Goal: Task Accomplishment & Management: Use online tool/utility

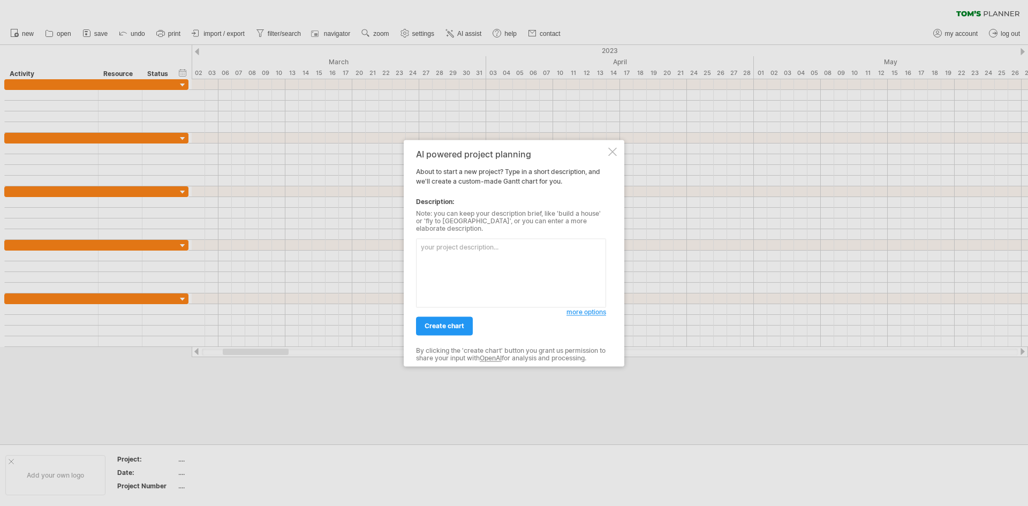
drag, startPoint x: 184, startPoint y: 85, endPoint x: 168, endPoint y: 89, distance: 16.5
drag, startPoint x: 166, startPoint y: 89, endPoint x: 171, endPoint y: 80, distance: 9.8
click at [610, 150] on div "AI powered project planning About to start a new project? Type in a short descr…" at bounding box center [514, 253] width 221 height 226
click at [610, 154] on div at bounding box center [612, 151] width 9 height 9
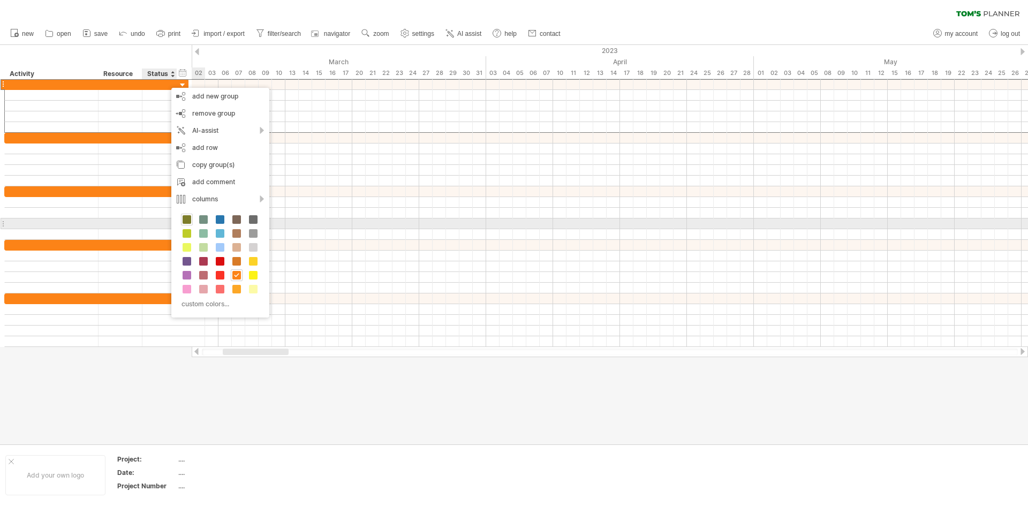
click at [189, 219] on span at bounding box center [187, 219] width 9 height 9
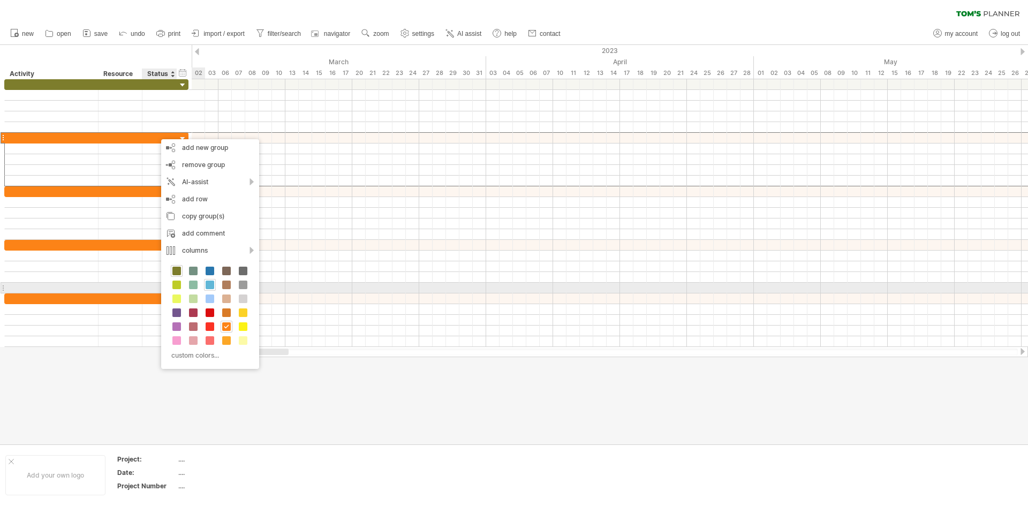
click at [209, 286] on span at bounding box center [210, 285] width 9 height 9
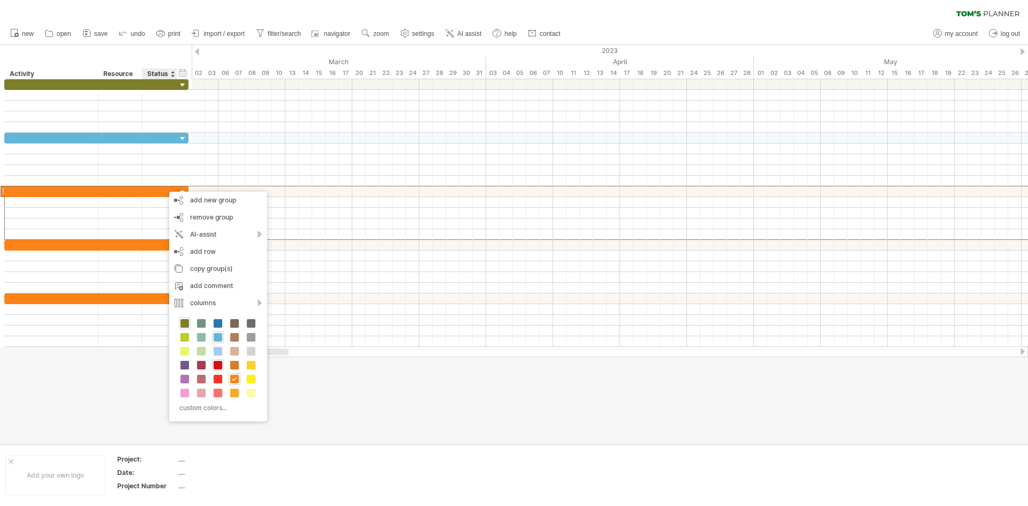
click at [217, 365] on span at bounding box center [218, 365] width 9 height 9
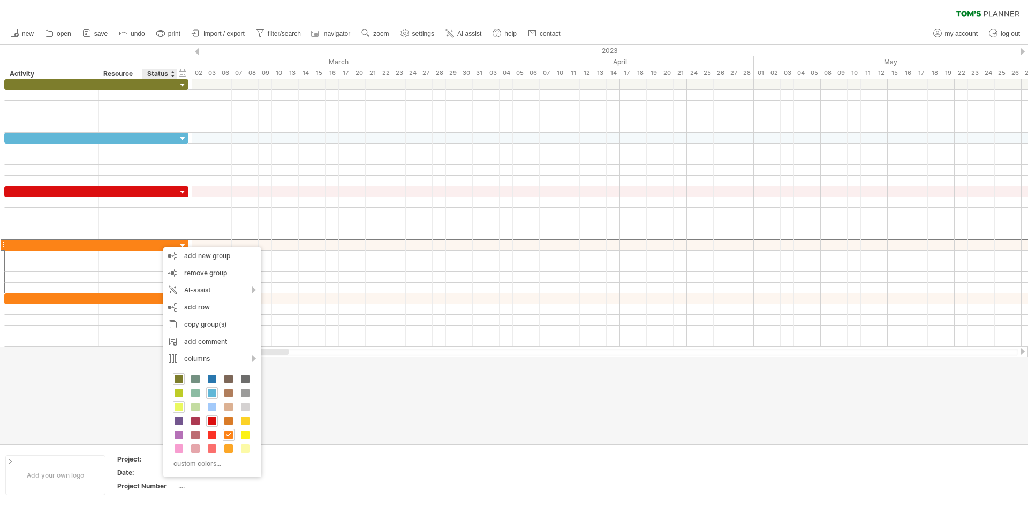
click at [180, 410] on span at bounding box center [179, 407] width 9 height 9
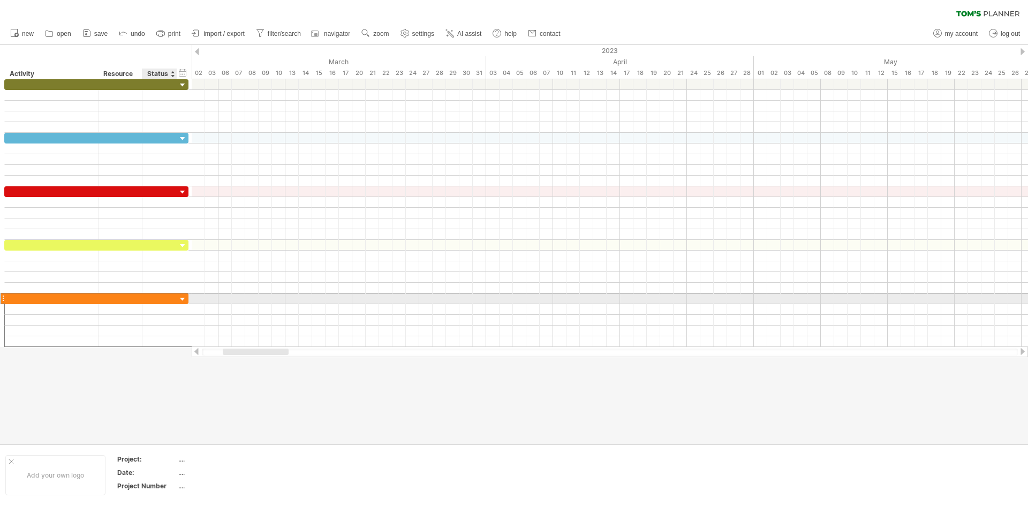
click at [155, 301] on div at bounding box center [160, 298] width 24 height 10
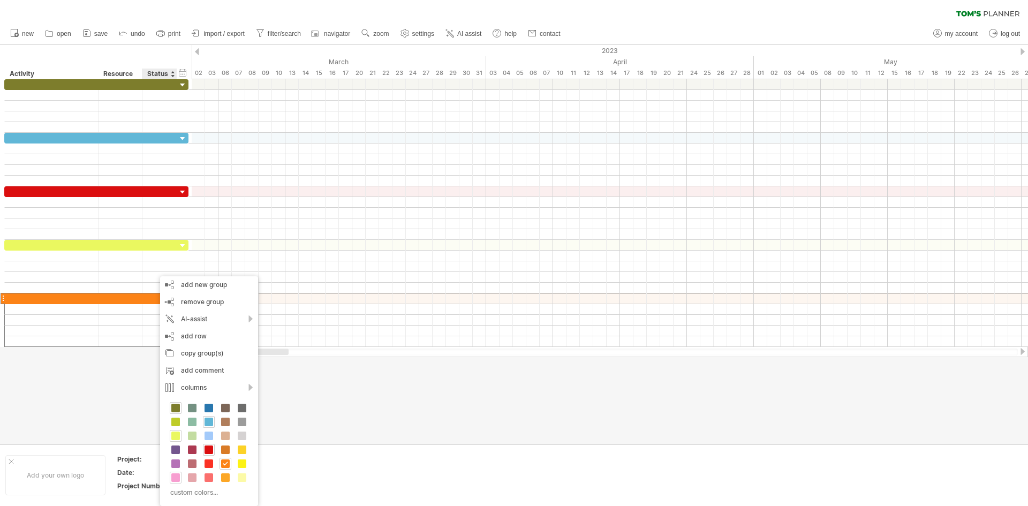
click at [173, 475] on span at bounding box center [175, 477] width 9 height 9
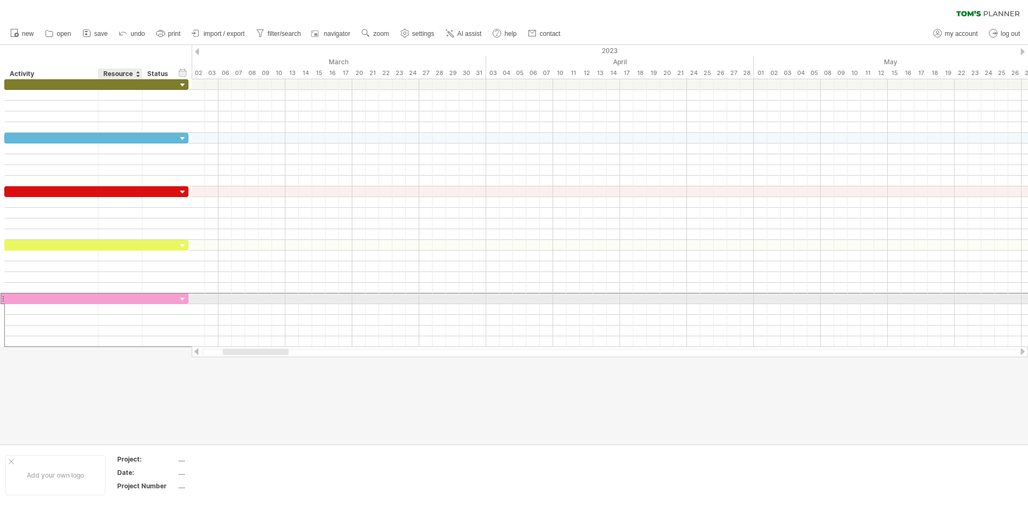
click at [110, 301] on div at bounding box center [120, 298] width 33 height 10
click at [110, 301] on input "text" at bounding box center [120, 298] width 33 height 10
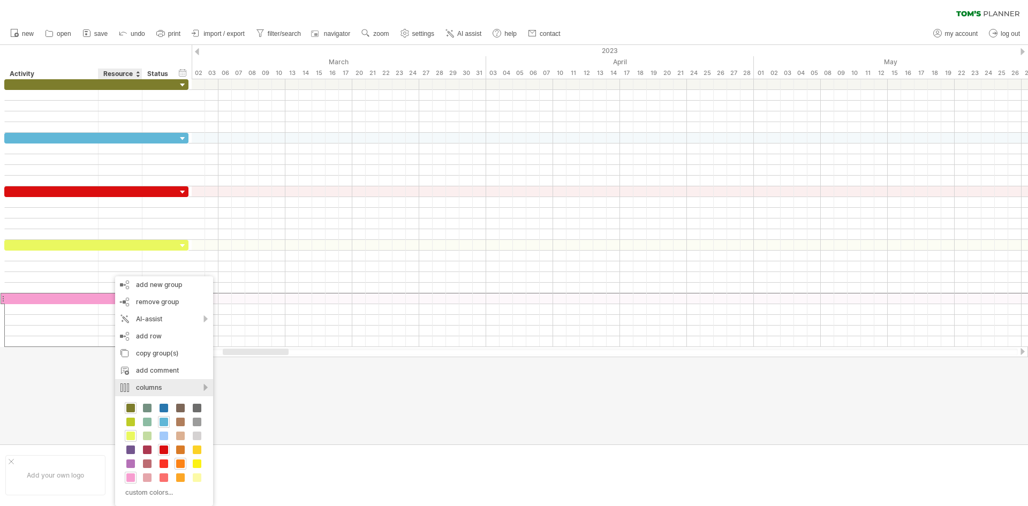
click at [202, 387] on div "columns" at bounding box center [164, 387] width 98 height 17
click at [298, 468] on div "hide column" at bounding box center [257, 469] width 98 height 17
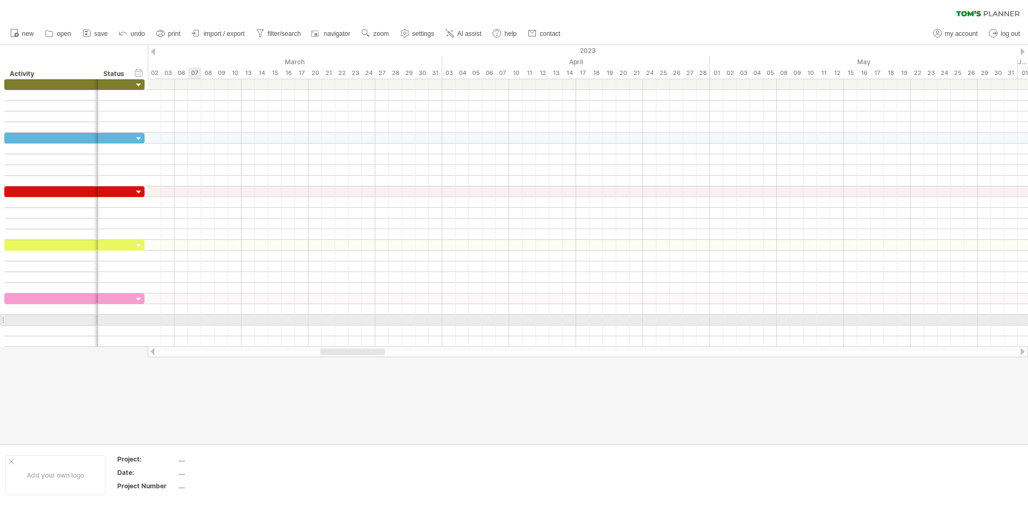
drag, startPoint x: 137, startPoint y: 300, endPoint x: 189, endPoint y: 322, distance: 56.4
click at [189, 322] on div "Trying to reach [DOMAIN_NAME] Connected again... 0% clear filter new" at bounding box center [514, 253] width 1028 height 506
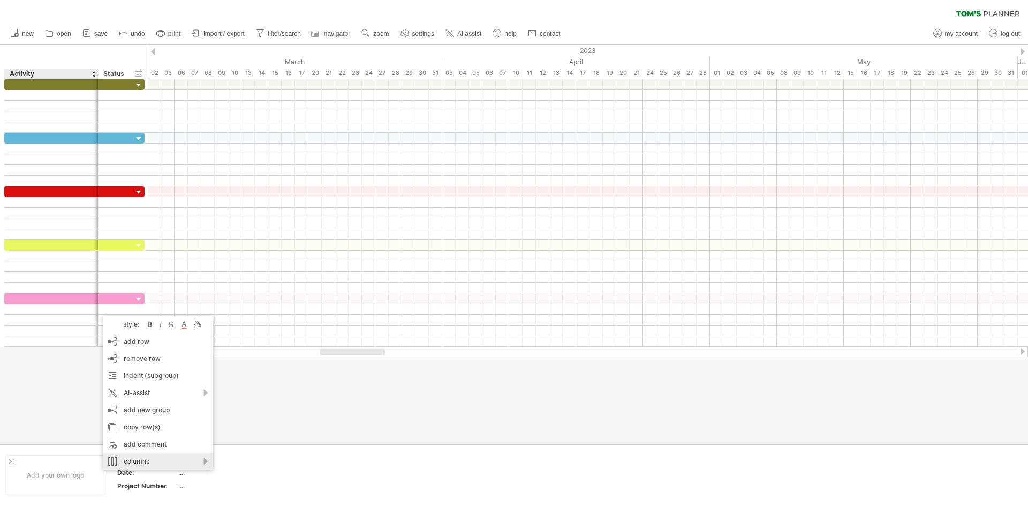
click at [187, 464] on div "columns" at bounding box center [158, 461] width 110 height 17
click at [232, 468] on div "hide column" at bounding box center [242, 462] width 98 height 17
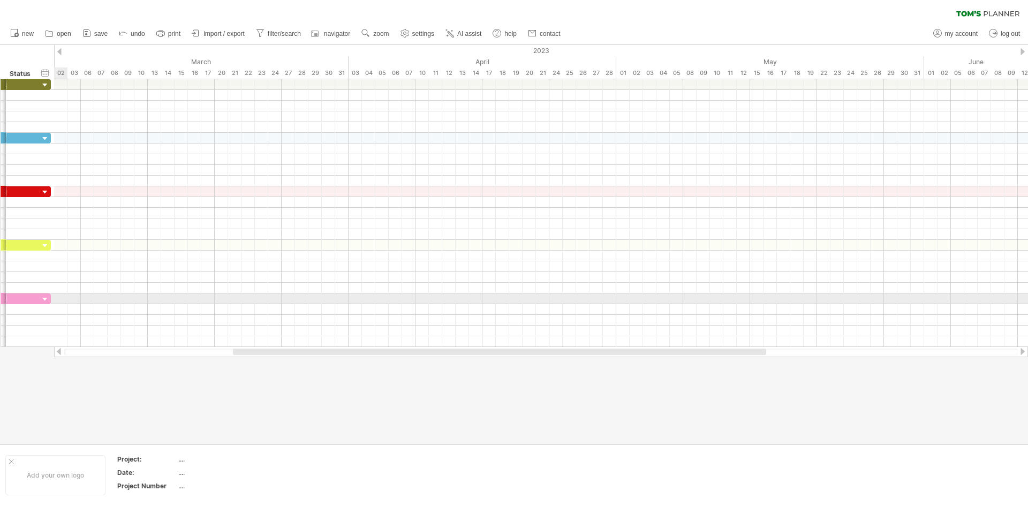
click at [0, 304] on div at bounding box center [25, 213] width 51 height 268
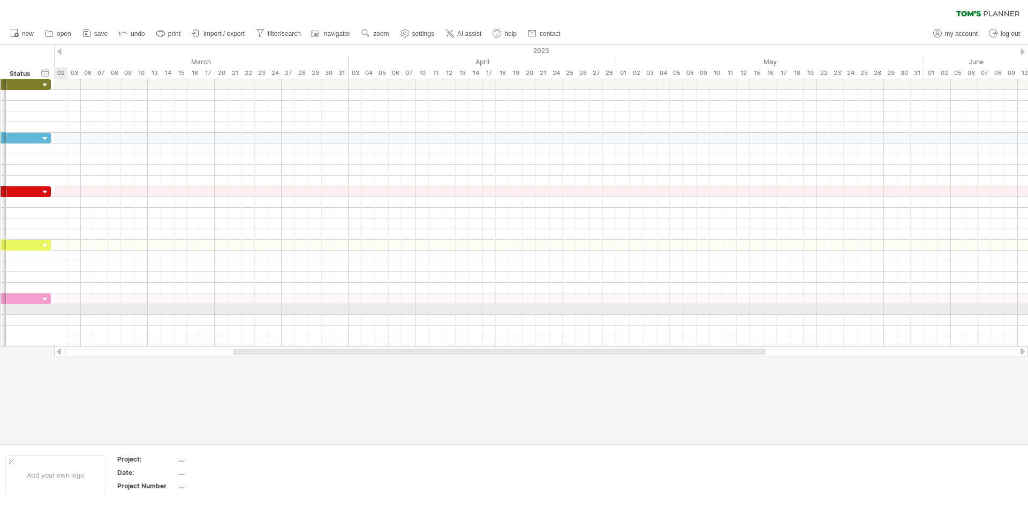
drag, startPoint x: 3, startPoint y: 307, endPoint x: 4, endPoint y: 314, distance: 7.6
click at [4, 314] on div at bounding box center [27, 320] width 47 height 54
click at [4, 315] on div at bounding box center [4, 319] width 6 height 11
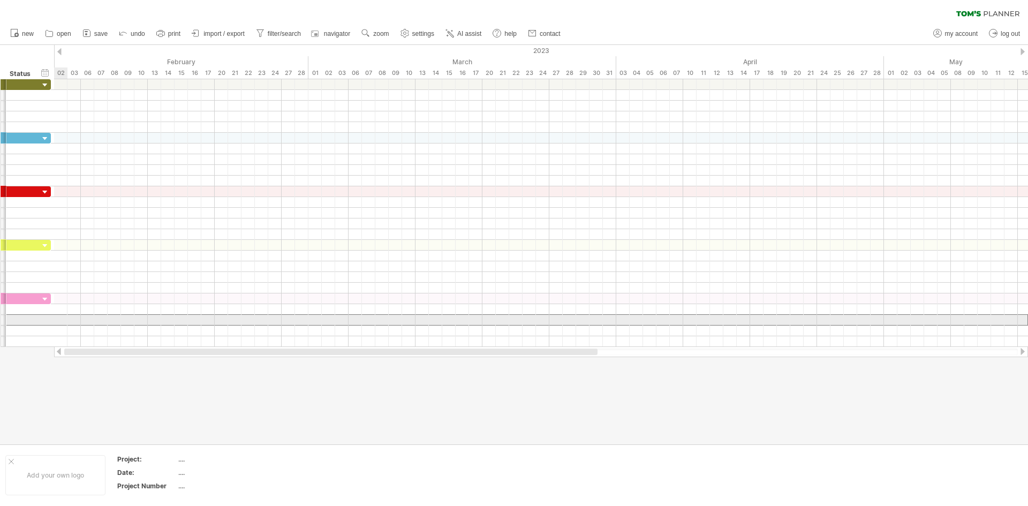
drag, startPoint x: 281, startPoint y: 350, endPoint x: 0, endPoint y: 316, distance: 283.0
click at [0, 316] on div "Trying to reach [DOMAIN_NAME] Connected again... 0% clear filter new" at bounding box center [514, 253] width 1028 height 506
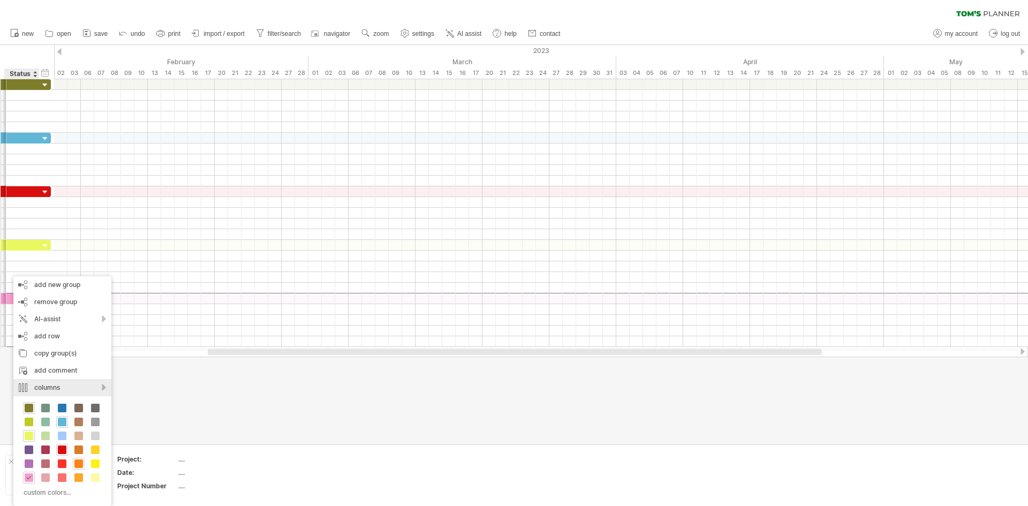
click at [54, 381] on div "columns" at bounding box center [62, 387] width 98 height 17
click at [137, 430] on div "show all columns" at bounding box center [108, 429] width 98 height 17
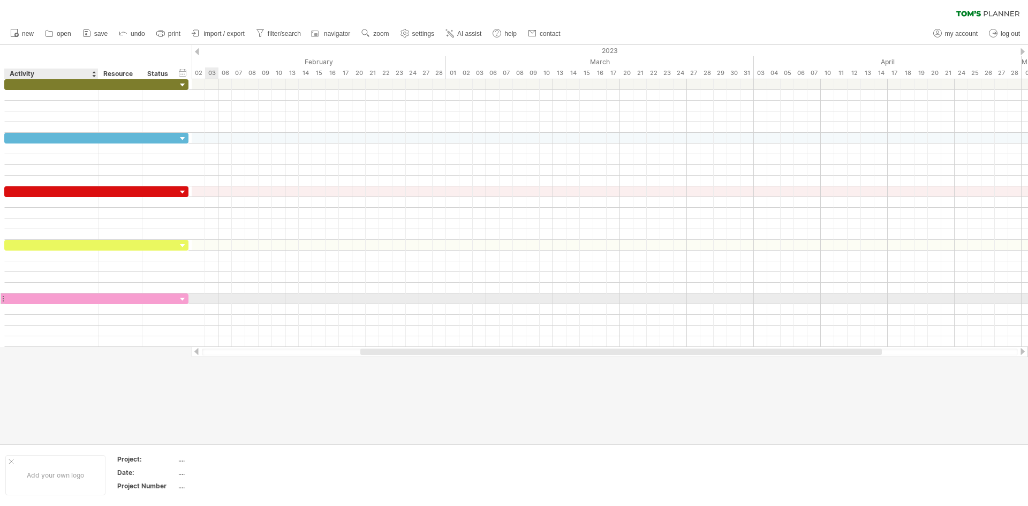
drag, startPoint x: 25, startPoint y: 302, endPoint x: 48, endPoint y: 298, distance: 23.3
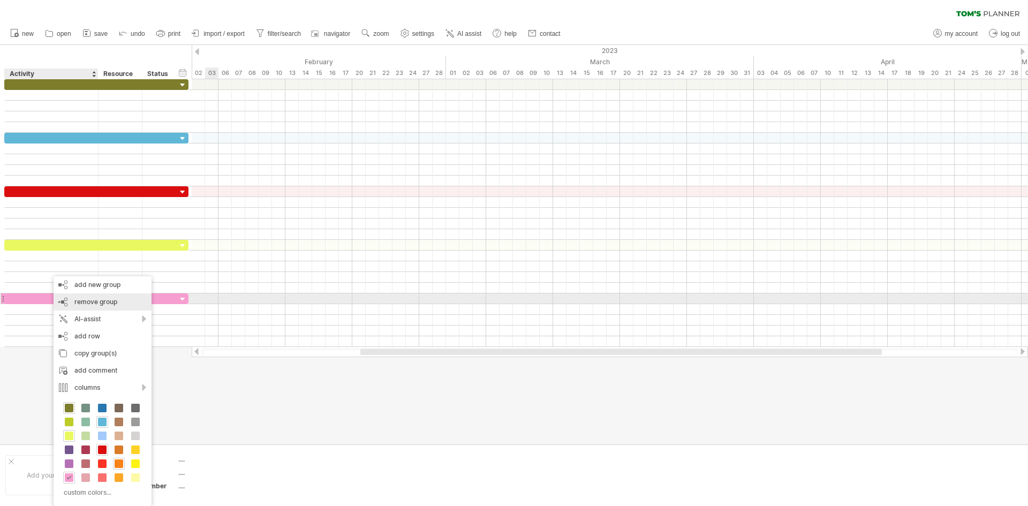
click at [111, 301] on span "remove group" at bounding box center [95, 302] width 43 height 8
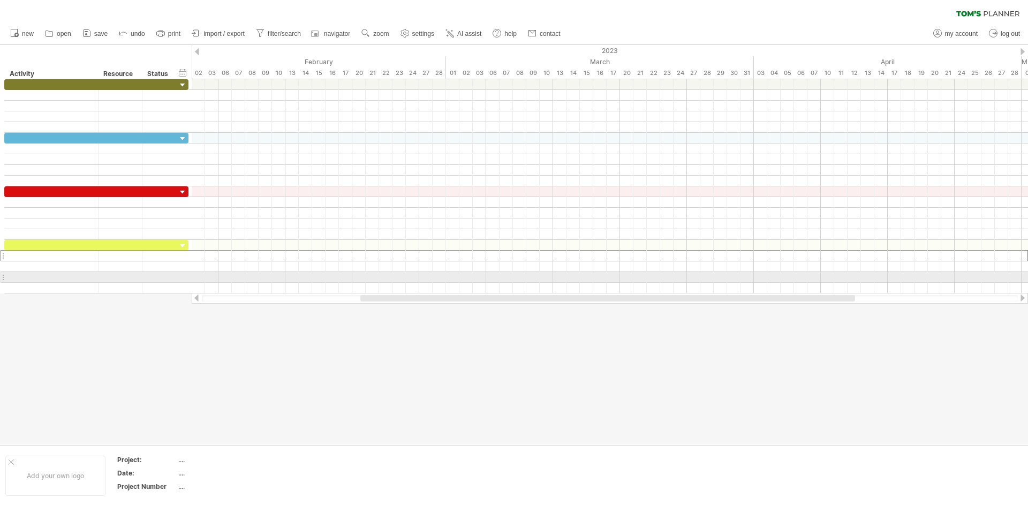
drag, startPoint x: 13, startPoint y: 256, endPoint x: 0, endPoint y: 282, distance: 29.2
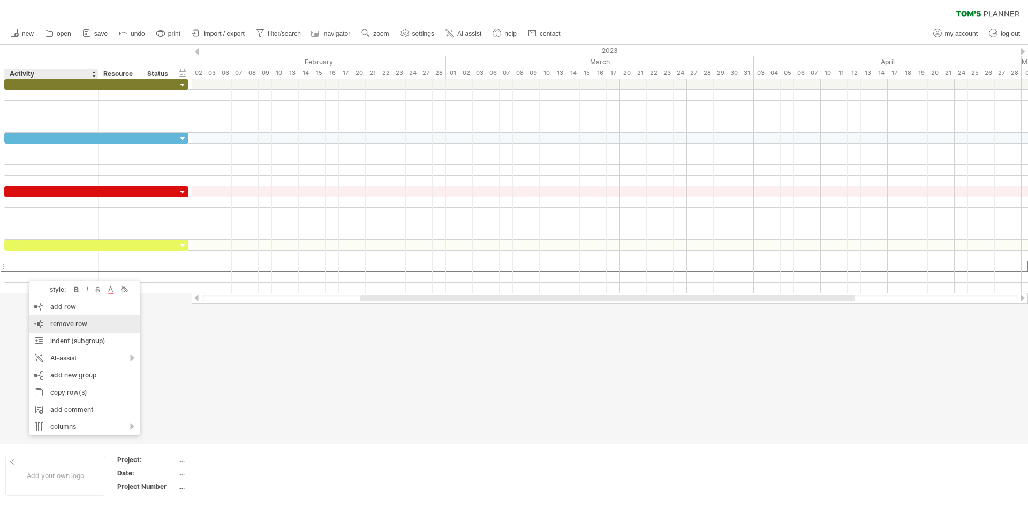
click at [73, 327] on span "remove row" at bounding box center [68, 324] width 37 height 8
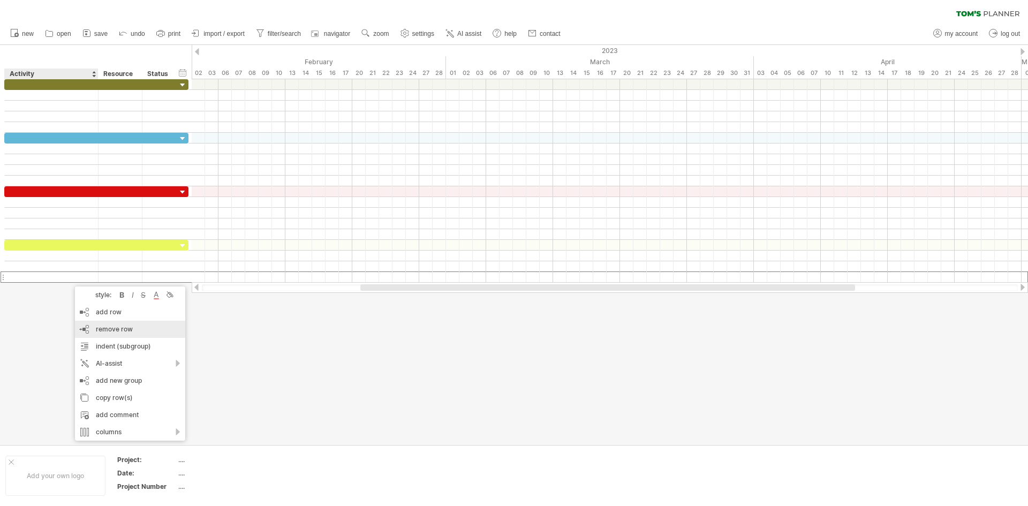
click at [115, 329] on span "remove row" at bounding box center [114, 329] width 37 height 8
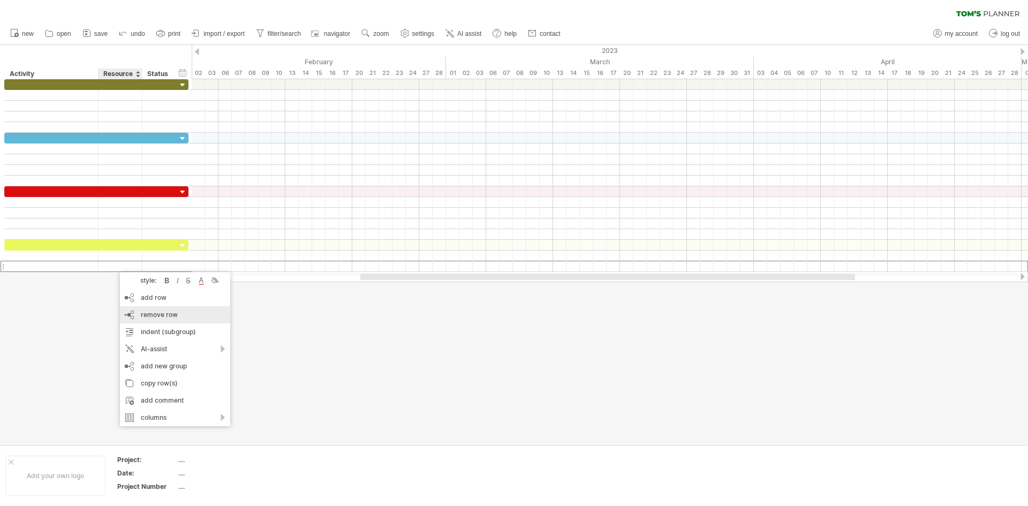
click at [137, 308] on div "remove row remove selected rows" at bounding box center [175, 314] width 110 height 17
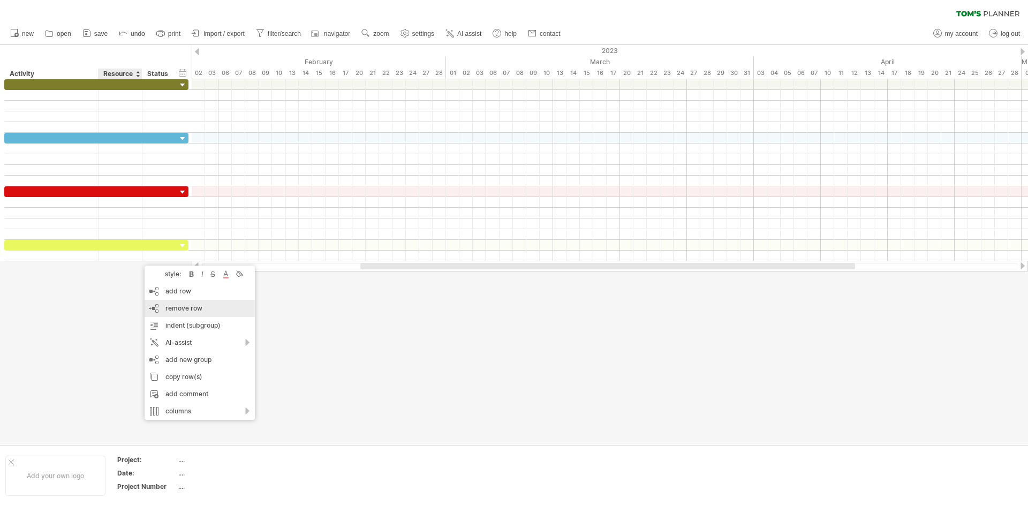
click at [163, 301] on div "remove row remove selected rows" at bounding box center [200, 308] width 110 height 17
click at [66, 81] on div at bounding box center [51, 84] width 82 height 10
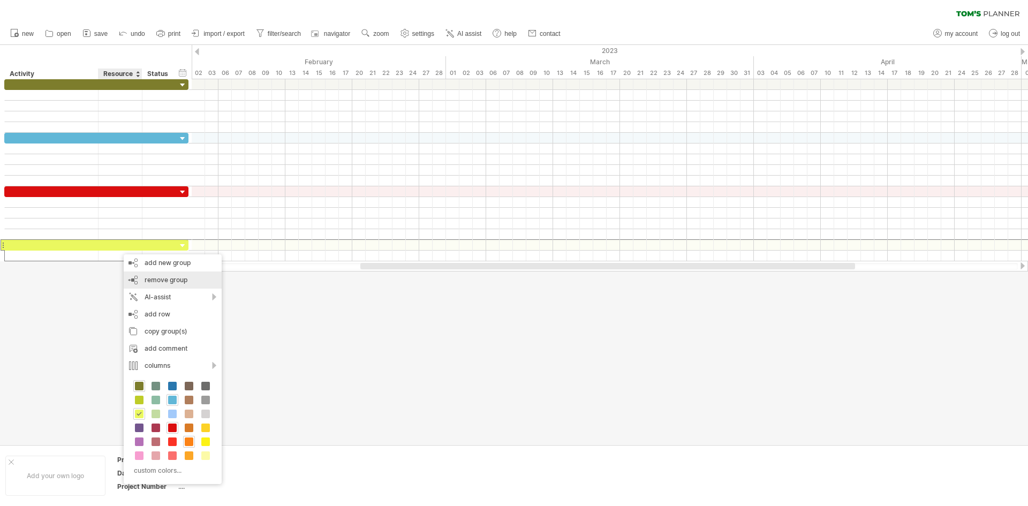
click at [168, 277] on span "remove group" at bounding box center [166, 280] width 43 height 8
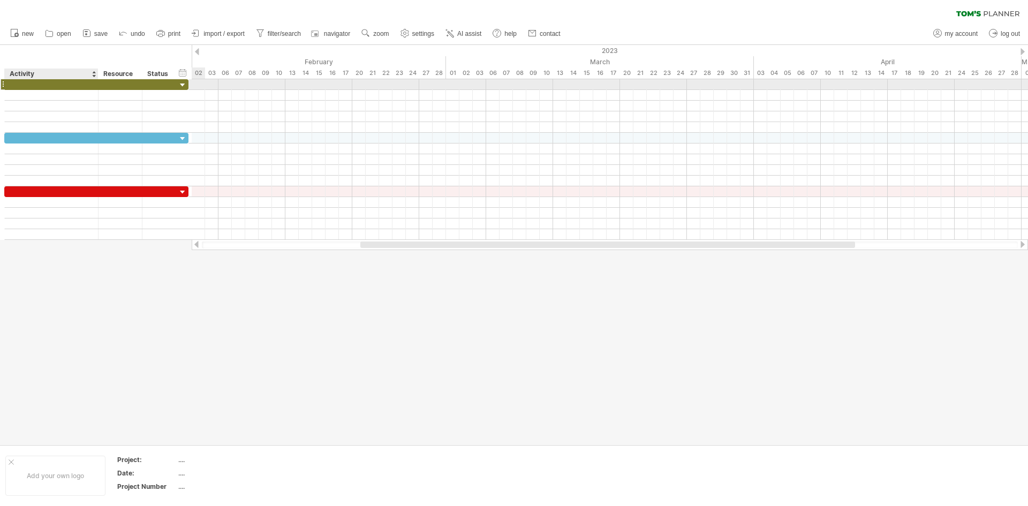
click at [37, 81] on div at bounding box center [51, 84] width 82 height 10
type input "**********"
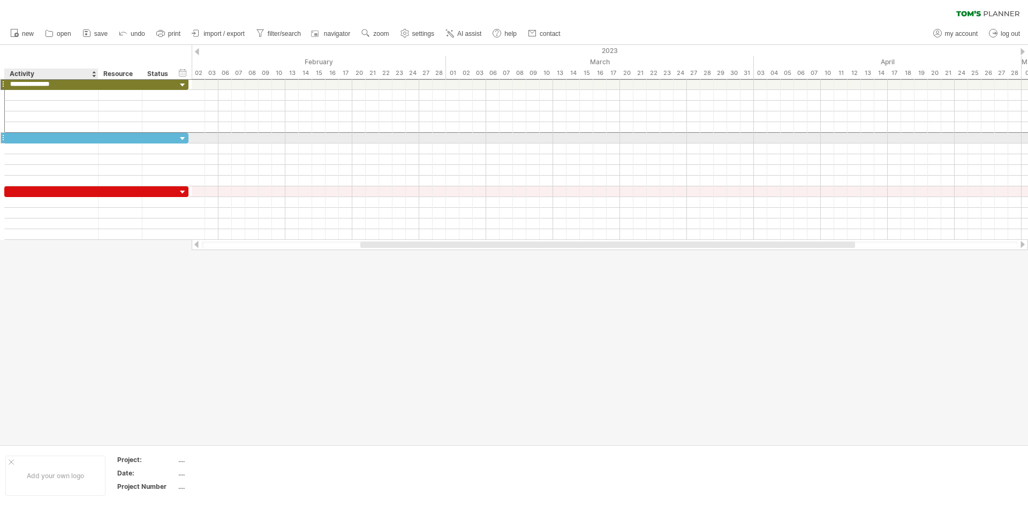
click at [26, 137] on div at bounding box center [51, 138] width 82 height 10
type input "**********"
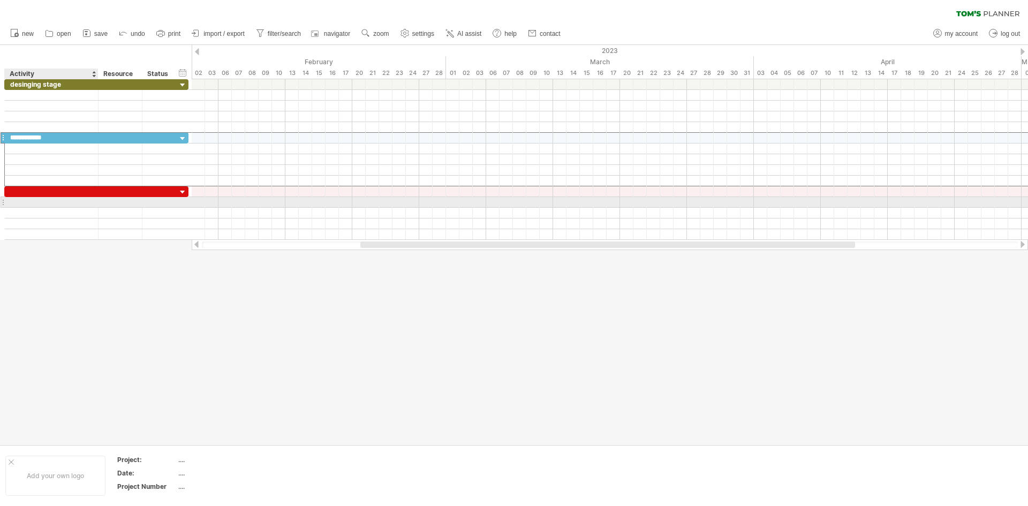
click at [97, 197] on div at bounding box center [96, 202] width 5 height 11
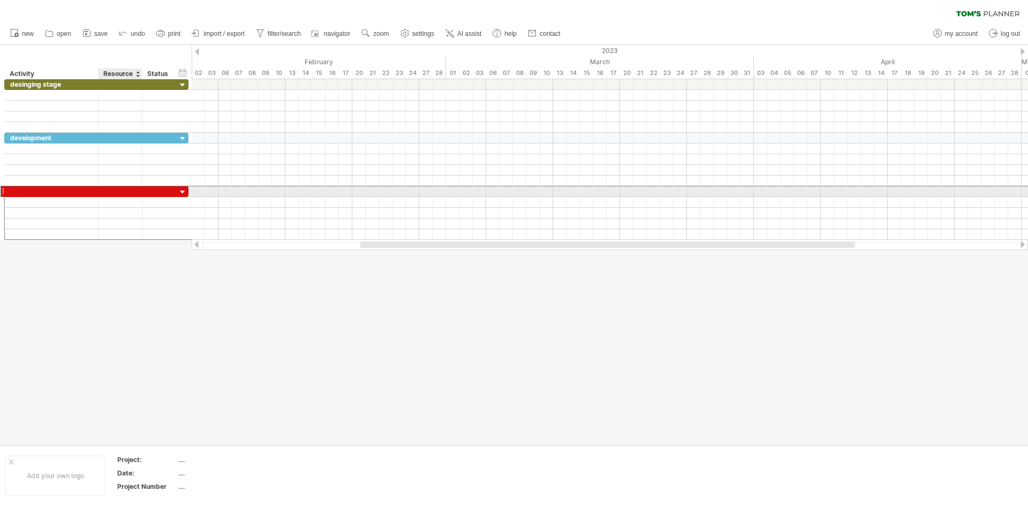
click at [102, 192] on div at bounding box center [120, 191] width 44 height 10
click at [98, 190] on div at bounding box center [120, 191] width 44 height 10
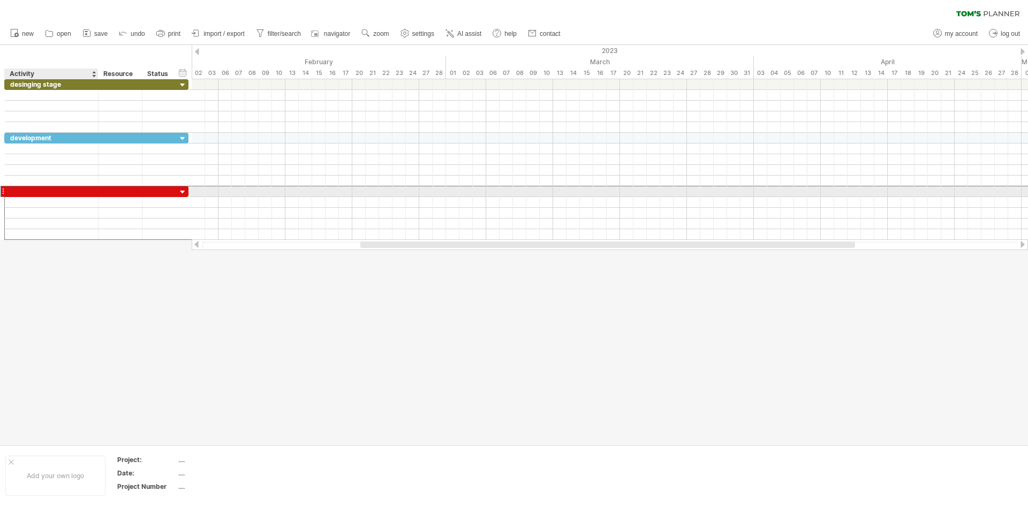
click at [98, 190] on div at bounding box center [120, 191] width 44 height 10
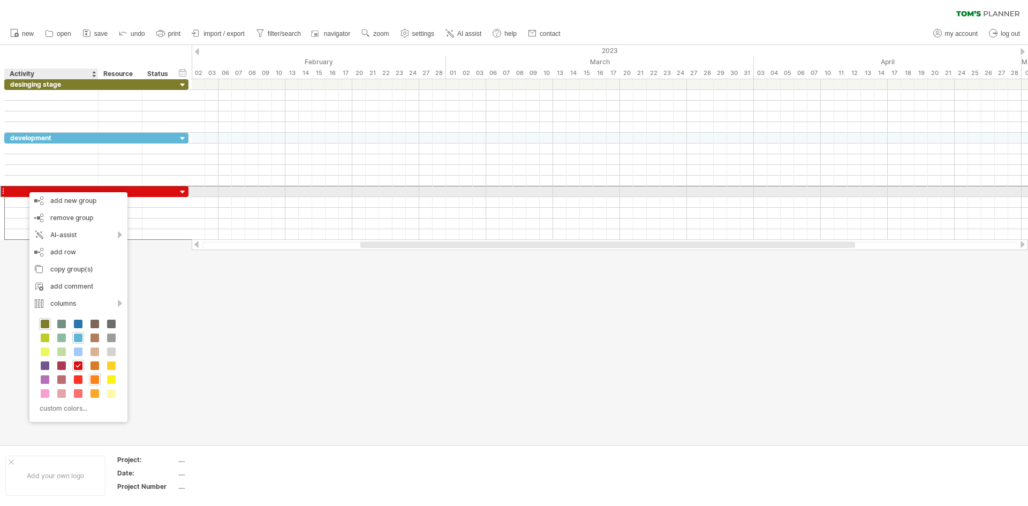
click at [14, 193] on div at bounding box center [51, 191] width 82 height 10
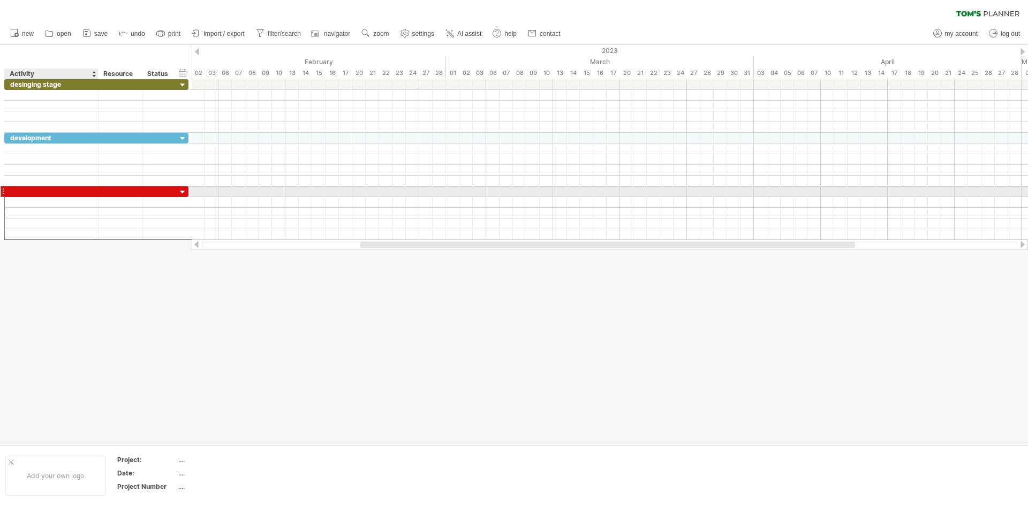
click at [13, 193] on input "text" at bounding box center [51, 191] width 82 height 10
type input "******"
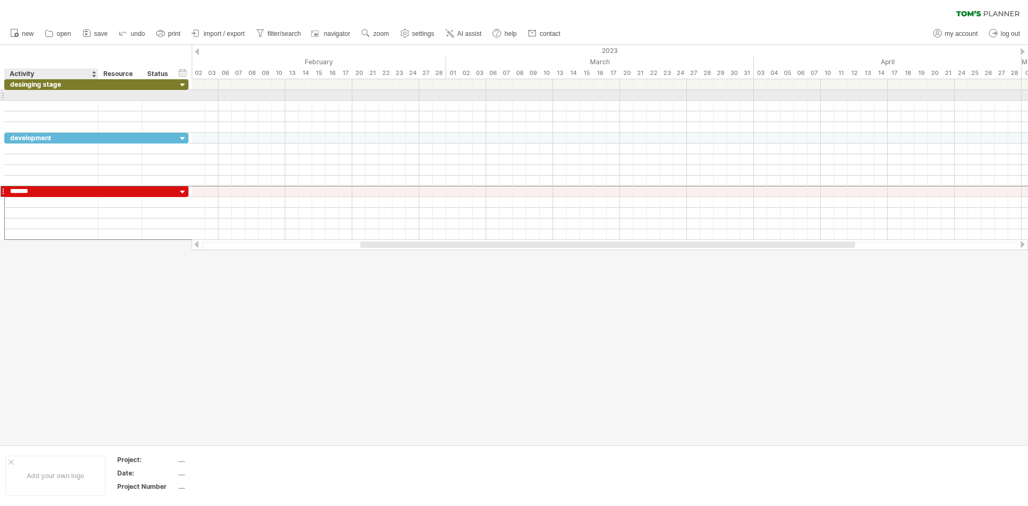
click at [22, 93] on div at bounding box center [51, 95] width 82 height 10
type input "**********"
click at [92, 107] on div at bounding box center [51, 106] width 82 height 10
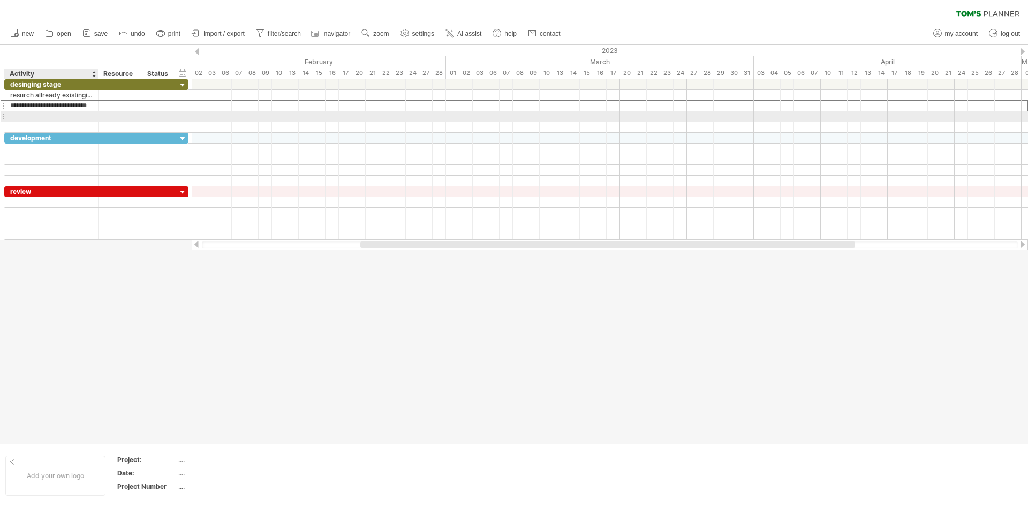
scroll to position [0, 0]
type input "**********"
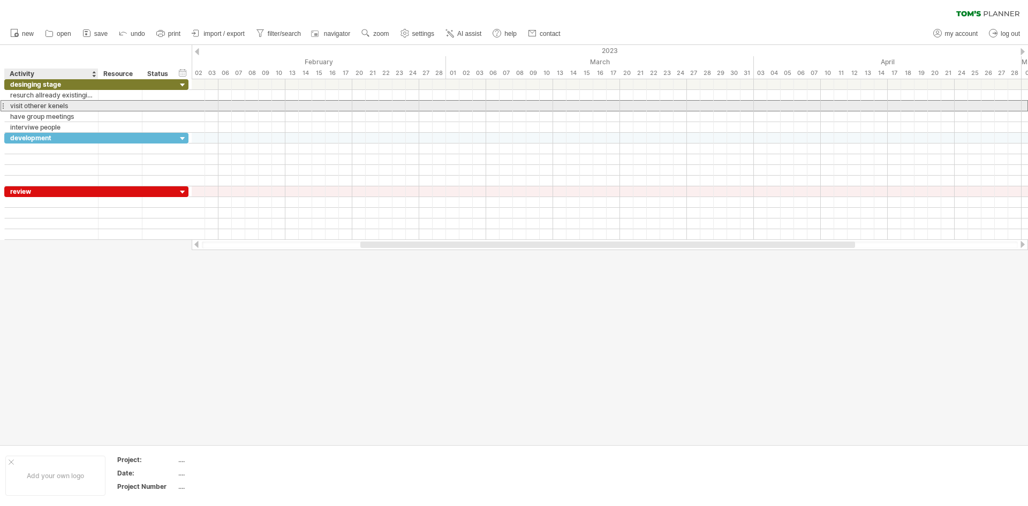
click at [80, 108] on div "visit otherer kenels" at bounding box center [51, 106] width 82 height 10
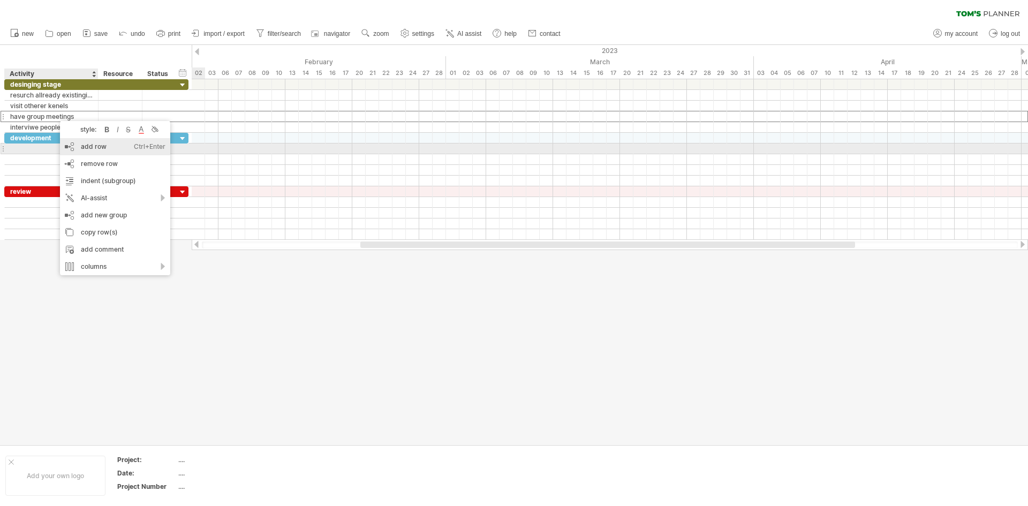
click at [93, 147] on div "add row Ctrl+Enter Cmd+Enter" at bounding box center [115, 146] width 110 height 17
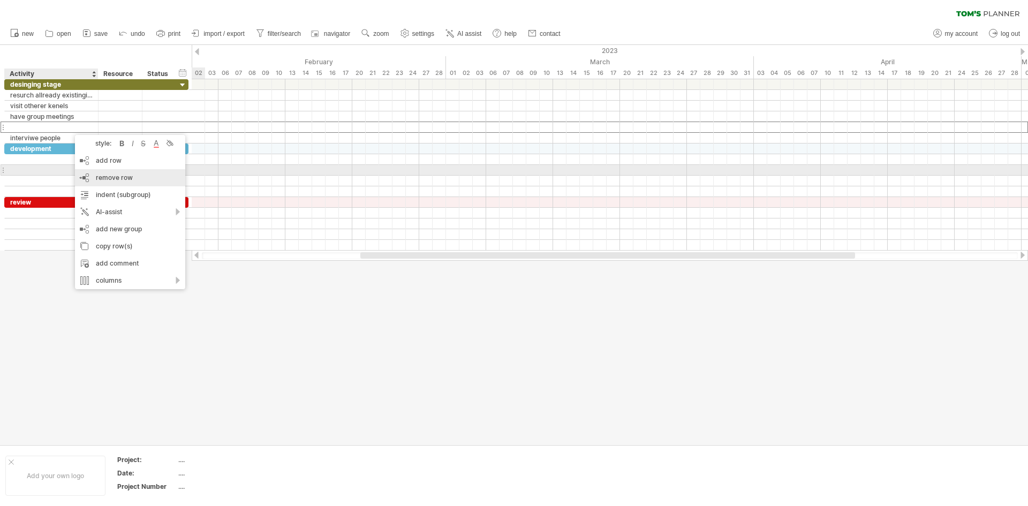
click at [102, 175] on span "remove row" at bounding box center [114, 177] width 37 height 8
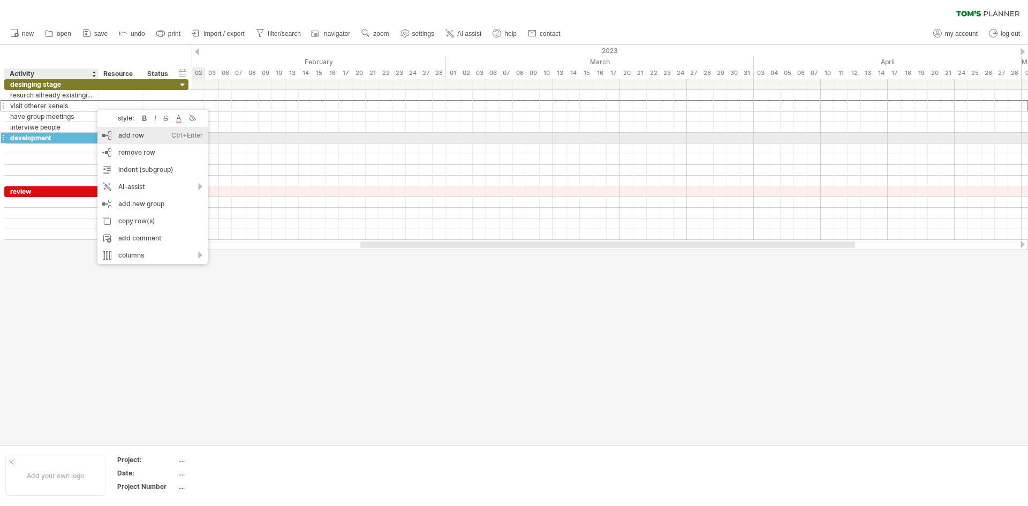
click at [130, 138] on div "add row Ctrl+Enter Cmd+Enter" at bounding box center [152, 135] width 110 height 17
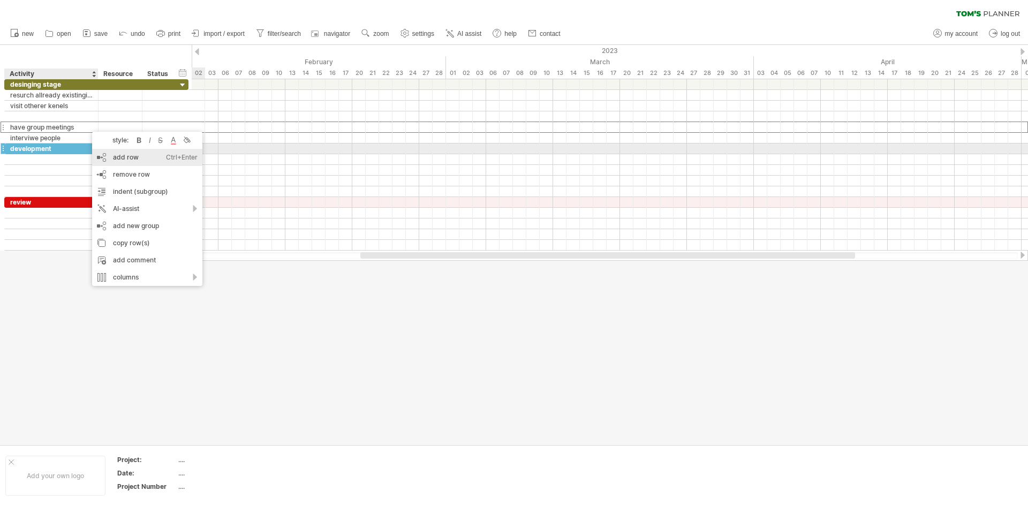
click at [123, 151] on div "add row Ctrl+Enter Cmd+Enter" at bounding box center [147, 157] width 110 height 17
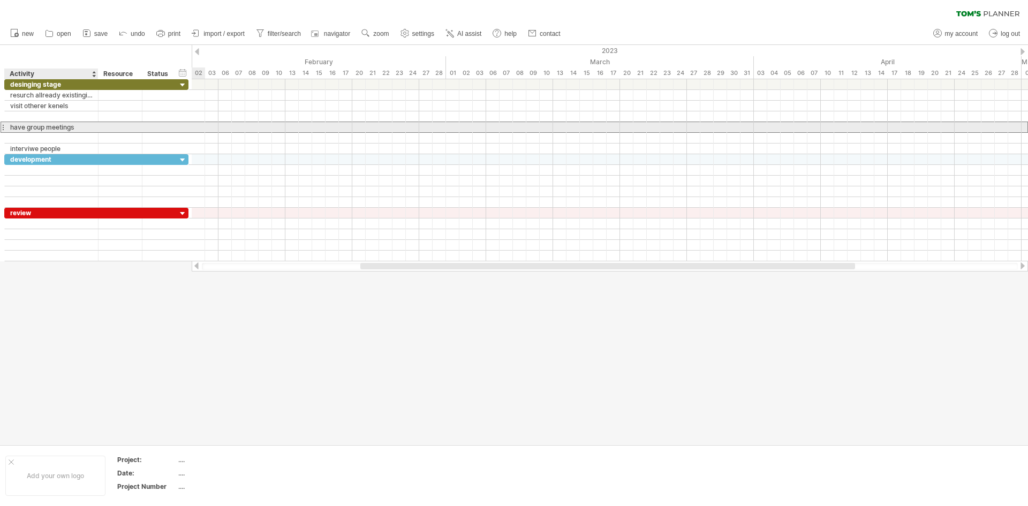
click at [86, 129] on div "have group meetings" at bounding box center [51, 127] width 82 height 10
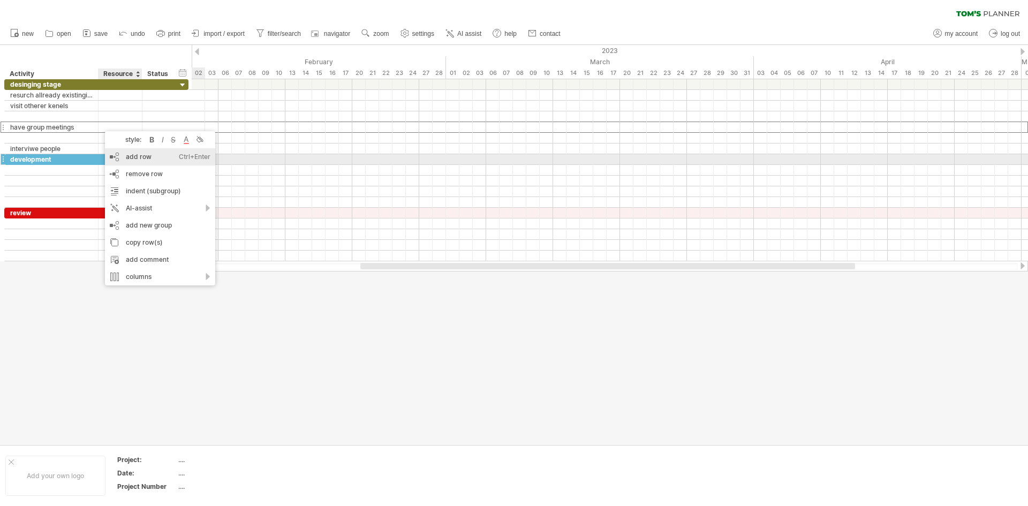
click at [137, 159] on div "add row Ctrl+Enter Cmd+Enter" at bounding box center [160, 156] width 110 height 17
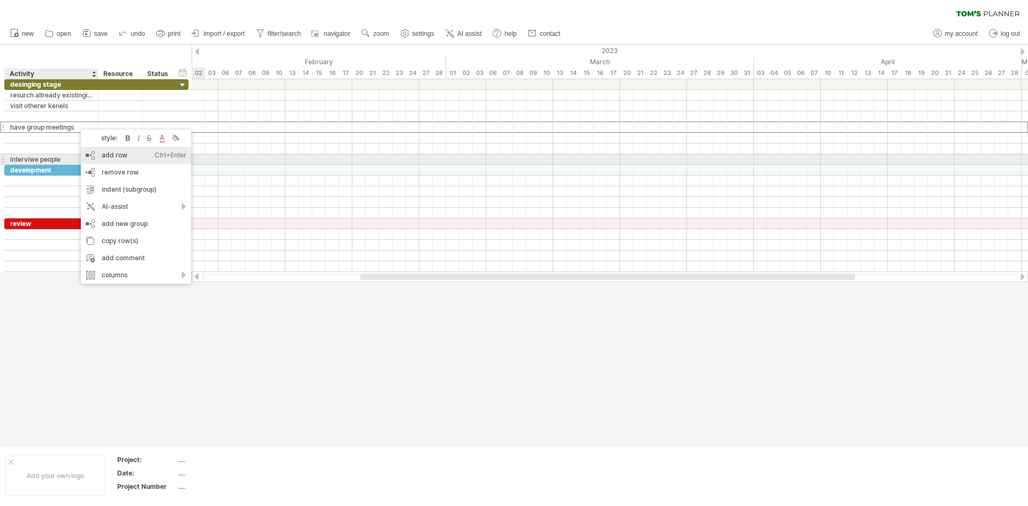
click at [102, 155] on div "add row Ctrl+Enter Cmd+Enter" at bounding box center [136, 155] width 110 height 17
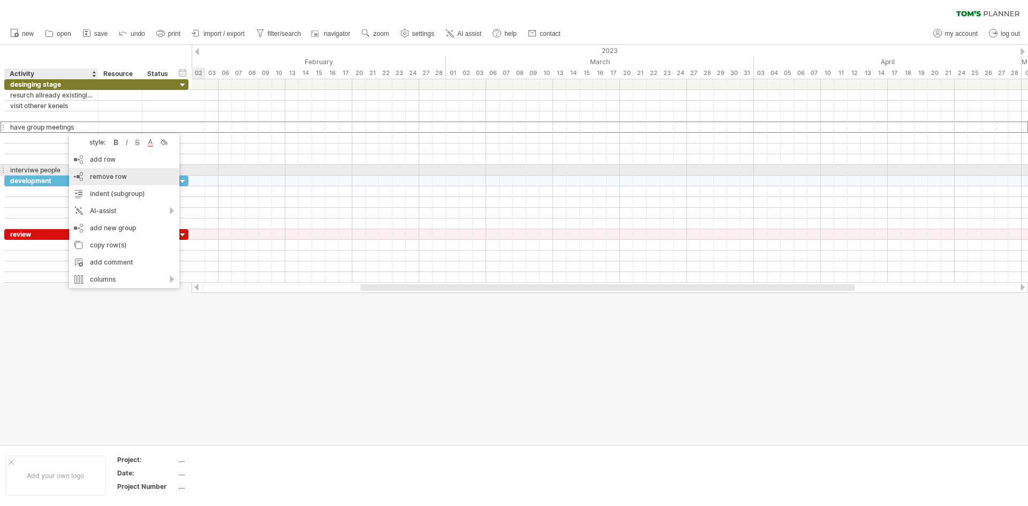
click at [113, 175] on span "remove row" at bounding box center [108, 176] width 37 height 8
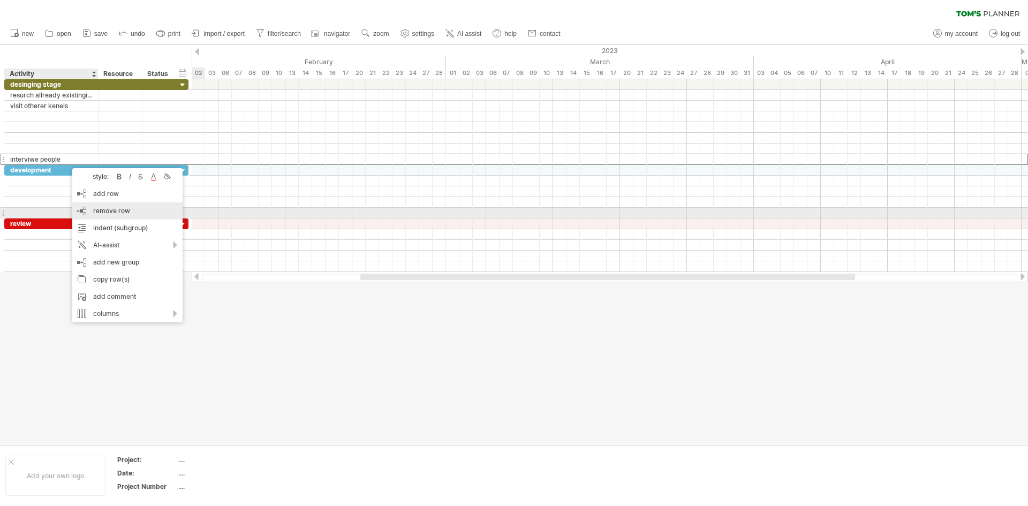
click at [123, 214] on span "remove row" at bounding box center [111, 211] width 37 height 8
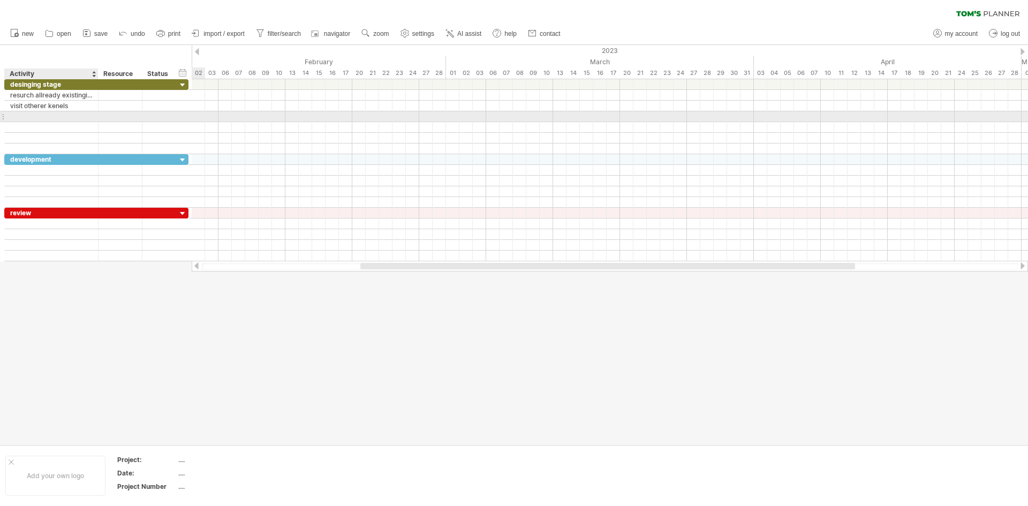
click at [37, 117] on div at bounding box center [51, 116] width 82 height 10
type input "*"
click at [52, 119] on div at bounding box center [51, 116] width 82 height 10
click at [38, 115] on input "**********" at bounding box center [51, 116] width 82 height 10
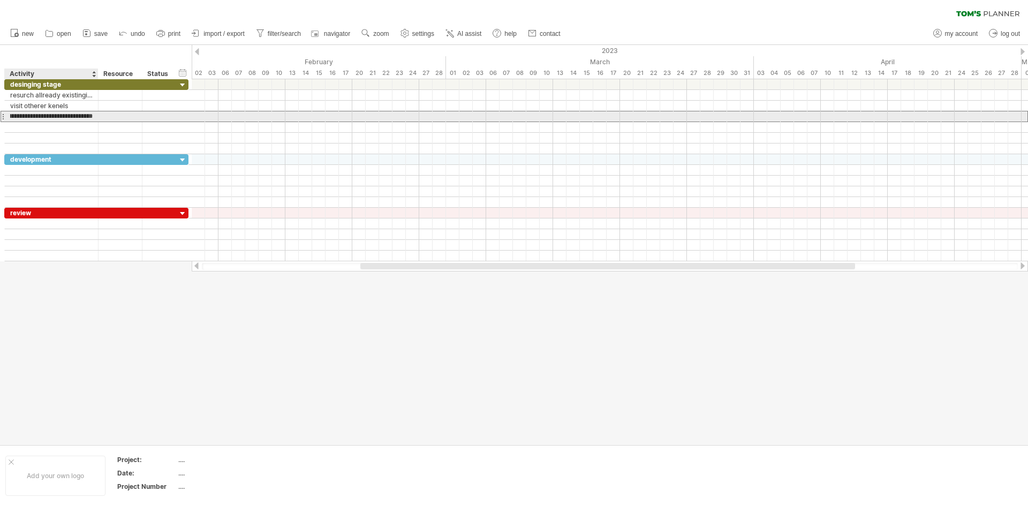
click at [38, 115] on input "**********" at bounding box center [51, 116] width 82 height 10
drag, startPoint x: 38, startPoint y: 115, endPoint x: 73, endPoint y: 116, distance: 34.8
click at [73, 116] on input "**********" at bounding box center [51, 116] width 82 height 10
type input "**********"
click at [54, 117] on div "prouduce home screen prjoject propousel" at bounding box center [51, 116] width 82 height 10
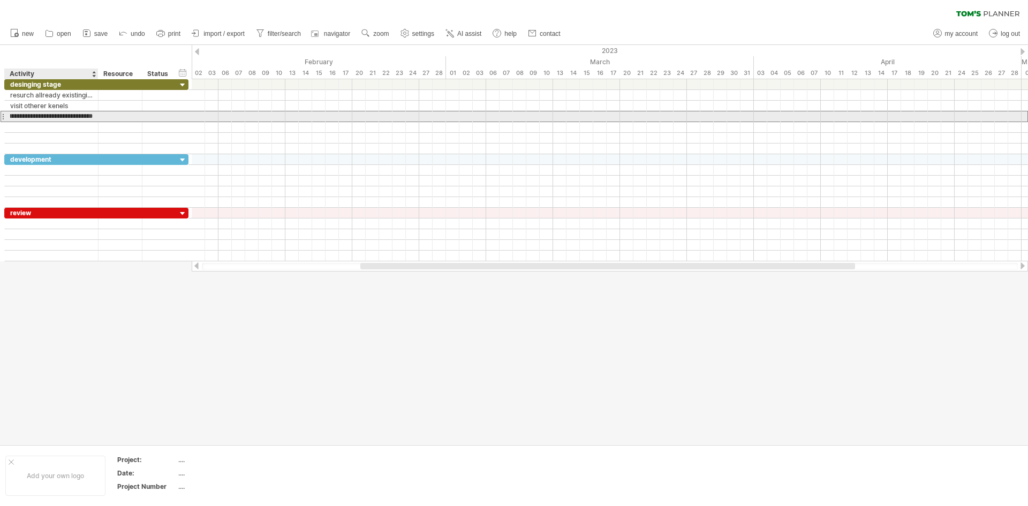
drag, startPoint x: 59, startPoint y: 115, endPoint x: 98, endPoint y: 120, distance: 39.4
click at [98, 120] on div "**********" at bounding box center [96, 116] width 184 height 11
click at [24, 115] on input "**********" at bounding box center [51, 116] width 82 height 10
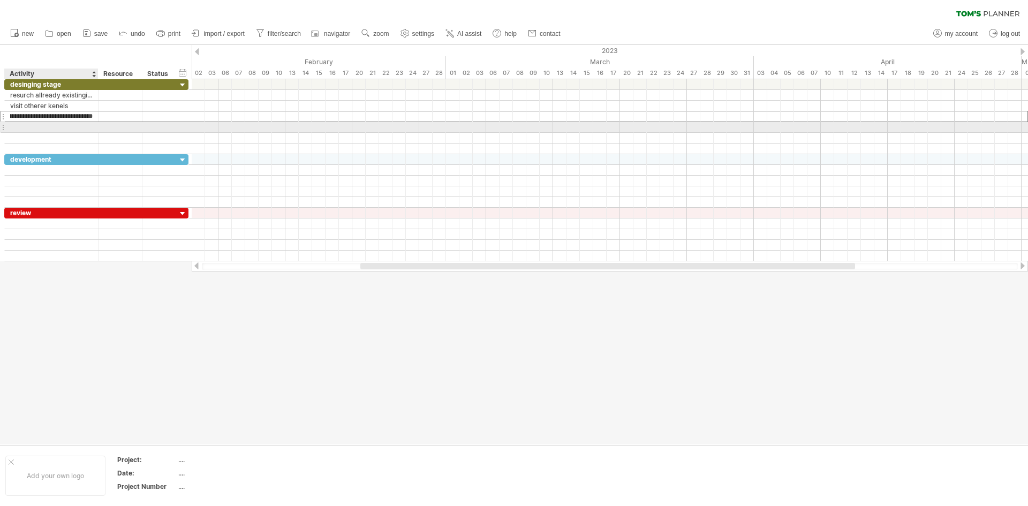
drag, startPoint x: 37, startPoint y: 113, endPoint x: 92, endPoint y: 127, distance: 56.7
click at [92, 127] on div "**********" at bounding box center [96, 116] width 184 height 75
click at [95, 116] on div at bounding box center [96, 116] width 5 height 11
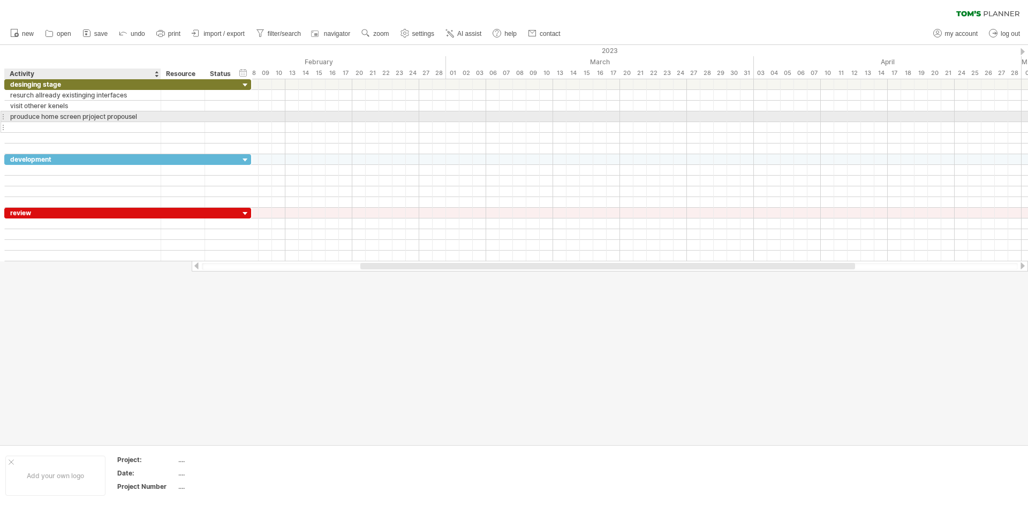
drag, startPoint x: 95, startPoint y: 117, endPoint x: 158, endPoint y: 124, distance: 63.0
click at [158, 124] on div "**********" at bounding box center [127, 116] width 247 height 75
drag, startPoint x: 84, startPoint y: 116, endPoint x: 102, endPoint y: 119, distance: 18.5
click at [102, 119] on div "prouduce home screen prjoject propousel" at bounding box center [82, 116] width 145 height 10
click at [102, 117] on input "**********" at bounding box center [82, 116] width 145 height 10
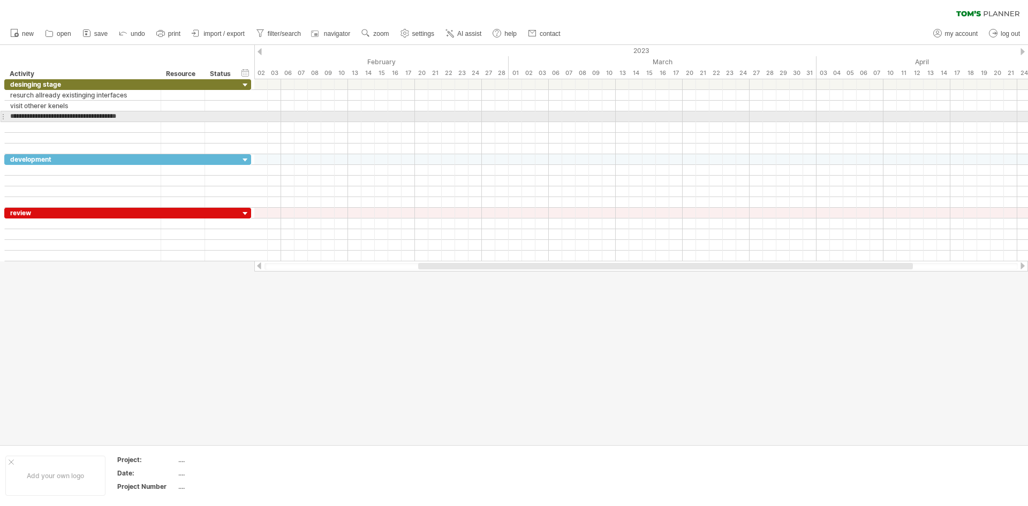
click at [102, 117] on input "**********" at bounding box center [82, 116] width 145 height 10
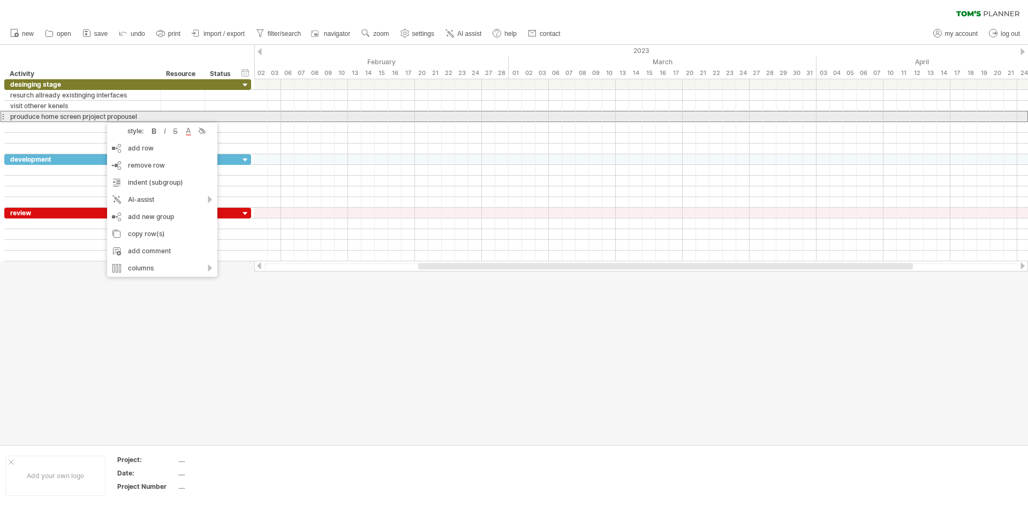
click at [96, 115] on div "prouduce home screen prjoject propousel" at bounding box center [82, 116] width 145 height 10
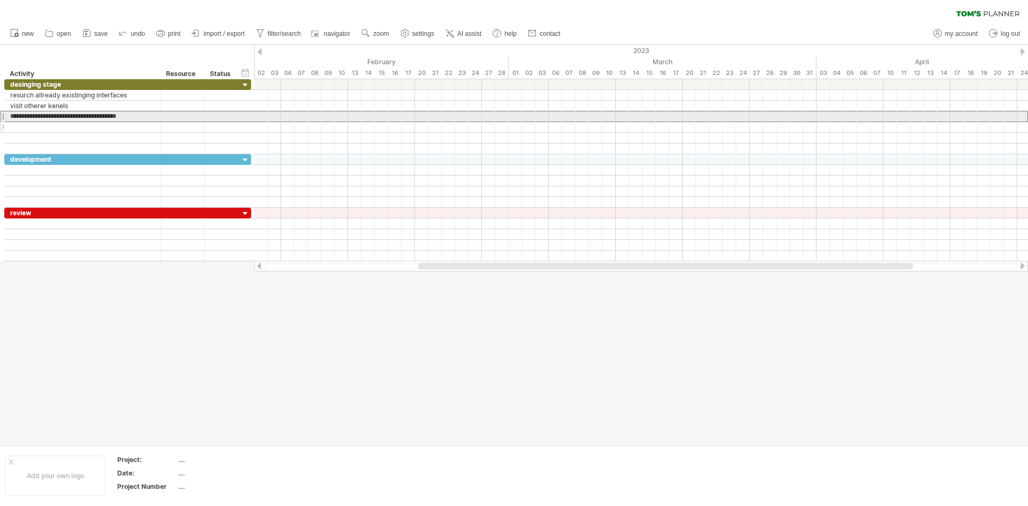
drag, startPoint x: 84, startPoint y: 115, endPoint x: 139, endPoint y: 122, distance: 55.0
click at [139, 122] on div "**********" at bounding box center [127, 116] width 247 height 75
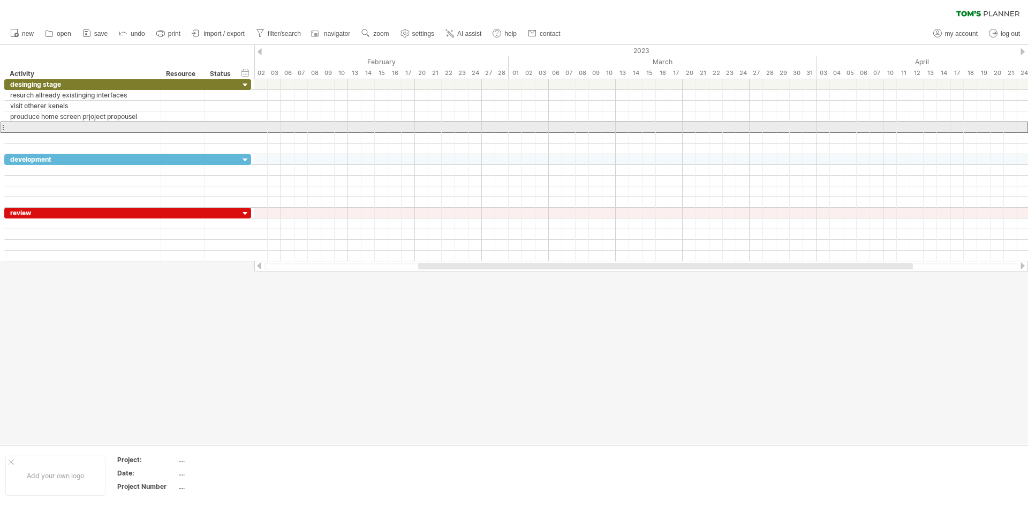
click at [36, 131] on input "text" at bounding box center [82, 127] width 145 height 10
type input "**********"
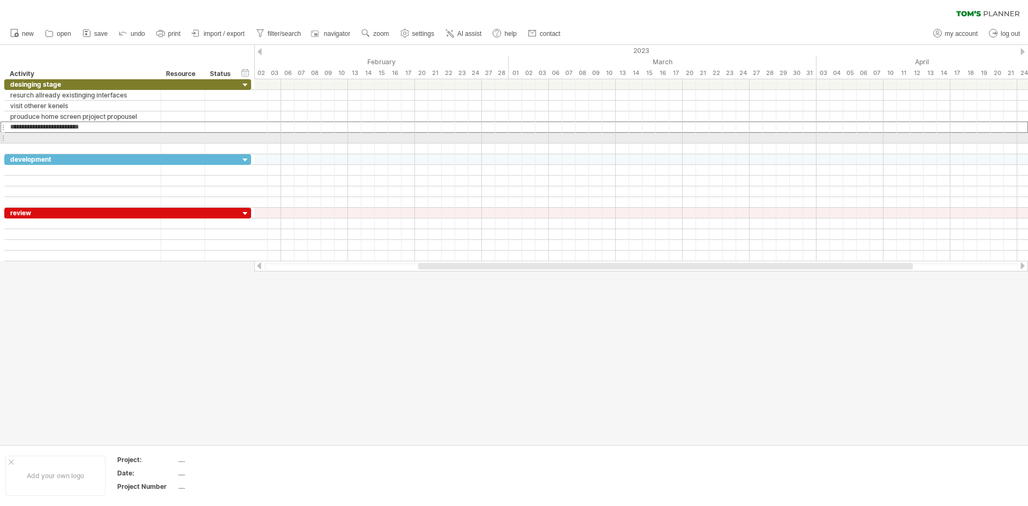
click at [33, 138] on div at bounding box center [82, 138] width 145 height 10
type input "**********"
click at [44, 147] on div at bounding box center [82, 148] width 145 height 10
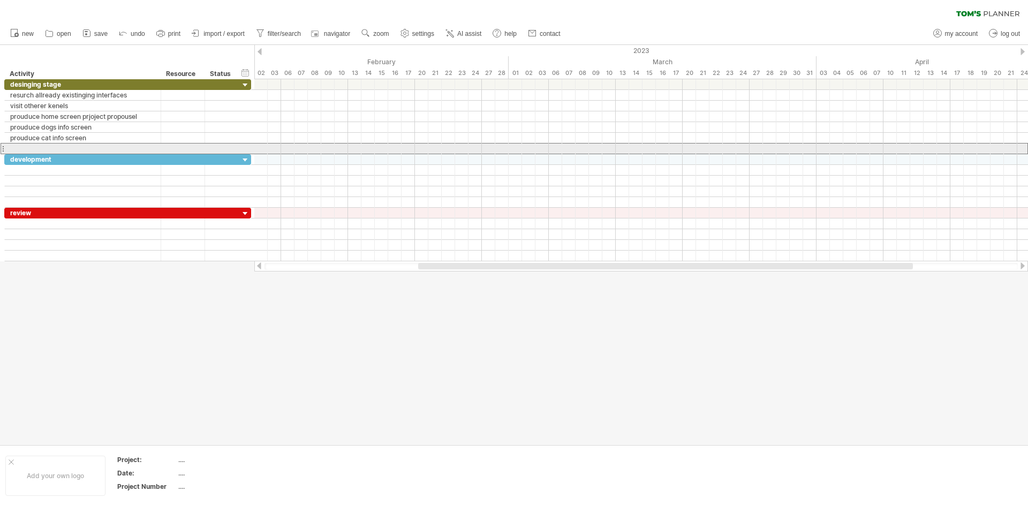
type input "*"
type input "**********"
click at [78, 149] on input "**********" at bounding box center [82, 148] width 145 height 10
click at [91, 144] on input "**********" at bounding box center [82, 148] width 145 height 10
click at [91, 147] on input "**********" at bounding box center [82, 148] width 145 height 10
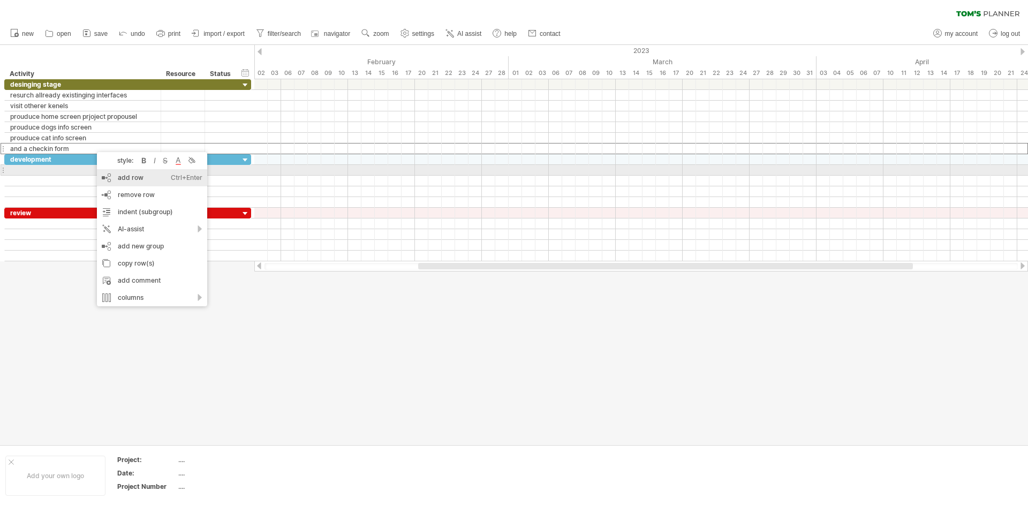
click at [134, 173] on div "add row Ctrl+Enter Cmd+Enter" at bounding box center [152, 177] width 110 height 17
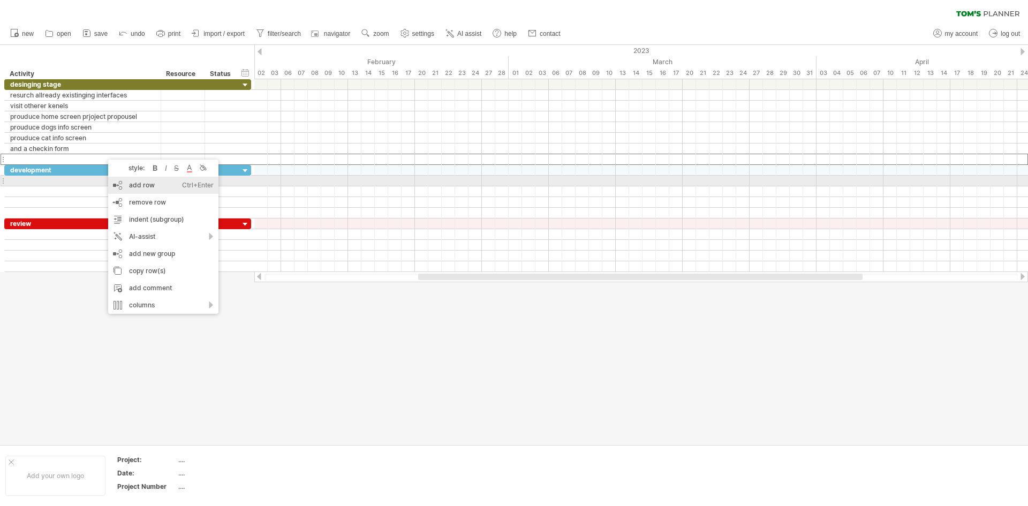
click at [142, 186] on div "add row Ctrl+Enter Cmd+Enter" at bounding box center [163, 185] width 110 height 17
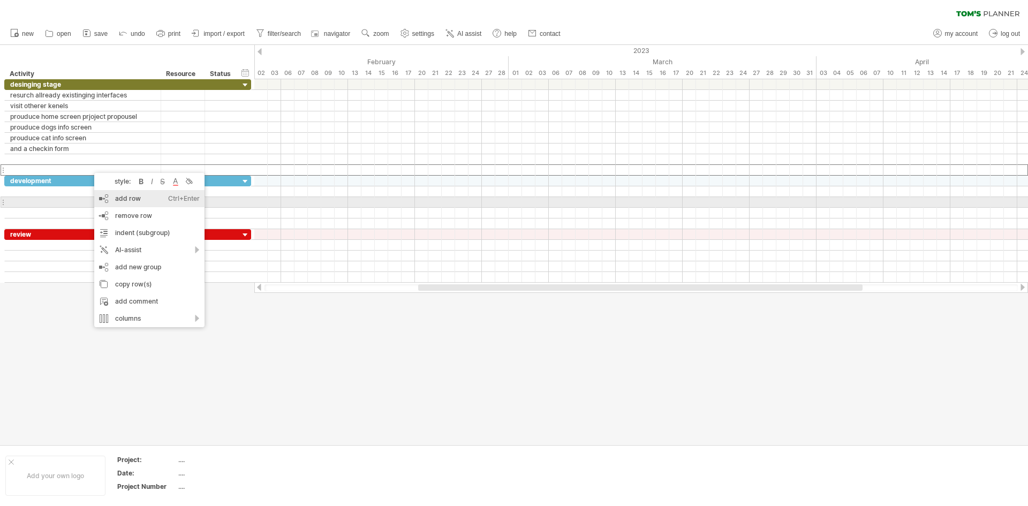
click at [154, 201] on div "add row Ctrl+Enter Cmd+Enter" at bounding box center [149, 198] width 110 height 17
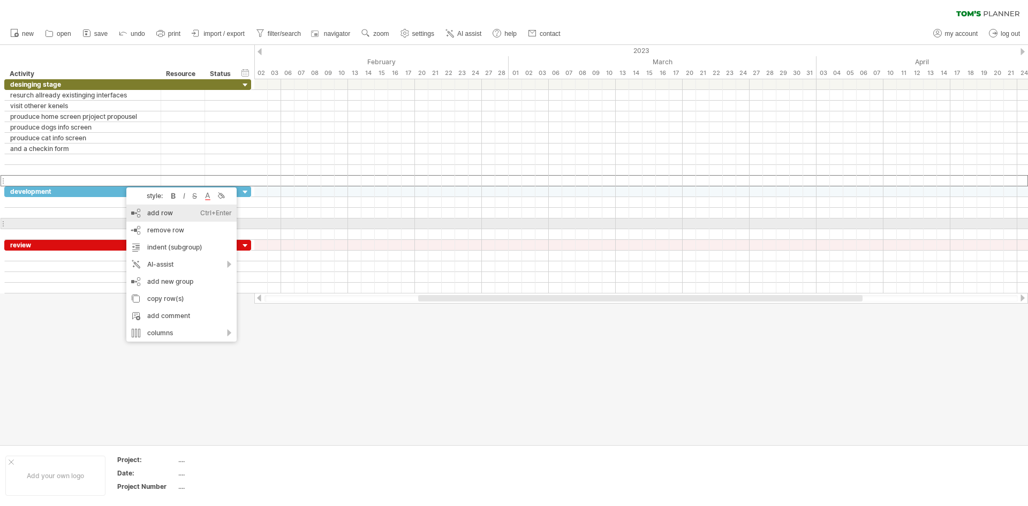
click at [180, 220] on div "add row Ctrl+Enter Cmd+Enter" at bounding box center [181, 212] width 110 height 17
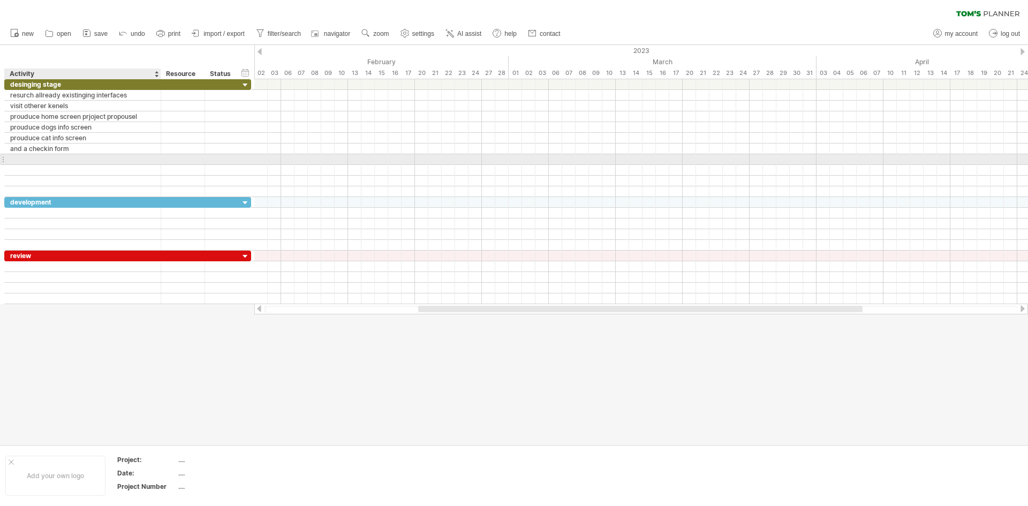
click at [30, 161] on div at bounding box center [82, 159] width 145 height 10
type input "**********"
drag, startPoint x: 158, startPoint y: 158, endPoint x: 184, endPoint y: 165, distance: 26.5
click at [184, 165] on div "**********" at bounding box center [140, 138] width 272 height 118
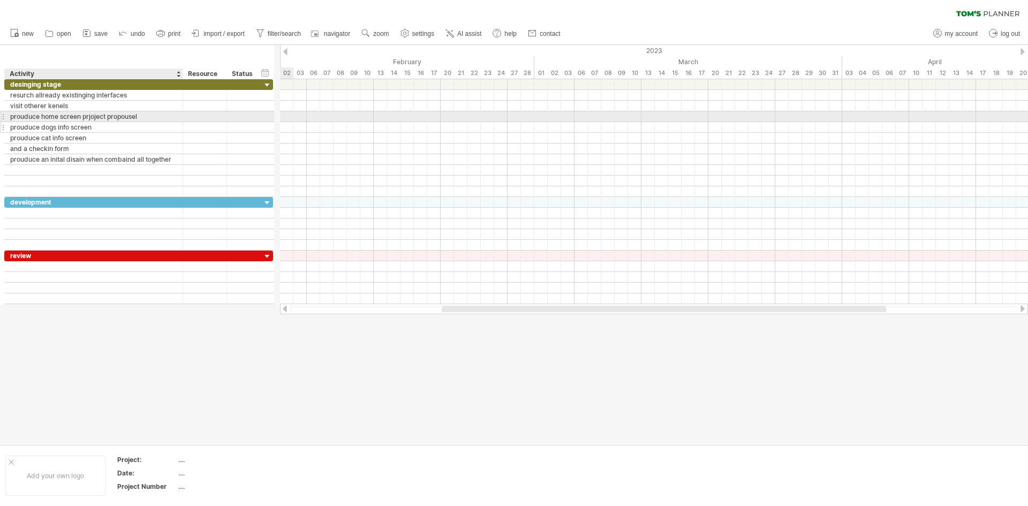
drag, startPoint x: 185, startPoint y: 112, endPoint x: 181, endPoint y: 131, distance: 19.1
click at [181, 131] on div "**********" at bounding box center [138, 138] width 269 height 118
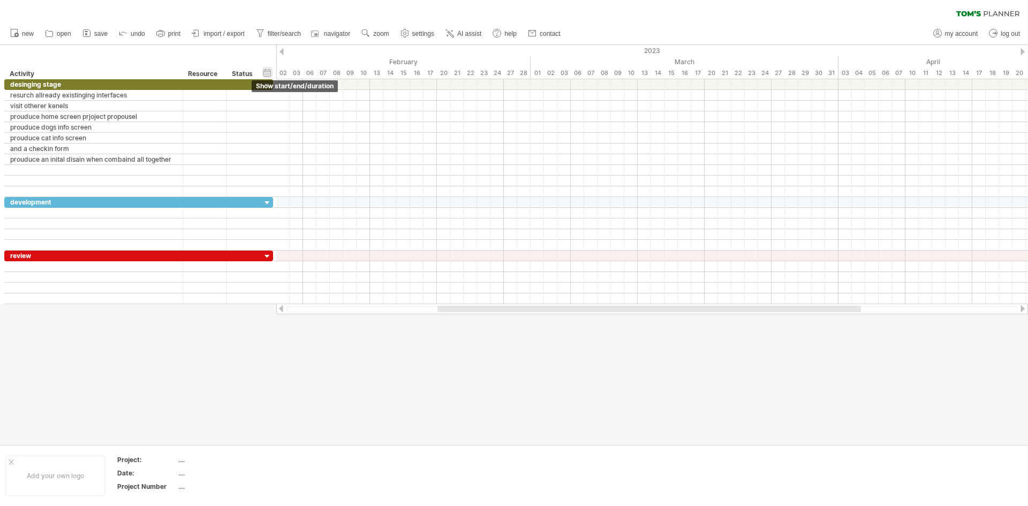
click at [269, 71] on div "hide start/end/duration show start/end/duration" at bounding box center [267, 72] width 10 height 11
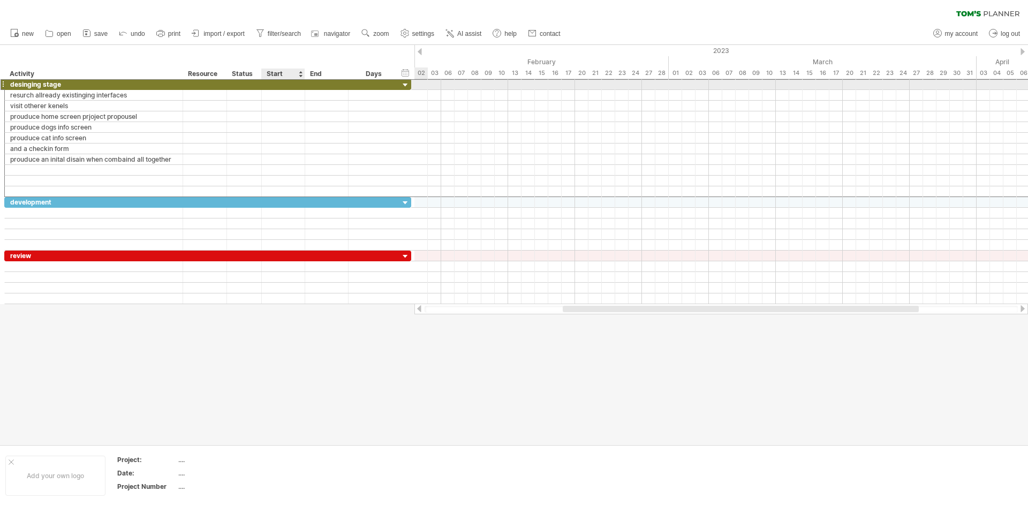
click at [283, 85] on div at bounding box center [283, 84] width 43 height 10
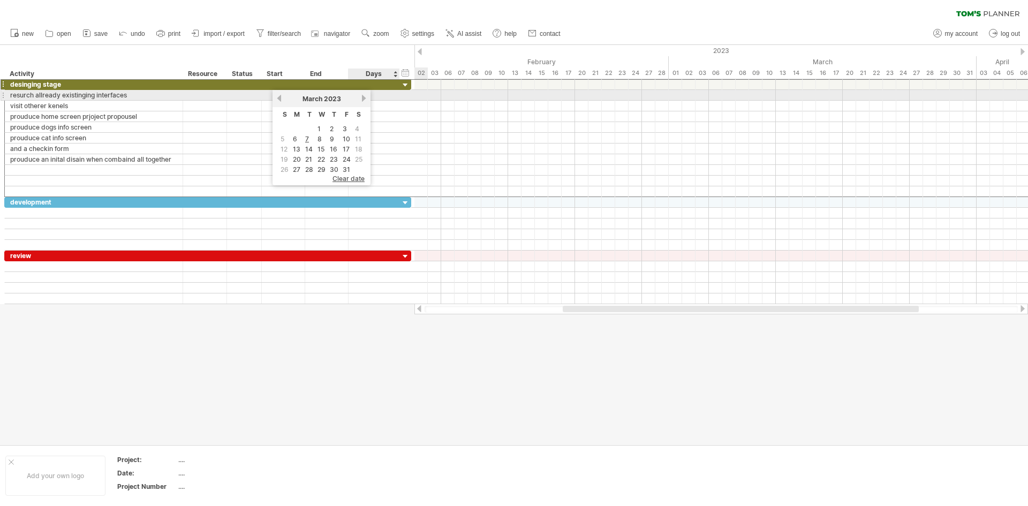
click at [365, 96] on link "next" at bounding box center [364, 98] width 8 height 8
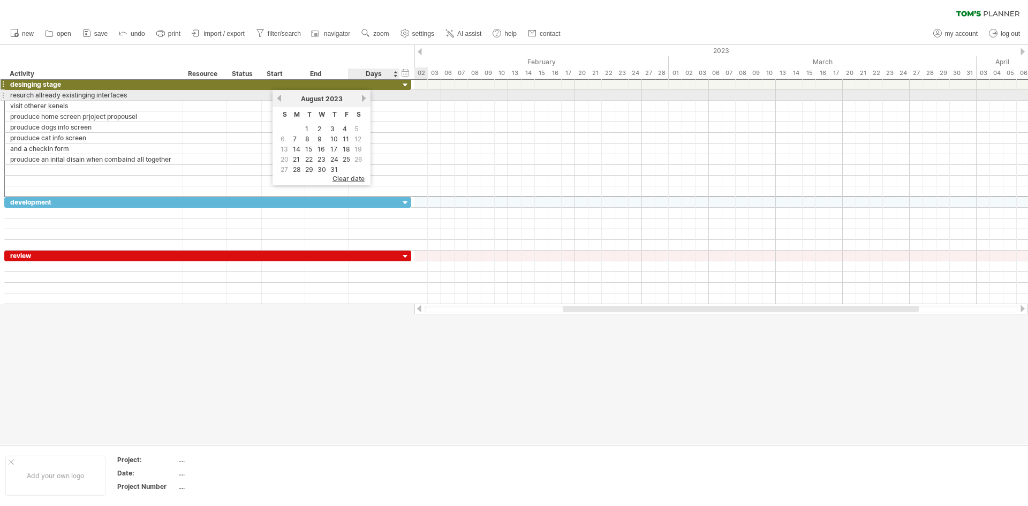
click at [365, 96] on link "next" at bounding box center [364, 98] width 8 height 8
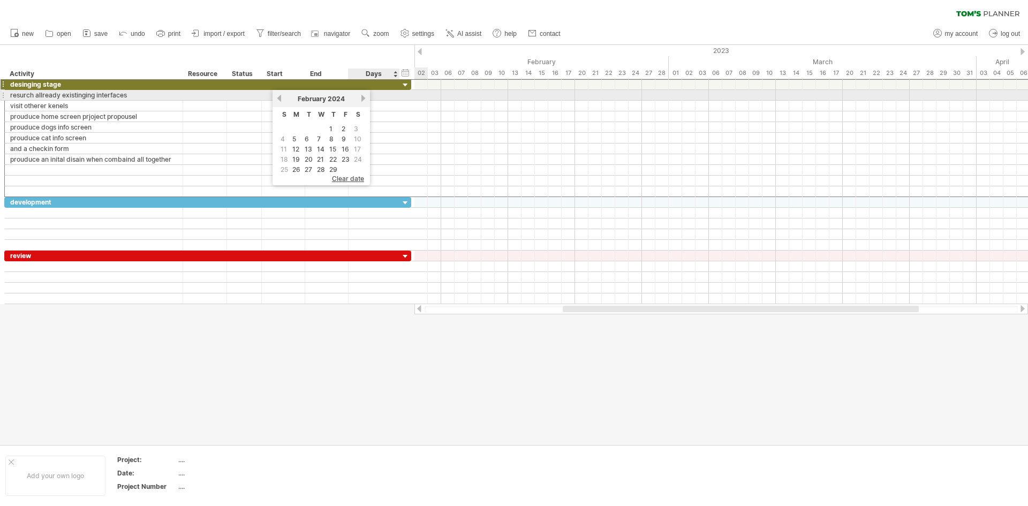
click at [365, 96] on link "next" at bounding box center [363, 98] width 8 height 8
click at [365, 96] on link "next" at bounding box center [364, 98] width 8 height 8
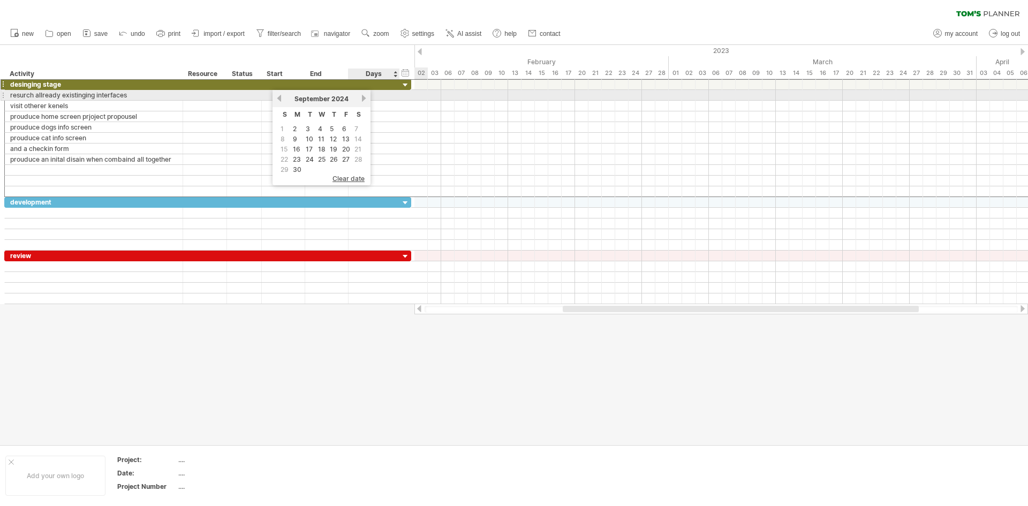
click at [365, 96] on link "next" at bounding box center [364, 98] width 8 height 8
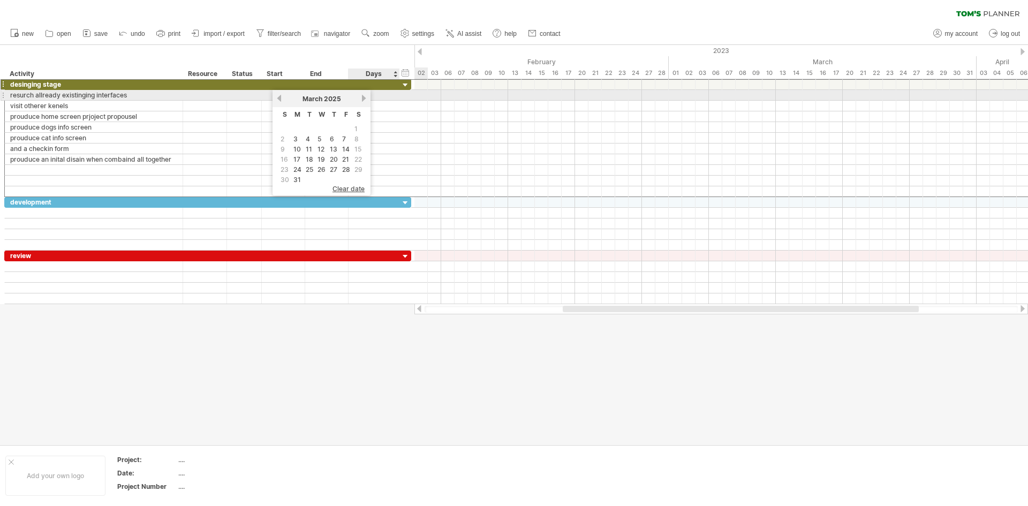
click at [365, 96] on link "next" at bounding box center [364, 98] width 8 height 8
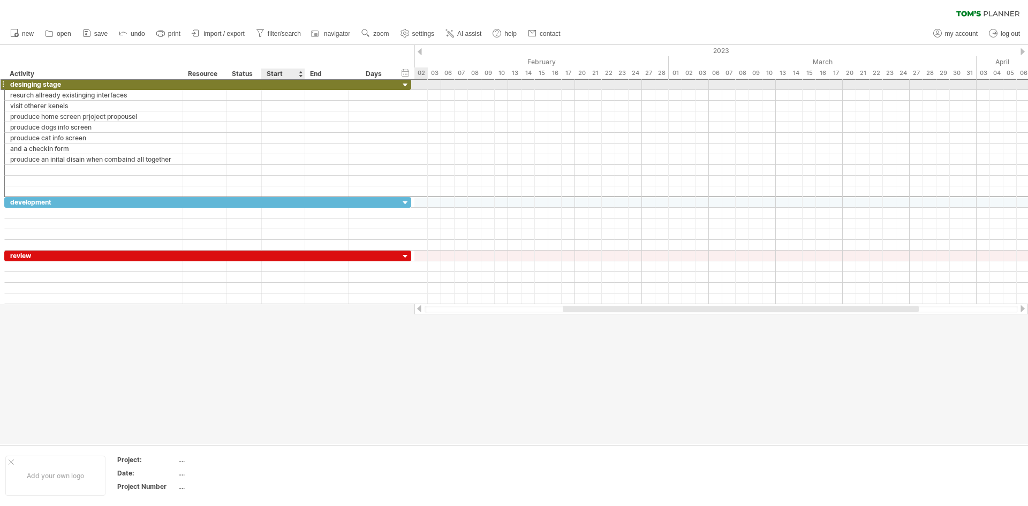
click at [283, 82] on div at bounding box center [283, 84] width 43 height 10
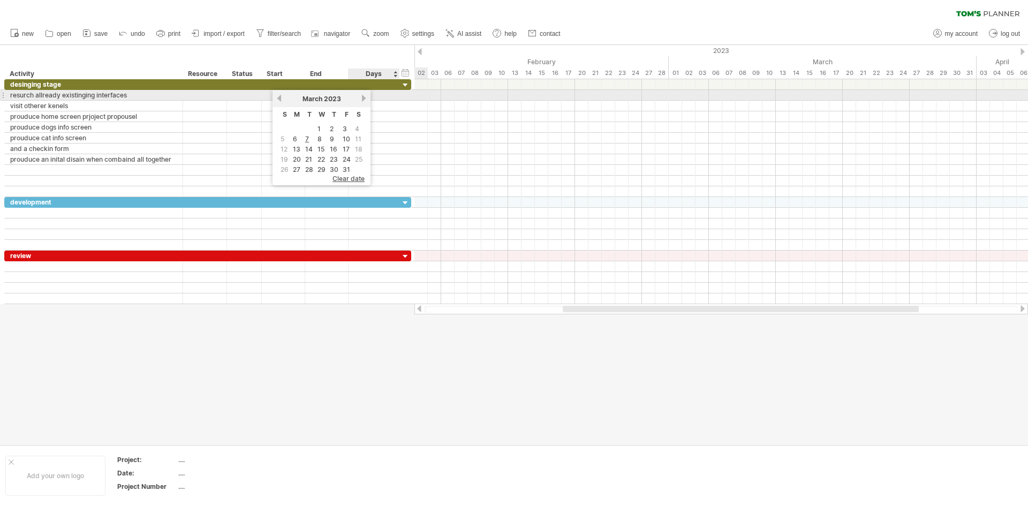
click at [361, 100] on link "next" at bounding box center [364, 98] width 8 height 8
click at [360, 100] on div "[DATE]" at bounding box center [322, 99] width 78 height 8
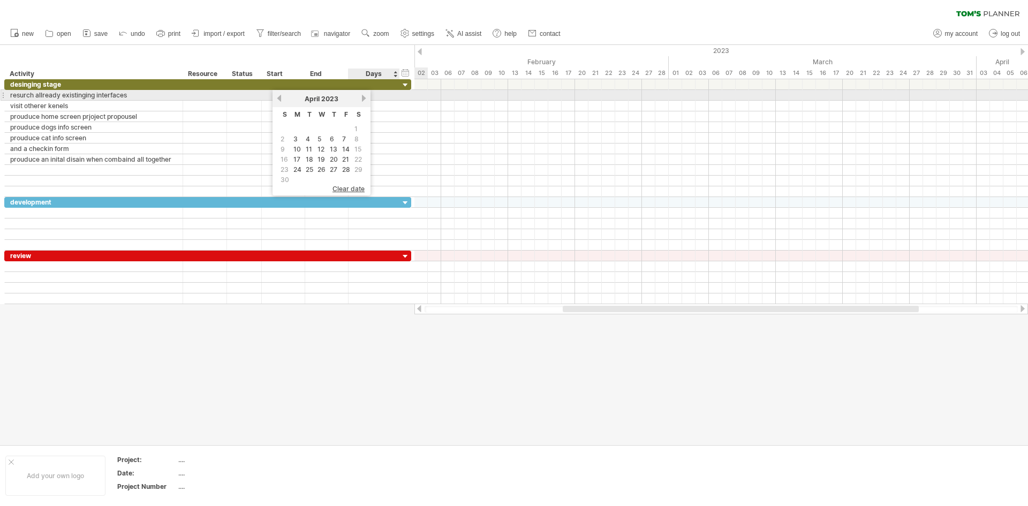
click at [360, 100] on div "[DATE]" at bounding box center [322, 99] width 78 height 8
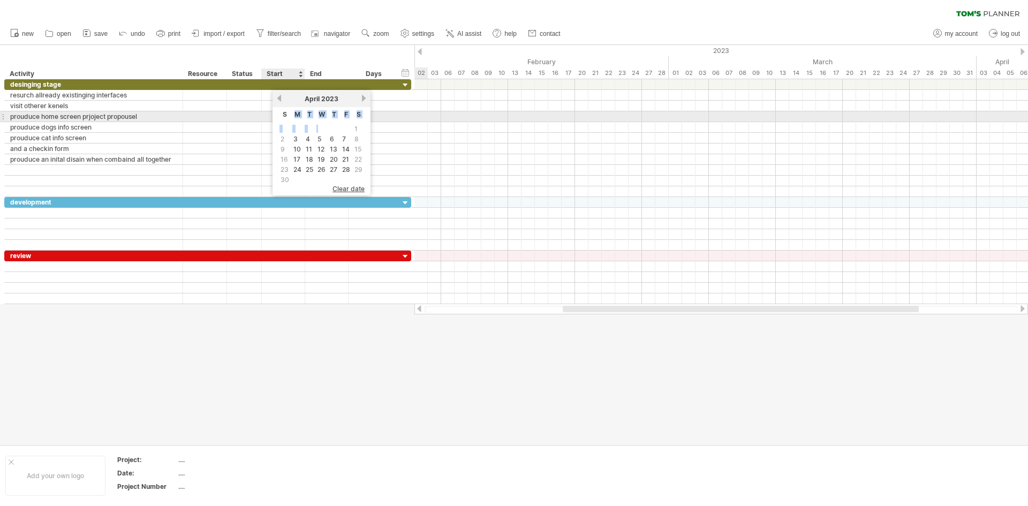
drag, startPoint x: 323, startPoint y: 125, endPoint x: 278, endPoint y: 111, distance: 46.7
click at [279, 111] on table "S M T W T F S 1 2 3 4 5 6 7 8 9 10 11 12 13 14 15 16 17 18 19 20 21 22 23 24 25…" at bounding box center [321, 146] width 87 height 78
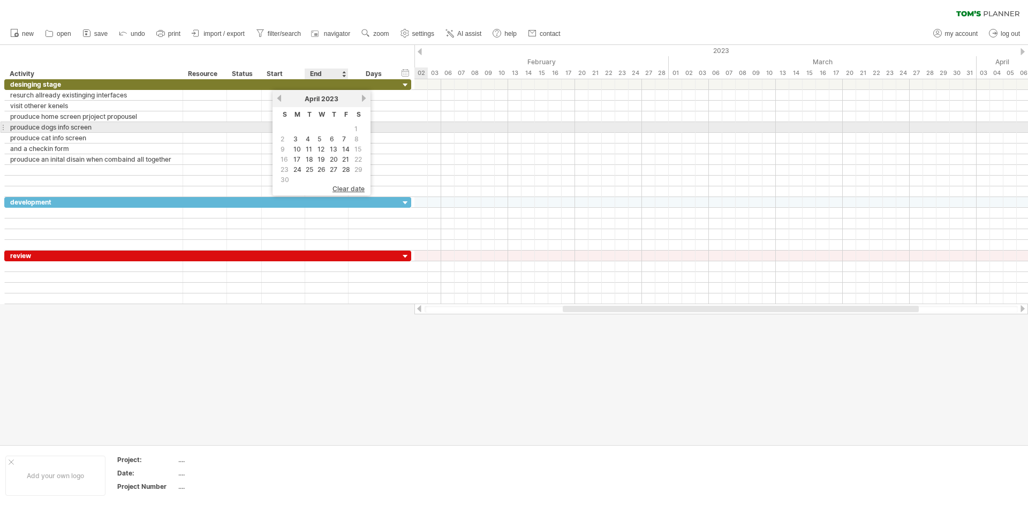
click at [334, 127] on td at bounding box center [333, 128] width 11 height 9
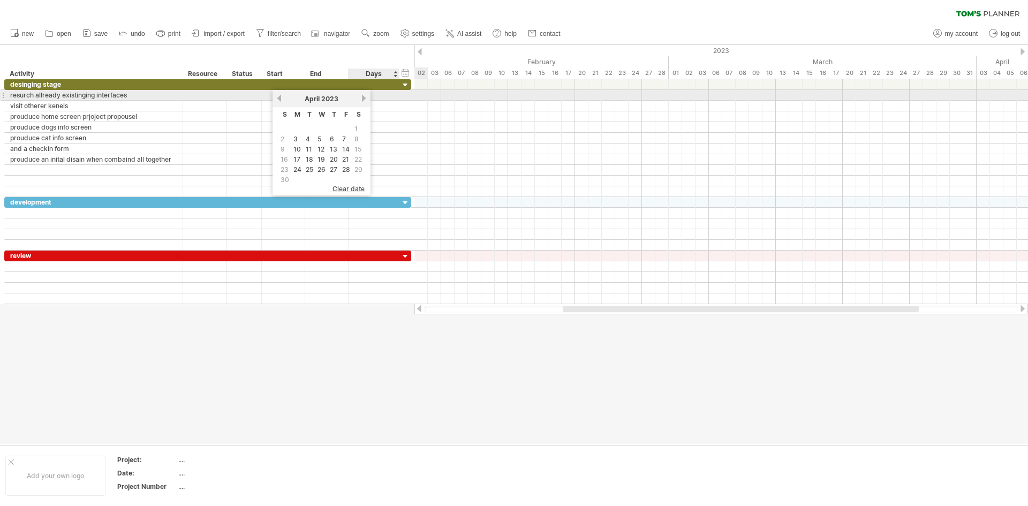
click at [363, 97] on link "next" at bounding box center [364, 98] width 8 height 8
click at [364, 97] on link "next" at bounding box center [364, 98] width 8 height 8
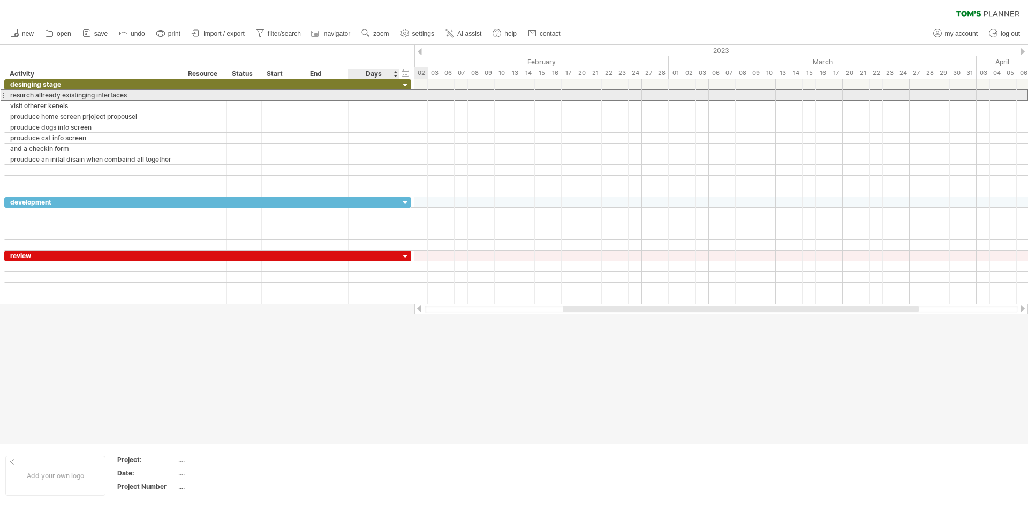
click at [384, 97] on div at bounding box center [374, 95] width 40 height 10
click at [384, 98] on div at bounding box center [374, 95] width 40 height 10
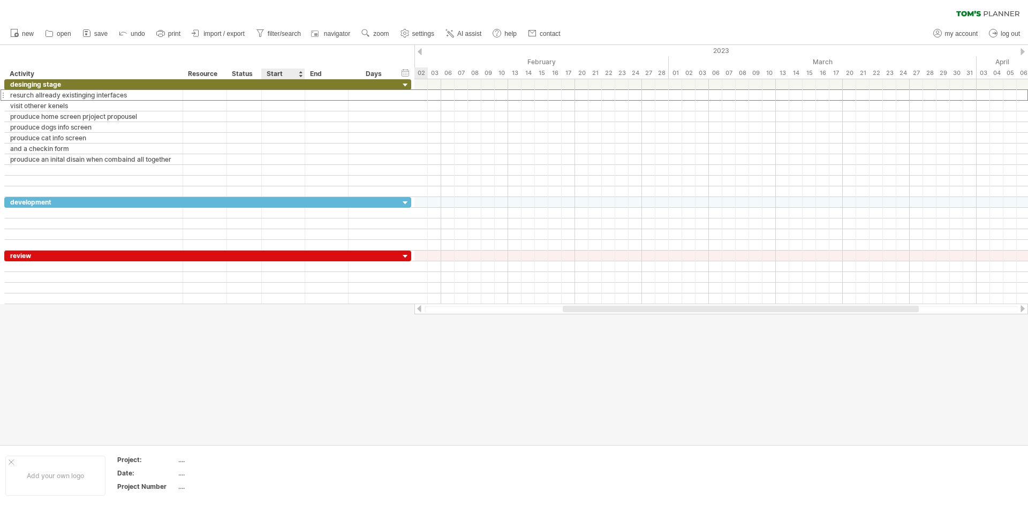
scroll to position [0, 0]
click at [279, 75] on div "Start" at bounding box center [283, 74] width 32 height 11
click at [279, 80] on div at bounding box center [283, 84] width 43 height 10
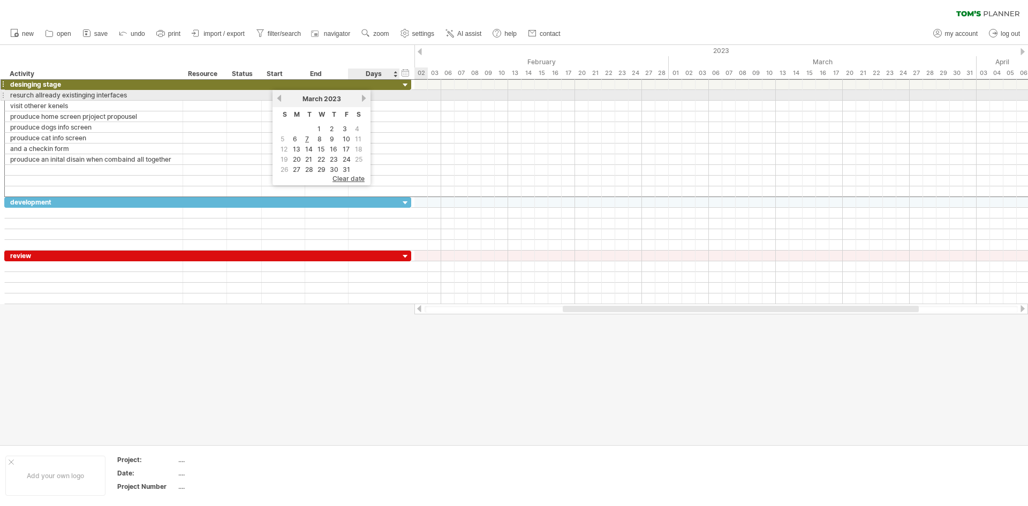
click at [360, 95] on div "[DATE]" at bounding box center [322, 99] width 78 height 8
click at [360, 96] on div "[DATE]" at bounding box center [322, 99] width 78 height 8
click at [363, 99] on link "next" at bounding box center [364, 98] width 8 height 8
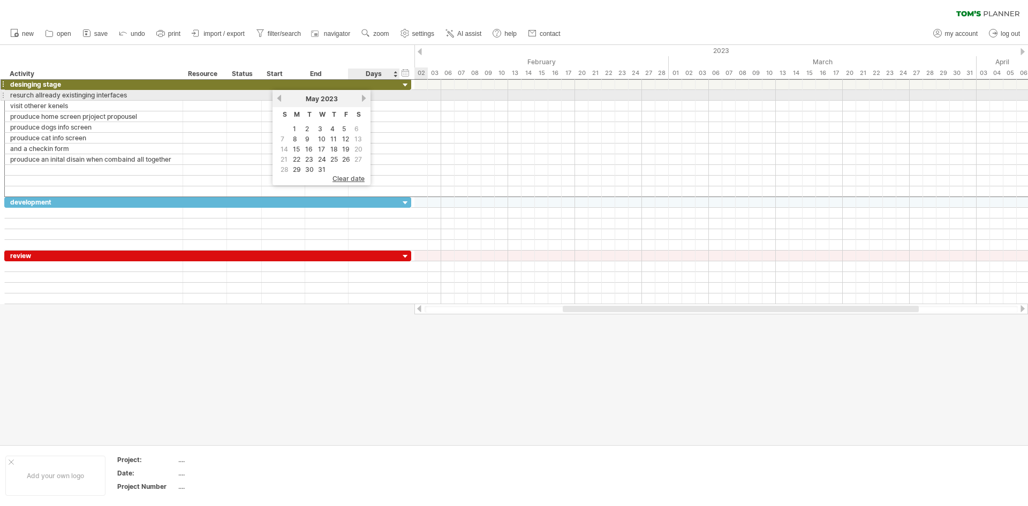
click at [363, 99] on link "next" at bounding box center [364, 98] width 8 height 8
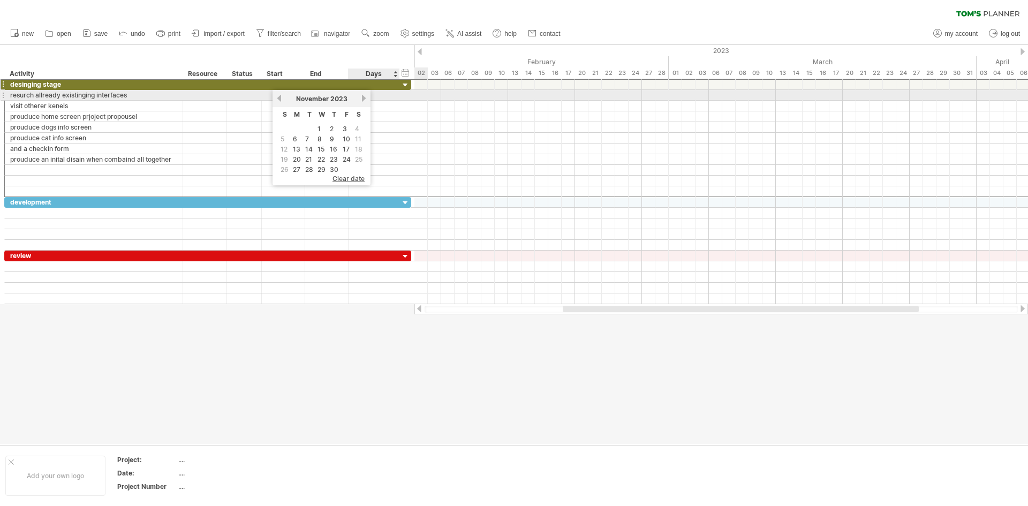
click at [363, 99] on link "next" at bounding box center [364, 98] width 8 height 8
click at [363, 99] on link "next" at bounding box center [363, 98] width 8 height 8
click at [363, 99] on link "next" at bounding box center [364, 98] width 8 height 8
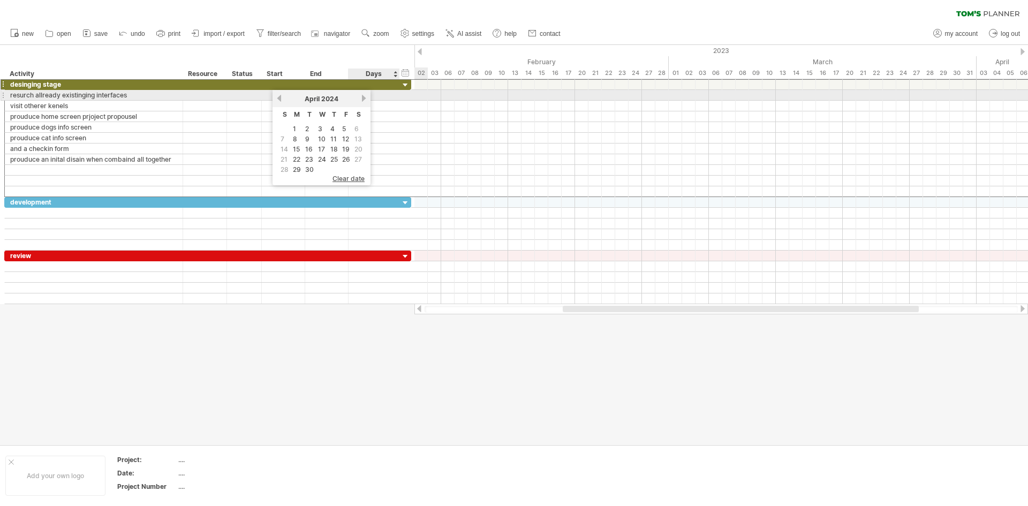
click at [363, 99] on link "next" at bounding box center [364, 98] width 8 height 8
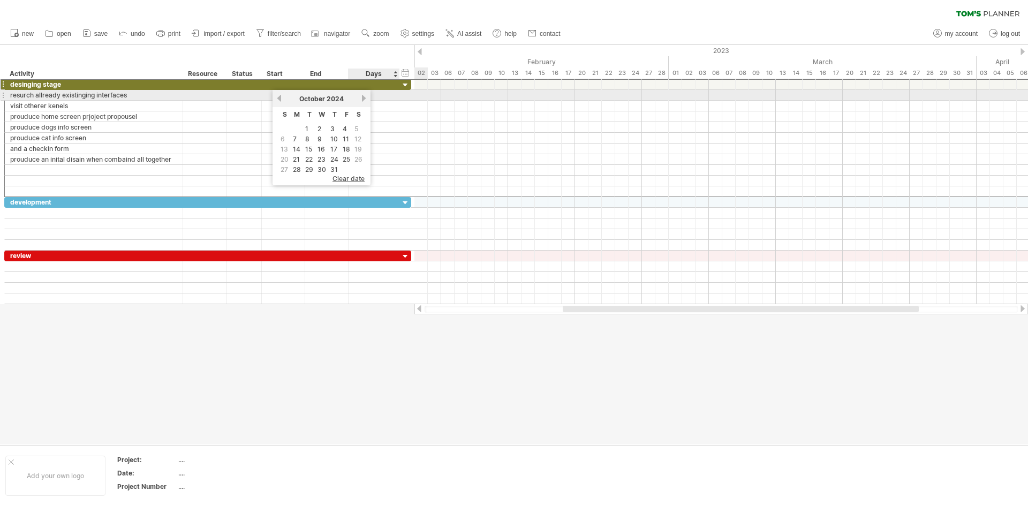
click at [363, 99] on link "next" at bounding box center [364, 98] width 8 height 8
click at [364, 100] on link "next" at bounding box center [363, 98] width 8 height 8
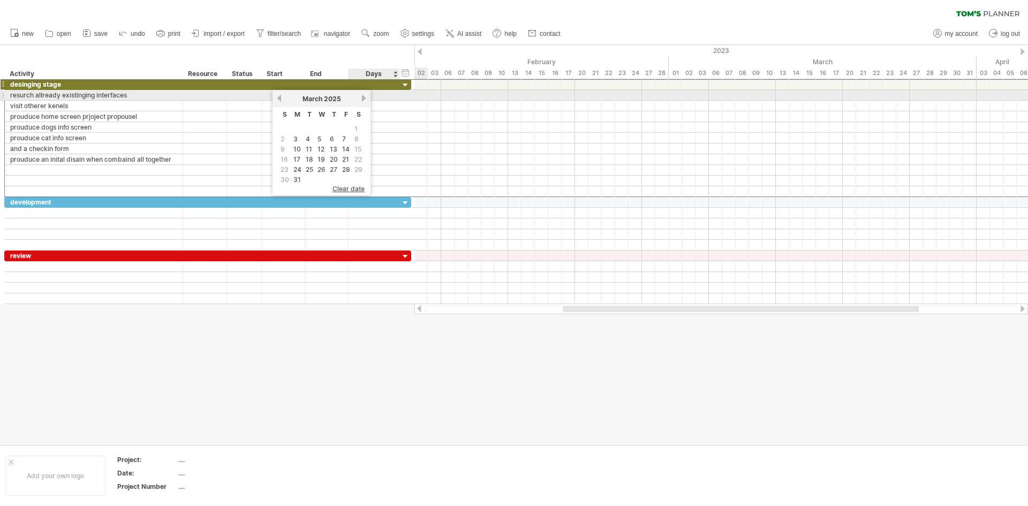
click at [364, 100] on link "next" at bounding box center [364, 98] width 8 height 8
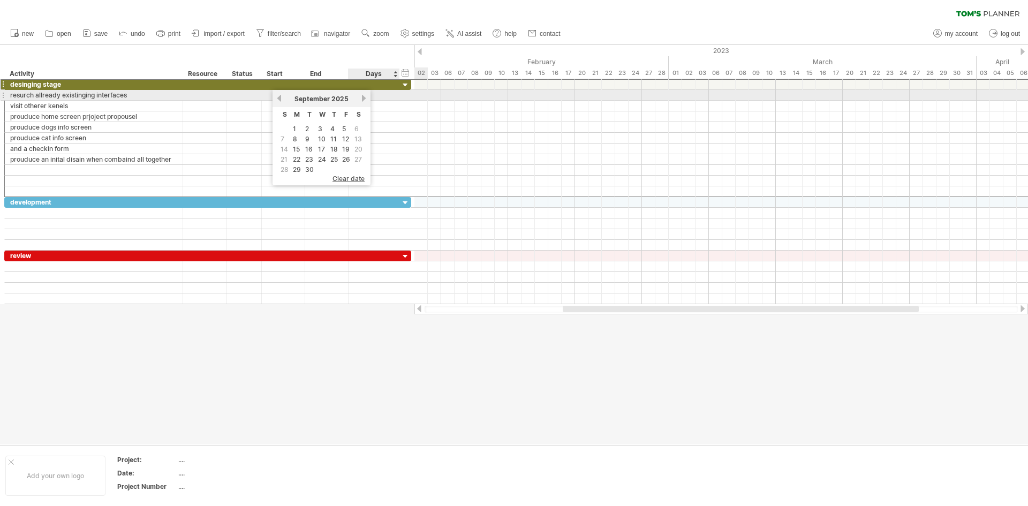
click at [364, 100] on link "next" at bounding box center [364, 98] width 8 height 8
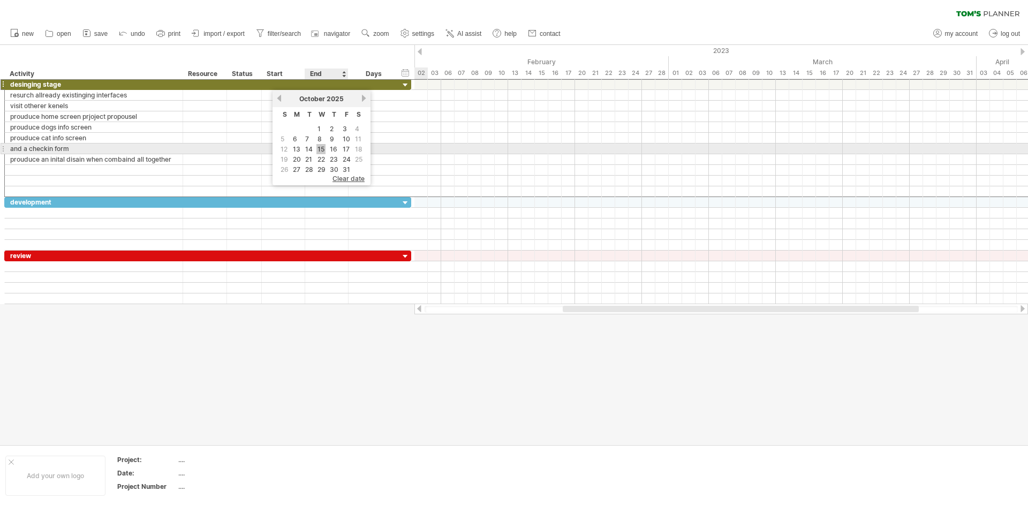
click at [318, 147] on link "15" at bounding box center [320, 149] width 9 height 10
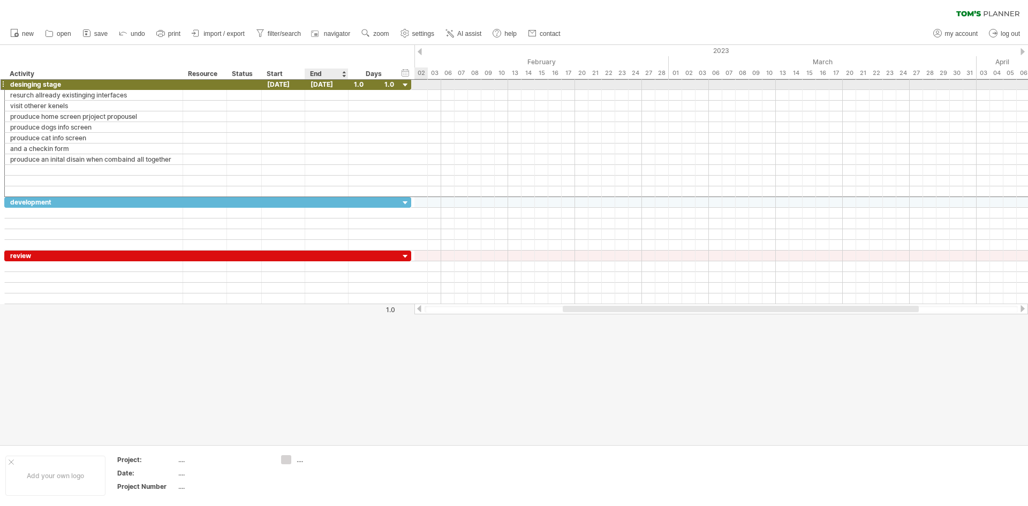
click at [336, 80] on div "[DATE]" at bounding box center [326, 84] width 43 height 10
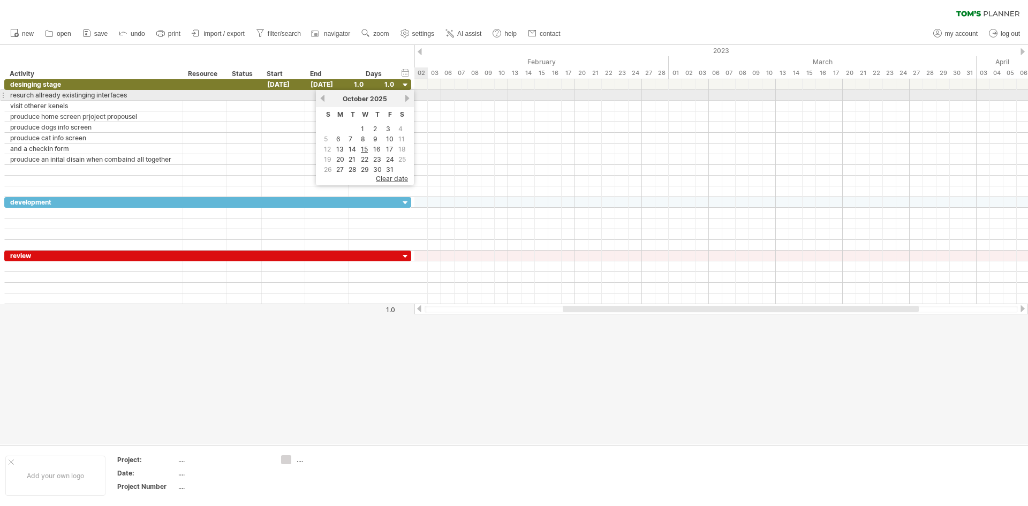
click at [408, 98] on link "next" at bounding box center [407, 98] width 8 height 8
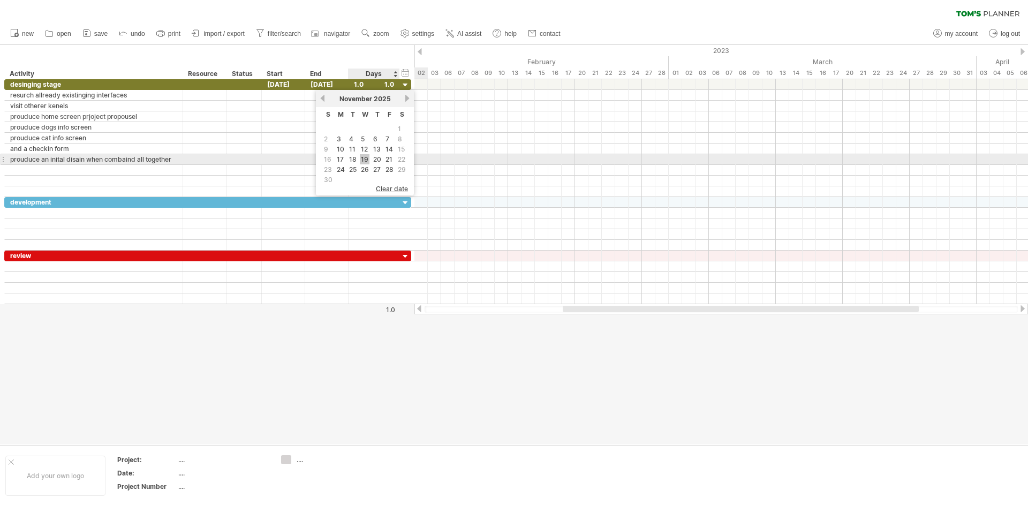
click at [362, 160] on link "19" at bounding box center [365, 159] width 10 height 10
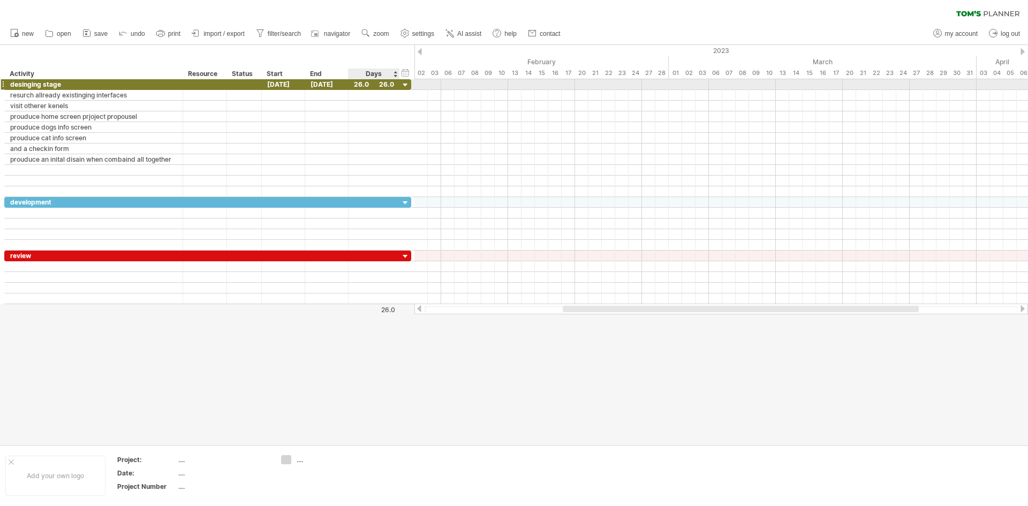
click at [367, 86] on div "26.0" at bounding box center [374, 84] width 40 height 10
click at [367, 86] on input "****" at bounding box center [364, 84] width 20 height 10
click at [359, 84] on input "****" at bounding box center [364, 84] width 20 height 10
click at [359, 82] on input "****" at bounding box center [364, 84] width 20 height 10
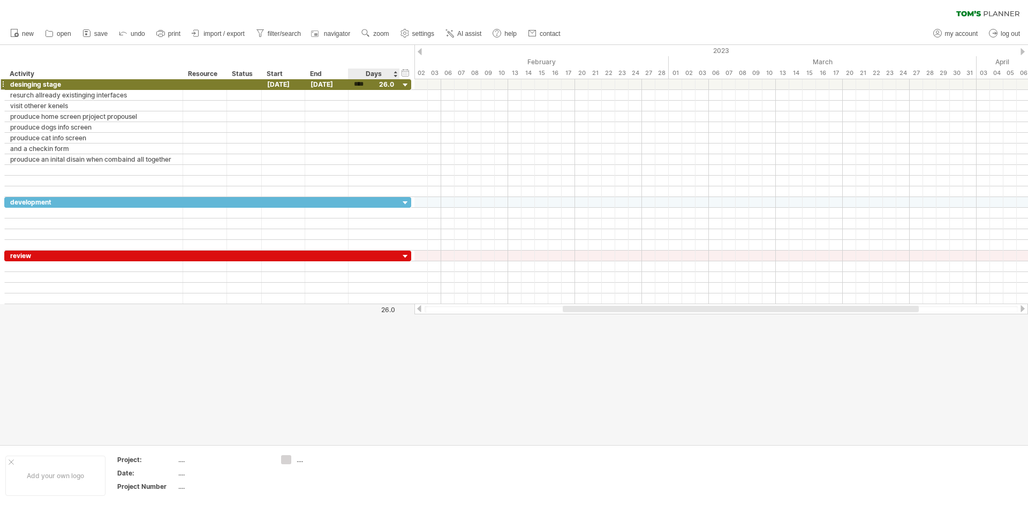
click at [372, 79] on input "****" at bounding box center [364, 84] width 20 height 10
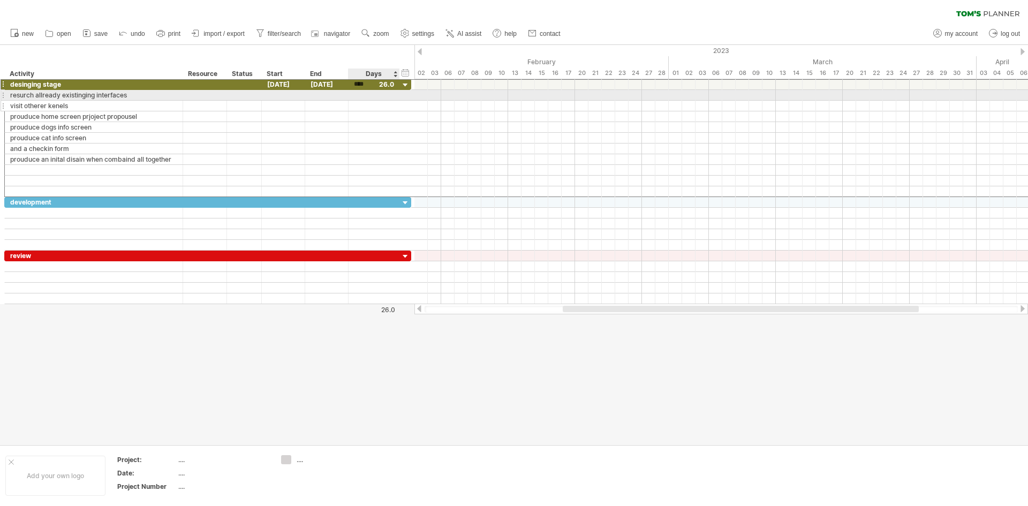
click at [373, 103] on div at bounding box center [374, 106] width 40 height 10
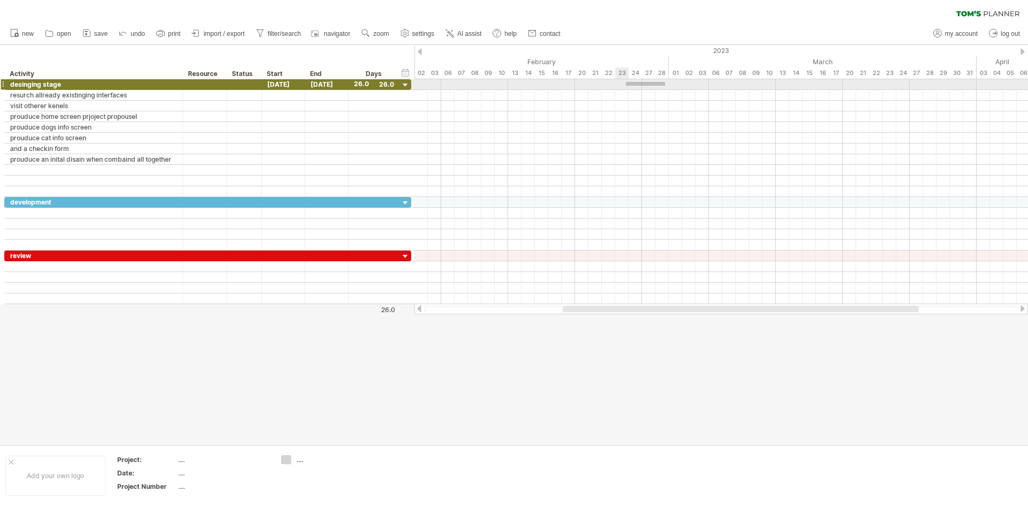
drag, startPoint x: 665, startPoint y: 86, endPoint x: 626, endPoint y: 82, distance: 39.3
drag, startPoint x: 695, startPoint y: 310, endPoint x: 416, endPoint y: 315, distance: 278.4
click at [426, 322] on div "Trying to reach [DOMAIN_NAME] Connected again... 0% clear filter new" at bounding box center [514, 253] width 1028 height 506
drag, startPoint x: 574, startPoint y: 307, endPoint x: 498, endPoint y: 307, distance: 76.5
click at [498, 307] on div at bounding box center [582, 309] width 316 height 6
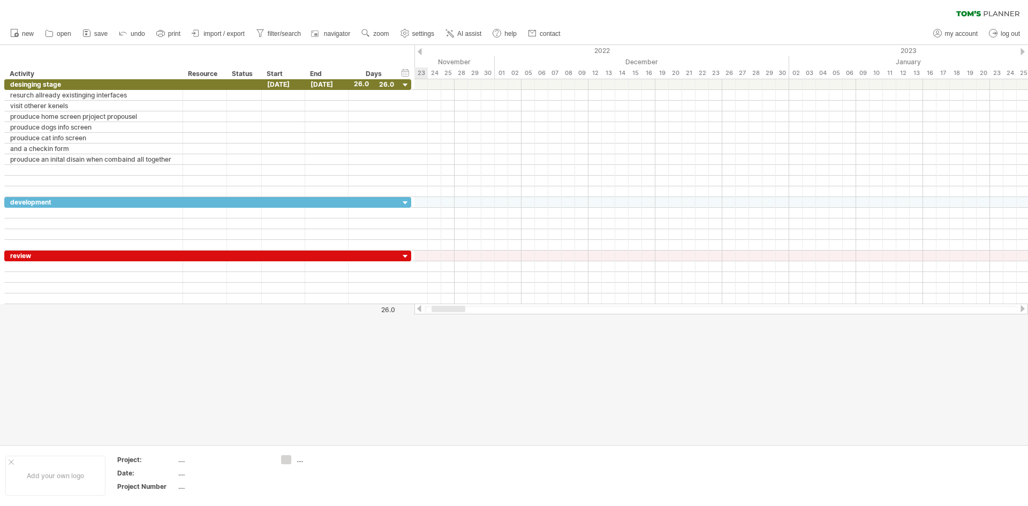
drag, startPoint x: 460, startPoint y: 309, endPoint x: 427, endPoint y: 309, distance: 33.2
click at [431, 309] on div at bounding box center [448, 309] width 34 height 6
drag, startPoint x: 447, startPoint y: 309, endPoint x: 416, endPoint y: 309, distance: 31.0
click at [416, 309] on div at bounding box center [720, 309] width 613 height 11
drag, startPoint x: 466, startPoint y: 308, endPoint x: 421, endPoint y: 311, distance: 45.0
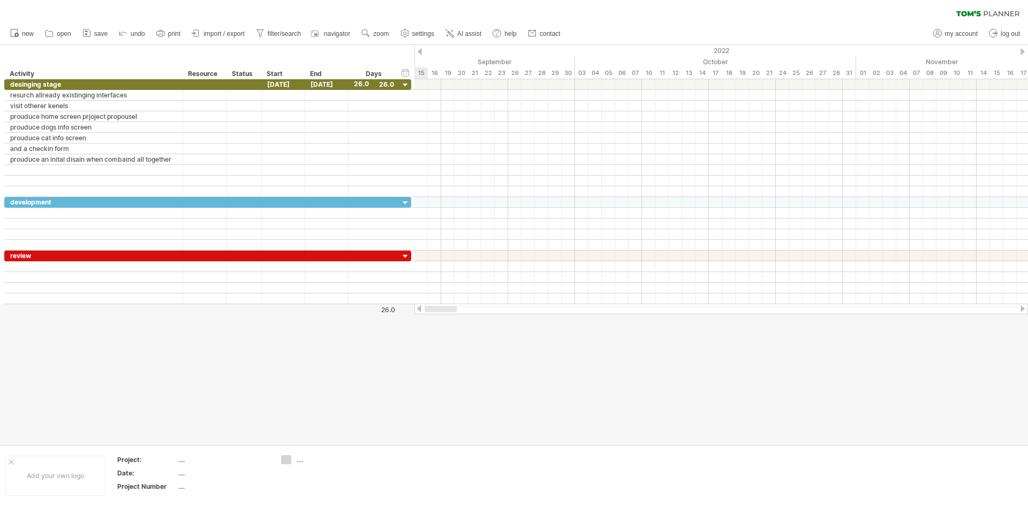
click at [421, 311] on div at bounding box center [720, 309] width 613 height 11
click at [406, 71] on div "hide start/end/duration show start/end/duration" at bounding box center [405, 72] width 10 height 11
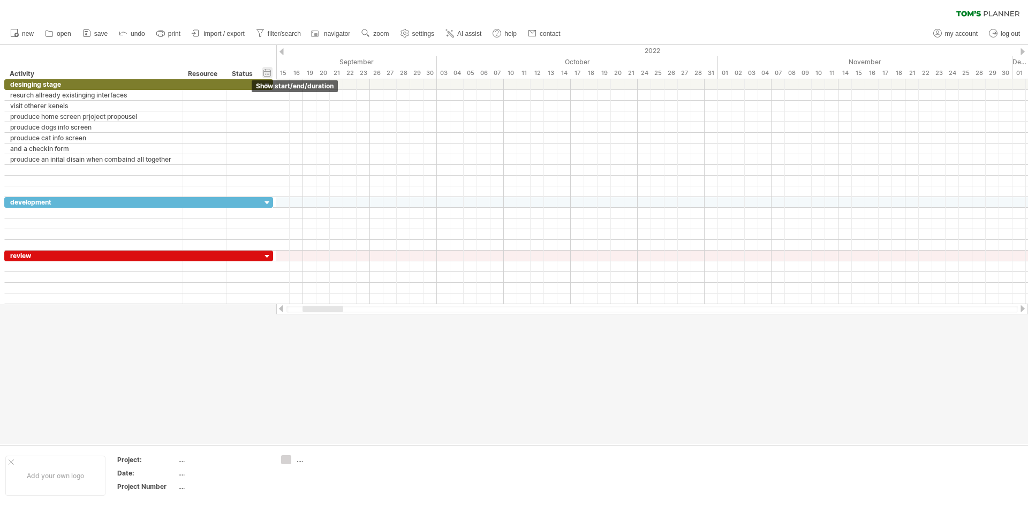
click at [263, 71] on div "hide start/end/duration show start/end/duration" at bounding box center [267, 72] width 10 height 11
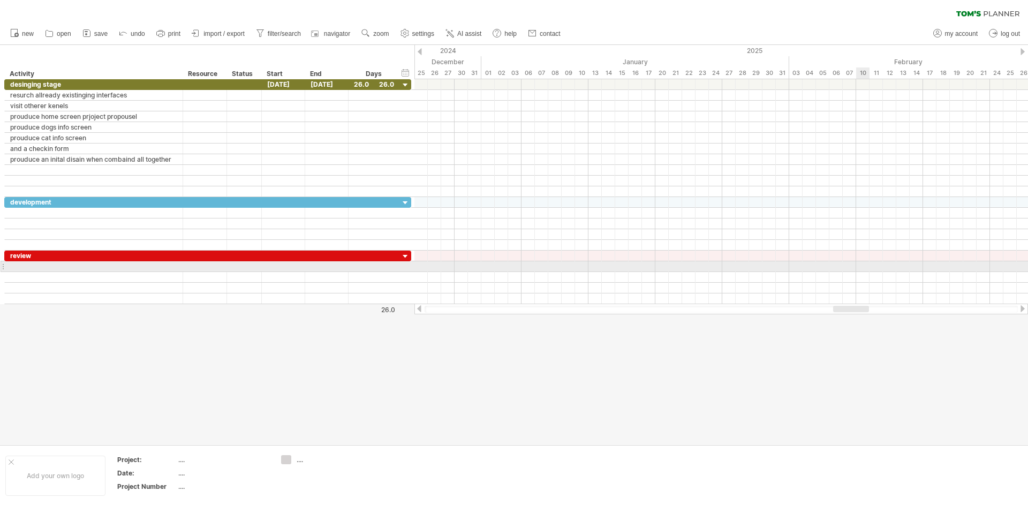
drag, startPoint x: 461, startPoint y: 308, endPoint x: 856, endPoint y: 265, distance: 397.4
click at [856, 265] on div "Trying to reach [DOMAIN_NAME] Connected again... 0% clear filter new" at bounding box center [514, 253] width 1028 height 506
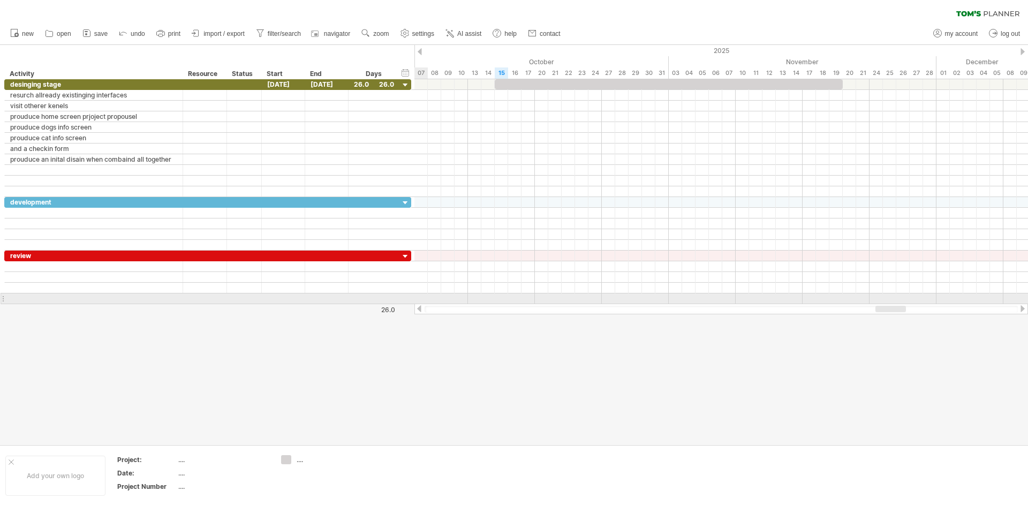
drag, startPoint x: 475, startPoint y: 310, endPoint x: 887, endPoint y: 304, distance: 412.2
click at [887, 304] on div at bounding box center [720, 309] width 613 height 11
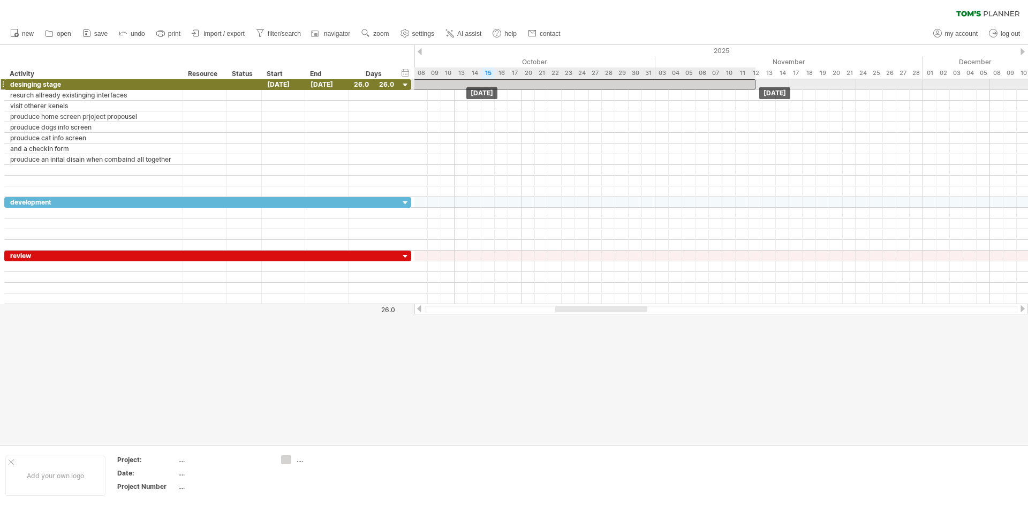
drag, startPoint x: 530, startPoint y: 86, endPoint x: 458, endPoint y: 88, distance: 71.7
click at [458, 88] on div "[DATE] [DATE]" at bounding box center [720, 191] width 613 height 225
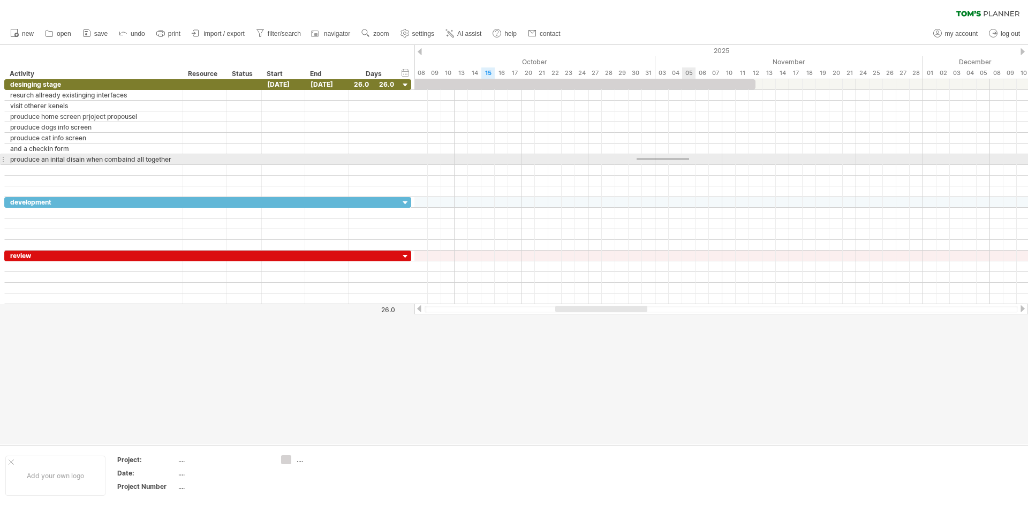
drag, startPoint x: 636, startPoint y: 158, endPoint x: 696, endPoint y: 160, distance: 59.5
click at [696, 160] on div at bounding box center [720, 159] width 613 height 11
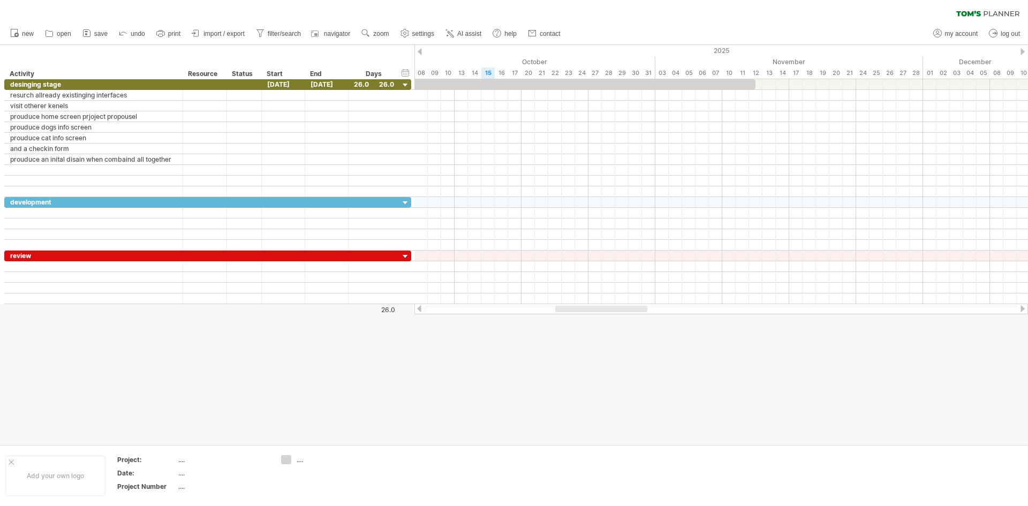
drag, startPoint x: 592, startPoint y: 318, endPoint x: 575, endPoint y: 313, distance: 17.3
click at [575, 313] on div "Trying to reach [DOMAIN_NAME] Connected again... 0% clear filter new" at bounding box center [514, 253] width 1028 height 506
drag, startPoint x: 580, startPoint y: 309, endPoint x: 563, endPoint y: 307, distance: 17.3
click at [563, 307] on div at bounding box center [584, 309] width 92 height 6
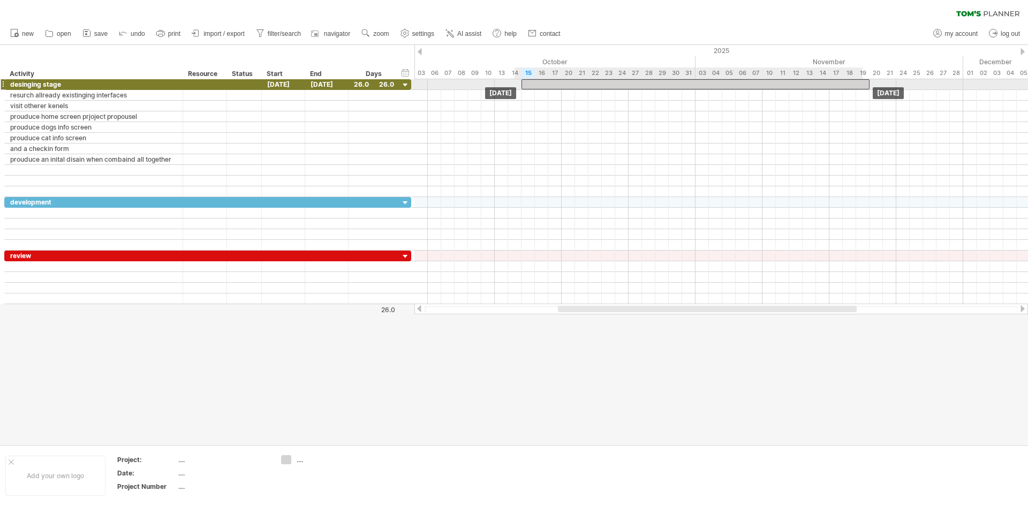
drag, startPoint x: 580, startPoint y: 83, endPoint x: 651, endPoint y: 82, distance: 70.7
click at [651, 82] on div at bounding box center [695, 84] width 348 height 10
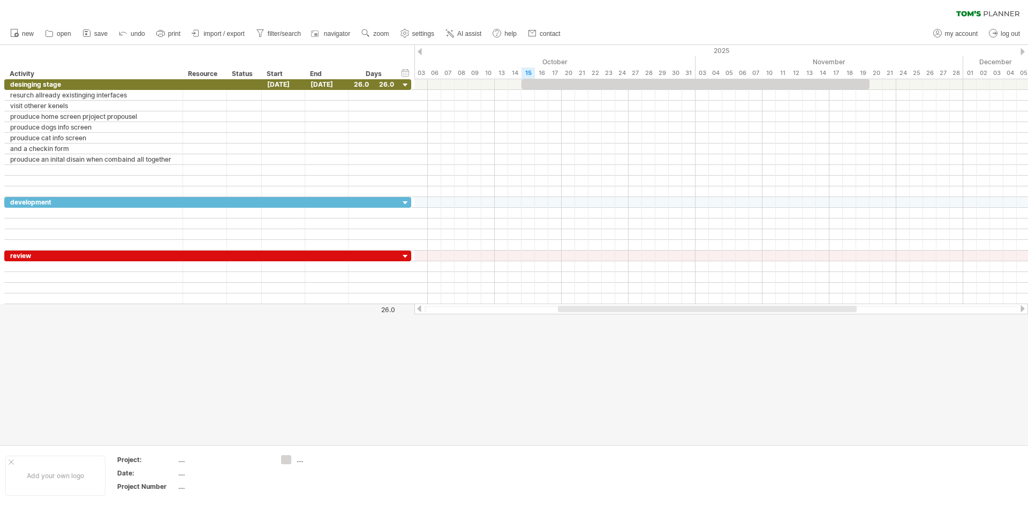
drag, startPoint x: 963, startPoint y: 358, endPoint x: 867, endPoint y: 299, distance: 113.2
click at [870, 331] on div at bounding box center [514, 244] width 1028 height 399
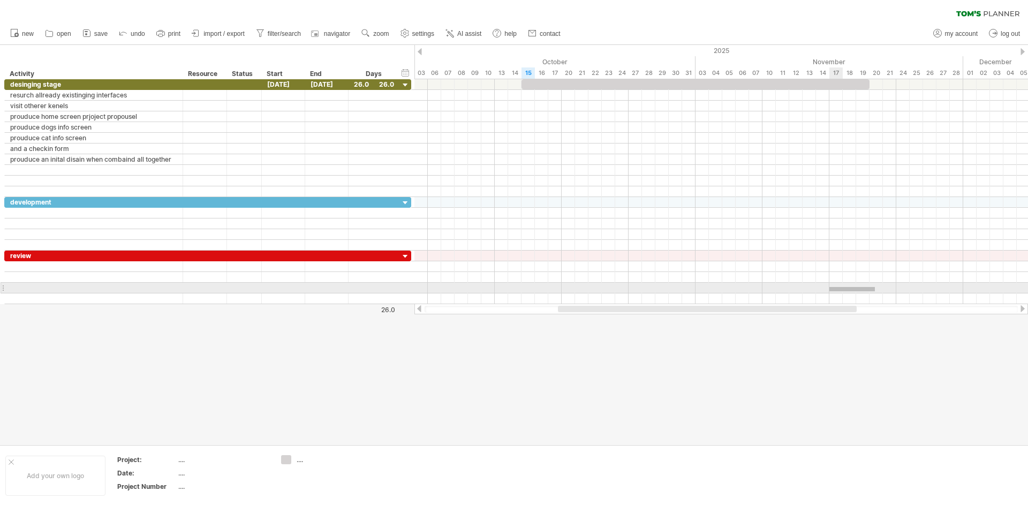
drag, startPoint x: 875, startPoint y: 291, endPoint x: 813, endPoint y: 282, distance: 62.8
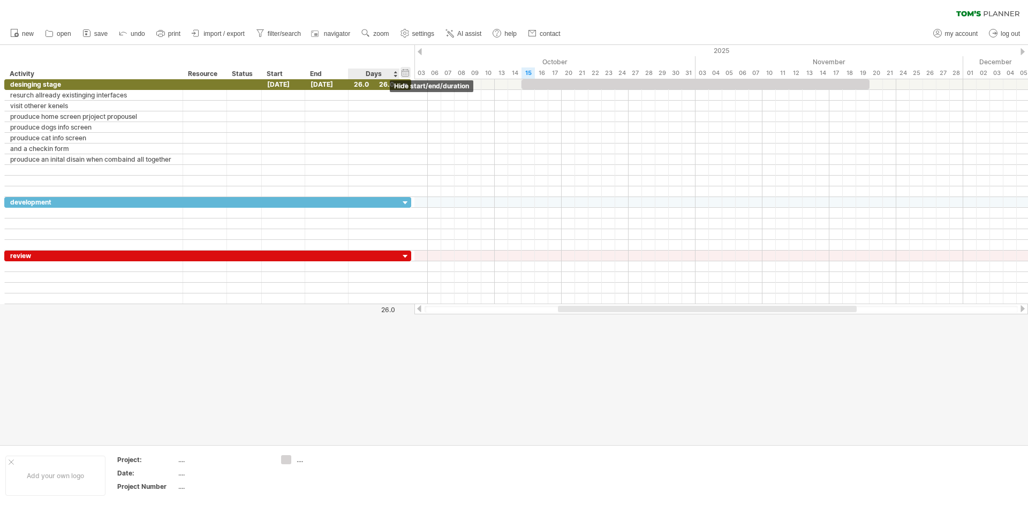
click at [404, 71] on div "hide start/end/duration show start/end/duration" at bounding box center [405, 72] width 10 height 11
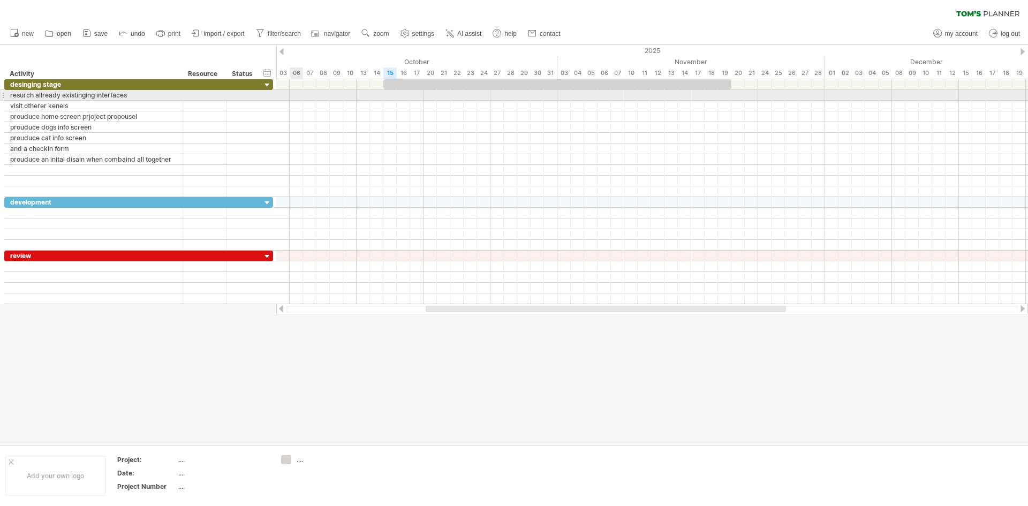
click at [290, 96] on div at bounding box center [652, 95] width 752 height 11
click at [296, 93] on div at bounding box center [652, 95] width 752 height 11
click at [300, 96] on div at bounding box center [652, 95] width 752 height 11
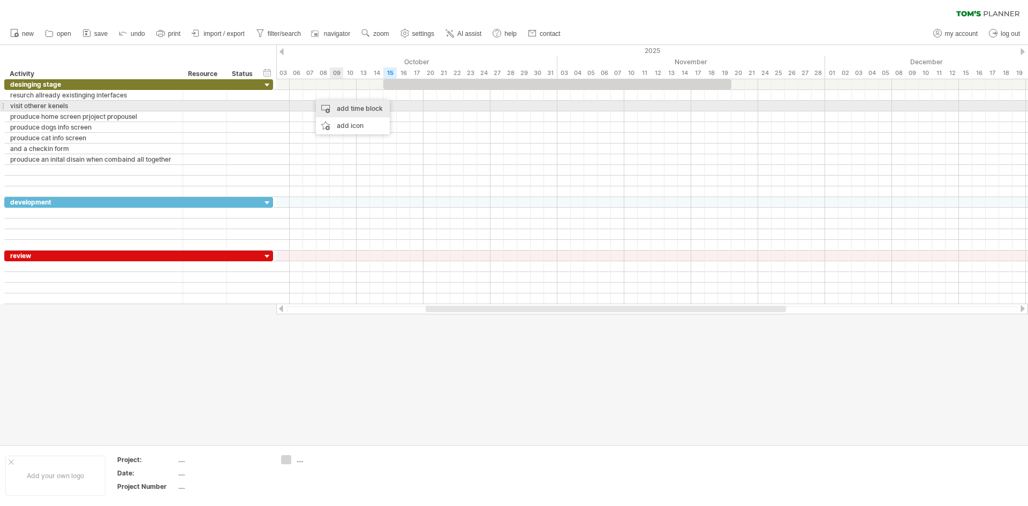
click at [350, 111] on div "add time block" at bounding box center [353, 108] width 74 height 17
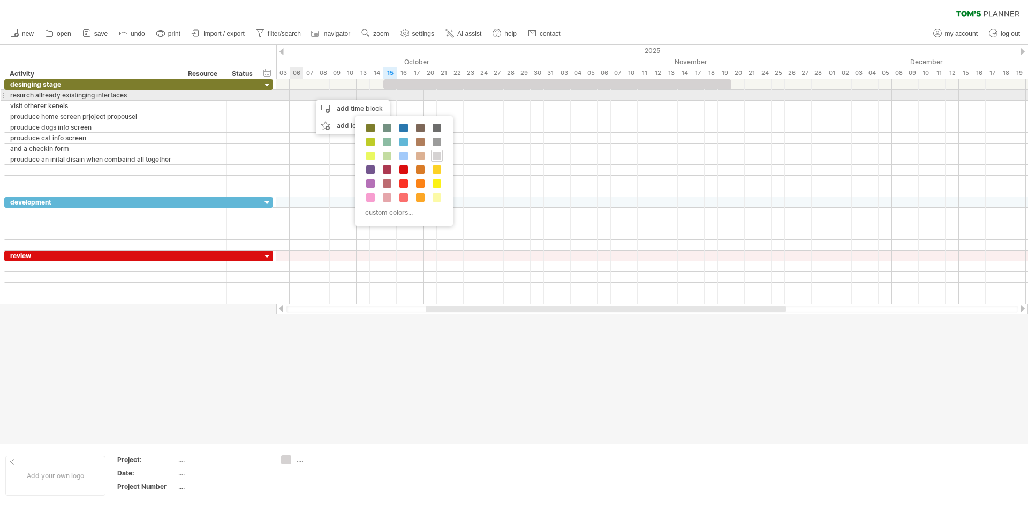
click at [300, 94] on div at bounding box center [652, 95] width 752 height 11
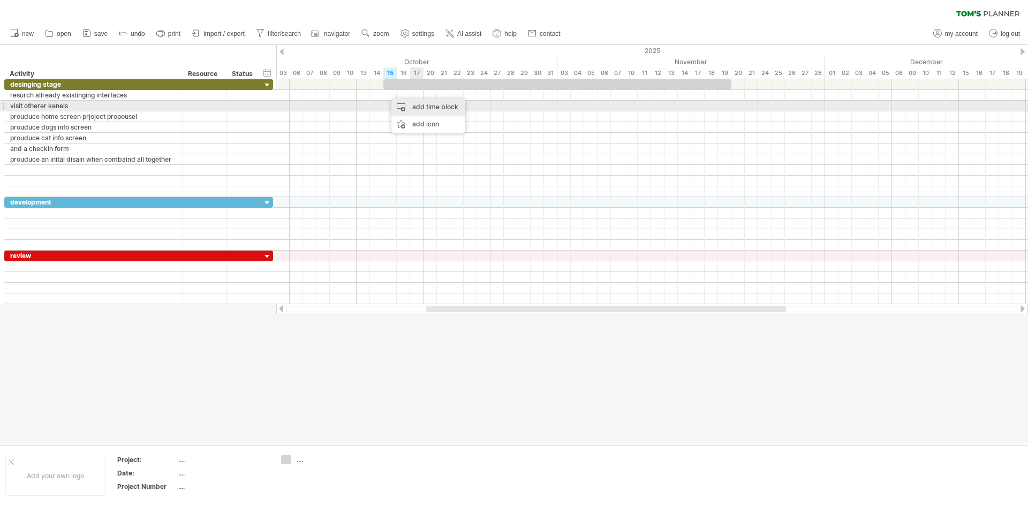
click at [419, 104] on div "add time block" at bounding box center [428, 106] width 74 height 17
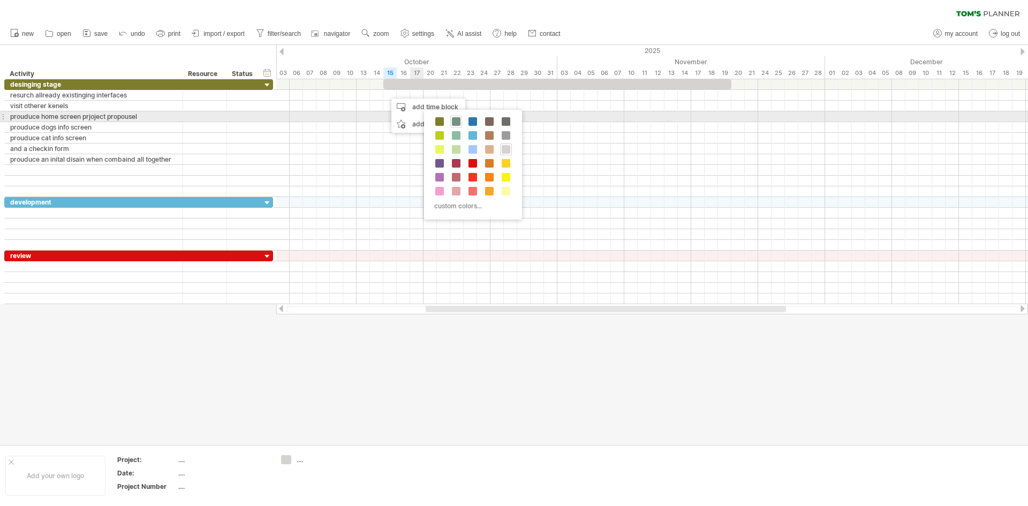
click at [458, 120] on span at bounding box center [456, 121] width 9 height 9
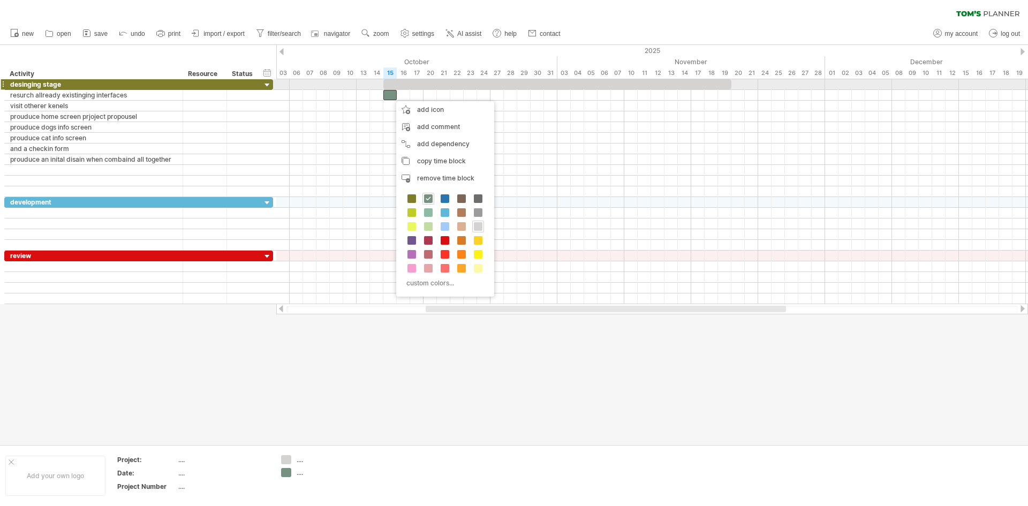
click at [217, 80] on div at bounding box center [204, 84] width 33 height 10
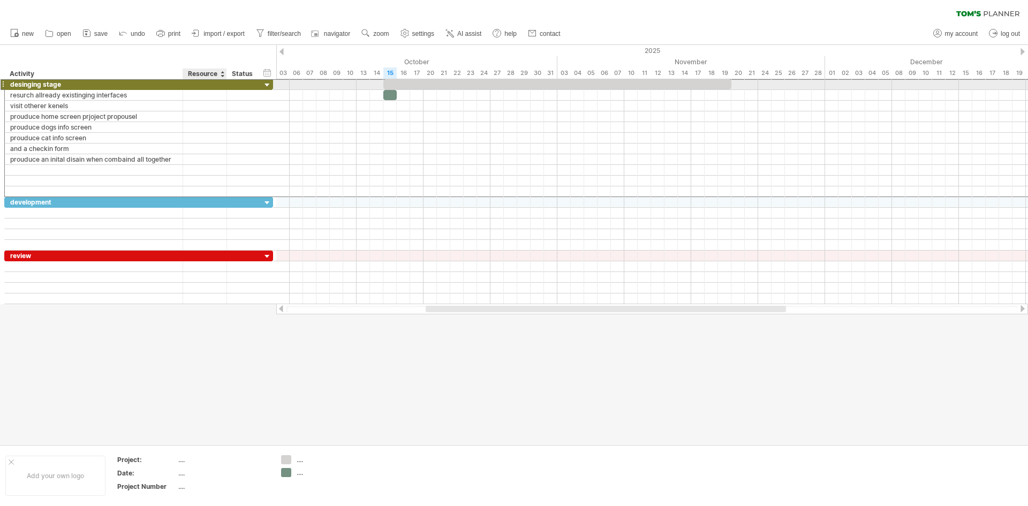
click at [226, 85] on div at bounding box center [205, 84] width 44 height 10
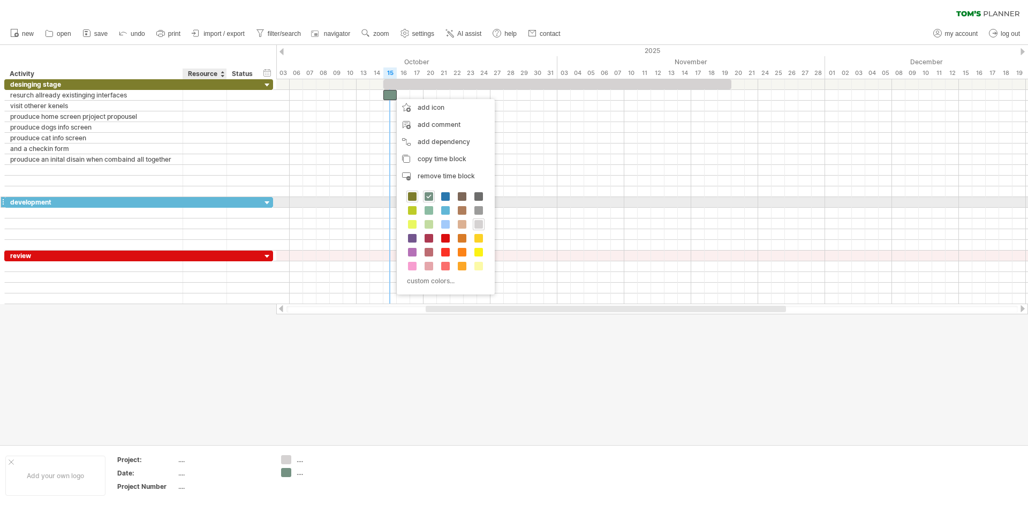
click at [415, 199] on span at bounding box center [412, 196] width 9 height 9
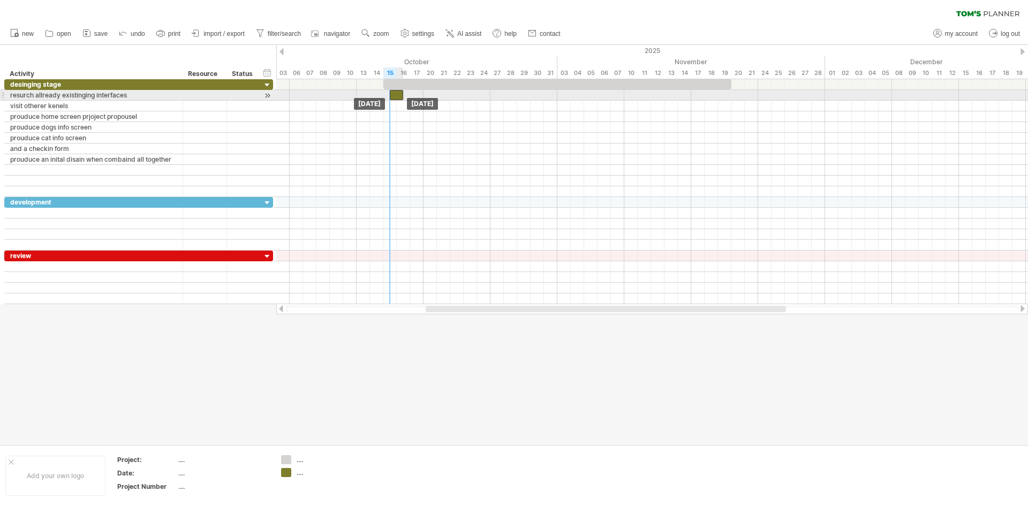
drag, startPoint x: 394, startPoint y: 96, endPoint x: 401, endPoint y: 98, distance: 7.3
click at [401, 98] on div at bounding box center [396, 95] width 13 height 10
click at [401, 97] on span at bounding box center [403, 95] width 4 height 10
drag, startPoint x: 401, startPoint y: 97, endPoint x: 410, endPoint y: 97, distance: 8.6
click at [410, 97] on span at bounding box center [410, 95] width 4 height 10
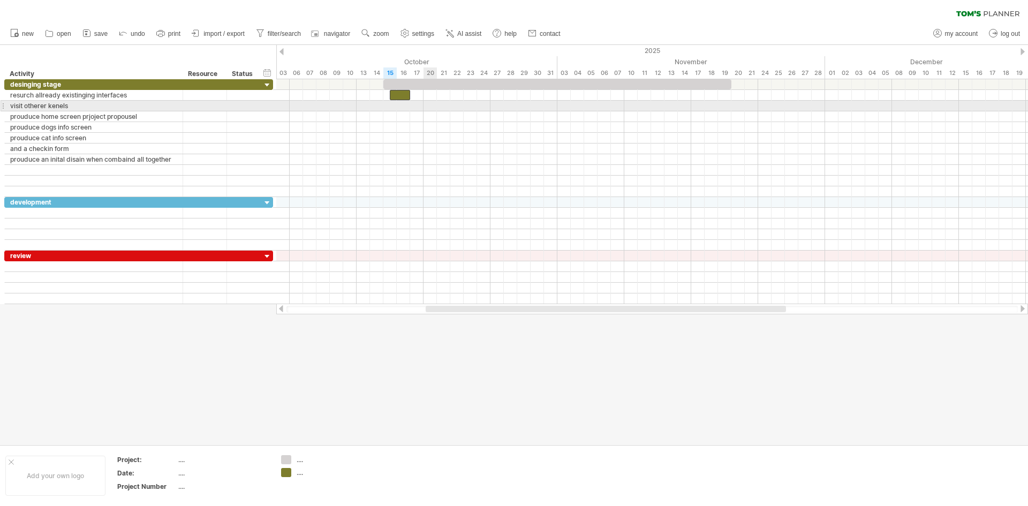
click at [426, 105] on div at bounding box center [652, 106] width 752 height 11
click at [418, 108] on div at bounding box center [652, 106] width 752 height 11
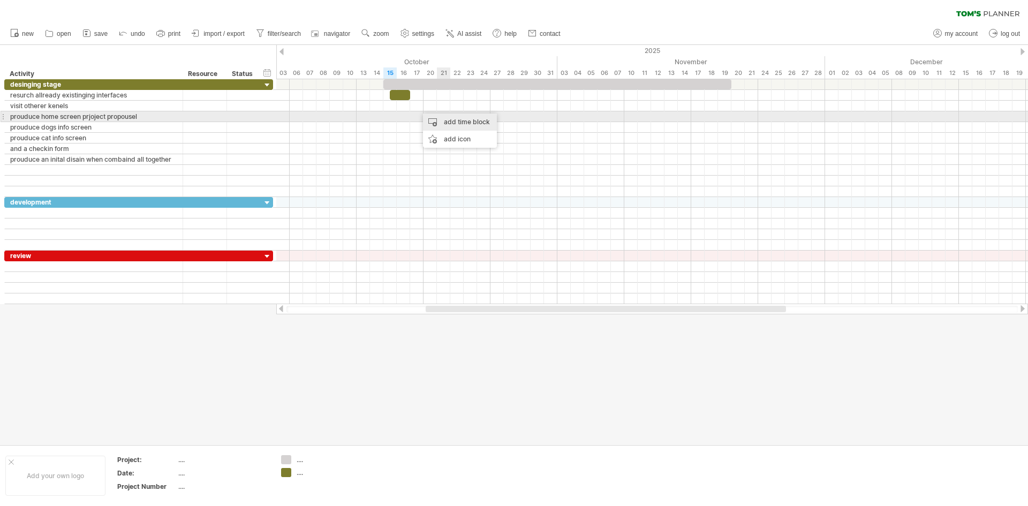
click at [450, 118] on div "add time block" at bounding box center [460, 121] width 74 height 17
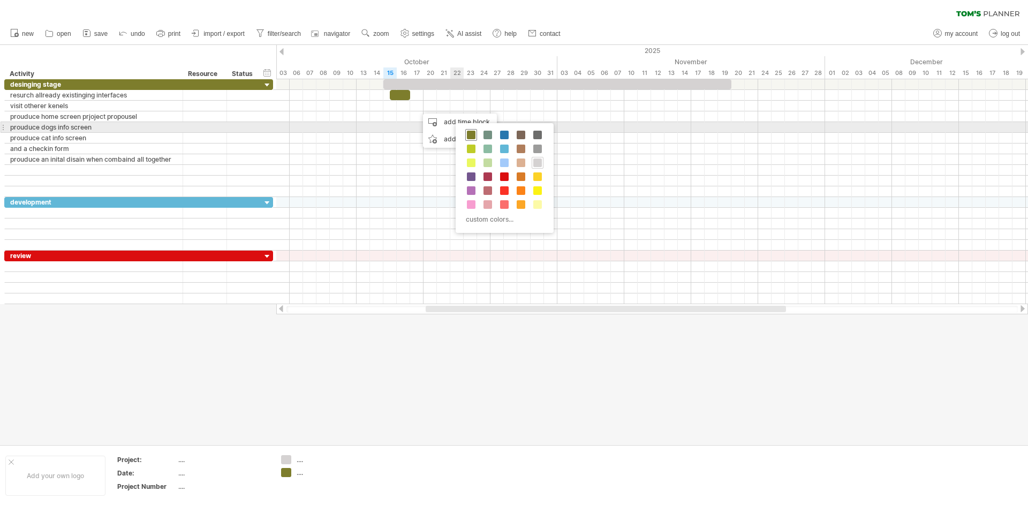
click at [474, 133] on span at bounding box center [471, 135] width 9 height 9
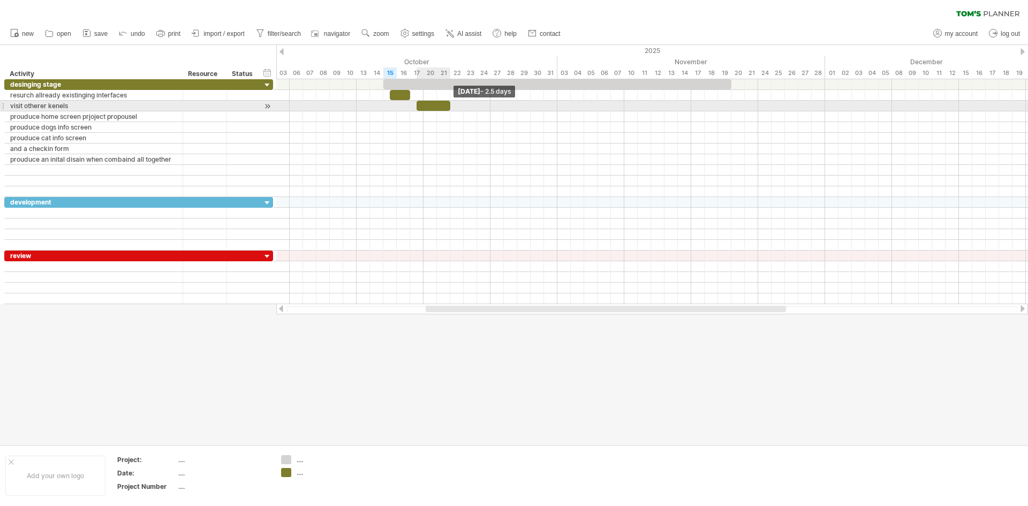
drag, startPoint x: 429, startPoint y: 104, endPoint x: 449, endPoint y: 104, distance: 19.8
click at [449, 104] on span at bounding box center [450, 106] width 4 height 10
click at [420, 108] on div at bounding box center [433, 106] width 34 height 10
click at [416, 108] on div at bounding box center [427, 106] width 34 height 10
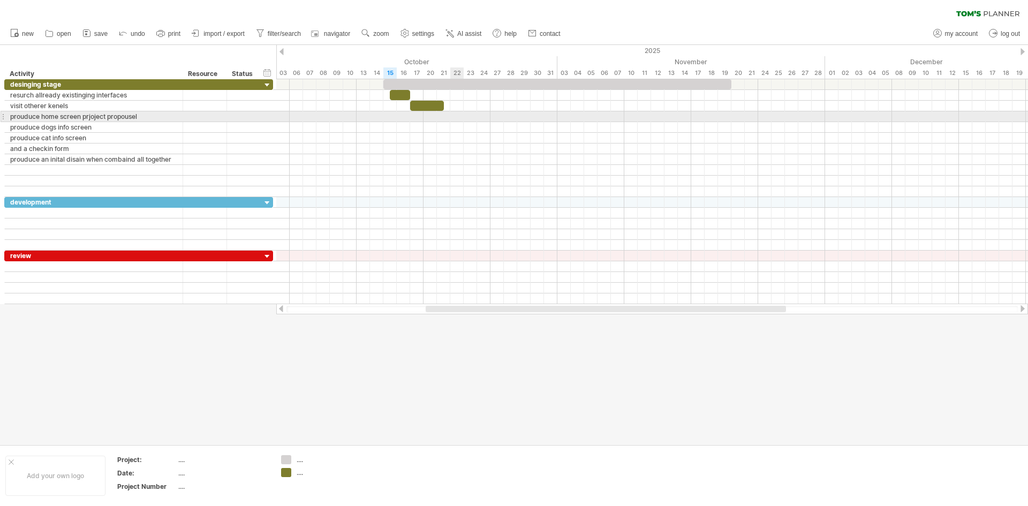
click at [459, 119] on div at bounding box center [652, 116] width 752 height 11
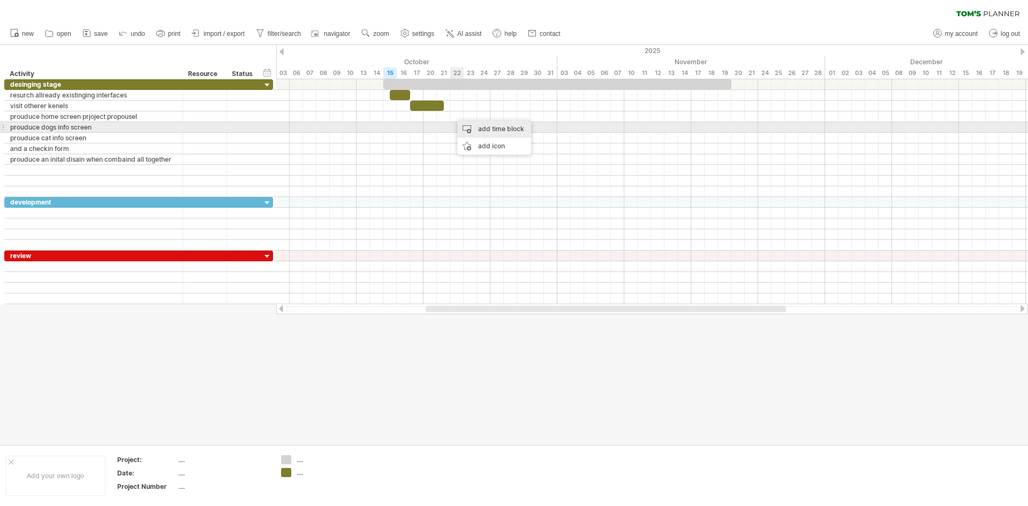
click at [484, 123] on div "add time block" at bounding box center [494, 128] width 74 height 17
click at [482, 124] on div "add time block" at bounding box center [501, 127] width 74 height 17
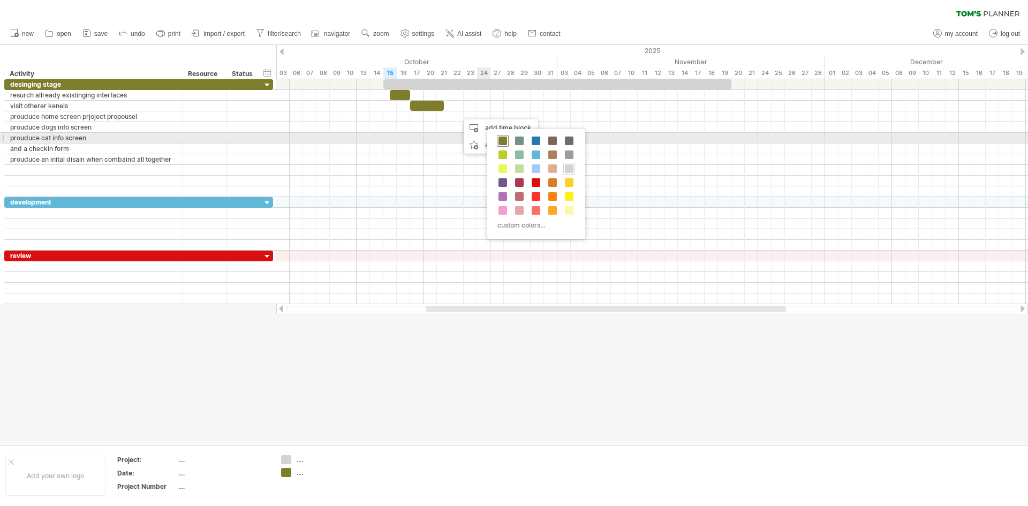
click at [501, 140] on span at bounding box center [502, 141] width 9 height 9
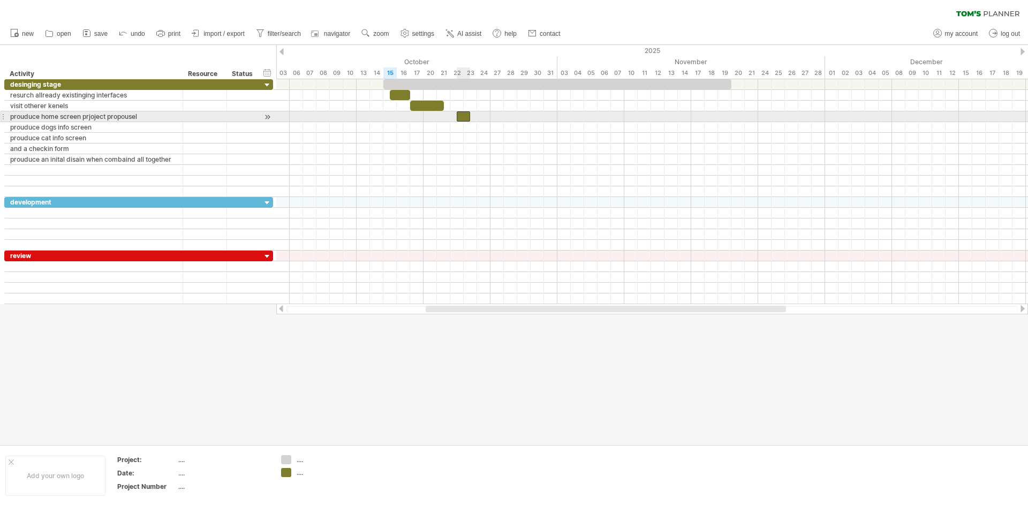
click at [466, 118] on div at bounding box center [463, 116] width 13 height 10
click at [459, 118] on div at bounding box center [463, 116] width 13 height 10
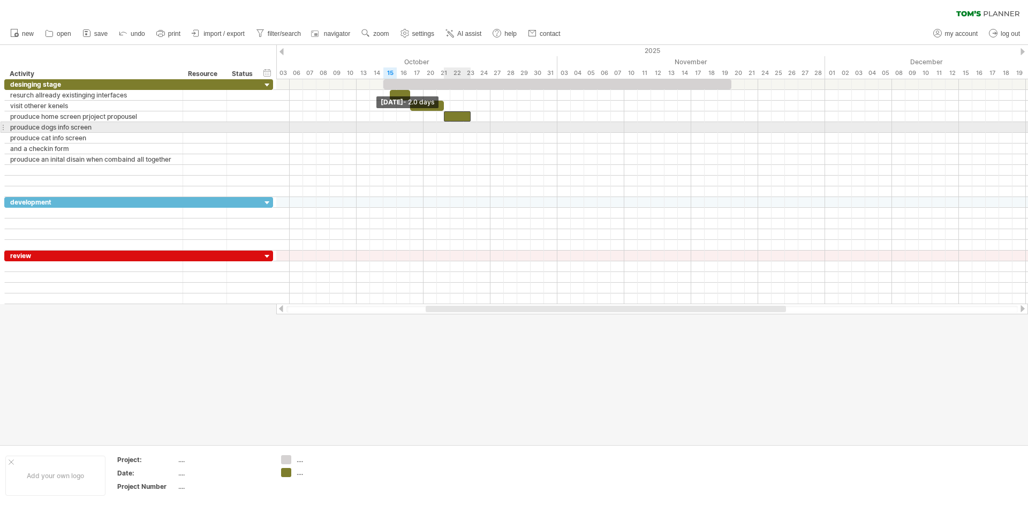
drag, startPoint x: 456, startPoint y: 119, endPoint x: 444, endPoint y: 127, distance: 14.3
click at [444, 127] on div "[DATE] [DATE] - 2.0 days" at bounding box center [652, 191] width 752 height 225
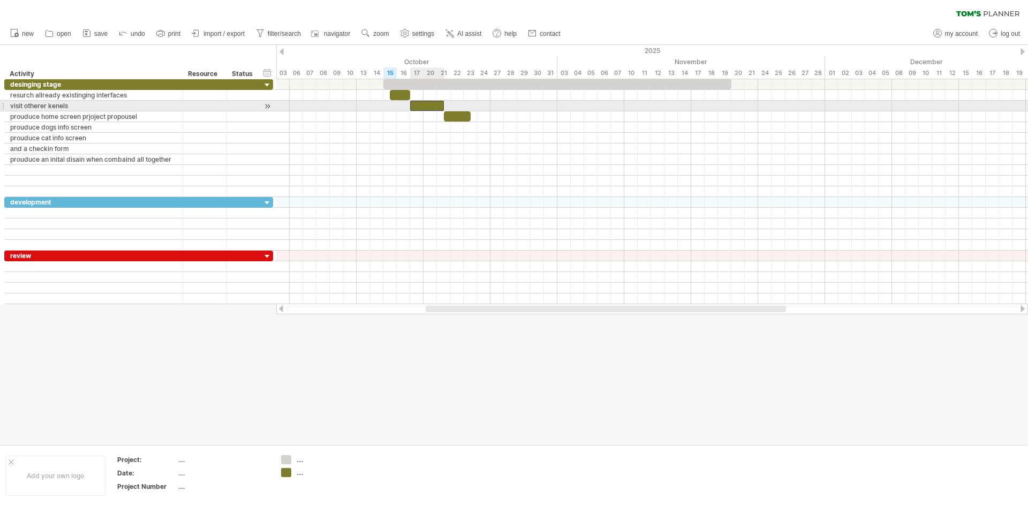
click at [441, 105] on div at bounding box center [427, 106] width 34 height 10
click at [444, 109] on span at bounding box center [444, 106] width 4 height 10
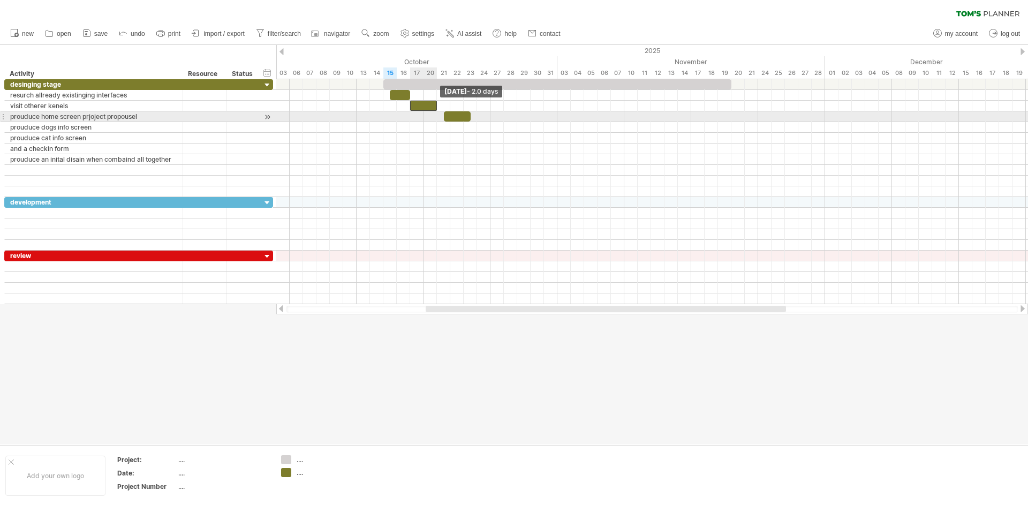
drag, startPoint x: 443, startPoint y: 109, endPoint x: 438, endPoint y: 112, distance: 6.5
click at [438, 112] on div "[DATE] - 2.0 days [DATE]" at bounding box center [652, 191] width 752 height 225
click at [452, 116] on div at bounding box center [457, 116] width 27 height 10
click at [442, 118] on span at bounding box center [444, 116] width 4 height 10
click at [466, 115] on div at bounding box center [457, 116] width 27 height 10
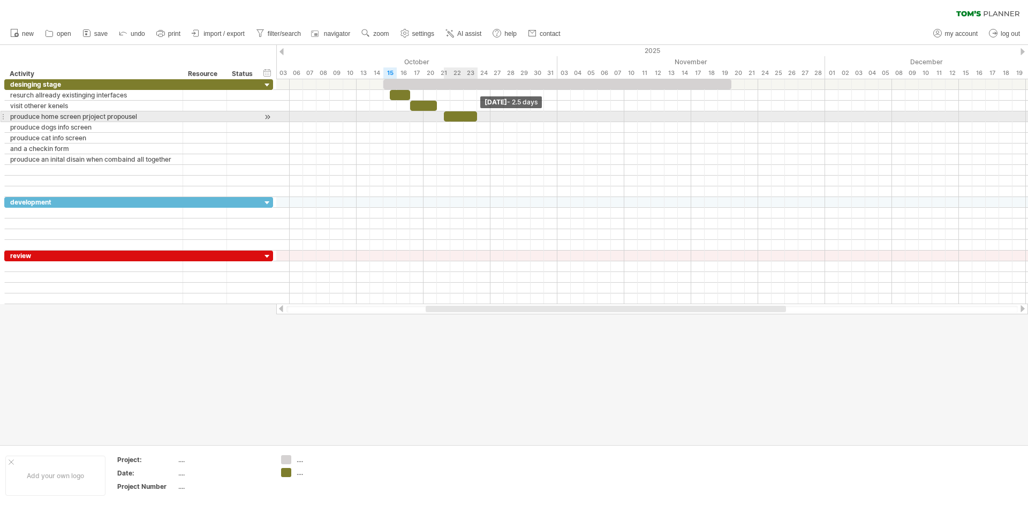
drag, startPoint x: 469, startPoint y: 115, endPoint x: 476, endPoint y: 115, distance: 7.0
click at [476, 115] on span at bounding box center [477, 116] width 4 height 10
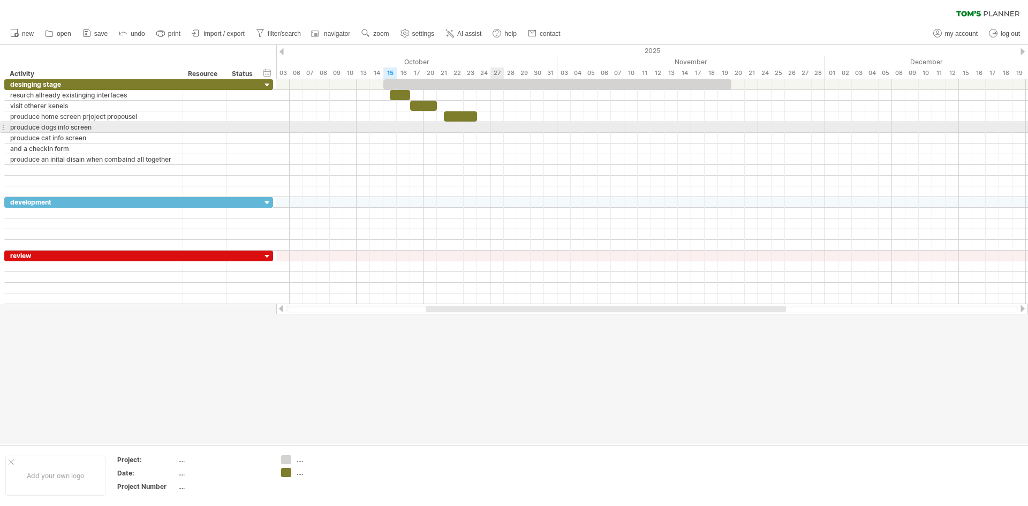
click at [492, 127] on div at bounding box center [652, 127] width 752 height 11
click at [490, 126] on div at bounding box center [652, 127] width 752 height 11
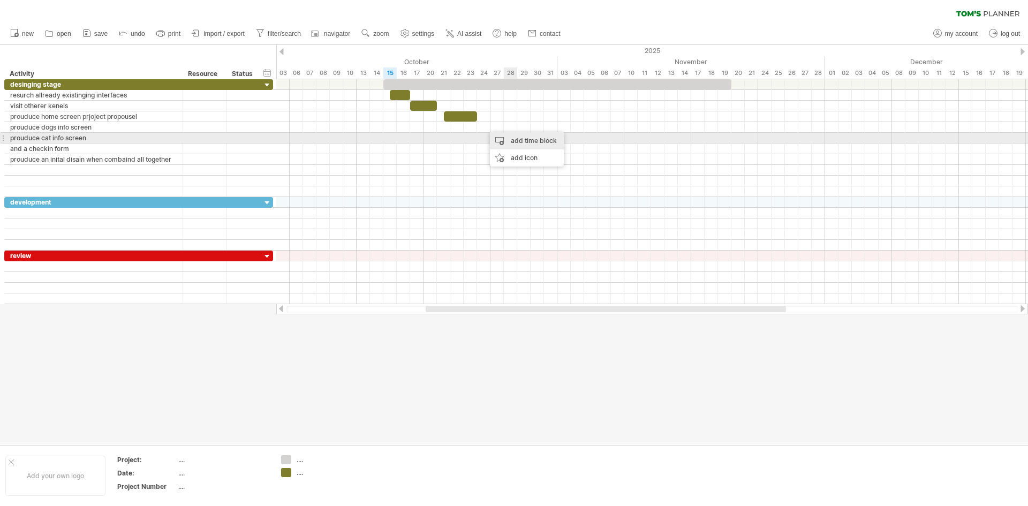
click at [527, 141] on div "add time block" at bounding box center [527, 140] width 74 height 17
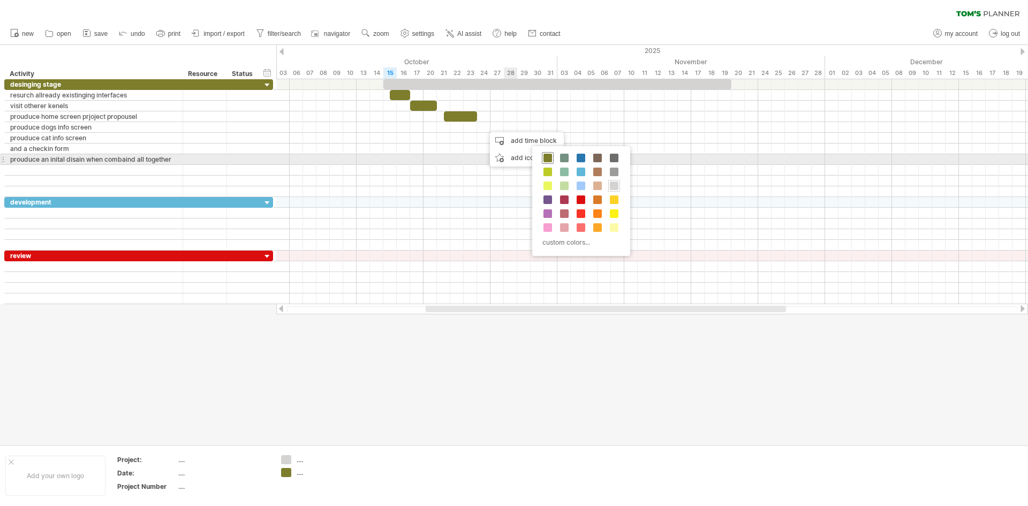
click at [548, 156] on span at bounding box center [547, 158] width 9 height 9
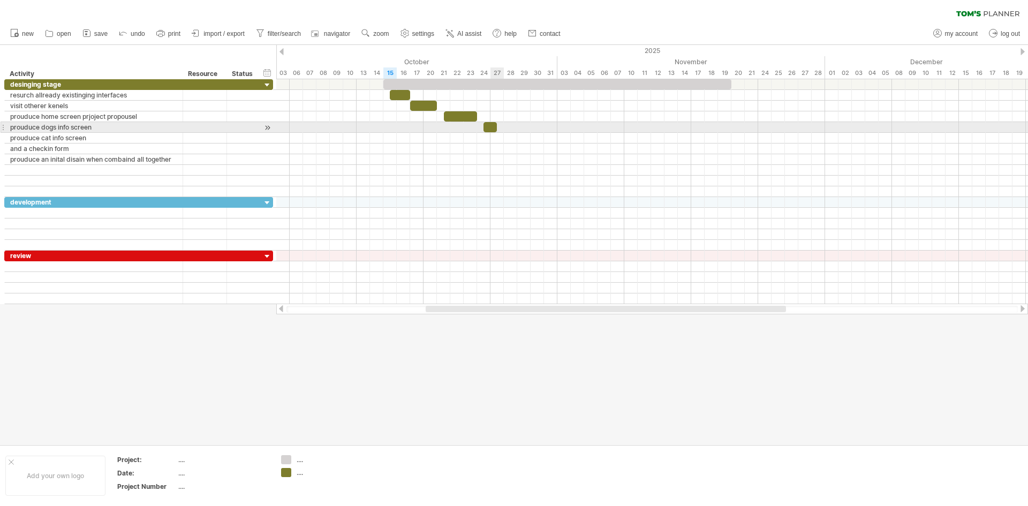
click at [491, 132] on div at bounding box center [489, 127] width 13 height 10
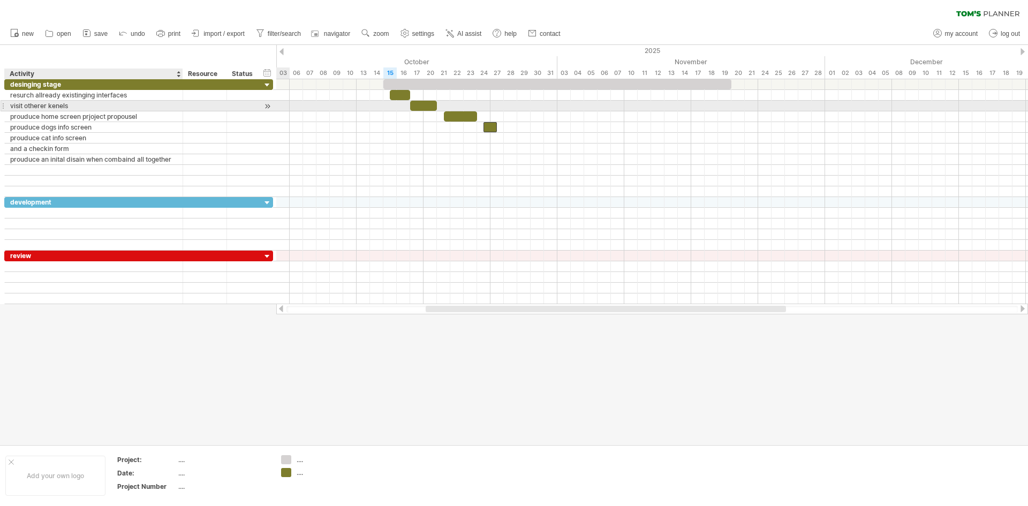
click at [93, 103] on div "visit otherer kenels" at bounding box center [93, 106] width 167 height 10
click at [121, 111] on div "**********" at bounding box center [138, 105] width 269 height 11
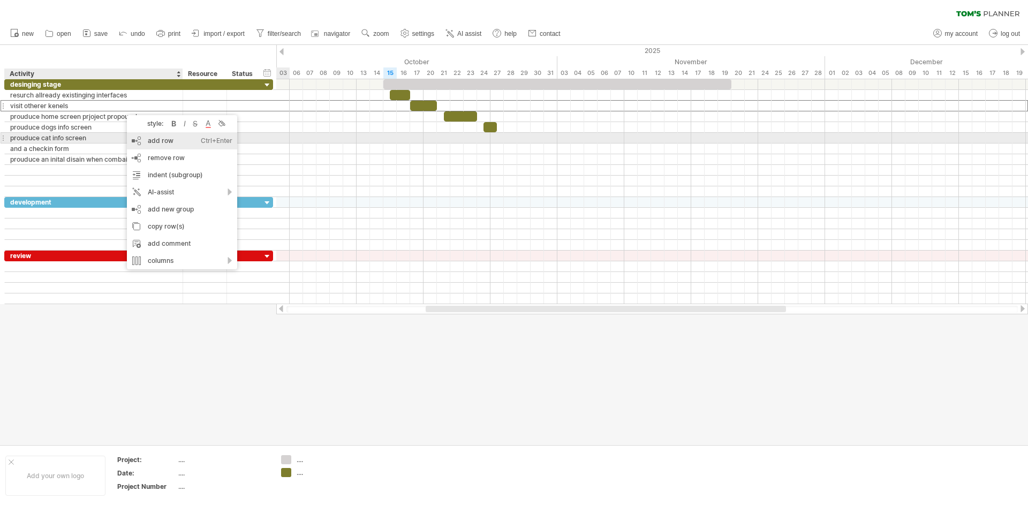
click at [174, 142] on div "add row Ctrl+Enter Cmd+Enter" at bounding box center [182, 140] width 110 height 17
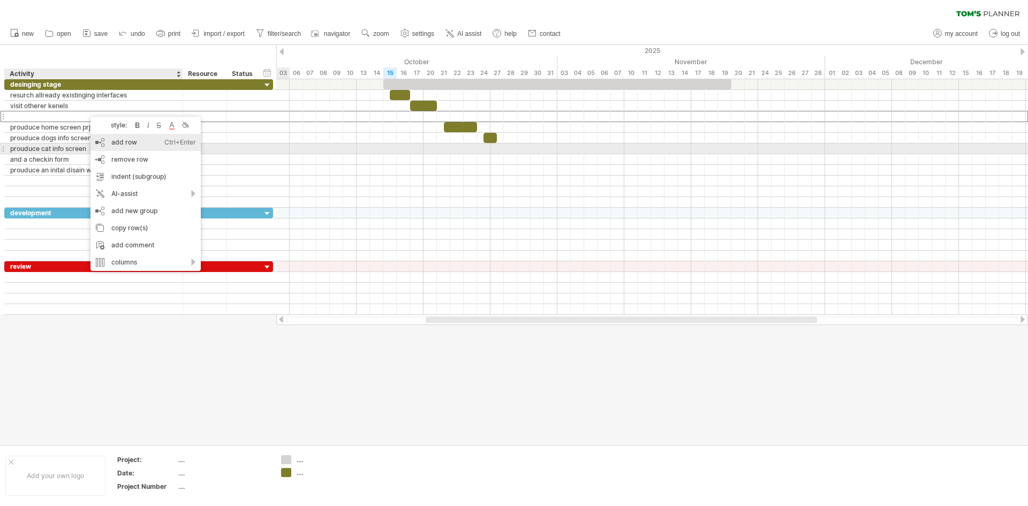
click at [125, 147] on div "add row Ctrl+Enter Cmd+Enter" at bounding box center [145, 142] width 110 height 17
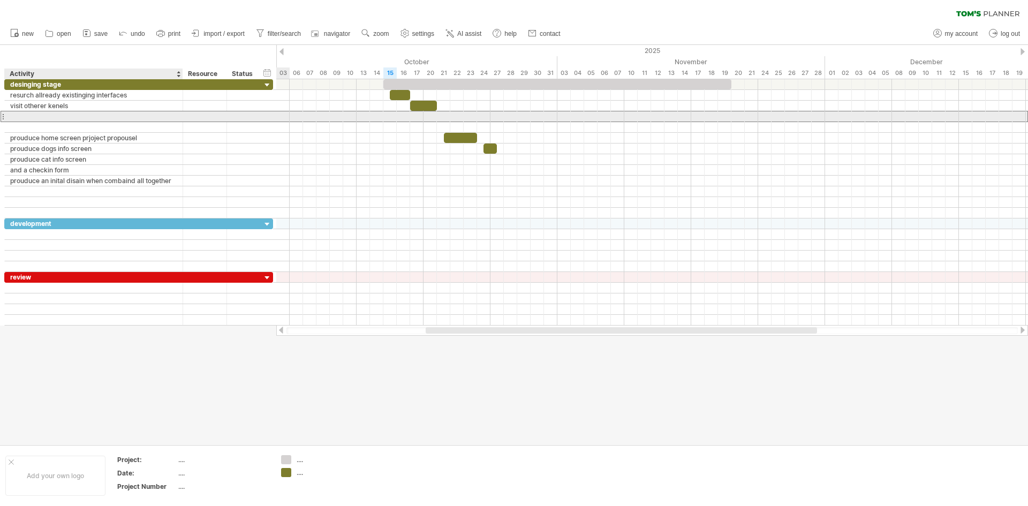
click at [66, 119] on div at bounding box center [93, 116] width 167 height 10
type input "**********"
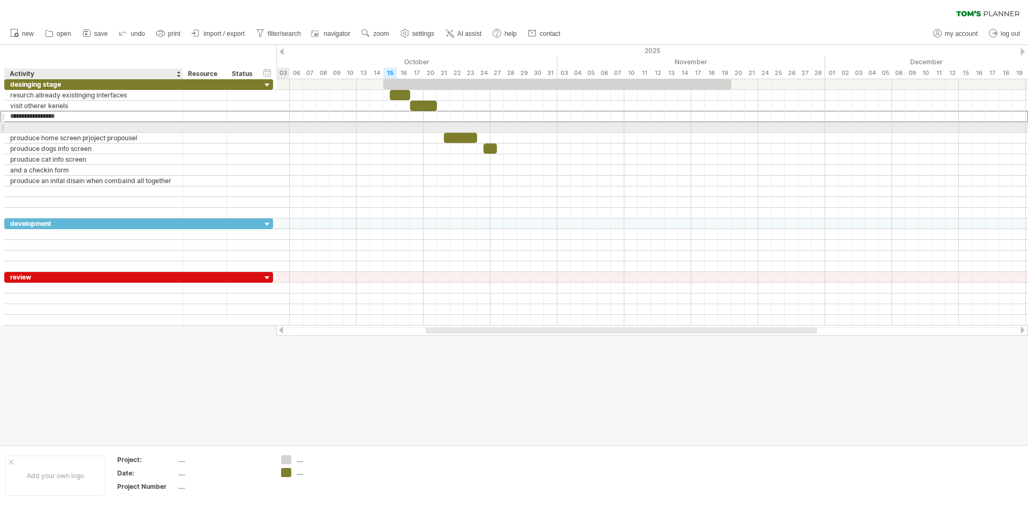
click at [47, 124] on div at bounding box center [93, 127] width 167 height 10
type input "**********"
click at [433, 126] on div at bounding box center [652, 127] width 752 height 11
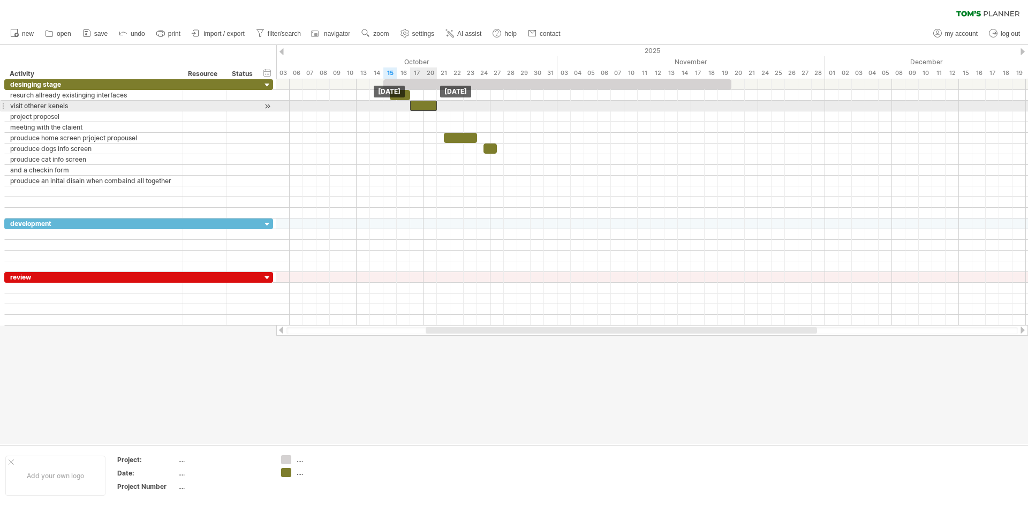
click at [428, 107] on div at bounding box center [423, 106] width 27 height 10
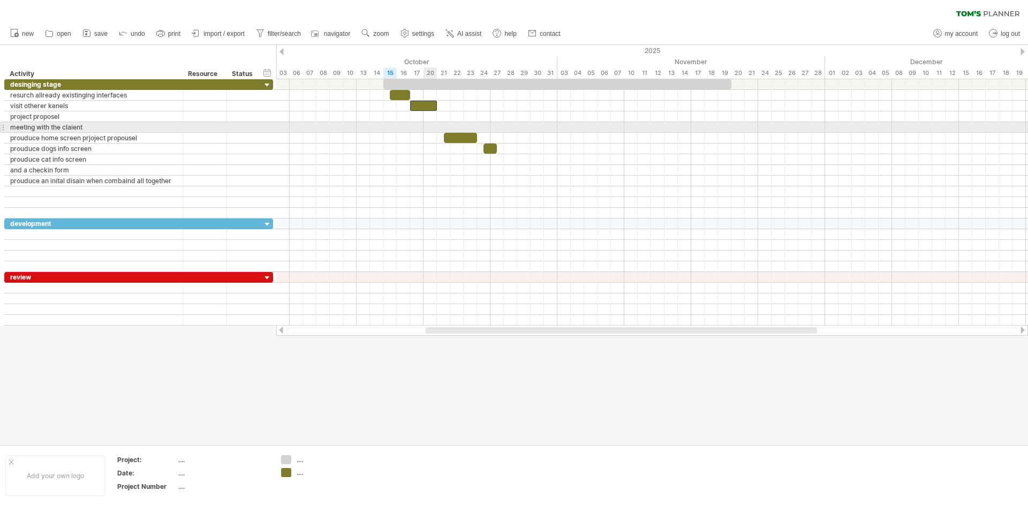
click at [431, 126] on div at bounding box center [652, 127] width 752 height 11
click at [458, 132] on div at bounding box center [652, 127] width 752 height 11
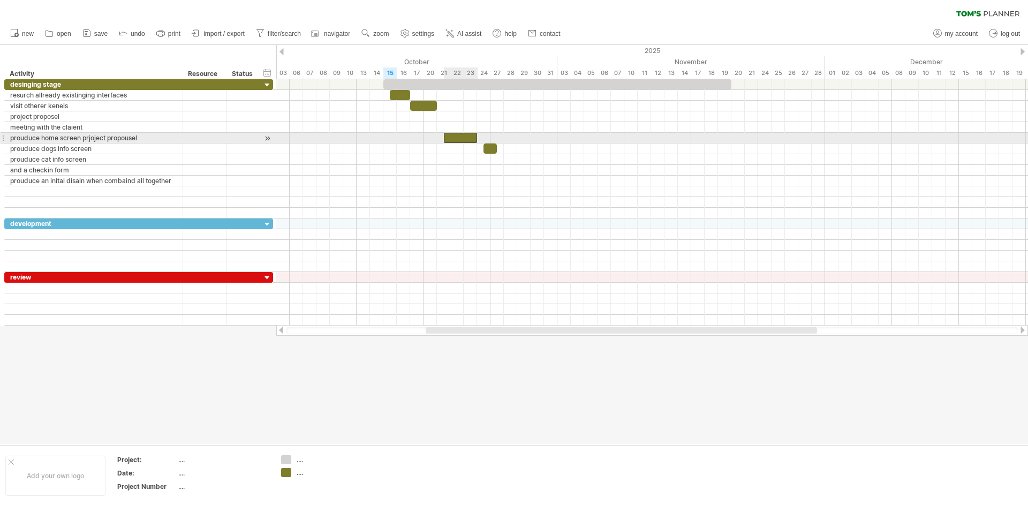
click at [458, 135] on div at bounding box center [461, 138] width 34 height 10
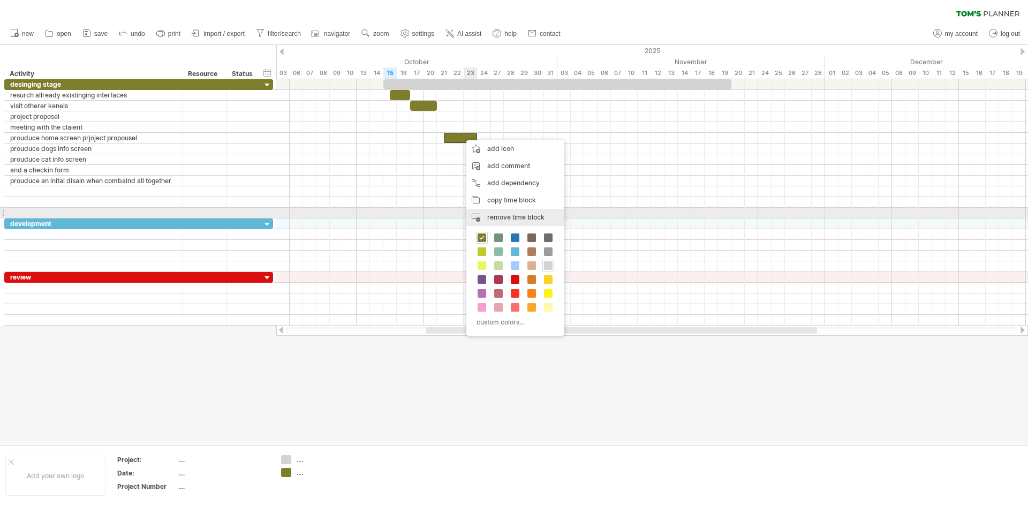
click at [511, 217] on span "remove time block" at bounding box center [515, 217] width 57 height 8
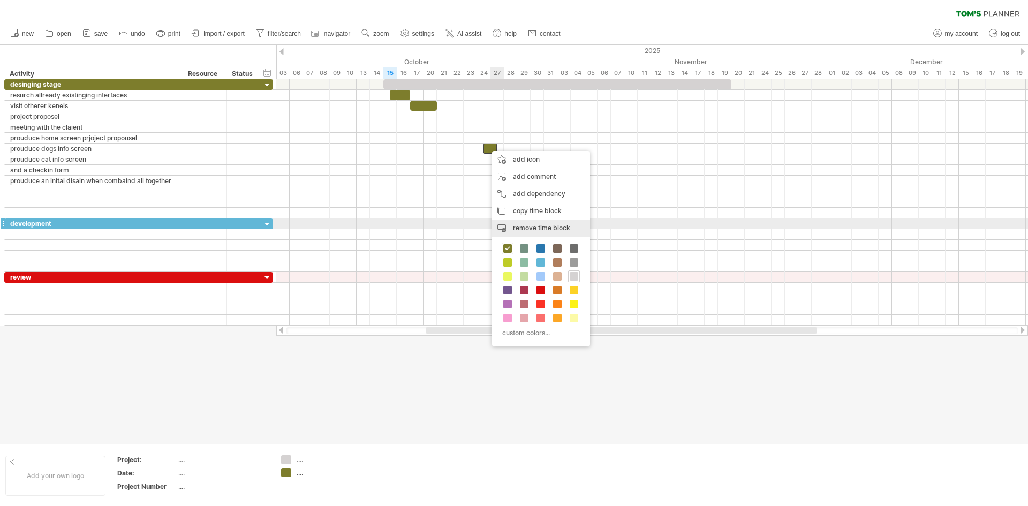
click at [534, 224] on span "remove time block" at bounding box center [541, 228] width 57 height 8
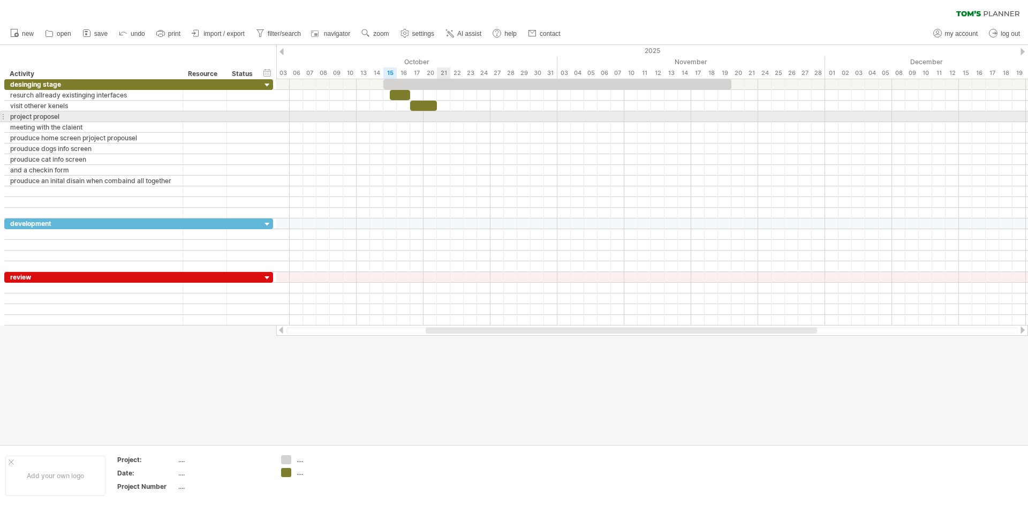
click at [448, 119] on div at bounding box center [652, 116] width 752 height 11
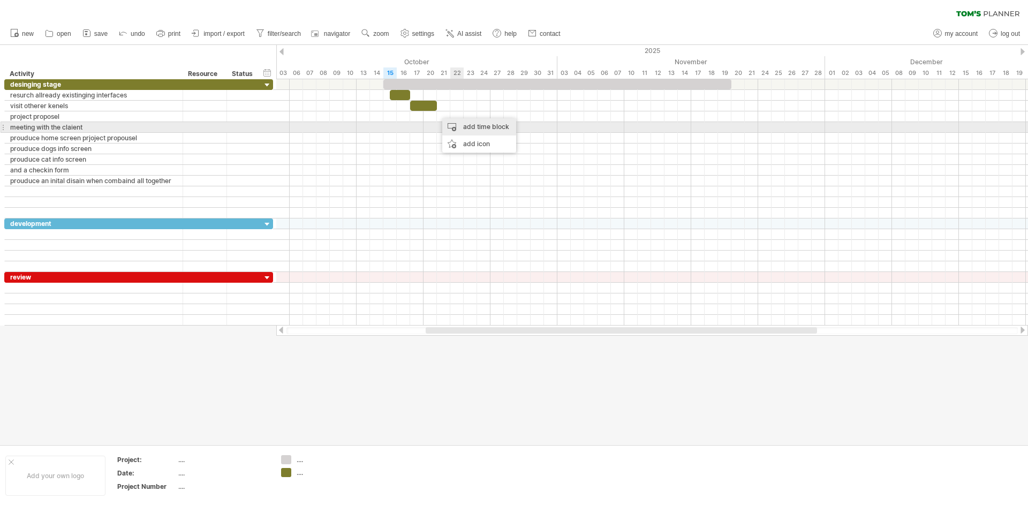
click at [467, 123] on div "add time block" at bounding box center [479, 126] width 74 height 17
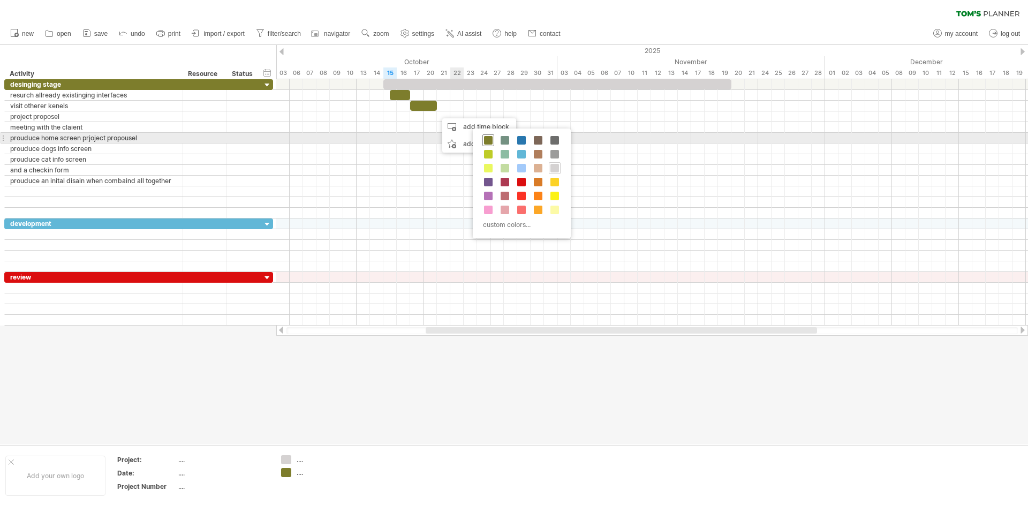
click at [490, 142] on span at bounding box center [488, 140] width 9 height 9
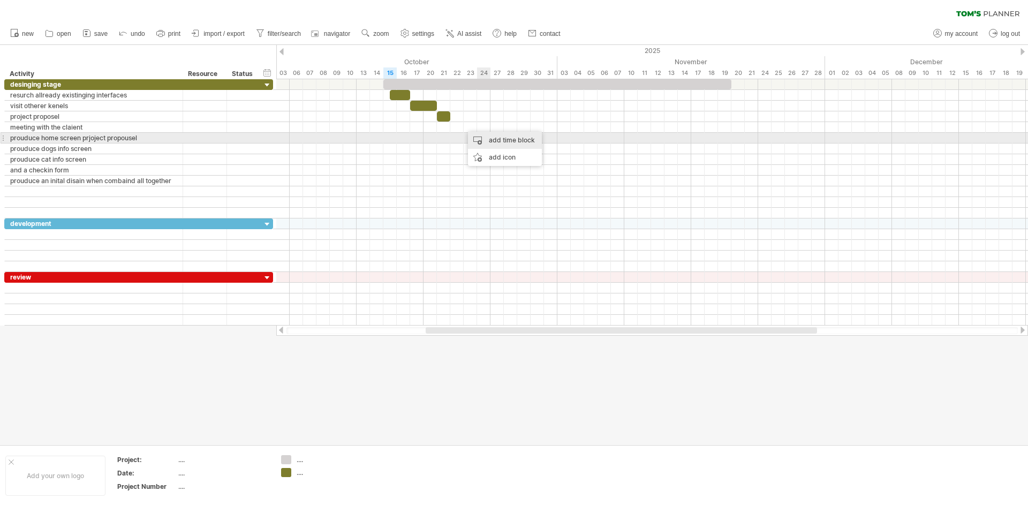
click at [490, 139] on div "add time block" at bounding box center [505, 140] width 74 height 17
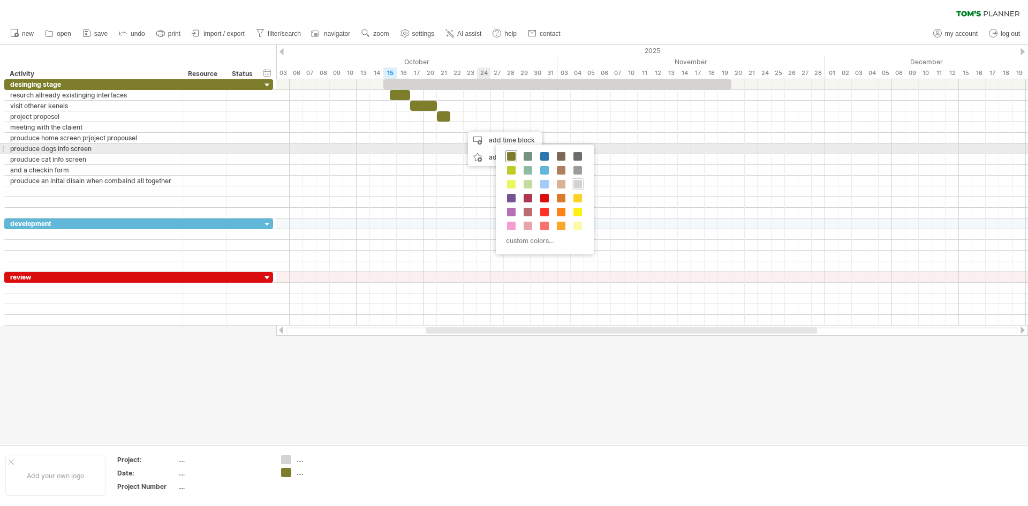
click at [511, 152] on span at bounding box center [511, 156] width 9 height 9
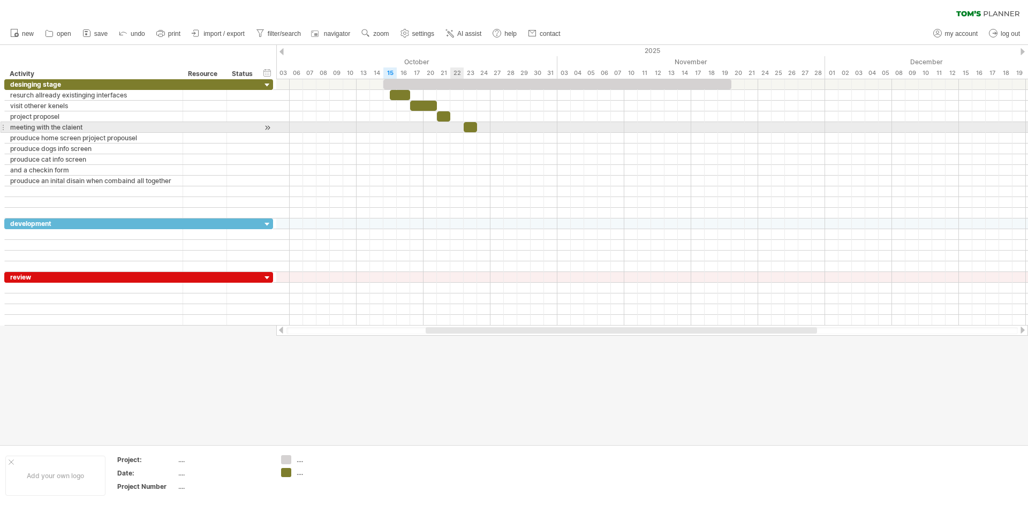
click at [455, 125] on div at bounding box center [652, 127] width 752 height 11
click at [466, 130] on div at bounding box center [470, 127] width 13 height 10
drag, startPoint x: 465, startPoint y: 128, endPoint x: 453, endPoint y: 128, distance: 11.3
click at [453, 128] on div at bounding box center [463, 127] width 27 height 10
click at [474, 126] on div at bounding box center [463, 127] width 27 height 10
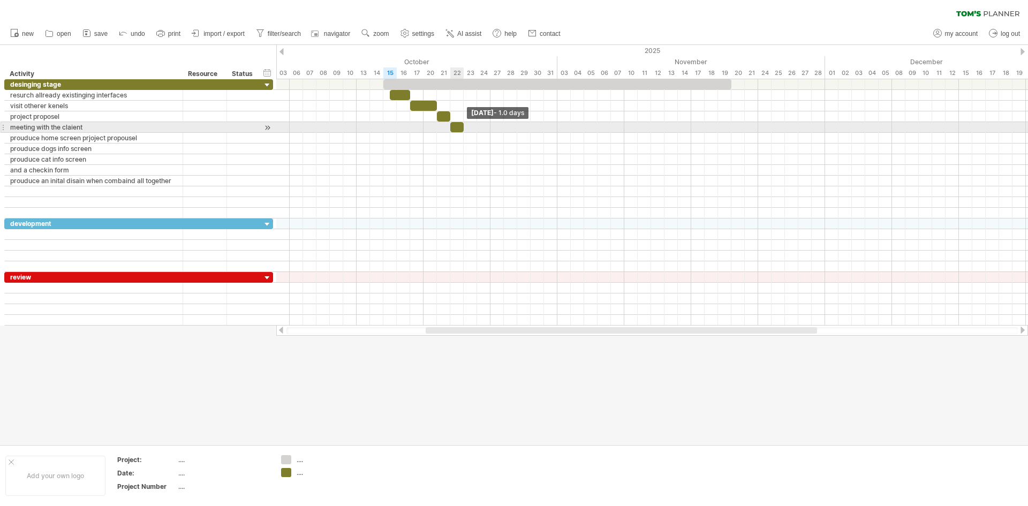
drag, startPoint x: 476, startPoint y: 126, endPoint x: 462, endPoint y: 130, distance: 14.6
click at [462, 130] on span at bounding box center [463, 127] width 4 height 10
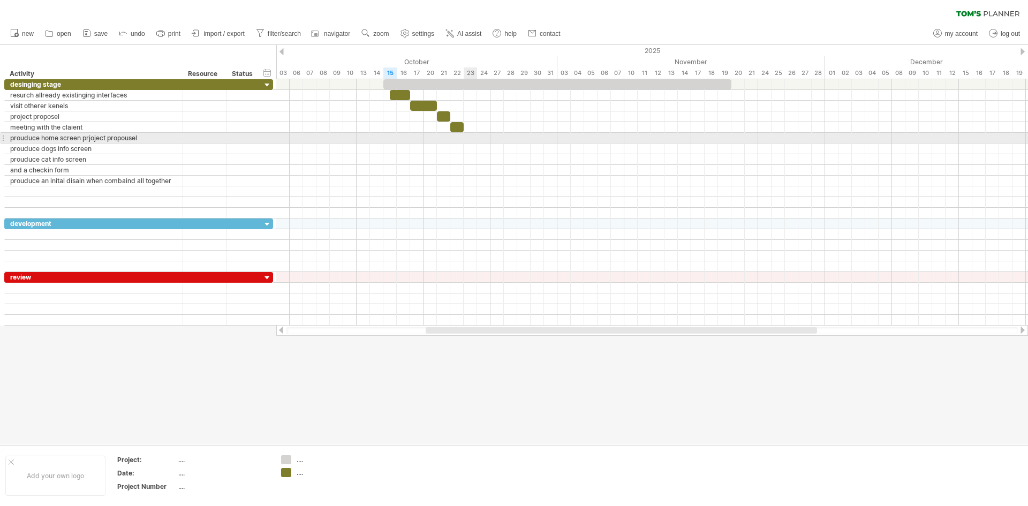
click at [471, 141] on div at bounding box center [652, 138] width 752 height 11
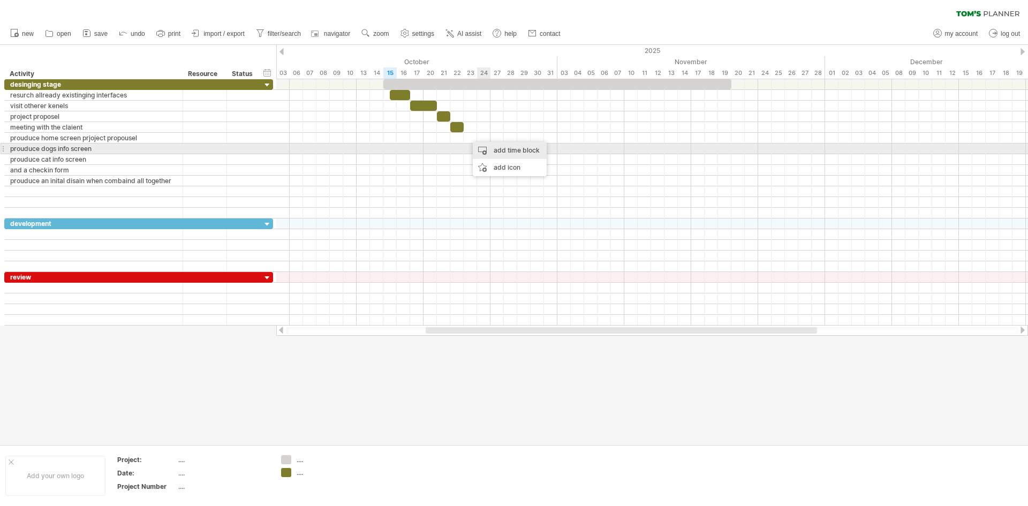
click at [487, 146] on div "add time block" at bounding box center [510, 150] width 74 height 17
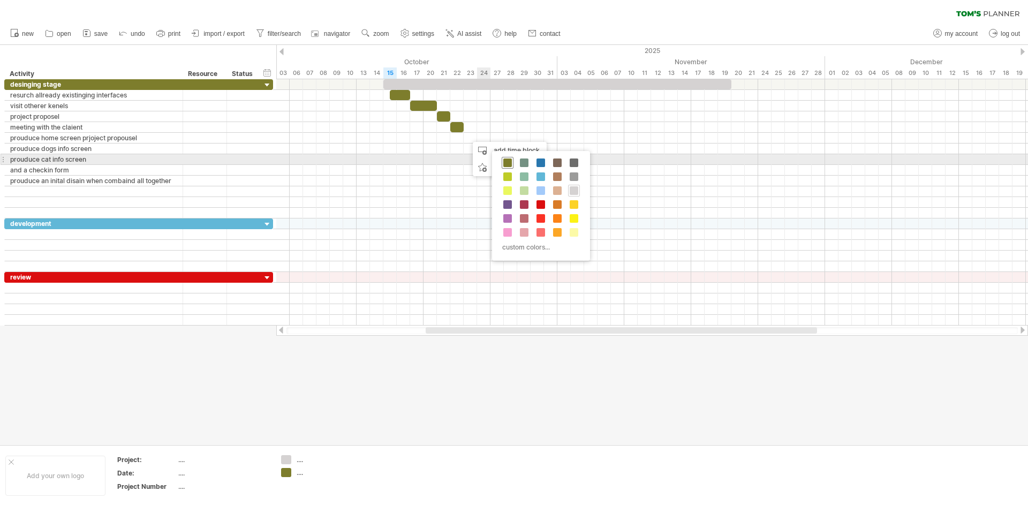
click at [506, 163] on span at bounding box center [507, 162] width 9 height 9
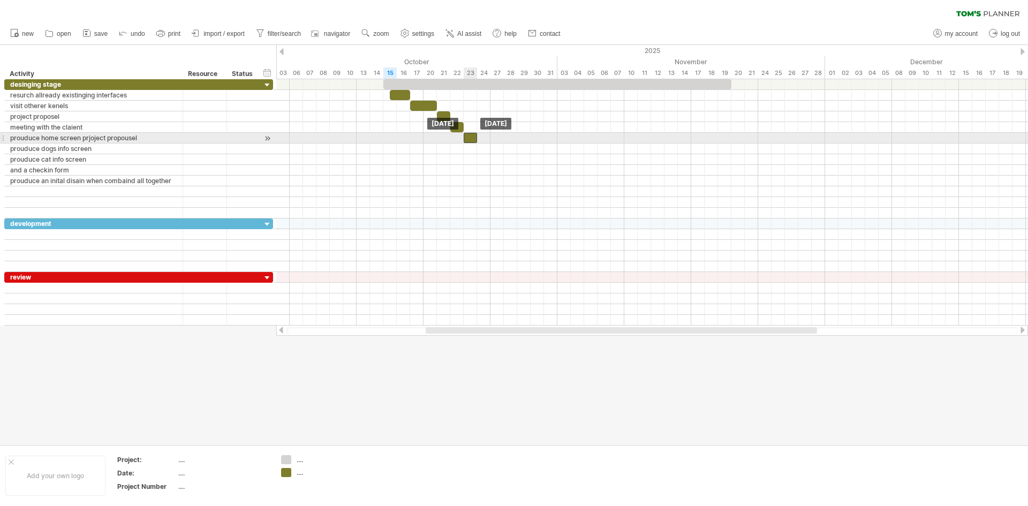
drag, startPoint x: 477, startPoint y: 137, endPoint x: 471, endPoint y: 139, distance: 6.1
click at [471, 139] on div at bounding box center [470, 138] width 13 height 10
click at [475, 138] on span at bounding box center [477, 138] width 4 height 10
drag, startPoint x: 477, startPoint y: 138, endPoint x: 493, endPoint y: 138, distance: 16.1
click at [493, 138] on div "[DATE] - 2.0 days [DATE]" at bounding box center [652, 202] width 752 height 246
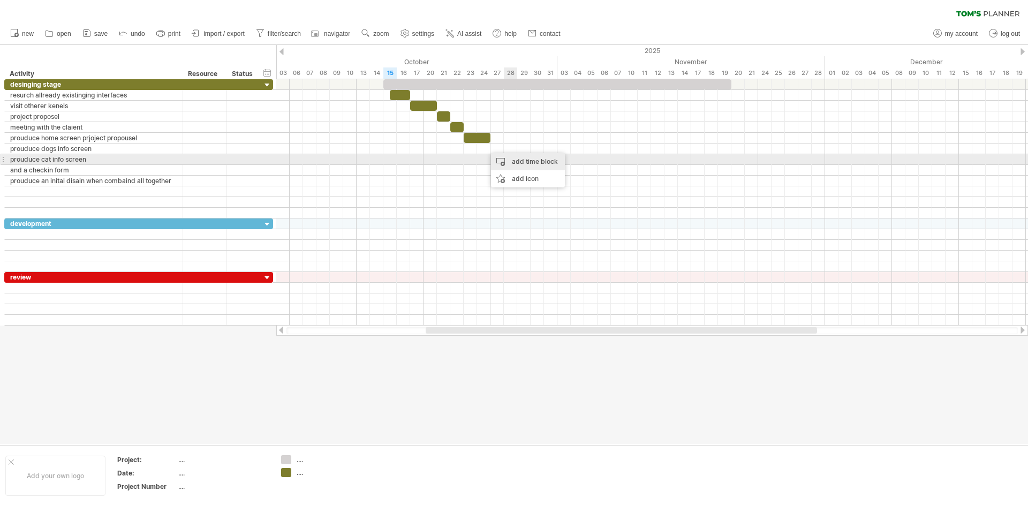
click at [514, 156] on div "add time block" at bounding box center [528, 161] width 74 height 17
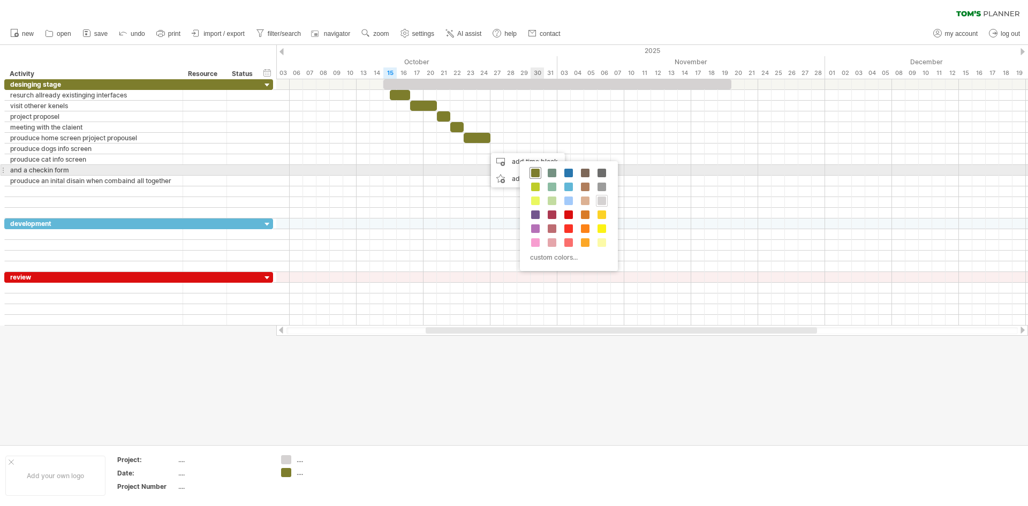
click at [536, 169] on div at bounding box center [535, 173] width 12 height 12
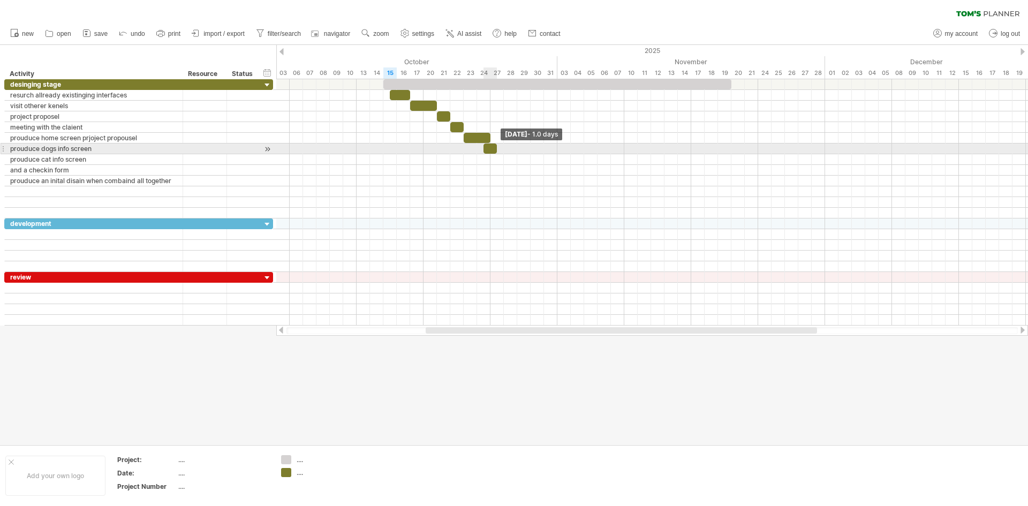
click at [495, 150] on span at bounding box center [497, 148] width 4 height 10
drag, startPoint x: 495, startPoint y: 150, endPoint x: 512, endPoint y: 150, distance: 17.7
click at [512, 150] on div at bounding box center [500, 148] width 34 height 10
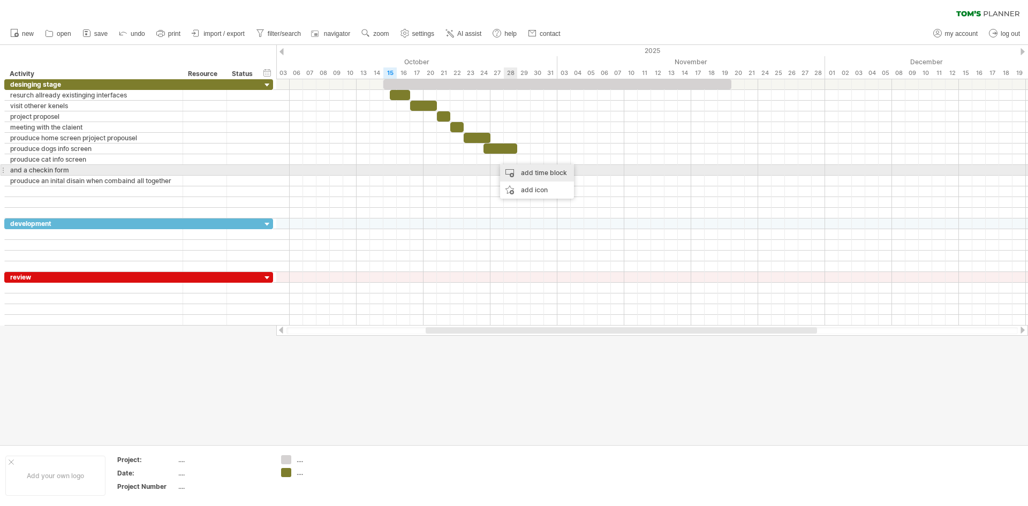
click at [527, 170] on div "add time block" at bounding box center [537, 172] width 74 height 17
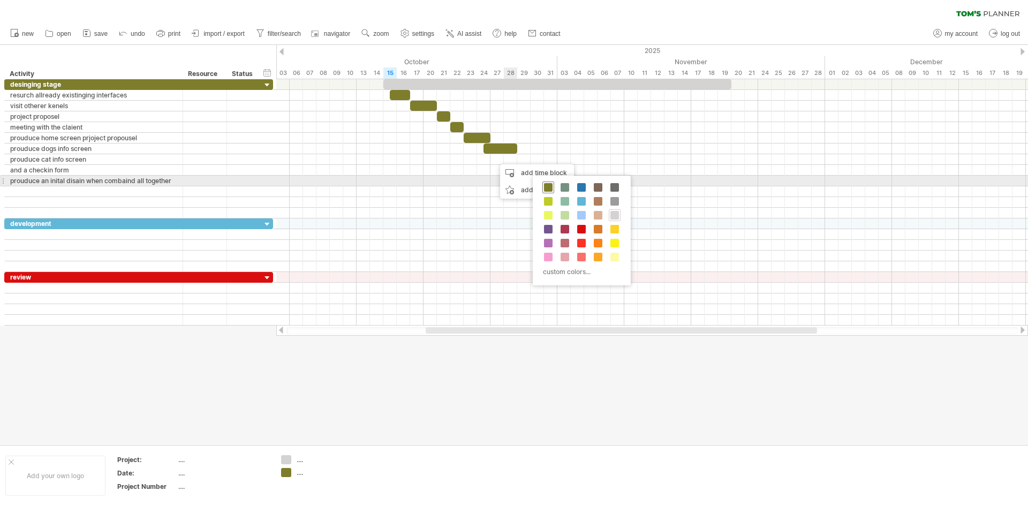
click at [544, 181] on div at bounding box center [548, 187] width 12 height 12
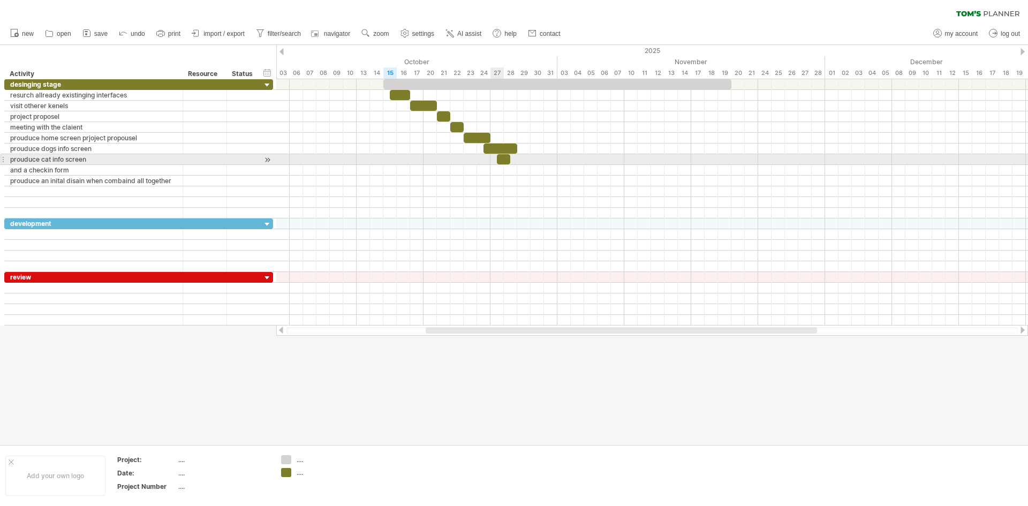
click at [503, 161] on div at bounding box center [503, 159] width 13 height 10
drag, startPoint x: 497, startPoint y: 160, endPoint x: 525, endPoint y: 161, distance: 27.9
click at [525, 161] on div "[DATE] [DATE] - 0.5 days" at bounding box center [652, 202] width 752 height 246
drag, startPoint x: 506, startPoint y: 163, endPoint x: 519, endPoint y: 161, distance: 12.5
click at [519, 161] on div at bounding box center [520, 159] width 7 height 10
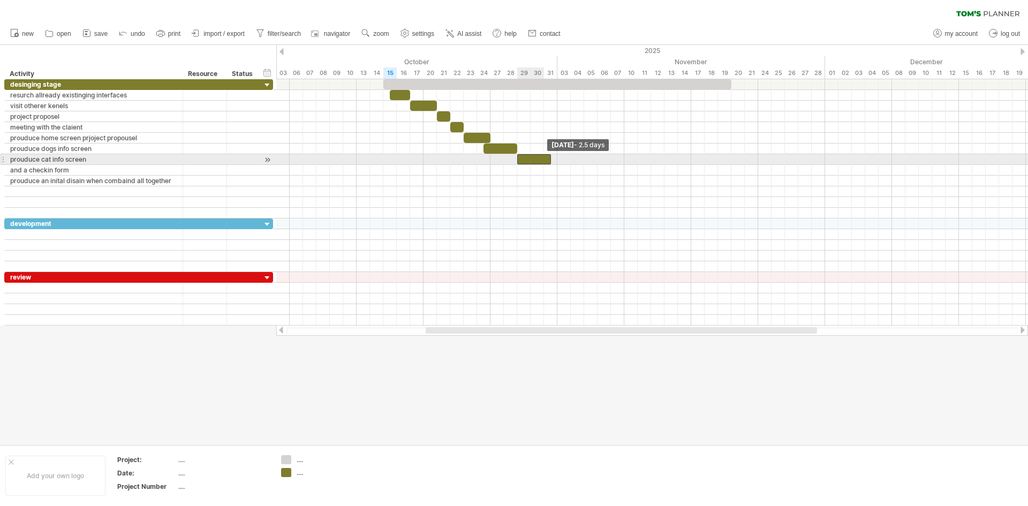
drag, startPoint x: 525, startPoint y: 162, endPoint x: 549, endPoint y: 158, distance: 23.9
click at [549, 158] on span at bounding box center [551, 159] width 4 height 10
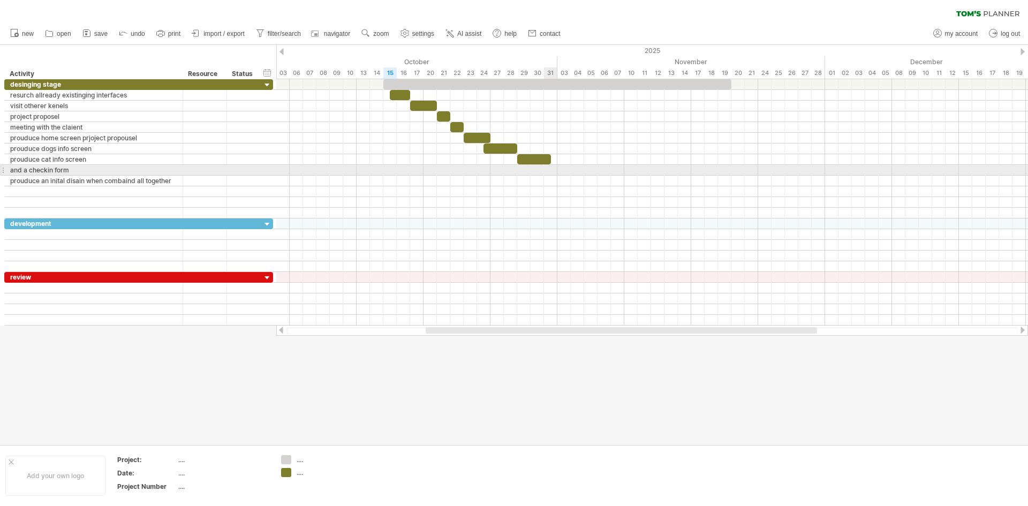
click at [545, 173] on div at bounding box center [652, 170] width 752 height 11
click at [544, 173] on div at bounding box center [652, 170] width 752 height 11
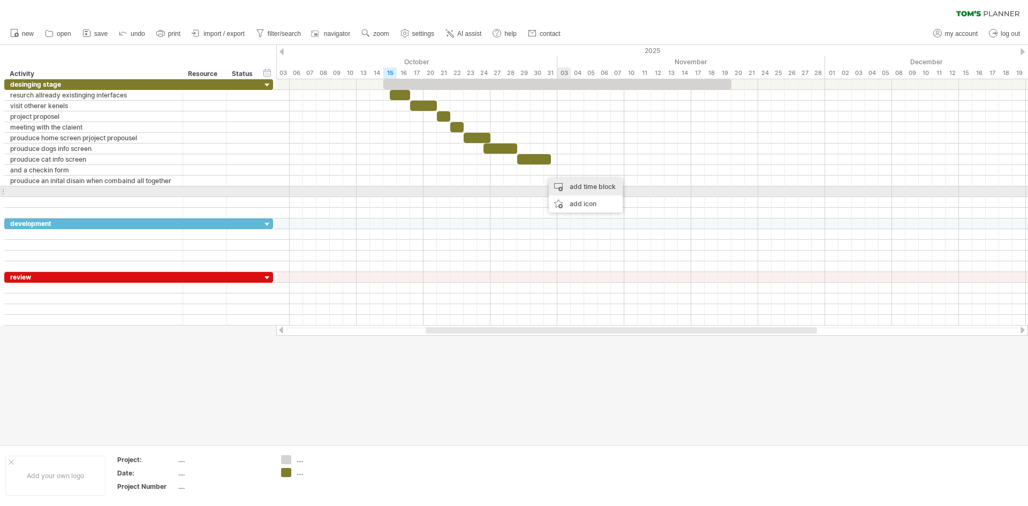
click at [590, 187] on div "add time block" at bounding box center [586, 186] width 74 height 17
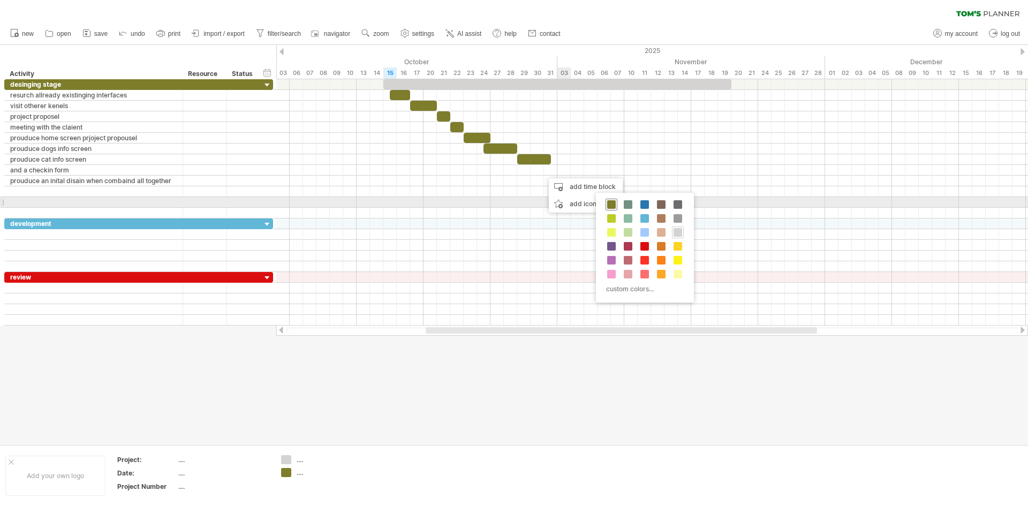
click at [611, 207] on span at bounding box center [611, 204] width 9 height 9
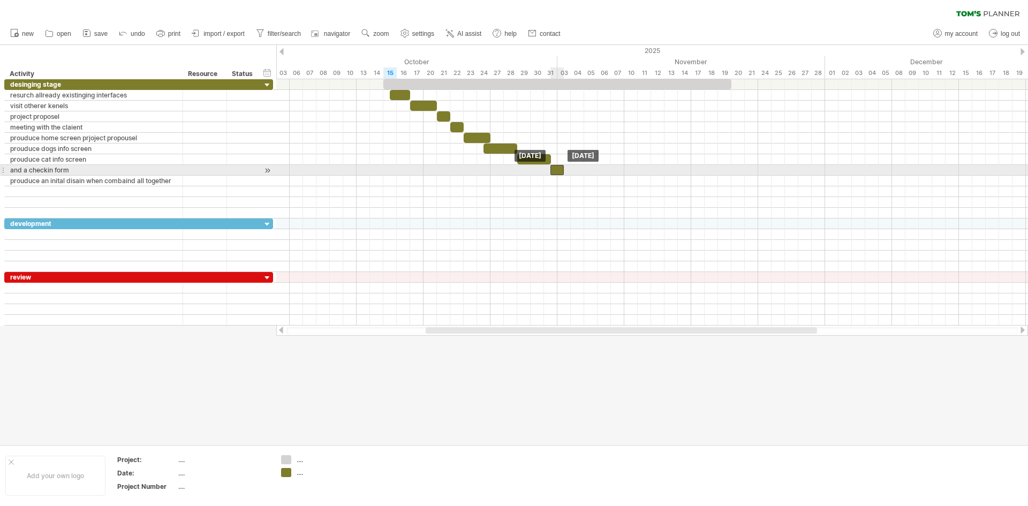
drag, startPoint x: 553, startPoint y: 169, endPoint x: 559, endPoint y: 172, distance: 7.4
click at [559, 172] on div at bounding box center [556, 170] width 13 height 10
drag, startPoint x: 563, startPoint y: 172, endPoint x: 571, endPoint y: 171, distance: 8.0
click at [571, 171] on span at bounding box center [570, 170] width 4 height 10
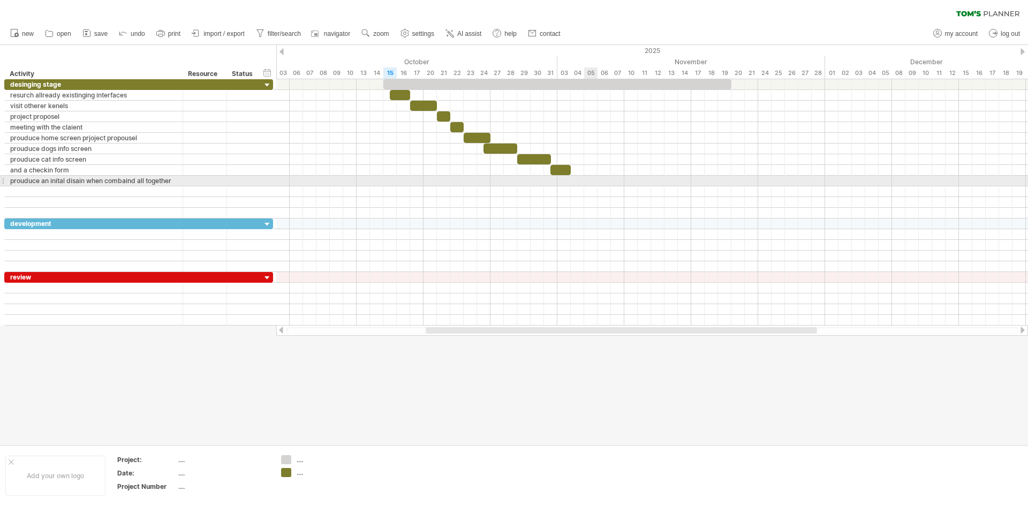
click at [594, 177] on div at bounding box center [652, 181] width 752 height 11
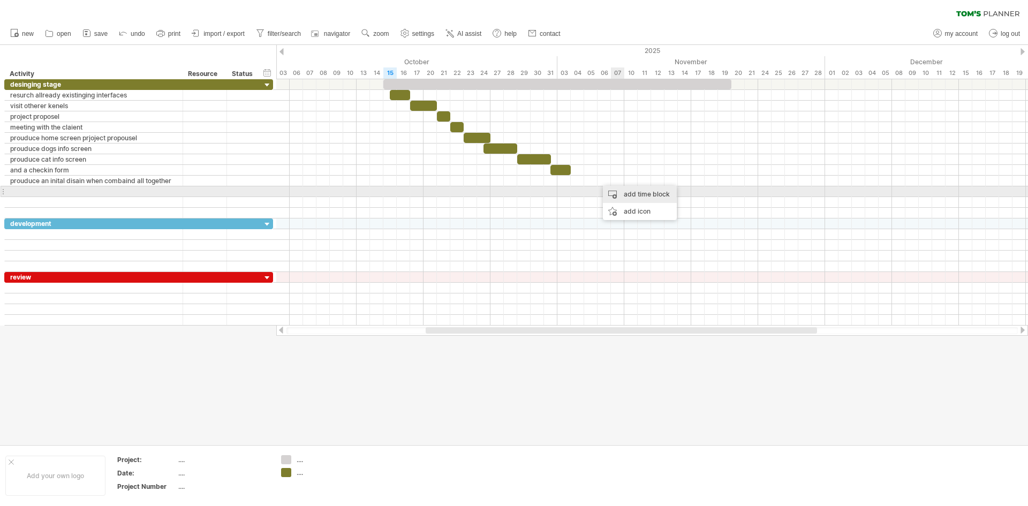
click at [630, 192] on div "add time block" at bounding box center [640, 194] width 74 height 17
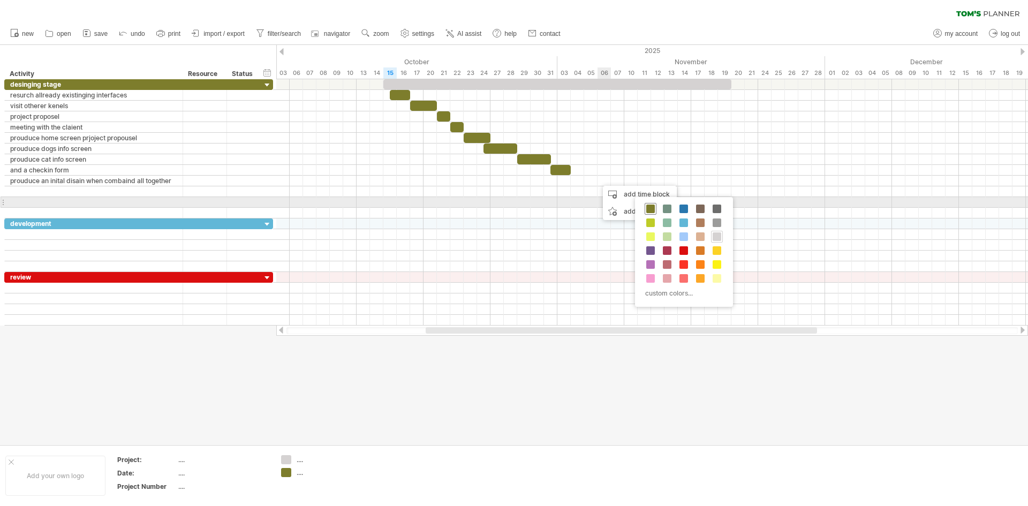
click at [648, 208] on span at bounding box center [650, 208] width 9 height 9
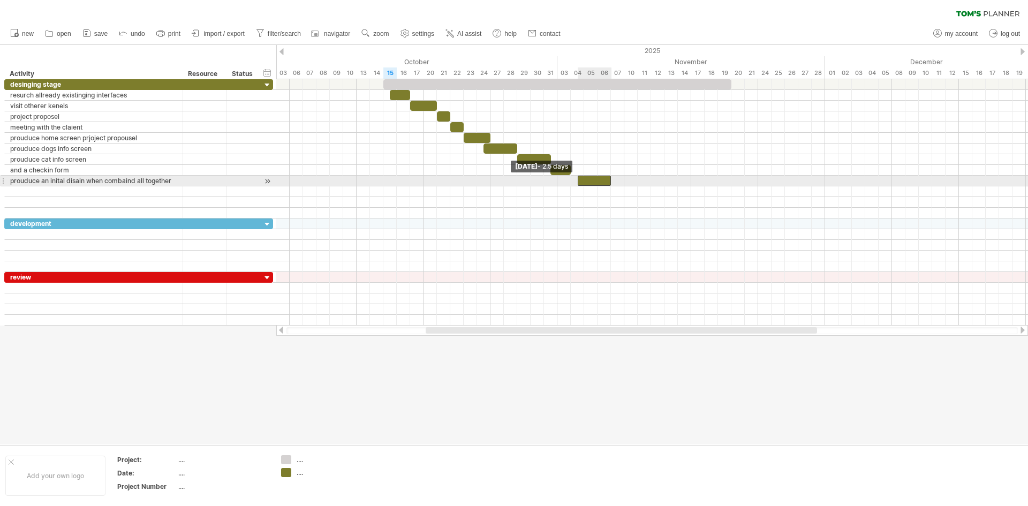
drag, startPoint x: 597, startPoint y: 179, endPoint x: 575, endPoint y: 183, distance: 22.3
click at [575, 183] on span at bounding box center [577, 181] width 4 height 10
click at [609, 179] on div at bounding box center [595, 181] width 34 height 10
drag, startPoint x: 609, startPoint y: 179, endPoint x: 638, endPoint y: 180, distance: 28.9
click at [638, 180] on span at bounding box center [637, 181] width 4 height 10
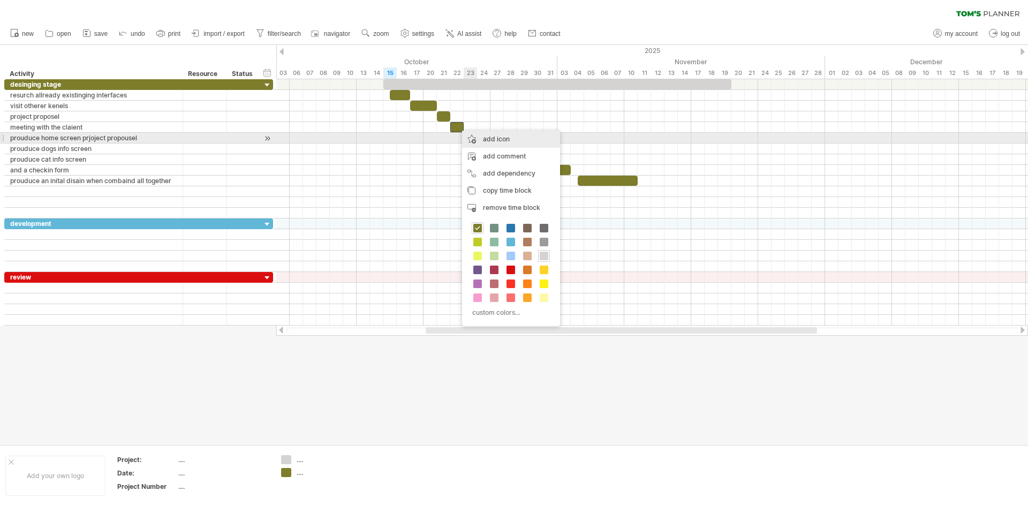
click at [494, 135] on div "add icon" at bounding box center [511, 139] width 98 height 17
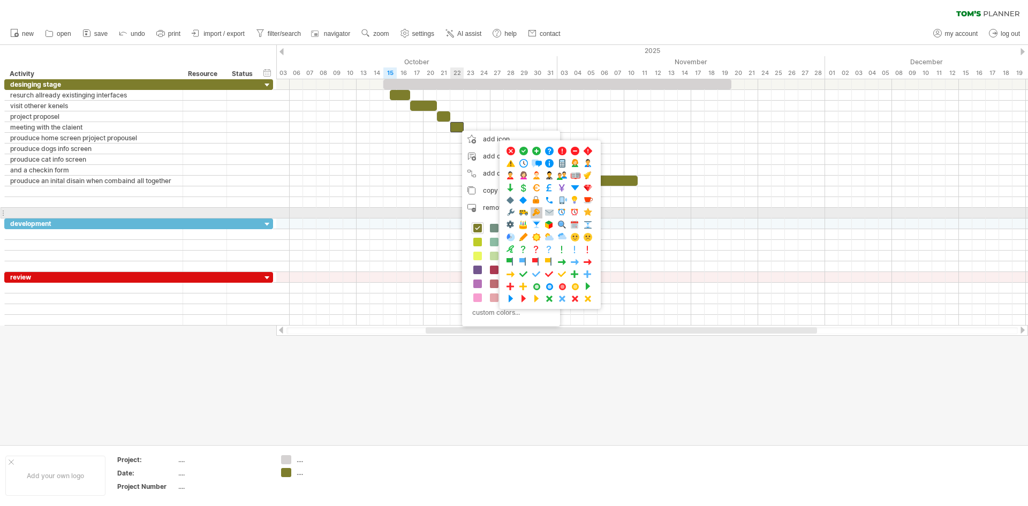
drag, startPoint x: 583, startPoint y: 262, endPoint x: 534, endPoint y: 208, distance: 72.4
click at [534, 151] on div at bounding box center [549, 145] width 101 height 11
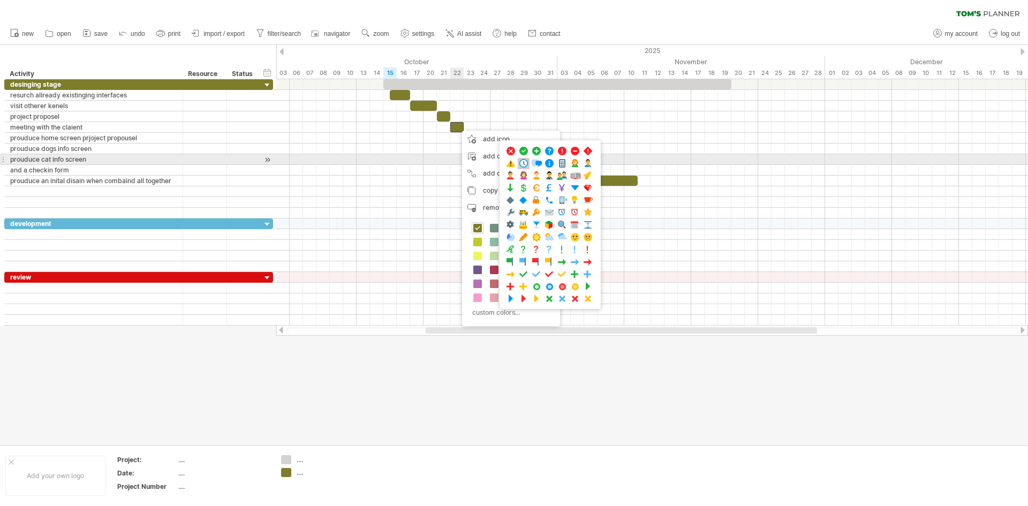
click at [523, 164] on span at bounding box center [523, 163] width 11 height 10
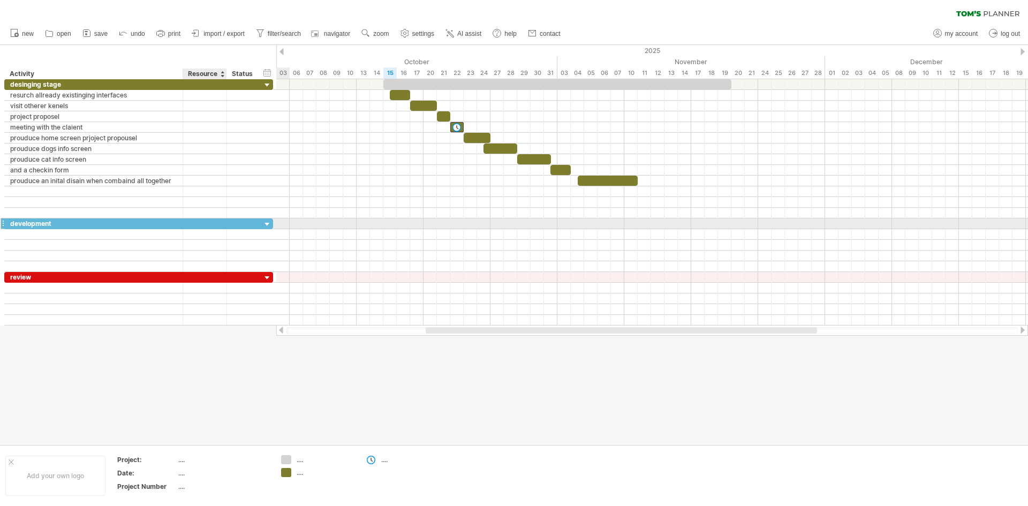
click at [224, 223] on div at bounding box center [225, 223] width 5 height 11
click at [83, 225] on div "development" at bounding box center [93, 223] width 167 height 10
type input "**********"
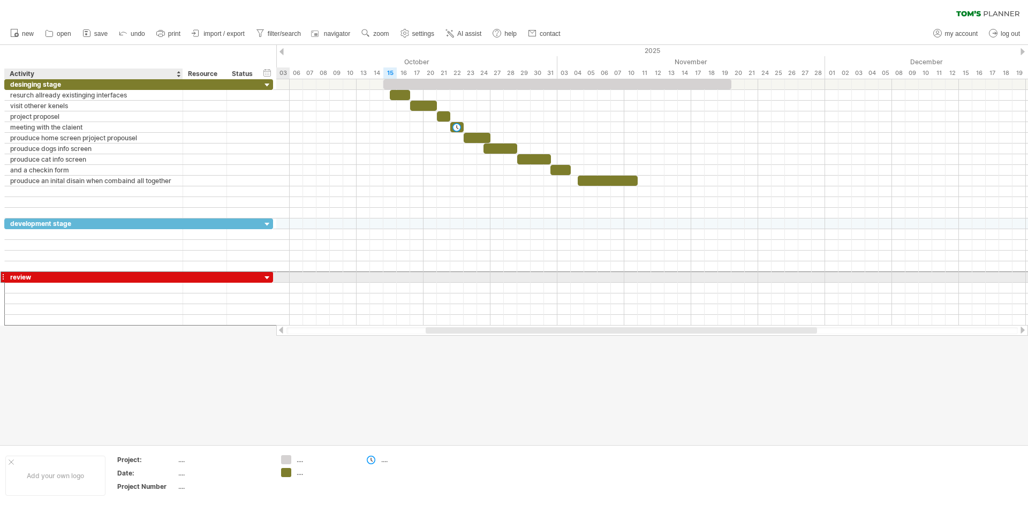
click at [74, 277] on div "review" at bounding box center [93, 277] width 167 height 10
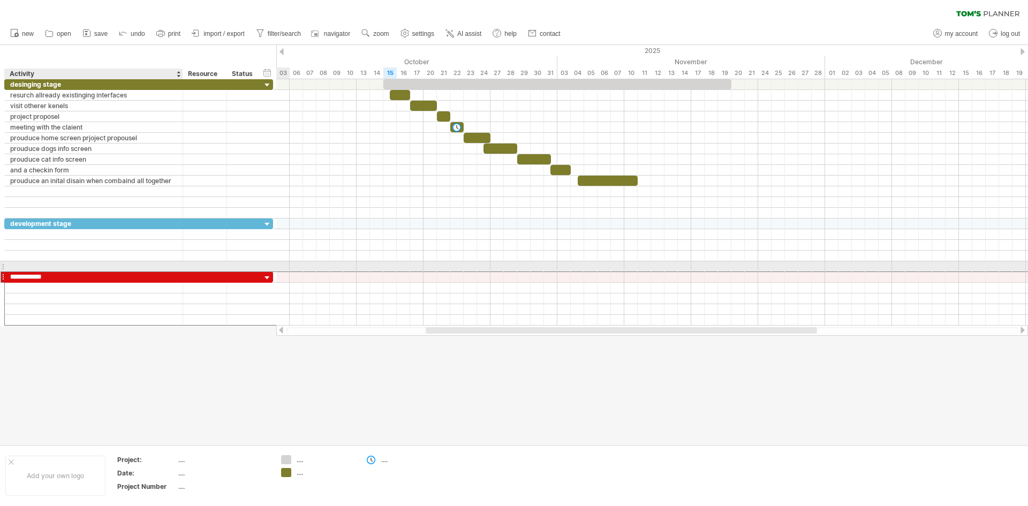
type input "**********"
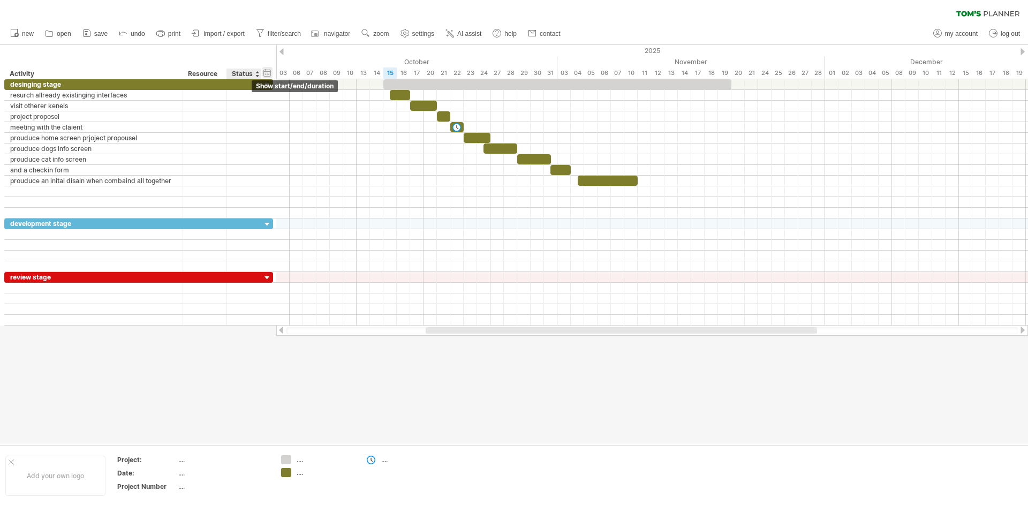
click at [267, 74] on div "hide start/end/duration show start/end/duration" at bounding box center [267, 72] width 10 height 11
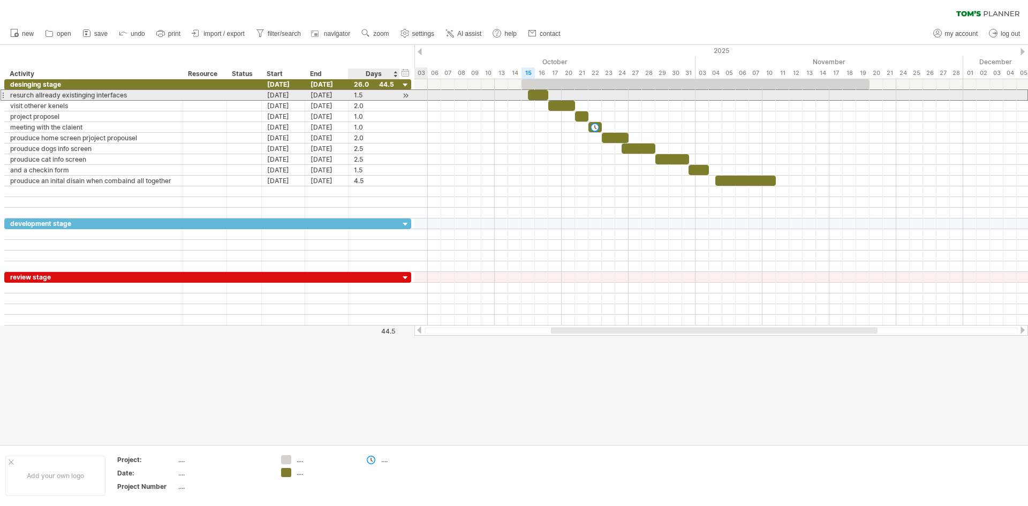
click at [362, 96] on div "1.5" at bounding box center [374, 95] width 40 height 10
type input "*"
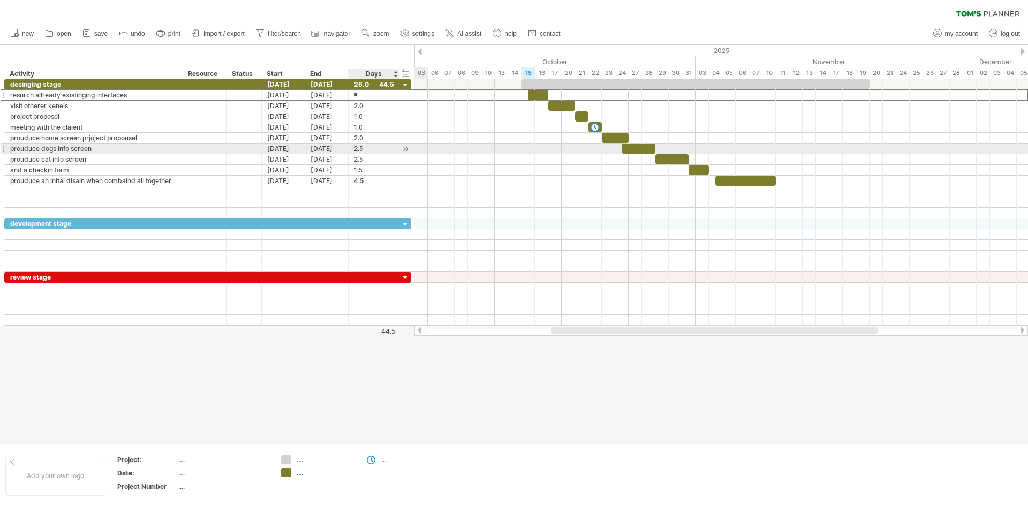
click at [363, 153] on div "2.5" at bounding box center [374, 148] width 40 height 10
type input "*"
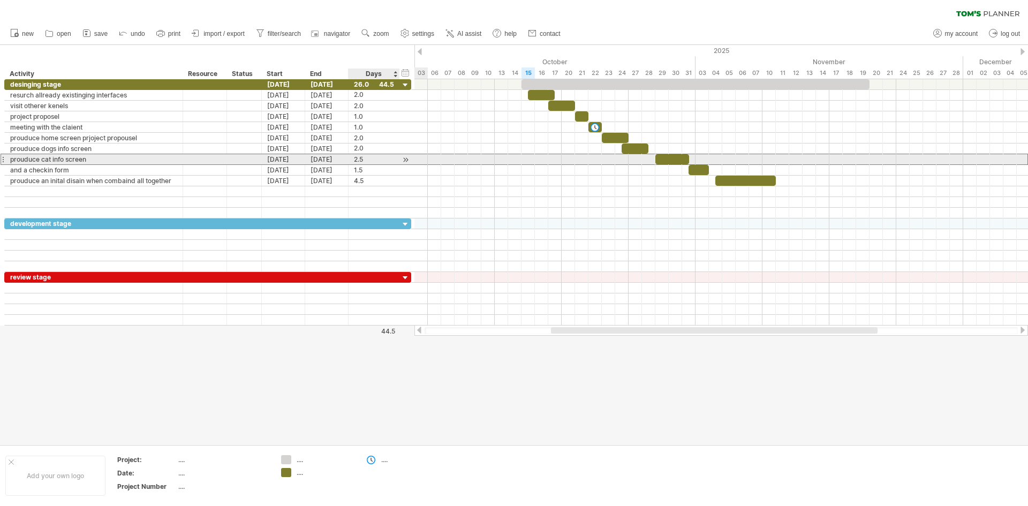
click at [367, 158] on div "2.5" at bounding box center [374, 159] width 40 height 10
type input "*"
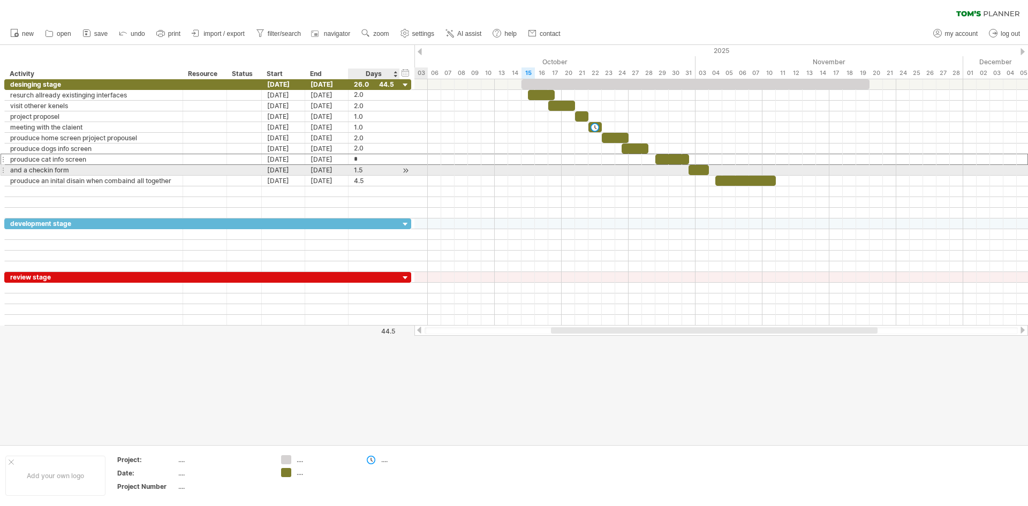
click at [368, 166] on div "1.5" at bounding box center [374, 170] width 40 height 10
type input "*"
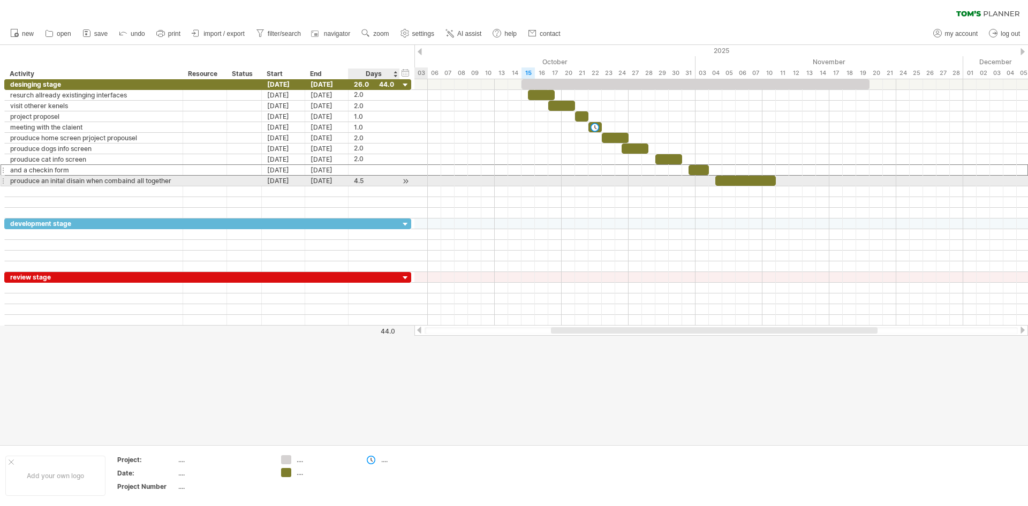
type input "*"
click at [365, 184] on div "4.5" at bounding box center [374, 181] width 40 height 10
click at [368, 180] on input "***" at bounding box center [364, 181] width 20 height 10
type input "*"
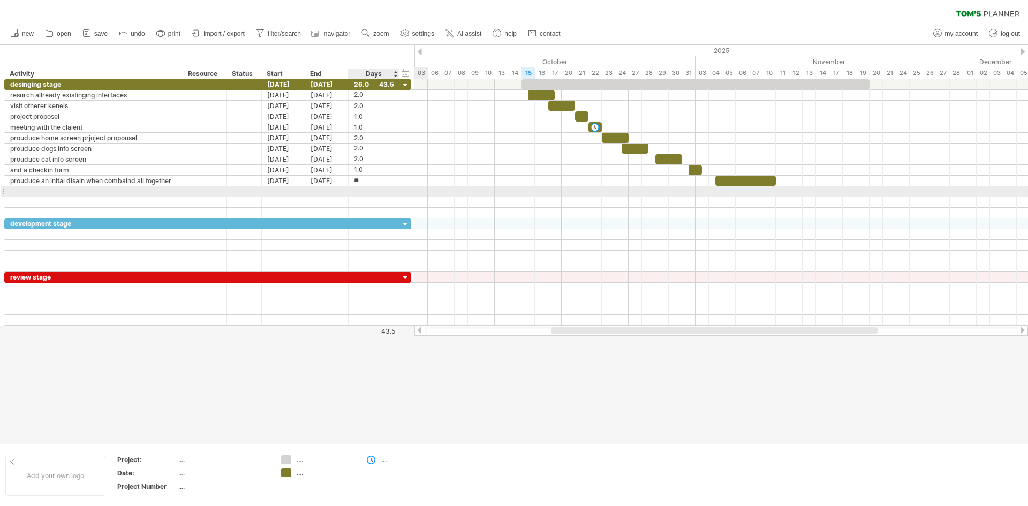
type input "***"
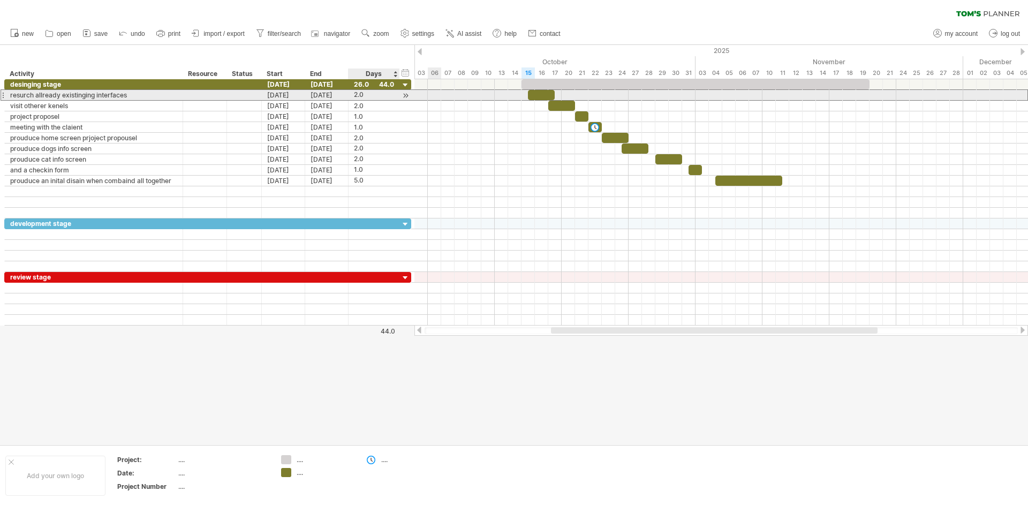
click at [386, 90] on div "2.0" at bounding box center [374, 95] width 40 height 10
type input "*"
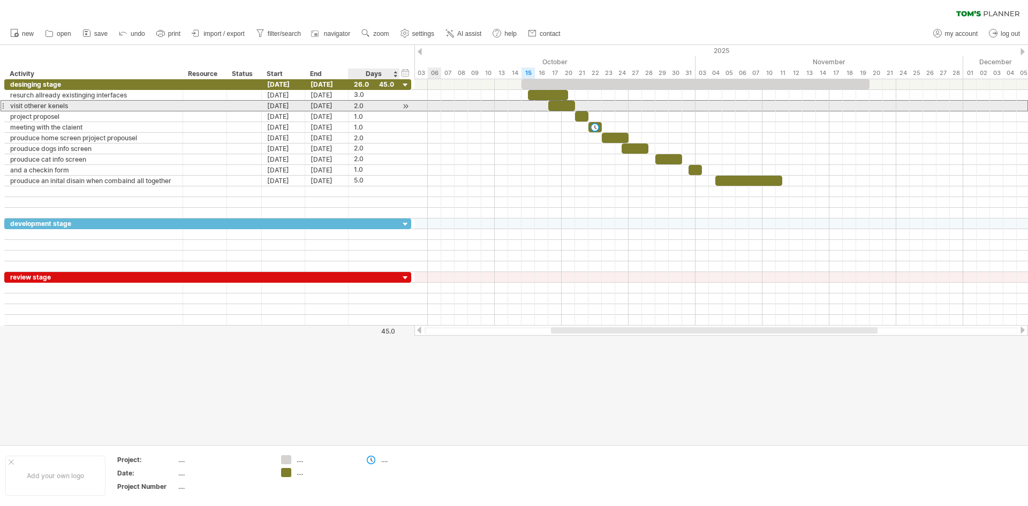
click at [372, 102] on div "2.0" at bounding box center [374, 106] width 40 height 10
type input "*"
type input "***"
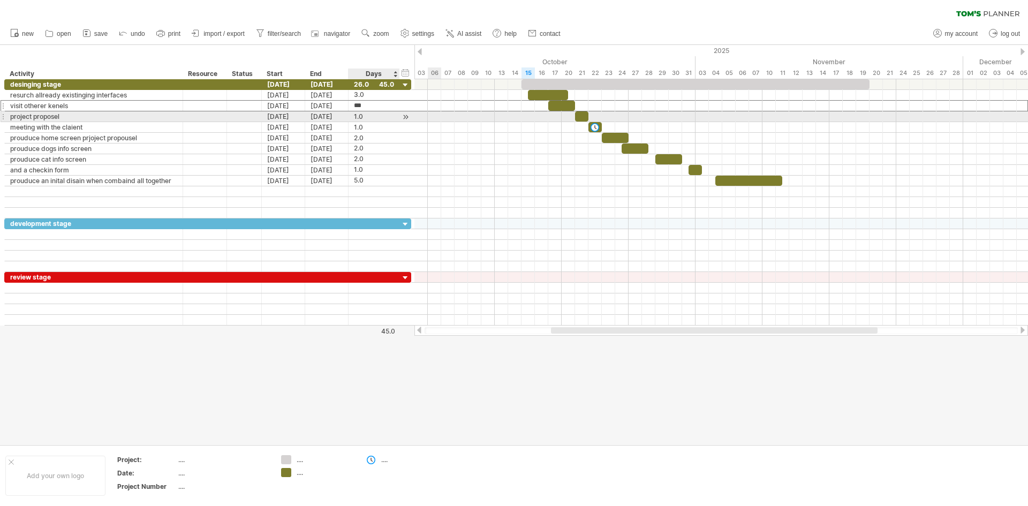
click at [364, 117] on div "1.0" at bounding box center [374, 116] width 40 height 10
type input "***"
click at [372, 127] on div "1.0" at bounding box center [374, 127] width 40 height 10
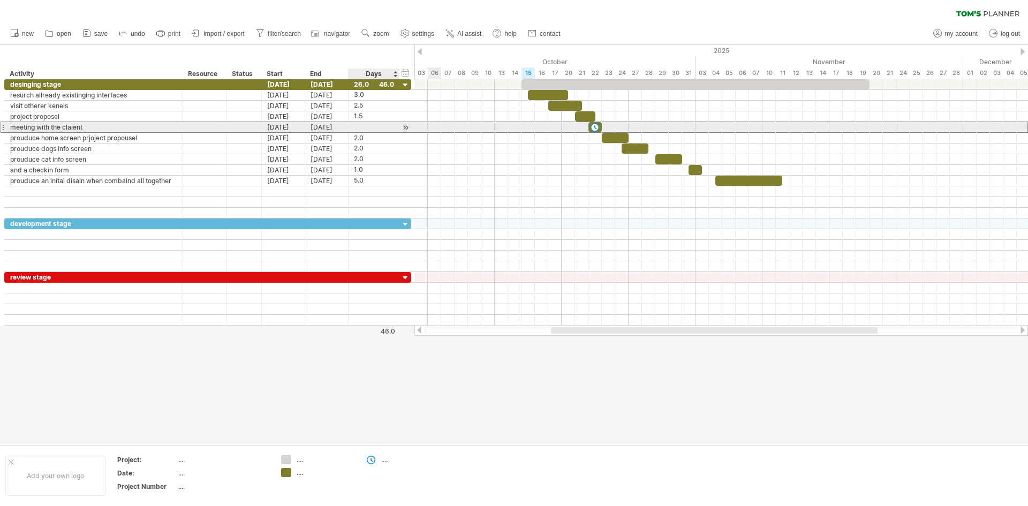
type input "*"
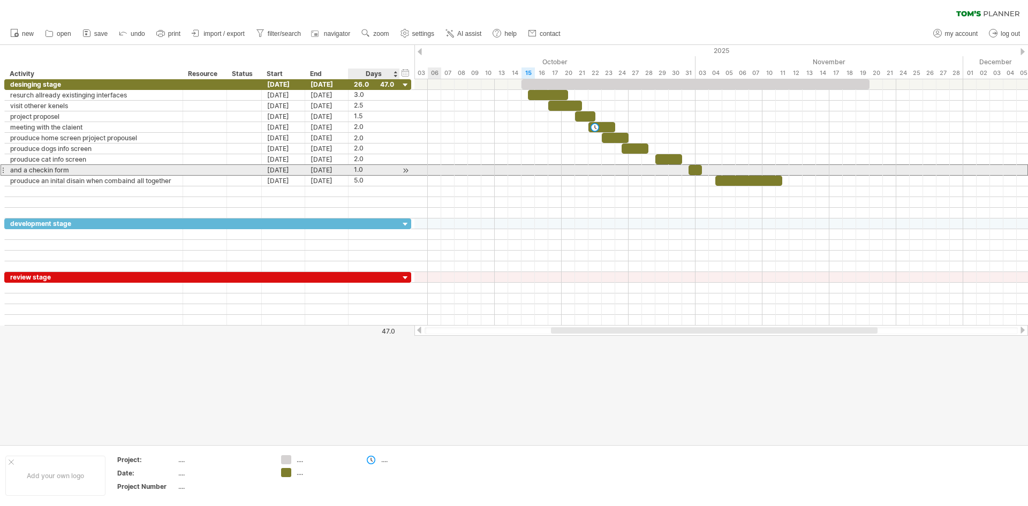
click at [376, 168] on div "1.0" at bounding box center [374, 170] width 40 height 10
type input "*"
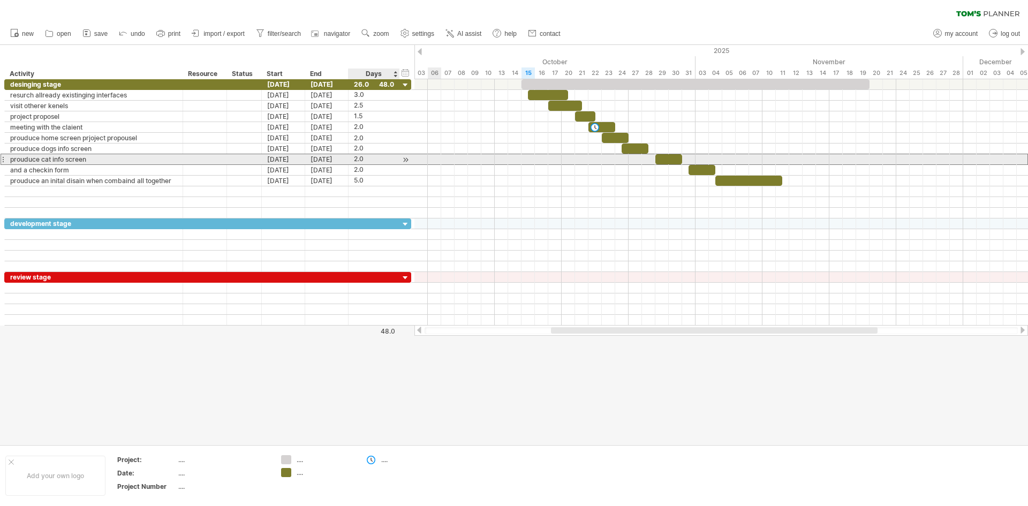
click at [371, 158] on div "2.0" at bounding box center [374, 159] width 40 height 10
type input "*"
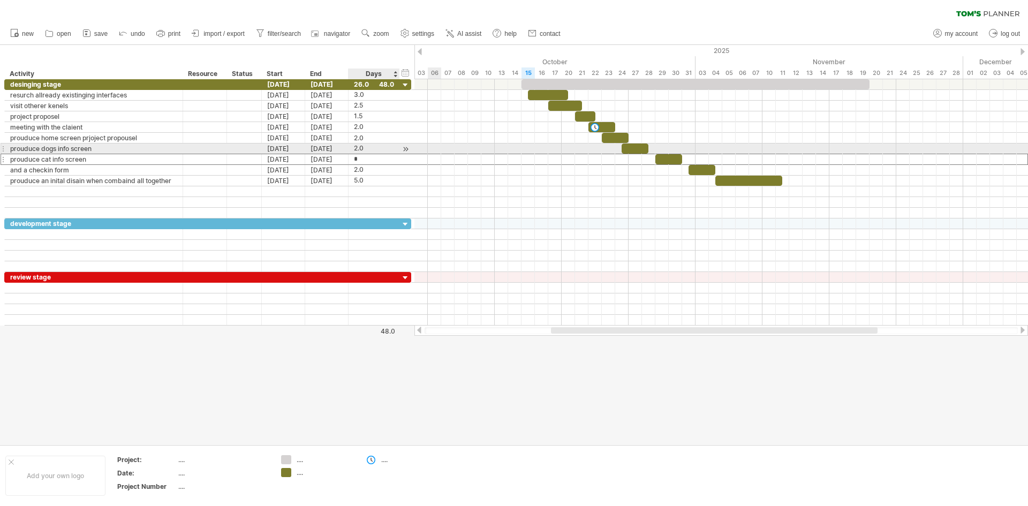
click at [362, 147] on div "2.0" at bounding box center [374, 148] width 40 height 10
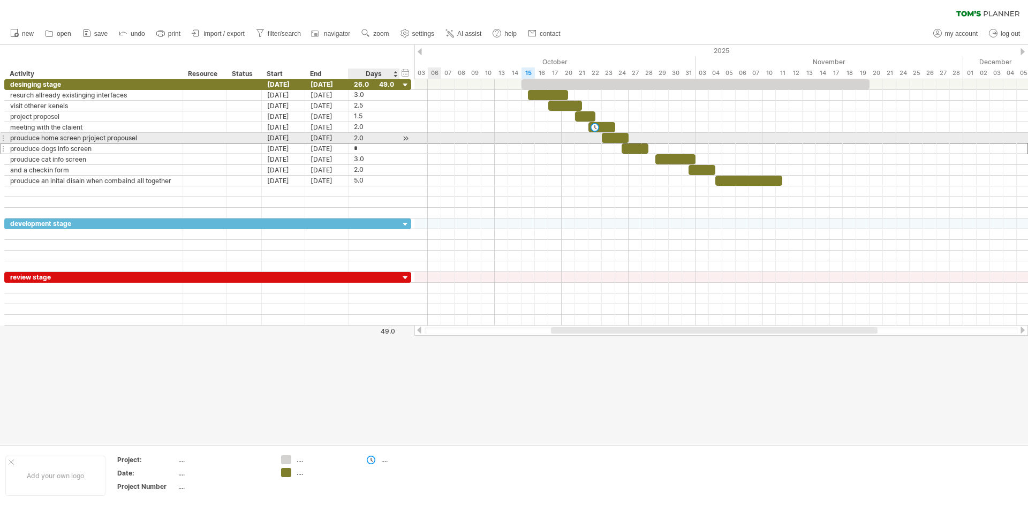
type input "*"
click at [373, 139] on div "2.0" at bounding box center [374, 138] width 40 height 10
type input "*"
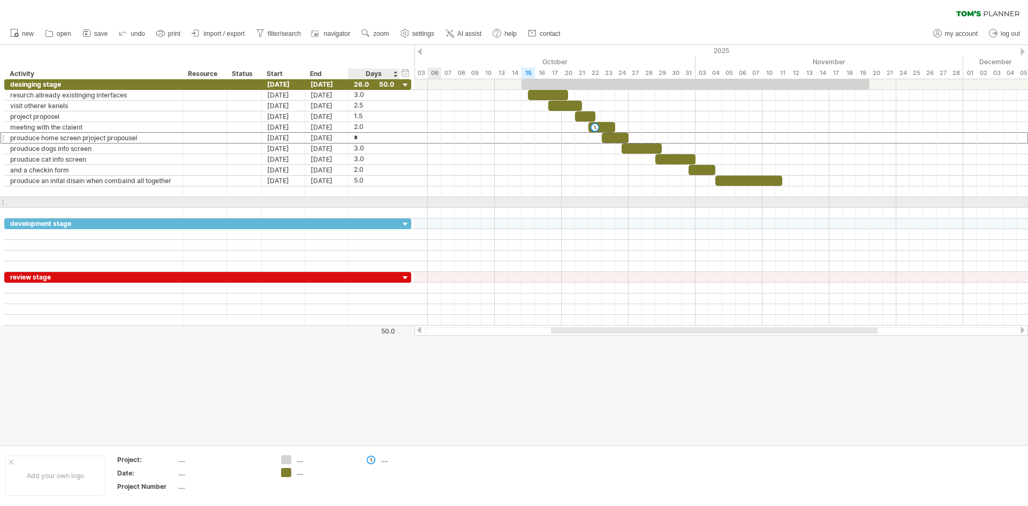
click at [401, 205] on div at bounding box center [207, 202] width 407 height 11
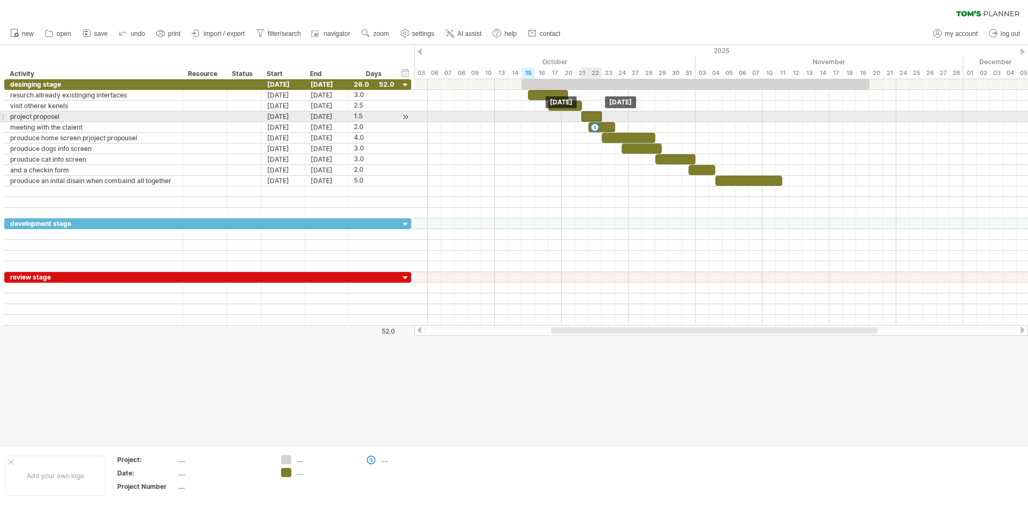
drag, startPoint x: 583, startPoint y: 113, endPoint x: 589, endPoint y: 112, distance: 5.5
click at [589, 112] on div at bounding box center [591, 116] width 20 height 10
drag, startPoint x: 609, startPoint y: 125, endPoint x: 621, endPoint y: 120, distance: 13.0
click at [621, 120] on div "[DATE] [DATE]" at bounding box center [720, 202] width 613 height 246
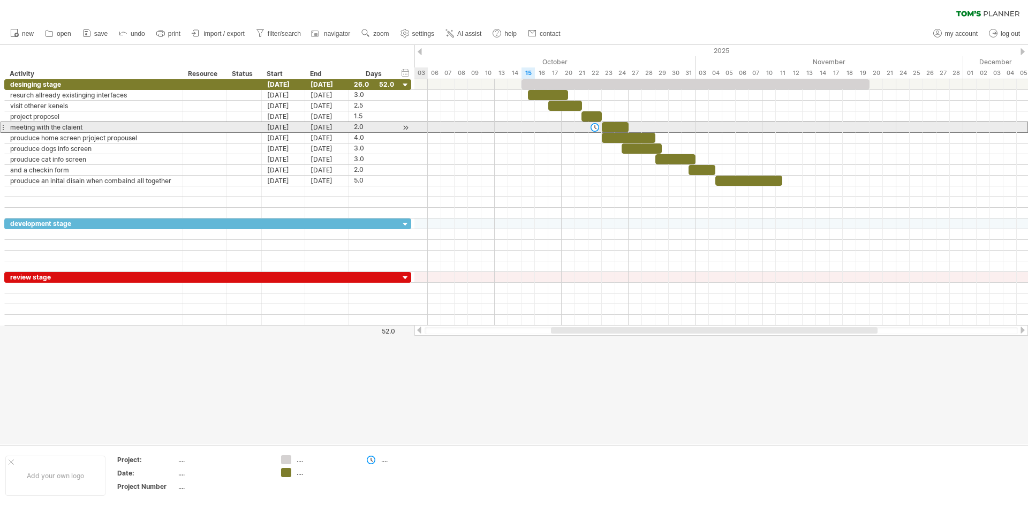
click at [411, 124] on div "**********" at bounding box center [207, 127] width 407 height 11
click at [392, 124] on div "2.0" at bounding box center [374, 127] width 40 height 10
type input "*"
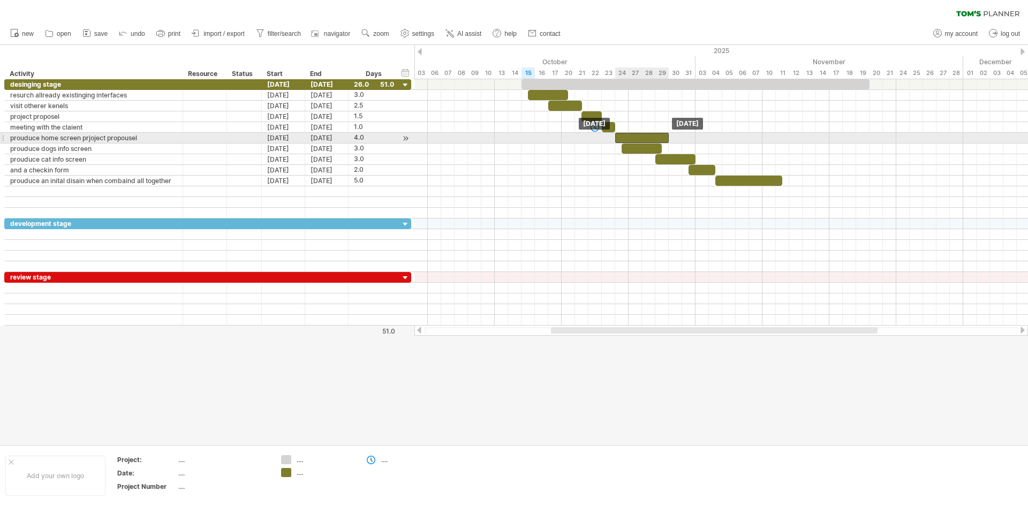
drag, startPoint x: 613, startPoint y: 134, endPoint x: 628, endPoint y: 136, distance: 14.5
click at [628, 136] on div at bounding box center [642, 138] width 54 height 10
drag, startPoint x: 645, startPoint y: 146, endPoint x: 687, endPoint y: 141, distance: 43.1
click at [687, 141] on div "[DATE] [DATE]" at bounding box center [720, 202] width 613 height 246
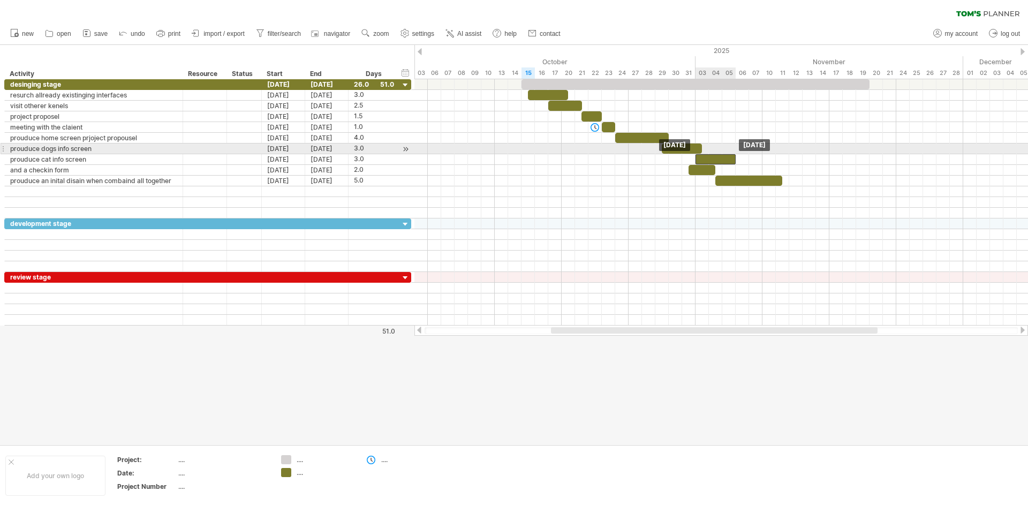
drag, startPoint x: 681, startPoint y: 158, endPoint x: 719, endPoint y: 153, distance: 38.4
click at [719, 153] on div "[DATE] [DATE]" at bounding box center [720, 202] width 613 height 246
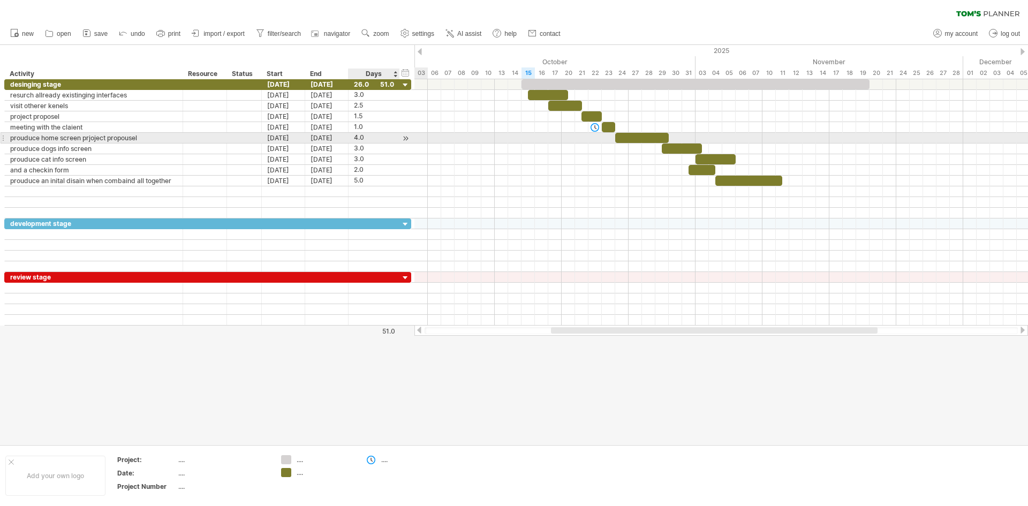
click at [396, 139] on div at bounding box center [398, 138] width 5 height 11
click at [392, 139] on div "4.0" at bounding box center [374, 138] width 40 height 10
type input "*"
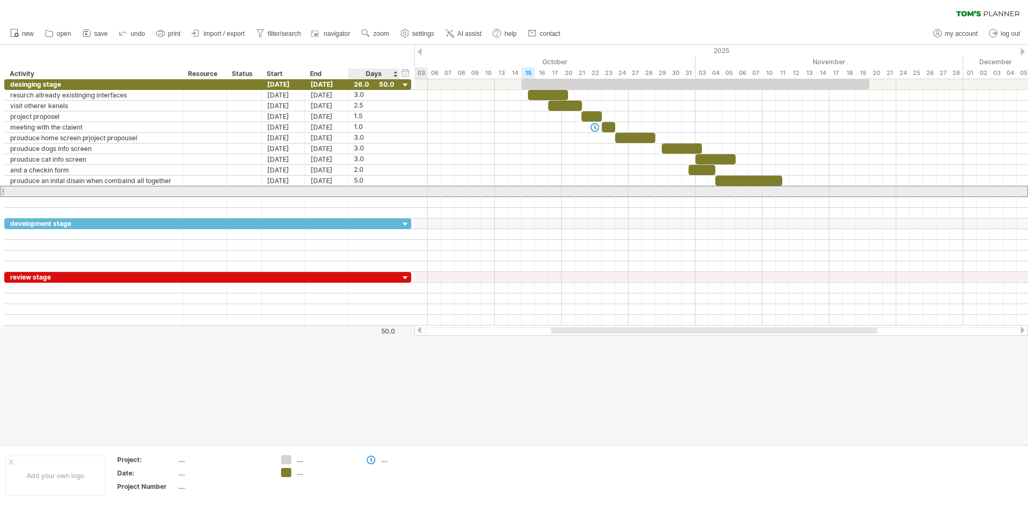
click at [378, 192] on div at bounding box center [374, 191] width 40 height 10
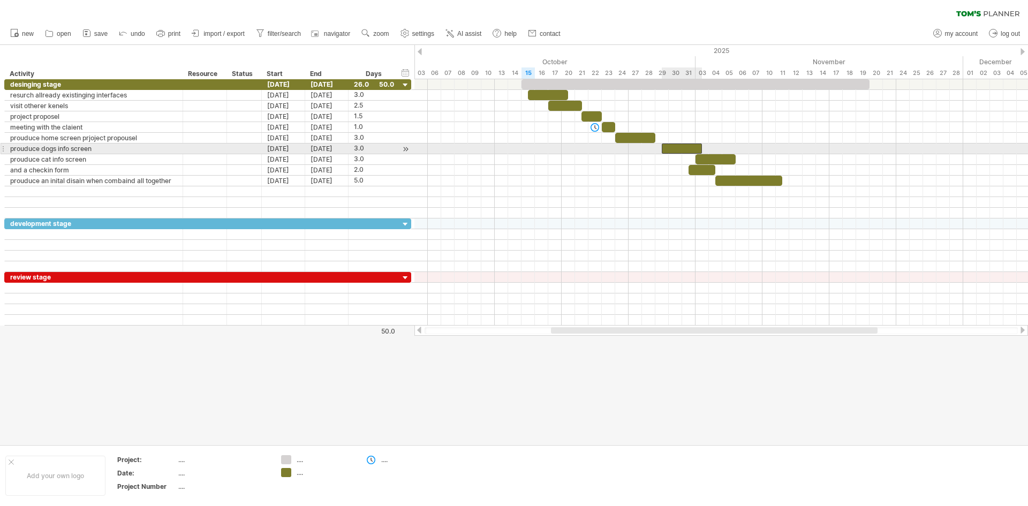
scroll to position [0, 0]
drag, startPoint x: 664, startPoint y: 148, endPoint x: 658, endPoint y: 148, distance: 6.4
click at [658, 148] on div at bounding box center [675, 148] width 40 height 10
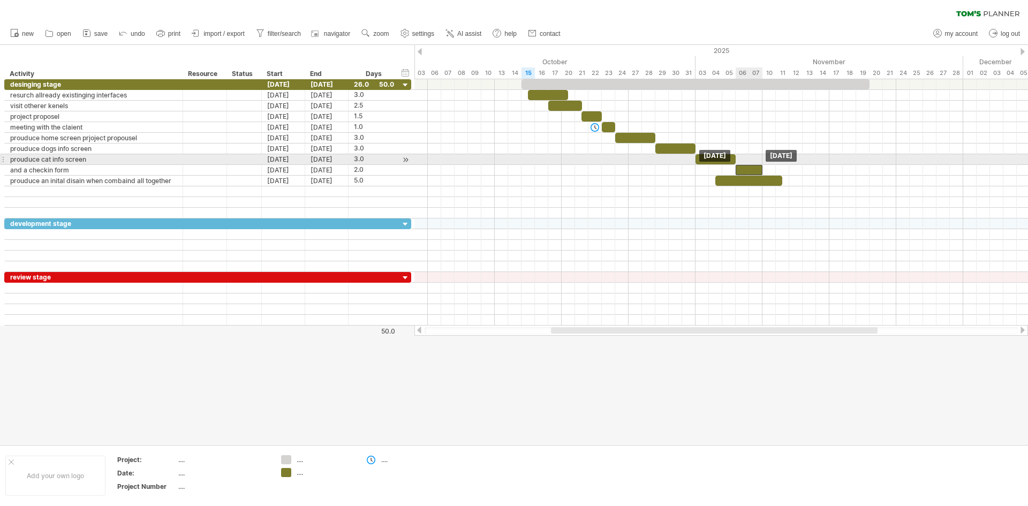
drag, startPoint x: 701, startPoint y: 165, endPoint x: 748, endPoint y: 160, distance: 47.4
click at [748, 160] on div "[DATE] [DATE]" at bounding box center [720, 202] width 613 height 246
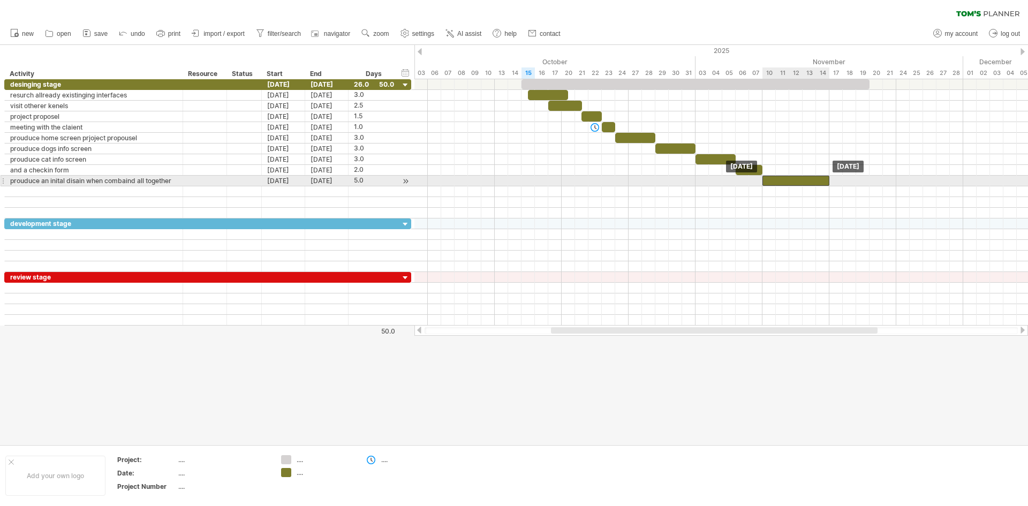
drag, startPoint x: 752, startPoint y: 180, endPoint x: 799, endPoint y: 179, distance: 47.1
click at [799, 179] on div at bounding box center [795, 181] width 67 height 10
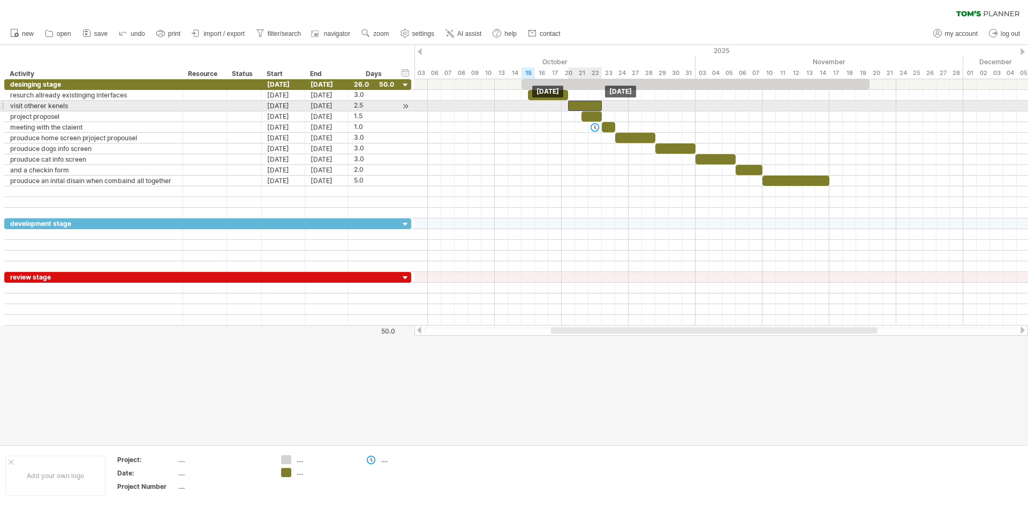
drag, startPoint x: 566, startPoint y: 106, endPoint x: 584, endPoint y: 106, distance: 18.2
click at [584, 106] on div at bounding box center [585, 106] width 34 height 10
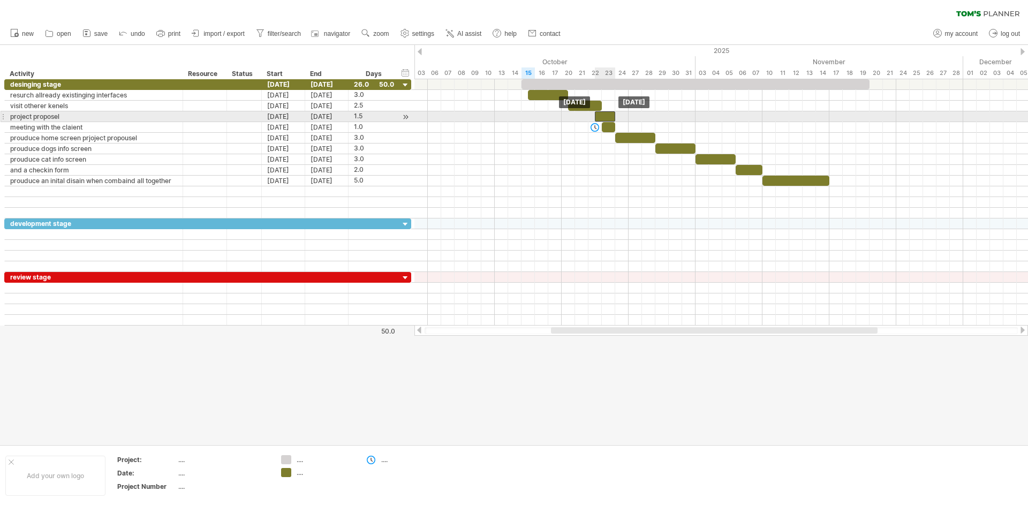
drag, startPoint x: 597, startPoint y: 116, endPoint x: 611, endPoint y: 113, distance: 14.1
click at [611, 113] on div at bounding box center [605, 116] width 20 height 10
drag, startPoint x: 612, startPoint y: 117, endPoint x: 619, endPoint y: 116, distance: 6.5
click at [619, 116] on div at bounding box center [608, 116] width 27 height 10
drag, startPoint x: 601, startPoint y: 116, endPoint x: 608, endPoint y: 115, distance: 7.0
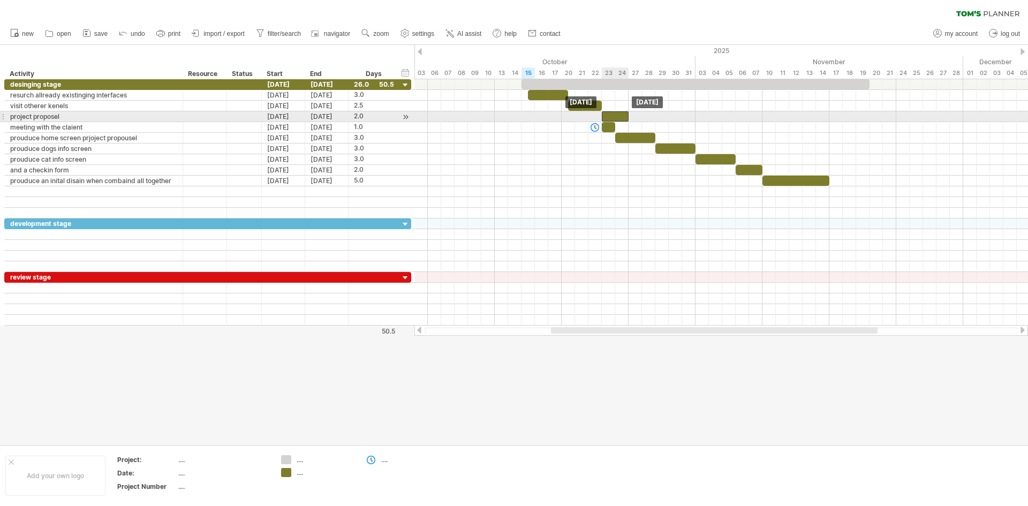
click at [608, 115] on div at bounding box center [615, 116] width 27 height 10
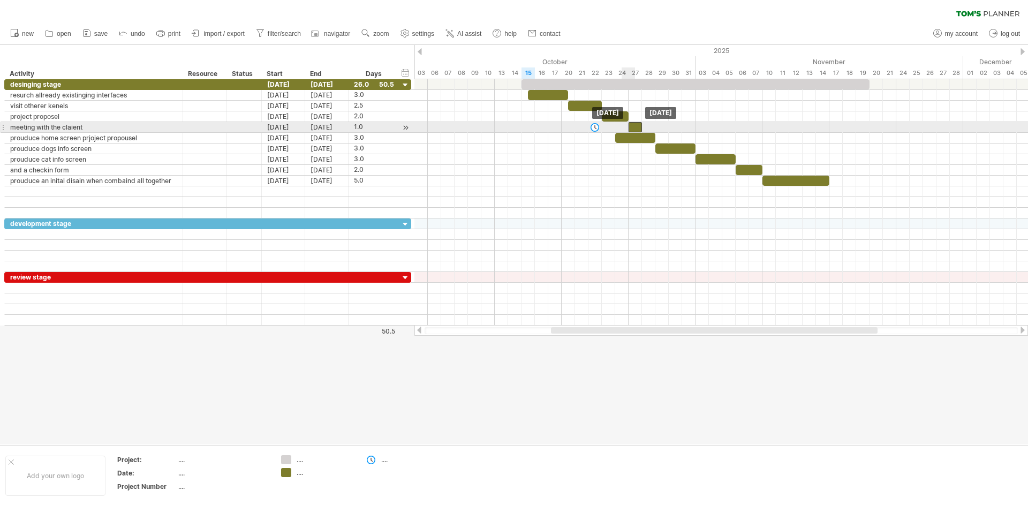
drag, startPoint x: 607, startPoint y: 129, endPoint x: 630, endPoint y: 124, distance: 24.2
click at [630, 124] on div at bounding box center [634, 127] width 13 height 10
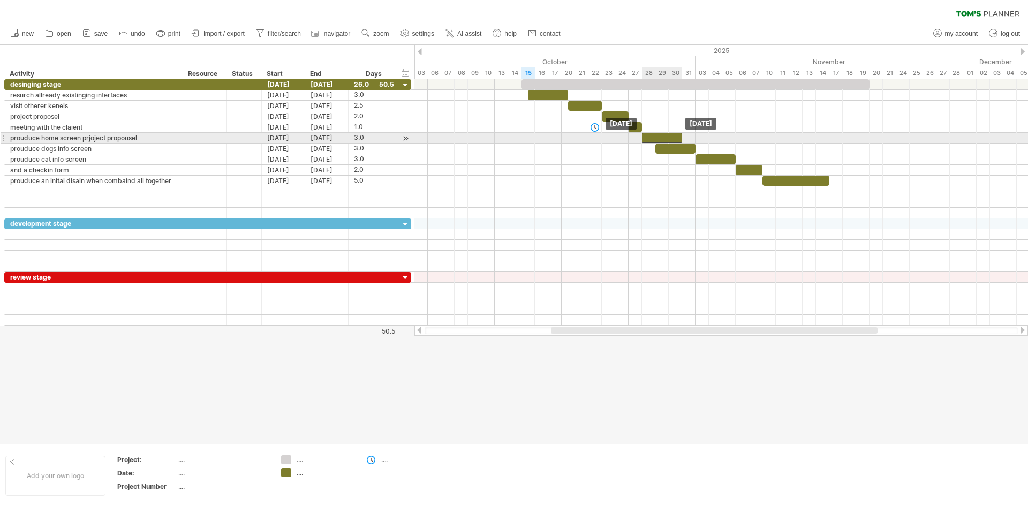
drag, startPoint x: 633, startPoint y: 135, endPoint x: 657, endPoint y: 135, distance: 24.1
click at [657, 135] on div at bounding box center [662, 138] width 40 height 10
drag, startPoint x: 671, startPoint y: 145, endPoint x: 699, endPoint y: 143, distance: 27.4
click at [699, 143] on div "[DATE] [DATE]" at bounding box center [720, 202] width 613 height 246
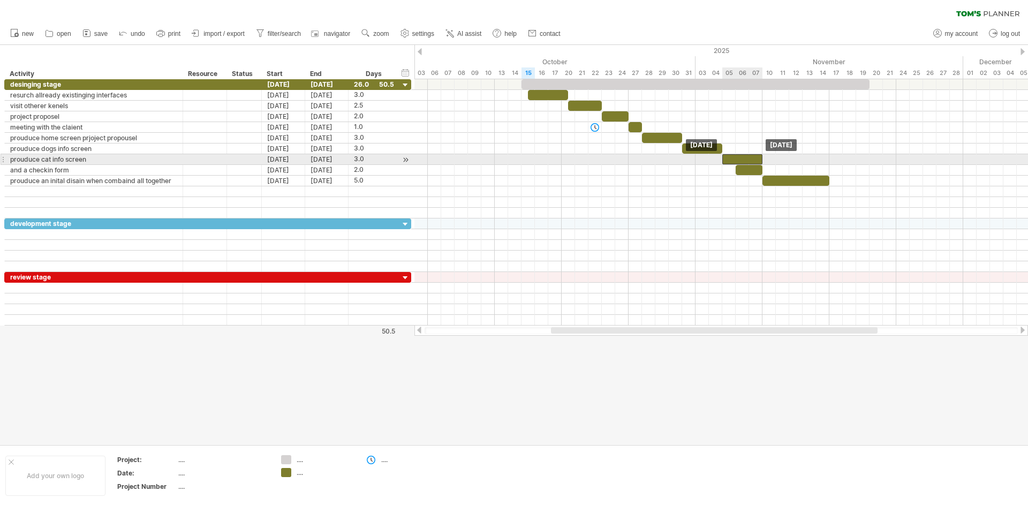
drag, startPoint x: 711, startPoint y: 157, endPoint x: 735, endPoint y: 157, distance: 24.1
click at [735, 157] on div at bounding box center [742, 159] width 40 height 10
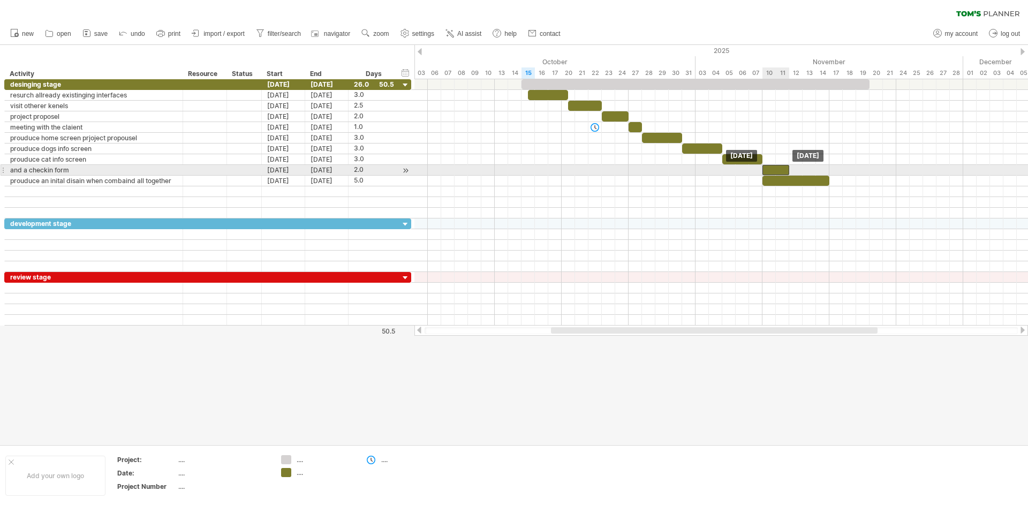
drag, startPoint x: 749, startPoint y: 168, endPoint x: 775, endPoint y: 168, distance: 25.2
click at [775, 168] on div at bounding box center [775, 170] width 27 height 10
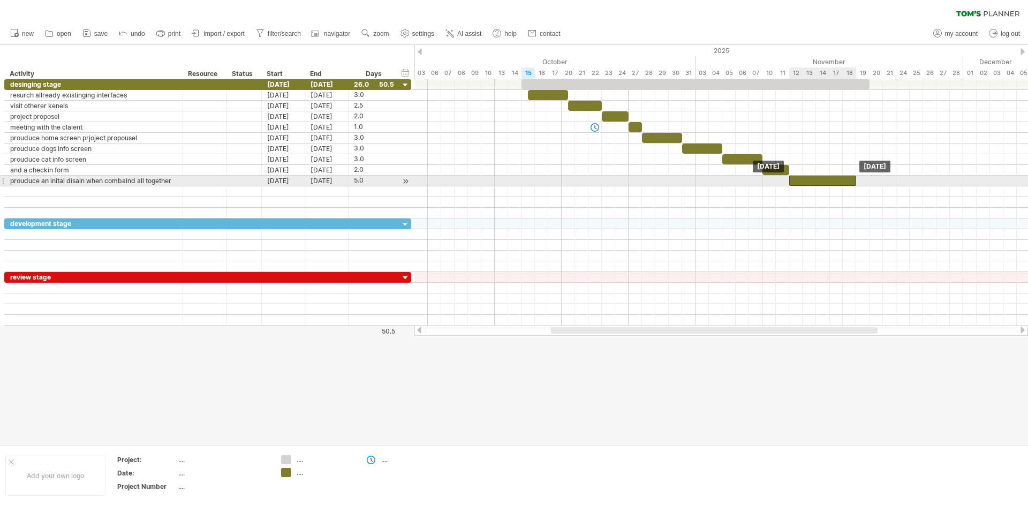
drag, startPoint x: 786, startPoint y: 178, endPoint x: 811, endPoint y: 176, distance: 25.3
click at [811, 176] on div at bounding box center [822, 181] width 67 height 10
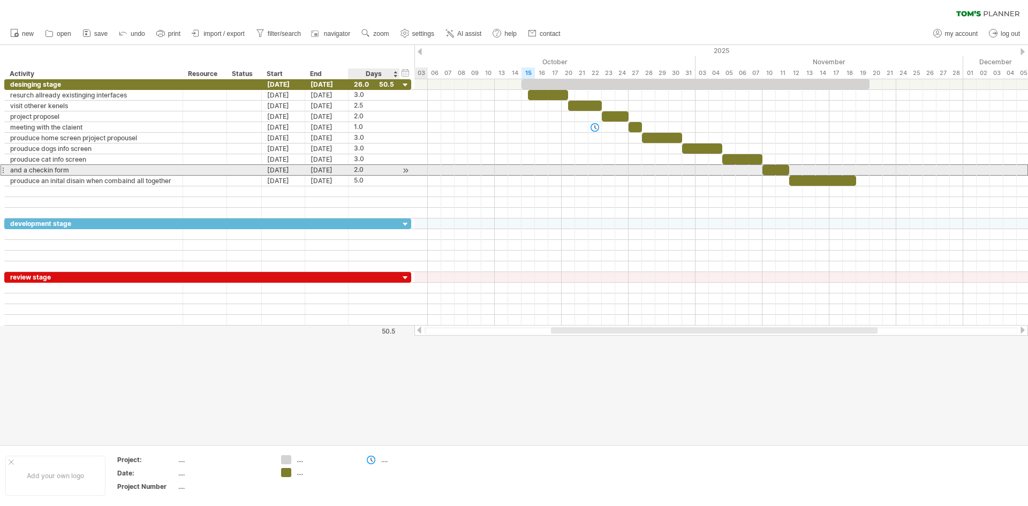
click at [365, 172] on div "2.0" at bounding box center [374, 170] width 40 height 10
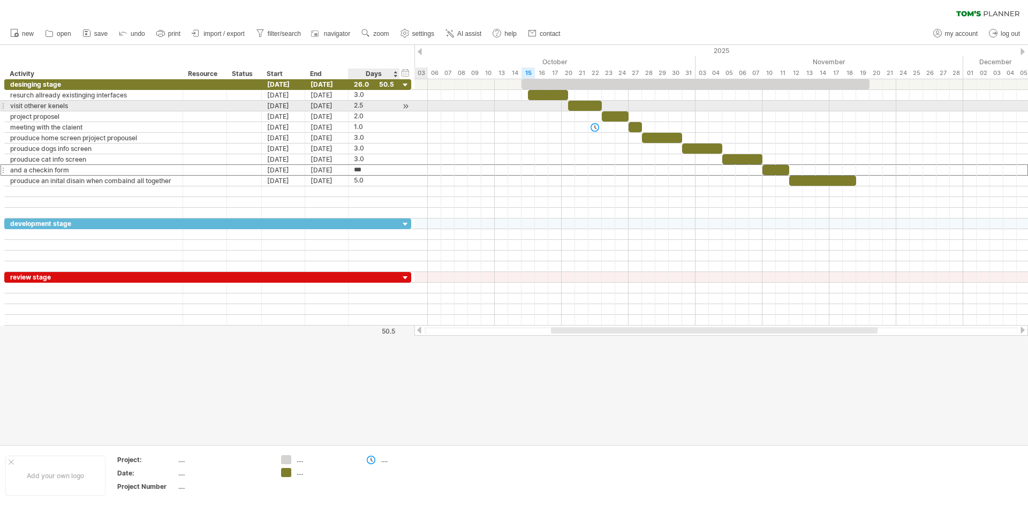
click at [375, 103] on div "2.5" at bounding box center [374, 106] width 40 height 10
type input "*"
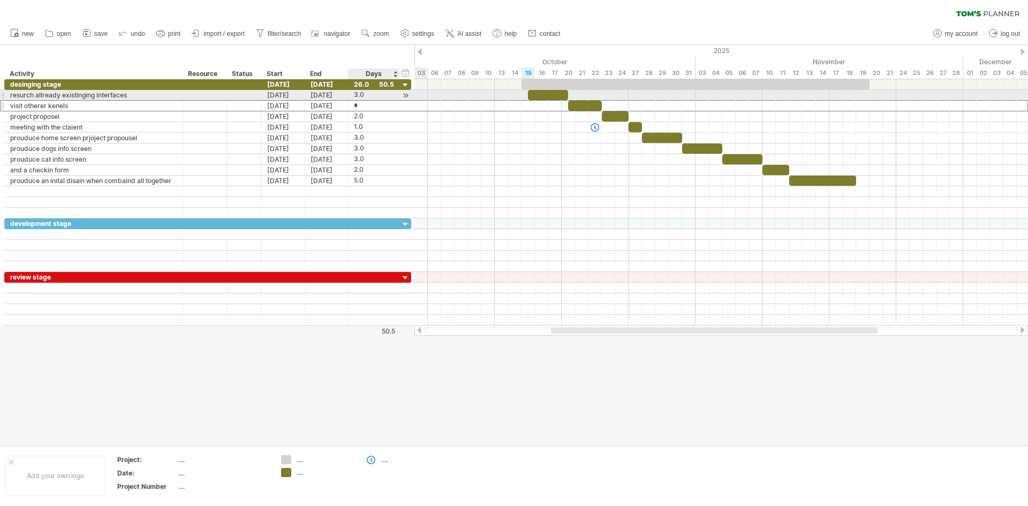
click at [379, 96] on div "3.0" at bounding box center [374, 95] width 40 height 10
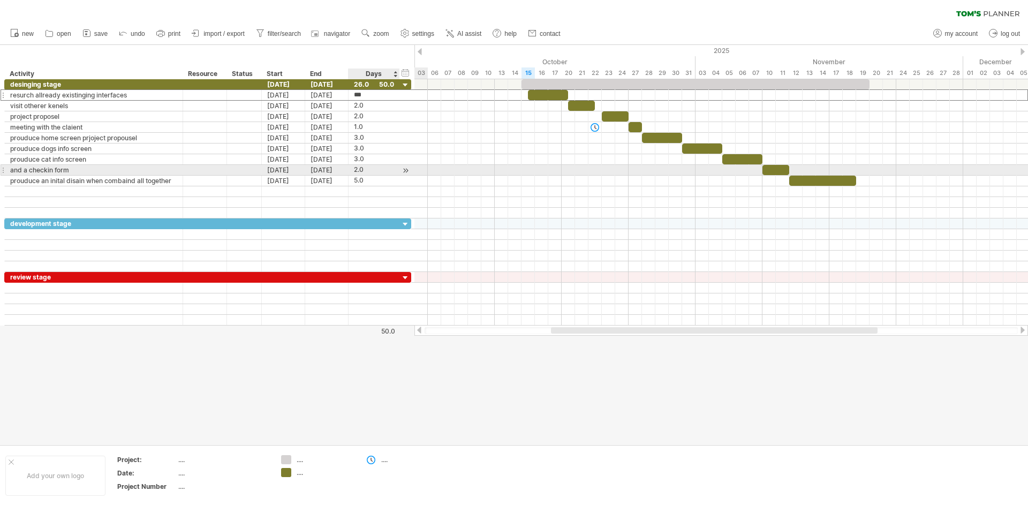
click at [376, 171] on div "2.0" at bounding box center [374, 170] width 40 height 10
type input "*"
click at [388, 169] on div "3.0" at bounding box center [374, 170] width 40 height 10
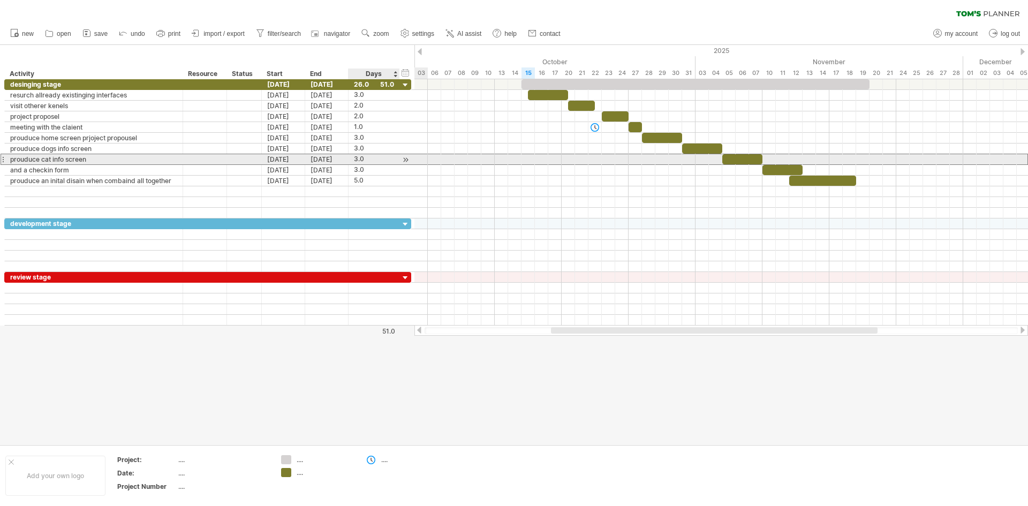
click at [380, 161] on div "3.0" at bounding box center [374, 159] width 40 height 10
type input "*"
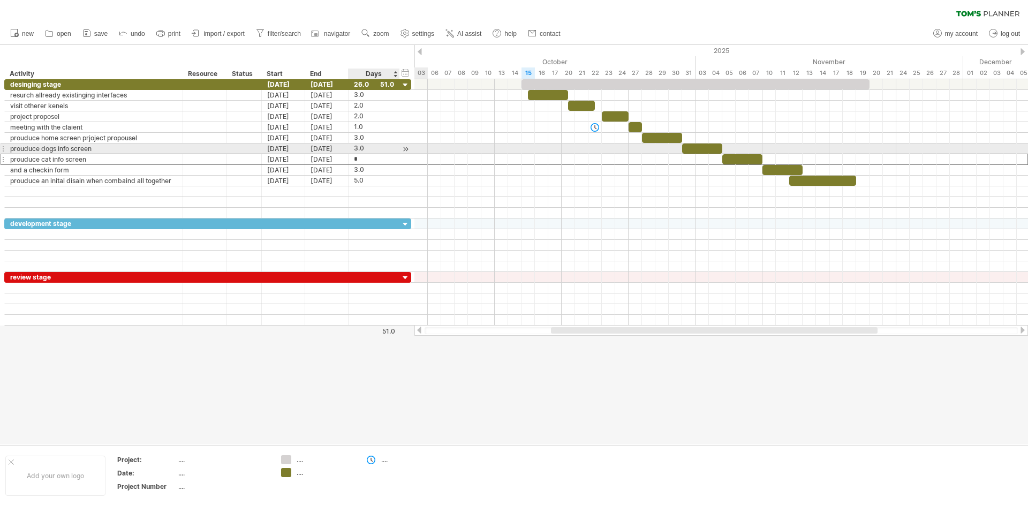
click at [378, 149] on div "3.0" at bounding box center [374, 148] width 40 height 10
type input "*"
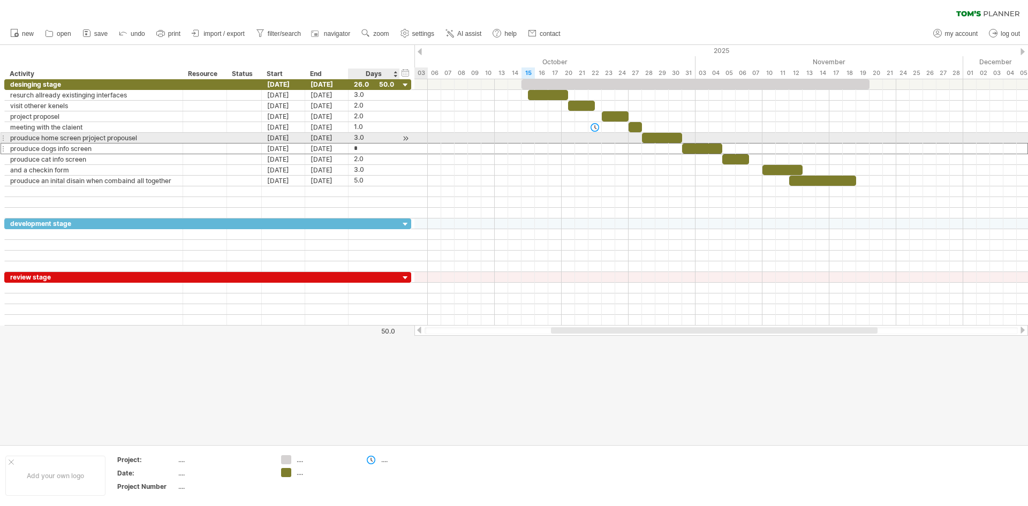
click at [384, 139] on div "3.0" at bounding box center [374, 138] width 40 height 10
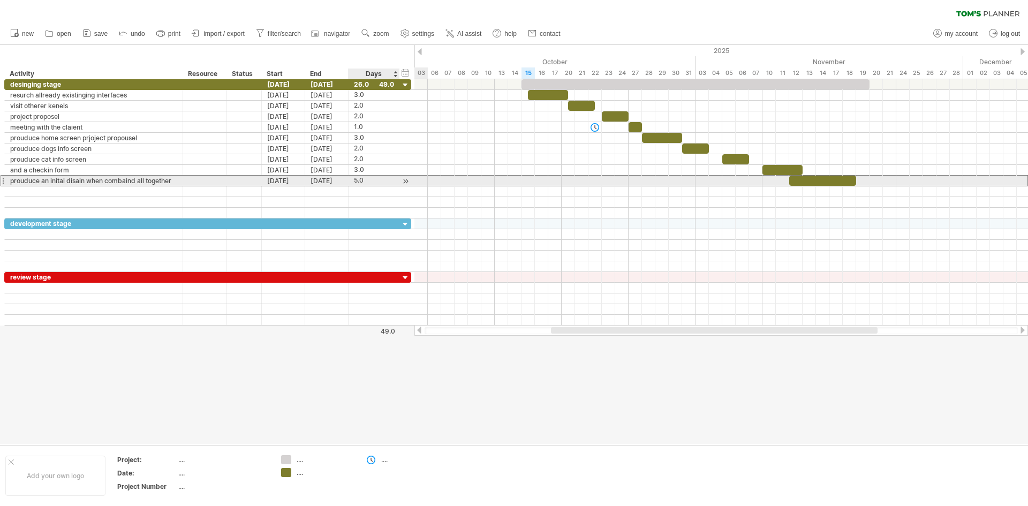
click at [381, 180] on div "5.0" at bounding box center [374, 181] width 40 height 10
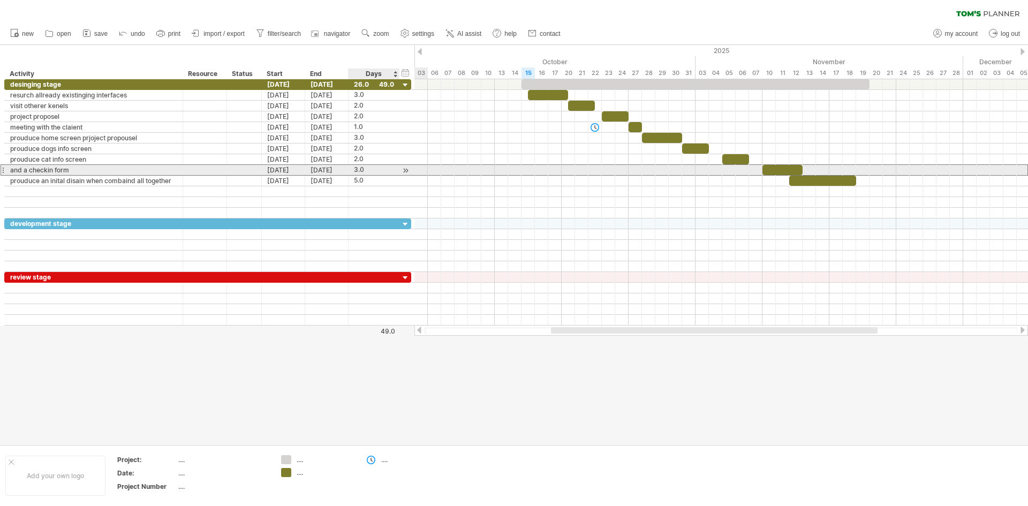
click at [372, 174] on div "3.0" at bounding box center [374, 170] width 40 height 10
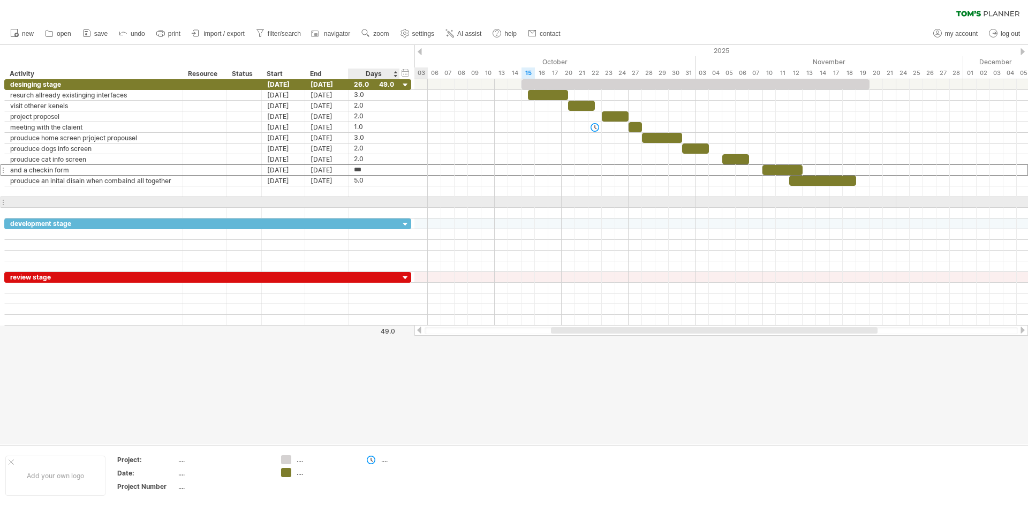
click at [395, 204] on div at bounding box center [373, 202] width 51 height 10
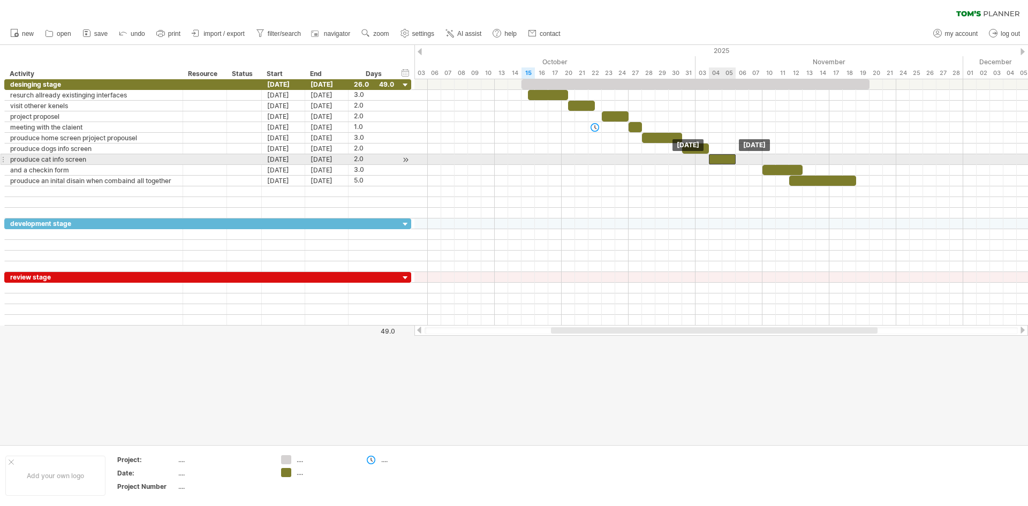
drag, startPoint x: 736, startPoint y: 154, endPoint x: 724, endPoint y: 158, distance: 12.0
click at [724, 158] on div at bounding box center [722, 159] width 27 height 10
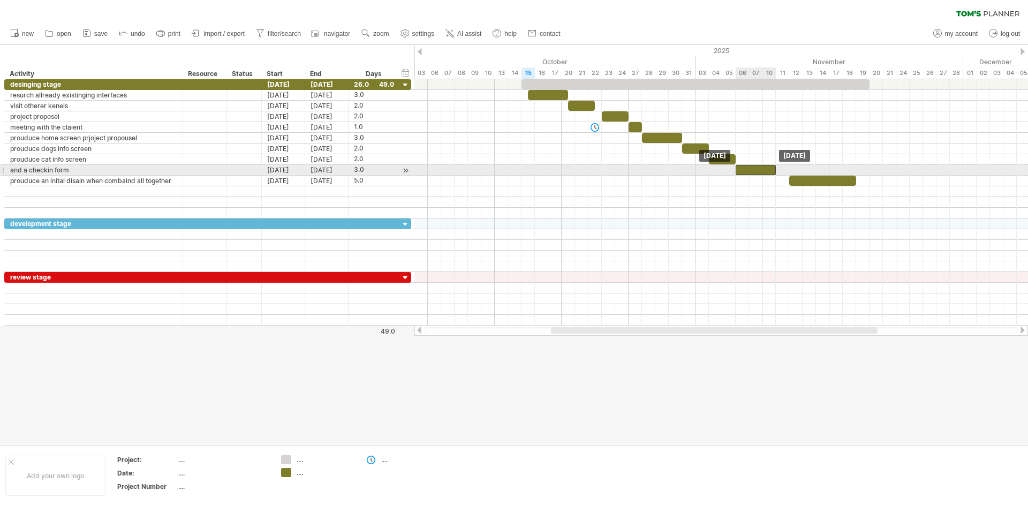
drag, startPoint x: 772, startPoint y: 170, endPoint x: 745, endPoint y: 169, distance: 27.3
click at [745, 169] on div at bounding box center [756, 170] width 40 height 10
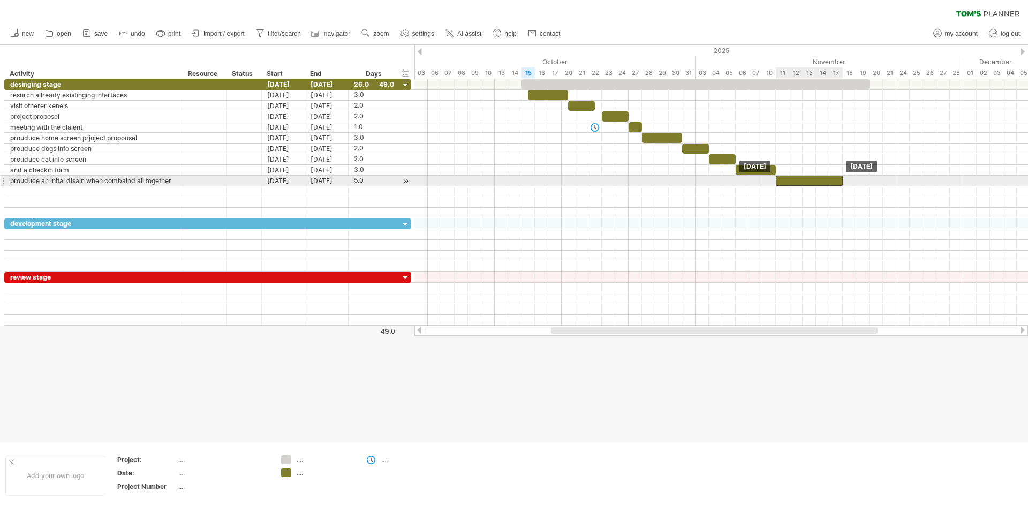
drag, startPoint x: 822, startPoint y: 177, endPoint x: 812, endPoint y: 178, distance: 10.8
click at [812, 178] on div at bounding box center [809, 181] width 67 height 10
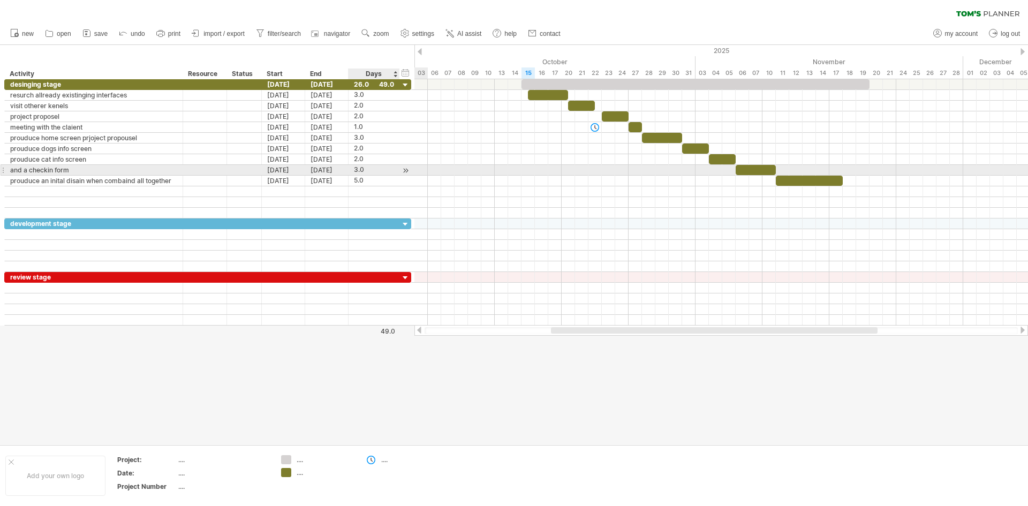
click at [376, 169] on div "3.0" at bounding box center [374, 170] width 40 height 10
type input "*"
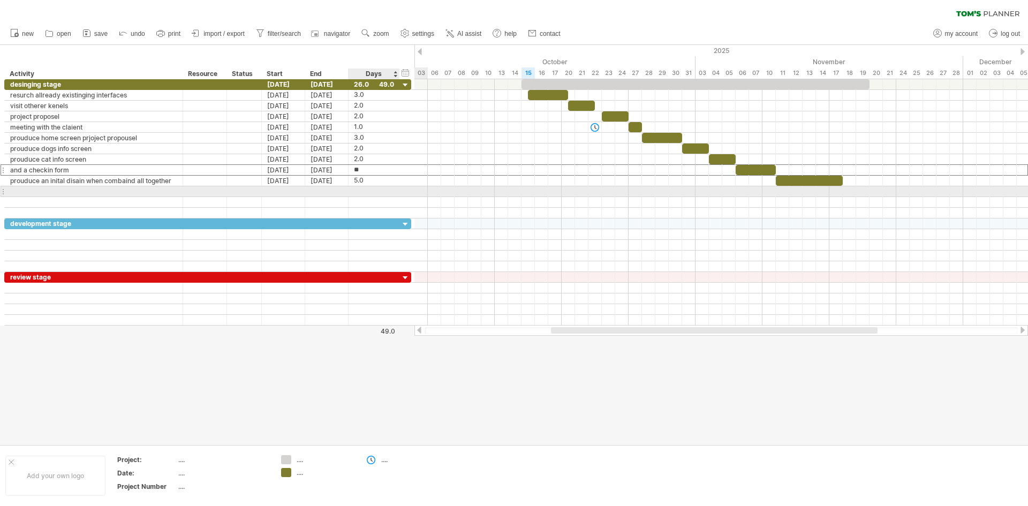
click at [391, 189] on div at bounding box center [374, 191] width 40 height 10
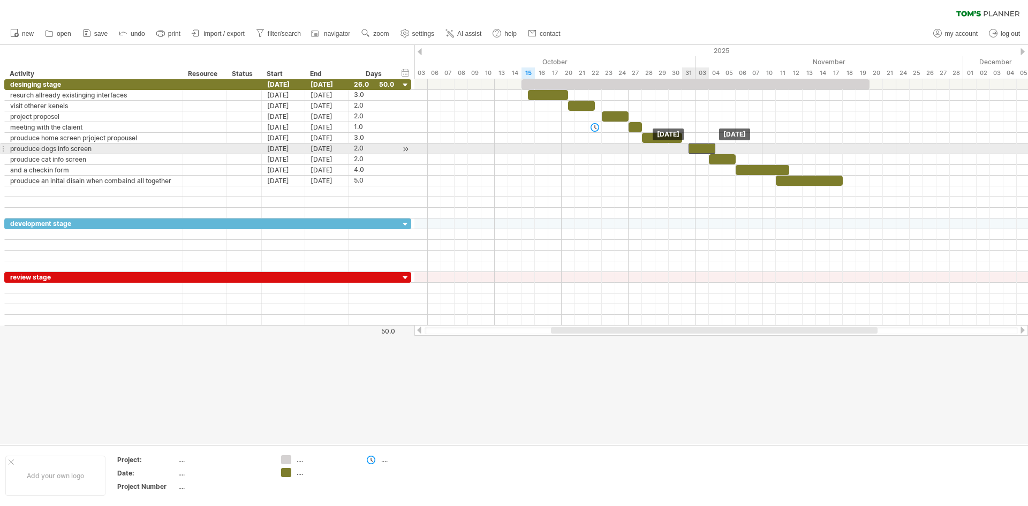
click at [690, 150] on div at bounding box center [701, 148] width 27 height 10
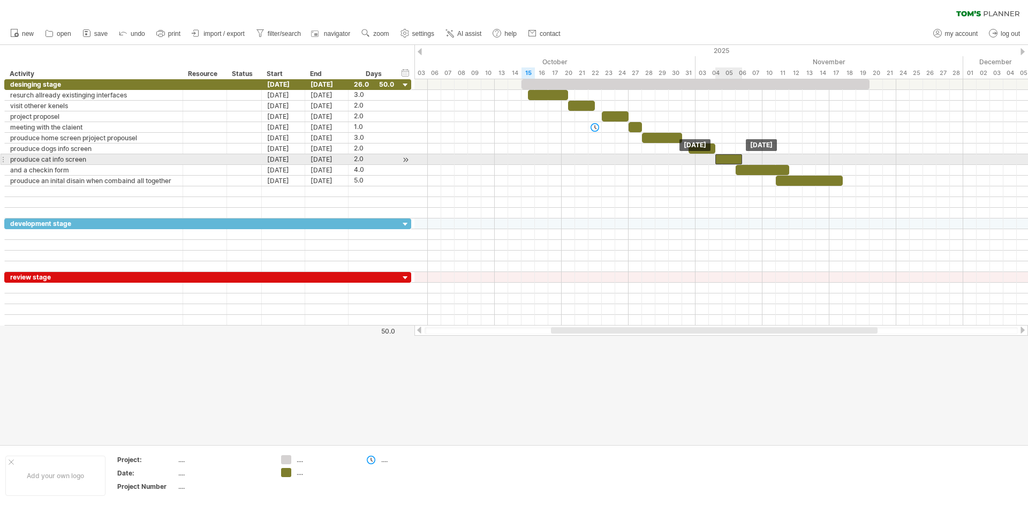
drag, startPoint x: 725, startPoint y: 158, endPoint x: 730, endPoint y: 157, distance: 5.6
click at [730, 157] on div at bounding box center [728, 159] width 27 height 10
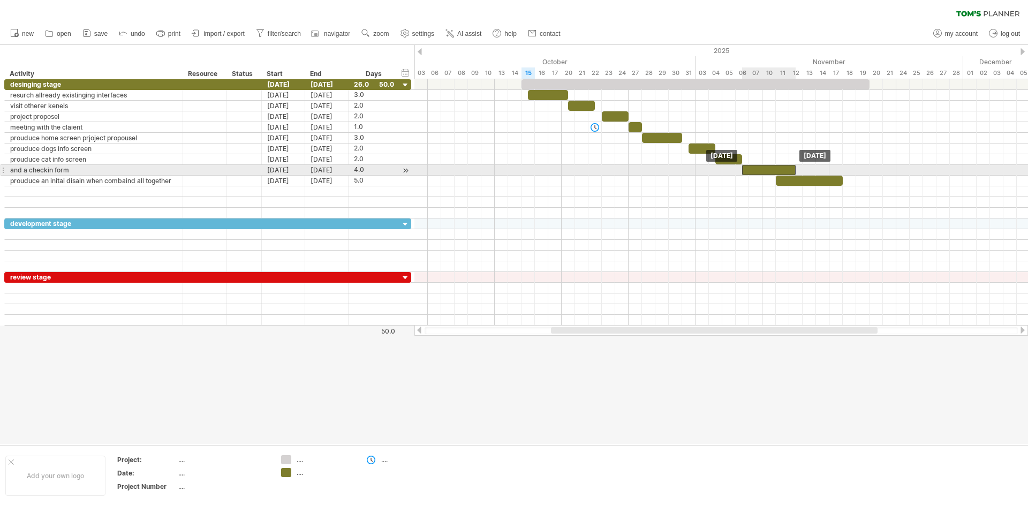
drag, startPoint x: 755, startPoint y: 171, endPoint x: 760, endPoint y: 166, distance: 6.1
click at [760, 166] on div at bounding box center [769, 170] width 54 height 10
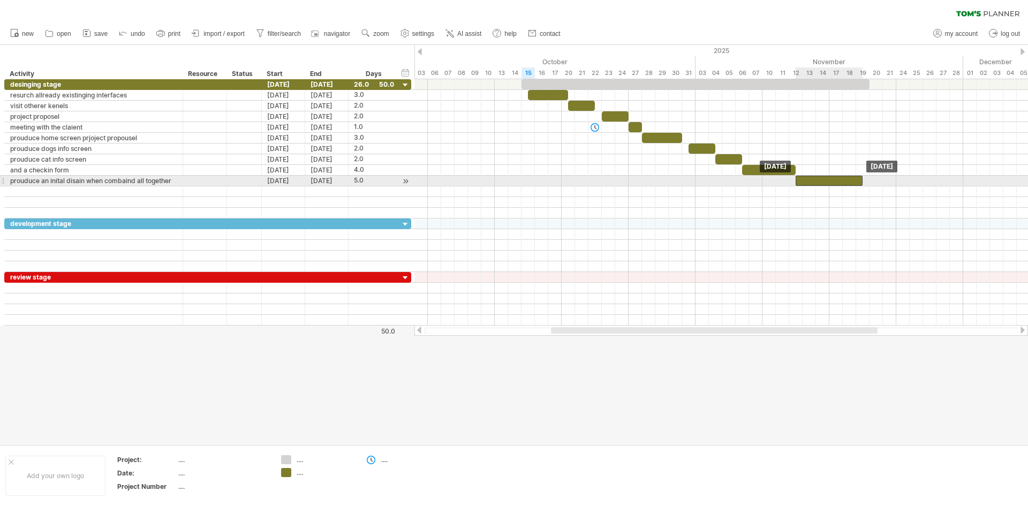
drag, startPoint x: 807, startPoint y: 181, endPoint x: 829, endPoint y: 180, distance: 22.0
click at [829, 180] on div at bounding box center [828, 181] width 67 height 10
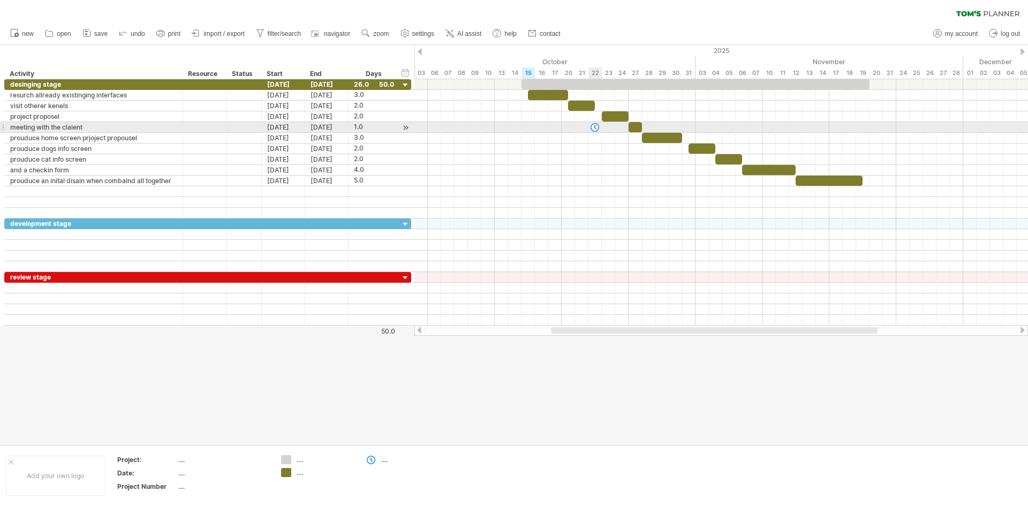
click at [597, 127] on div at bounding box center [594, 127] width 11 height 10
drag, startPoint x: 597, startPoint y: 127, endPoint x: 638, endPoint y: 127, distance: 40.7
click at [638, 127] on div at bounding box center [635, 127] width 12 height 10
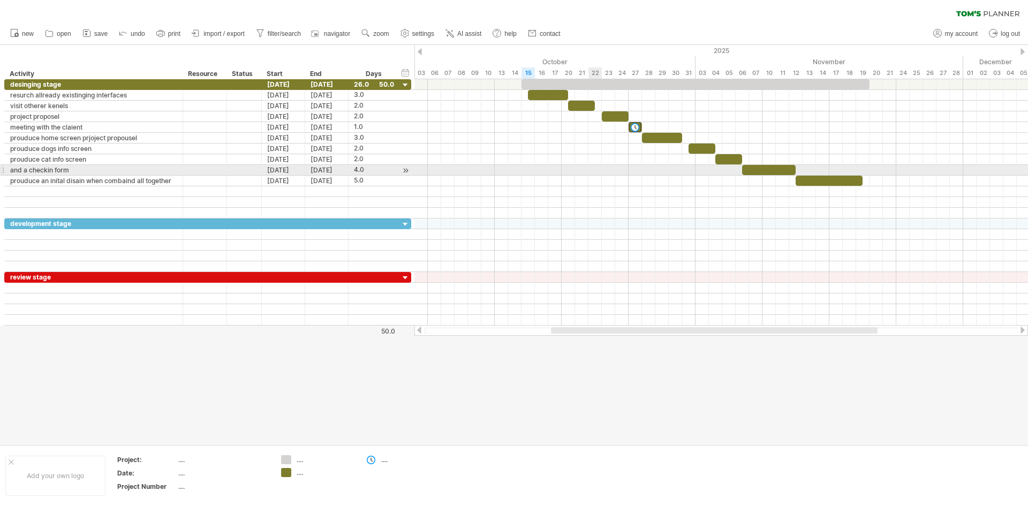
click at [596, 171] on div at bounding box center [720, 170] width 613 height 11
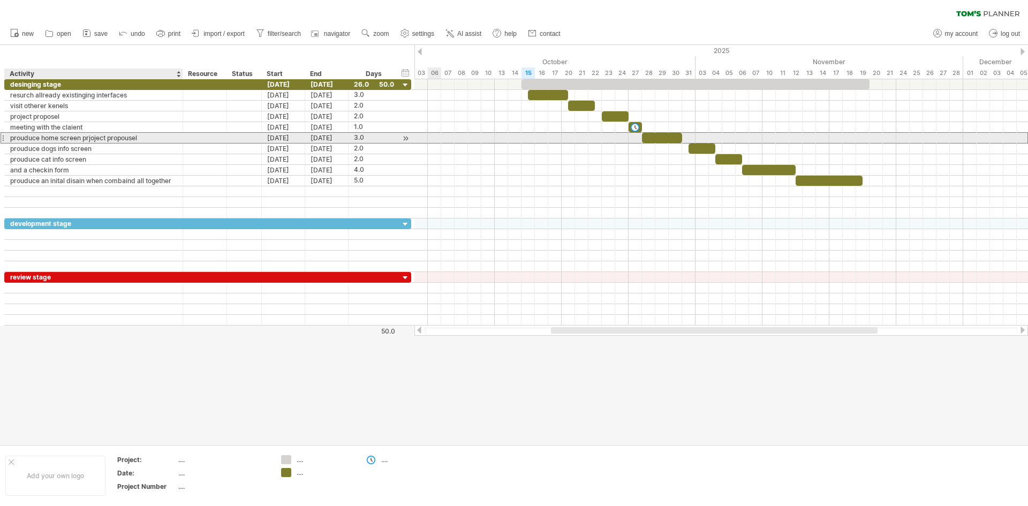
click at [101, 139] on div "prouduce home screen prjoject propousel" at bounding box center [93, 138] width 167 height 10
click at [0, 0] on input "**********" at bounding box center [0, 0] width 0 height 0
click at [127, 139] on input "**********" at bounding box center [93, 138] width 167 height 10
drag, startPoint x: 140, startPoint y: 137, endPoint x: 83, endPoint y: 143, distance: 57.6
click at [83, 143] on div "**********" at bounding box center [207, 137] width 407 height 11
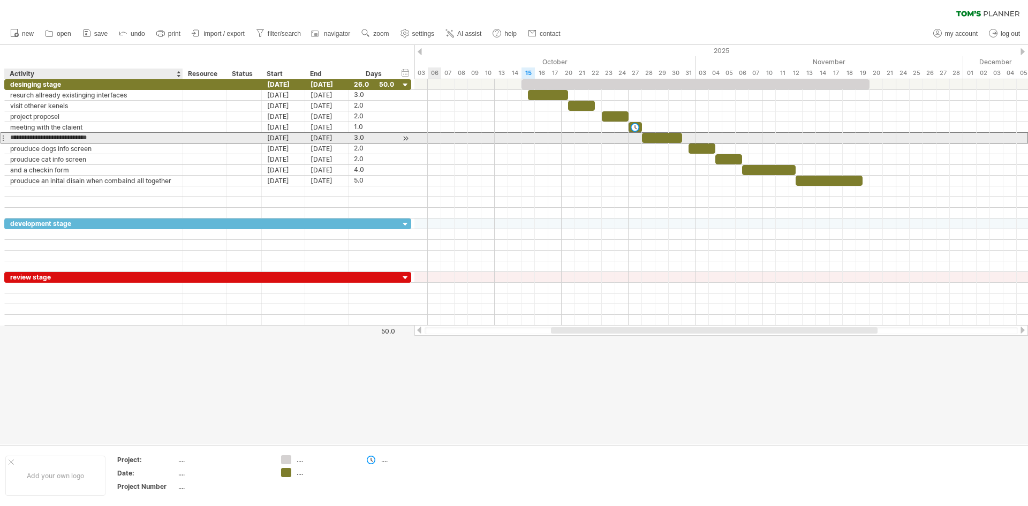
click at [98, 139] on input "**********" at bounding box center [93, 138] width 167 height 10
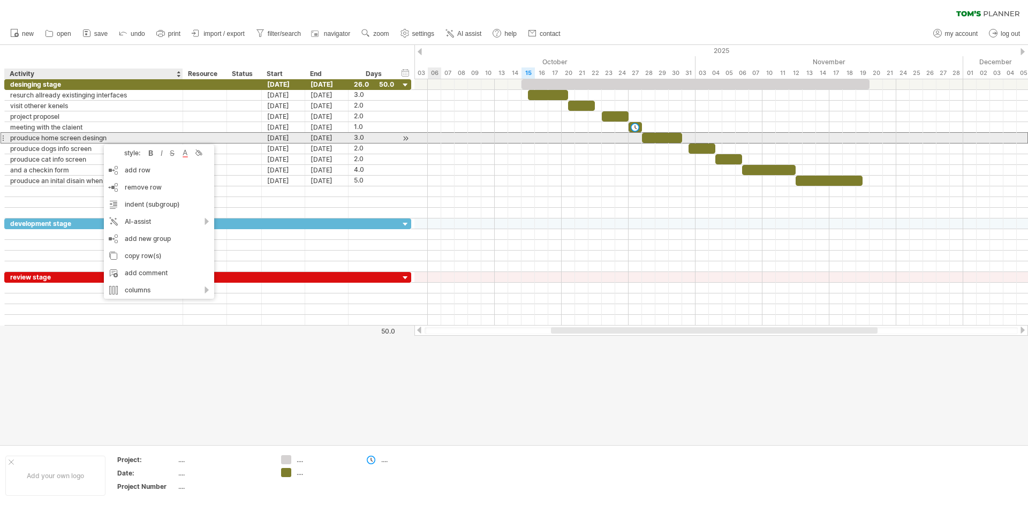
click at [91, 135] on div "prouduce home screen desingn" at bounding box center [93, 138] width 167 height 10
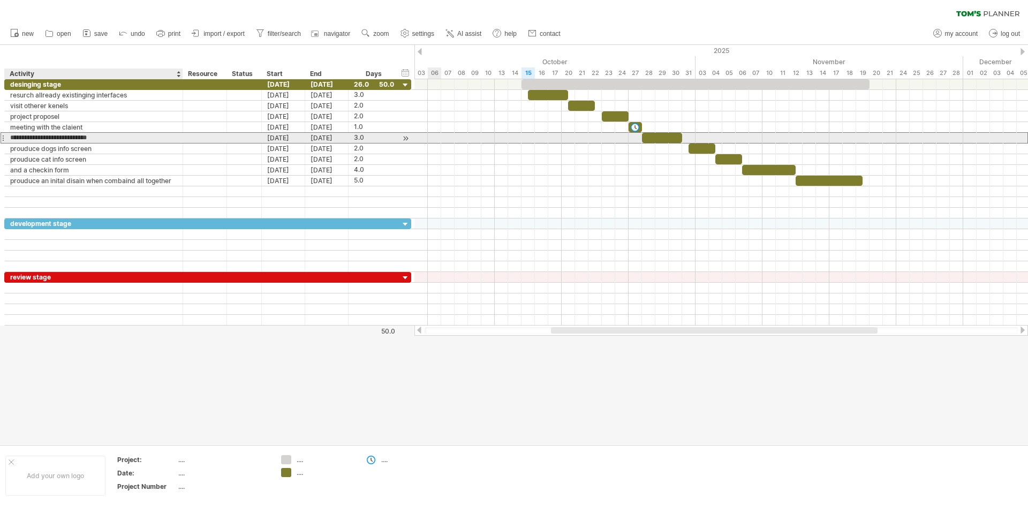
click at [102, 138] on input "**********" at bounding box center [93, 138] width 167 height 10
click at [102, 137] on input "**********" at bounding box center [93, 138] width 167 height 10
click at [104, 138] on input "**********" at bounding box center [93, 138] width 167 height 10
click at [99, 139] on input "**********" at bounding box center [93, 138] width 167 height 10
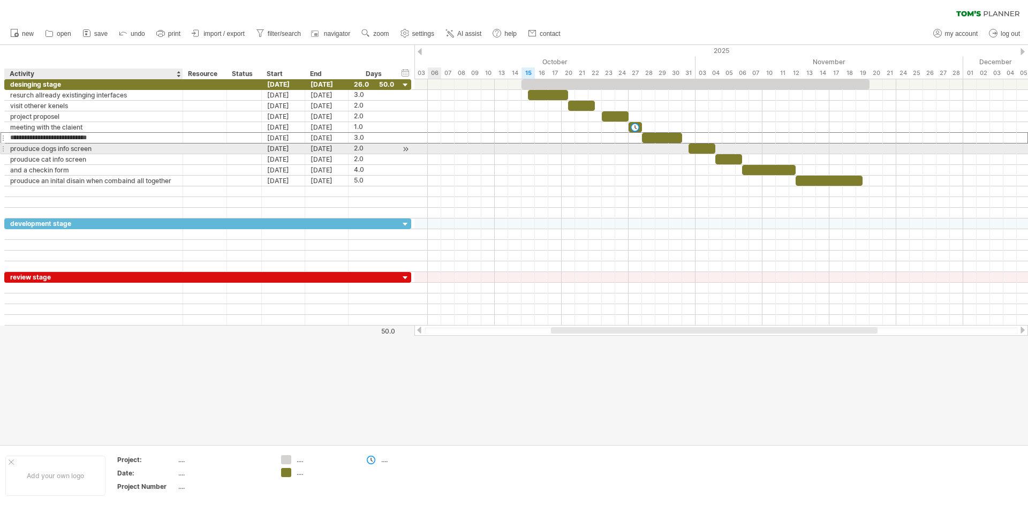
type input "**********"
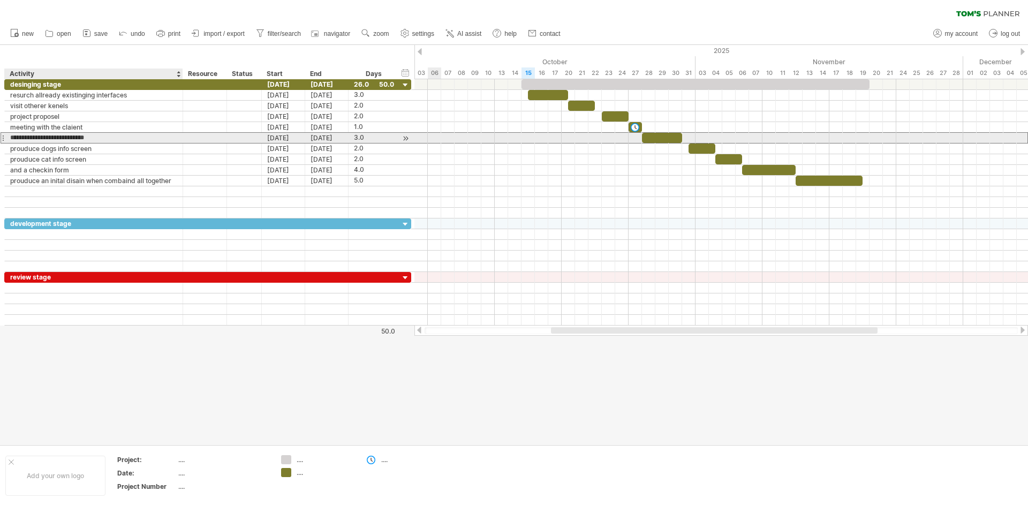
click at [100, 139] on input "**********" at bounding box center [93, 138] width 167 height 10
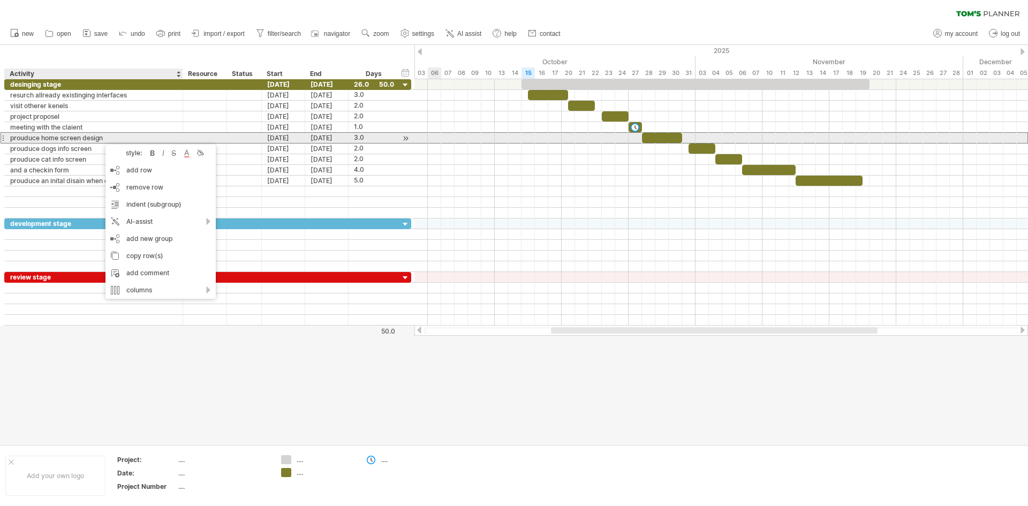
click at [94, 139] on div "prouduce home screen design" at bounding box center [93, 138] width 167 height 10
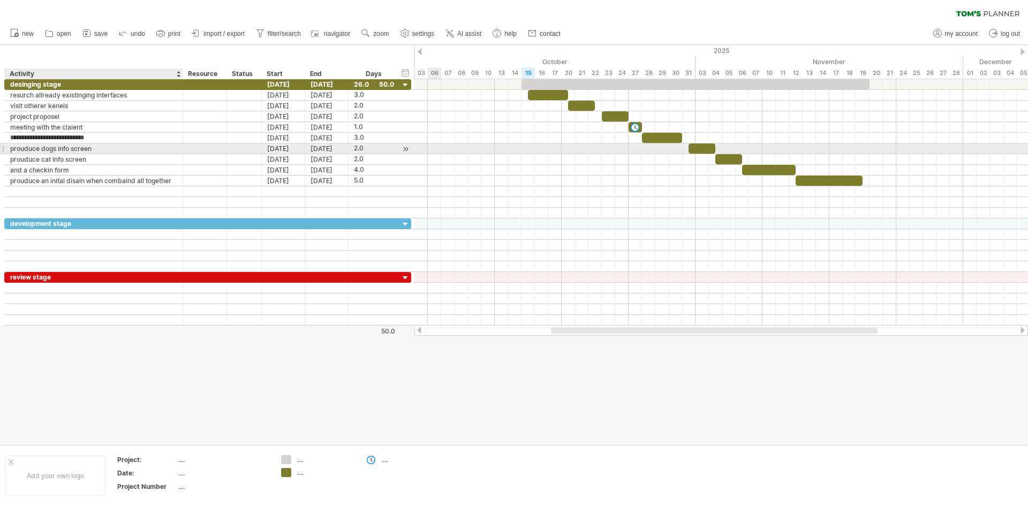
click at [103, 149] on div "prouduce dogs info screen" at bounding box center [93, 148] width 167 height 10
click at [104, 157] on div "prouduce cat info screen" at bounding box center [93, 159] width 167 height 10
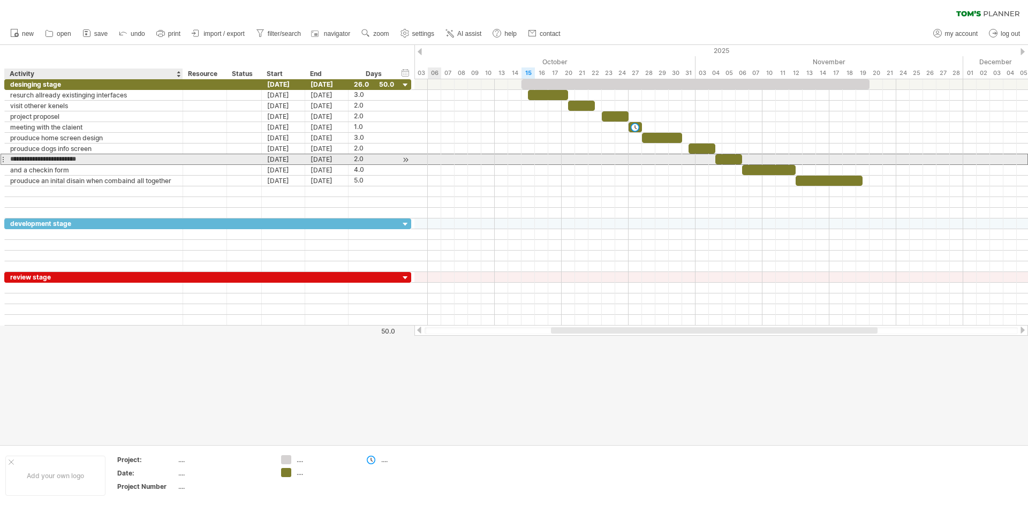
click at [104, 157] on input "**********" at bounding box center [93, 159] width 167 height 10
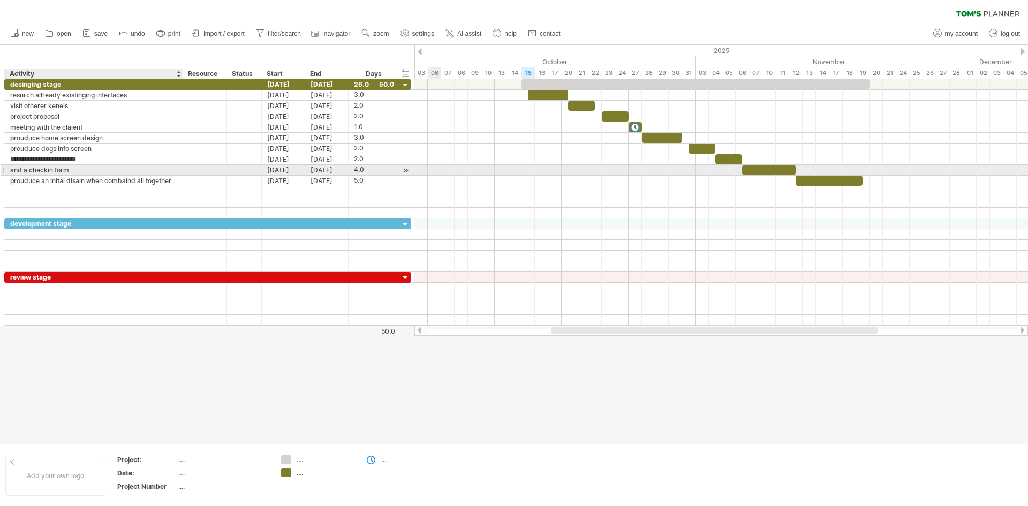
click at [102, 171] on div "and a checkin form" at bounding box center [93, 170] width 167 height 10
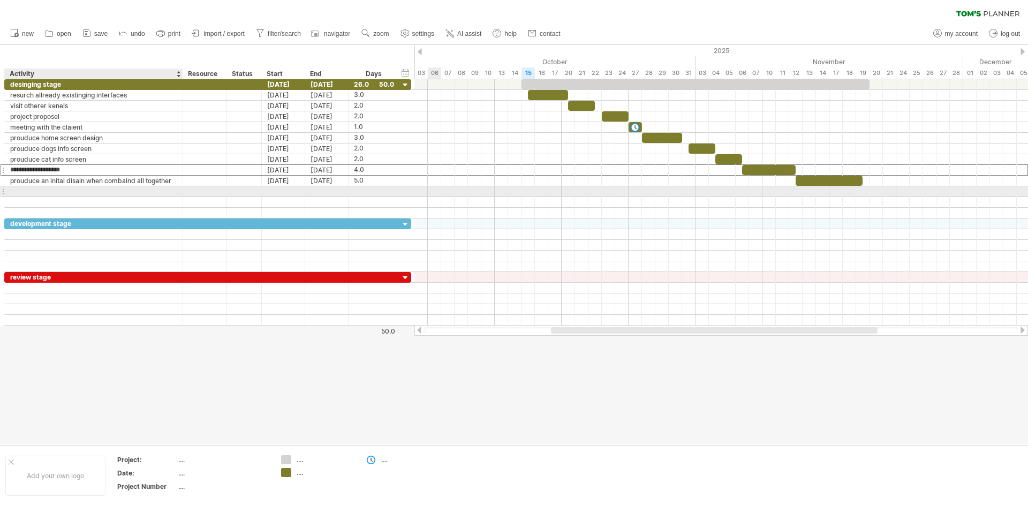
click at [86, 191] on div at bounding box center [93, 191] width 167 height 10
type input "**********"
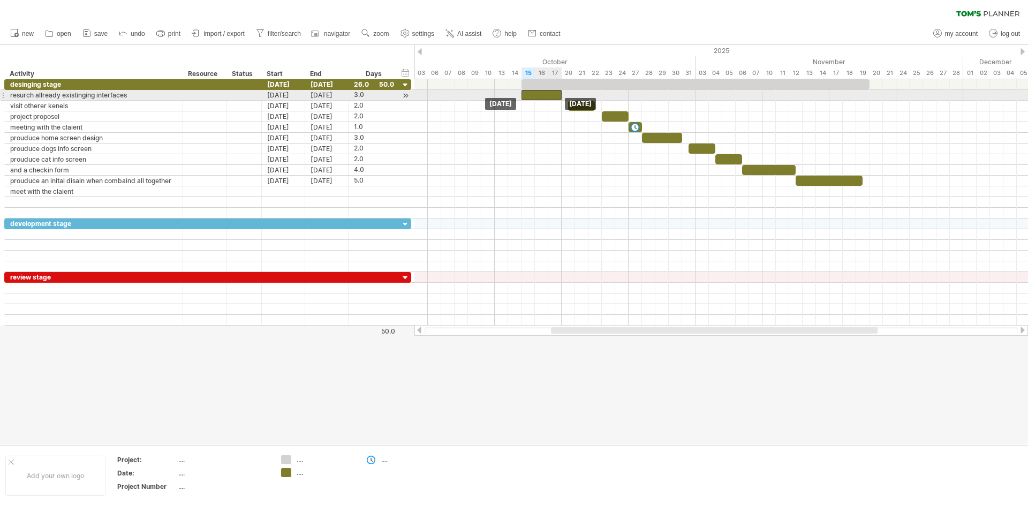
drag, startPoint x: 536, startPoint y: 95, endPoint x: 529, endPoint y: 95, distance: 6.4
click at [529, 95] on div at bounding box center [541, 95] width 40 height 10
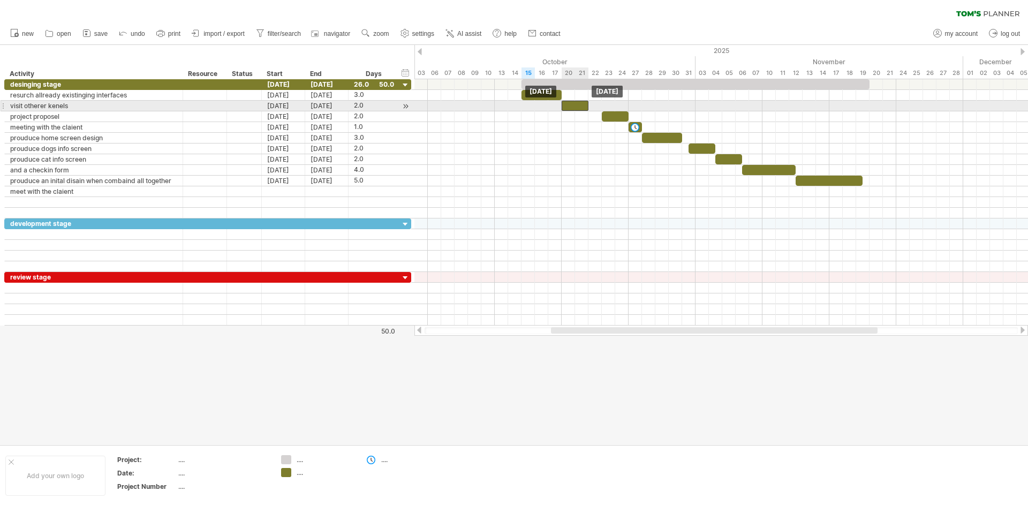
drag, startPoint x: 582, startPoint y: 107, endPoint x: 573, endPoint y: 106, distance: 9.1
click at [573, 106] on div at bounding box center [575, 106] width 27 height 10
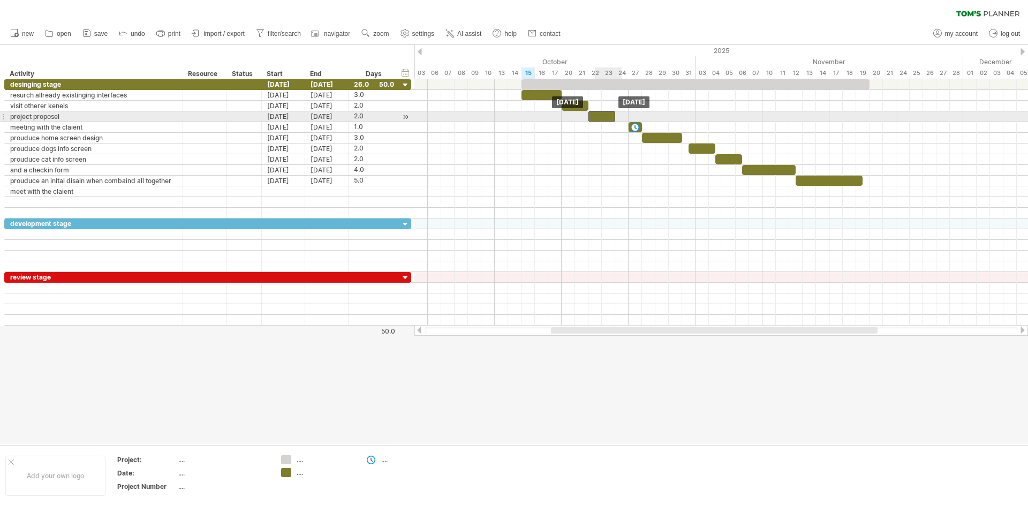
drag, startPoint x: 609, startPoint y: 115, endPoint x: 595, endPoint y: 115, distance: 13.9
click at [595, 115] on div at bounding box center [601, 116] width 27 height 10
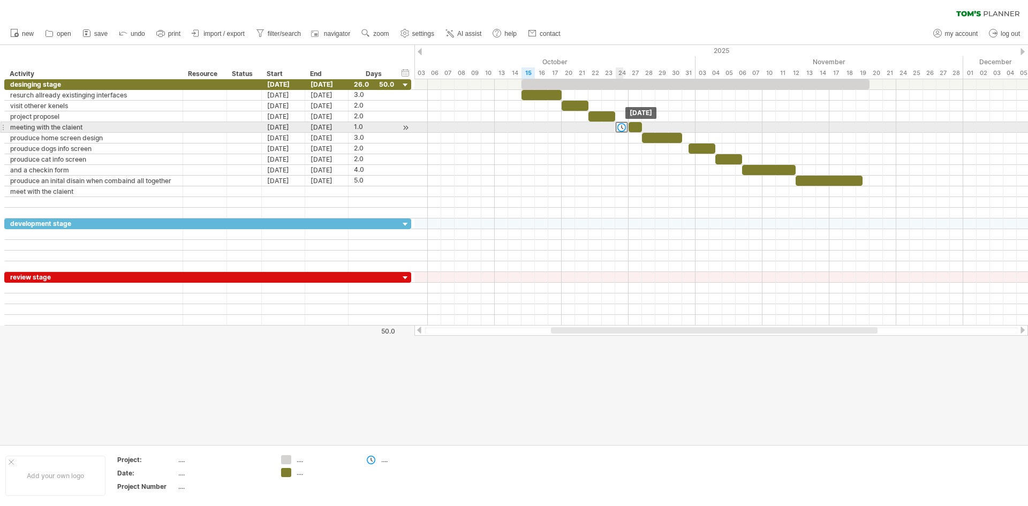
drag, startPoint x: 634, startPoint y: 128, endPoint x: 622, endPoint y: 130, distance: 12.4
click at [622, 130] on div at bounding box center [622, 127] width 12 height 10
drag, startPoint x: 632, startPoint y: 127, endPoint x: 620, endPoint y: 130, distance: 12.0
click at [495, 130] on div at bounding box center [495, 127] width 0 height 11
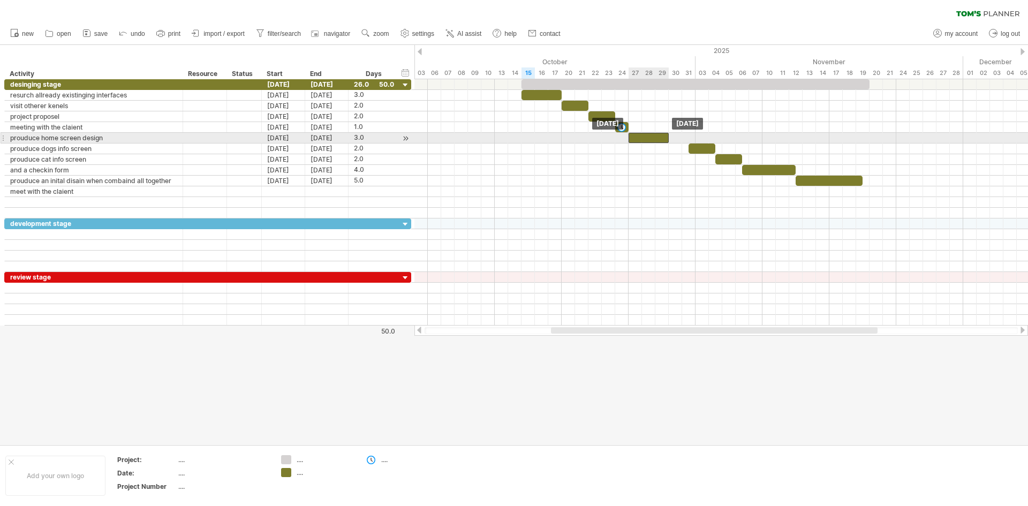
drag, startPoint x: 660, startPoint y: 136, endPoint x: 646, endPoint y: 136, distance: 13.9
click at [646, 136] on div at bounding box center [648, 138] width 40 height 10
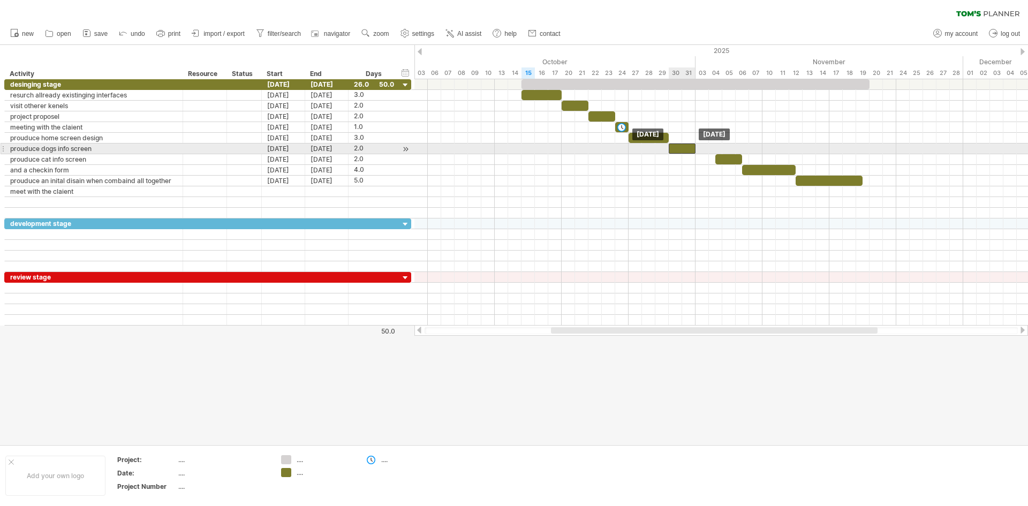
drag, startPoint x: 701, startPoint y: 150, endPoint x: 680, endPoint y: 154, distance: 20.8
click at [680, 154] on div "[DATE] [DATE]" at bounding box center [720, 202] width 613 height 246
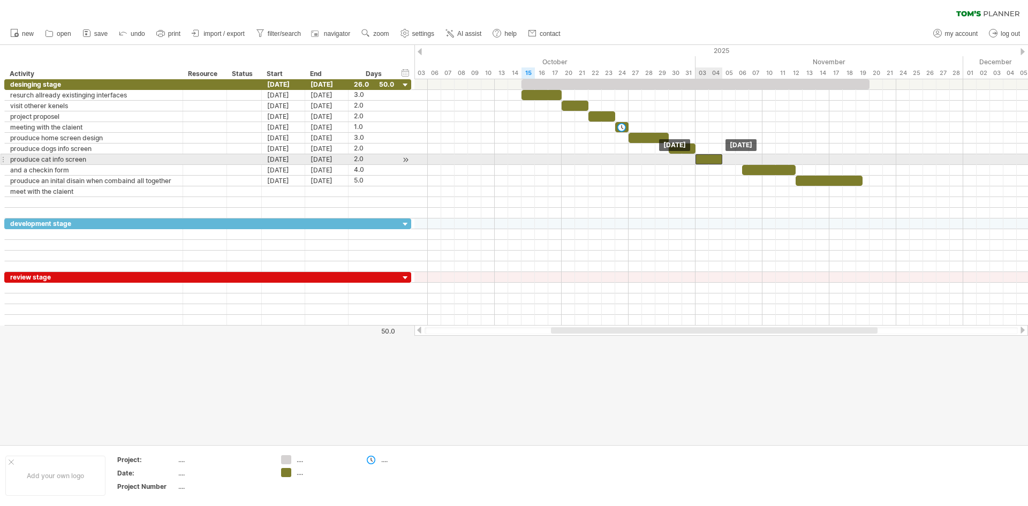
drag, startPoint x: 721, startPoint y: 160, endPoint x: 702, endPoint y: 162, distance: 19.4
click at [702, 162] on div at bounding box center [708, 159] width 27 height 10
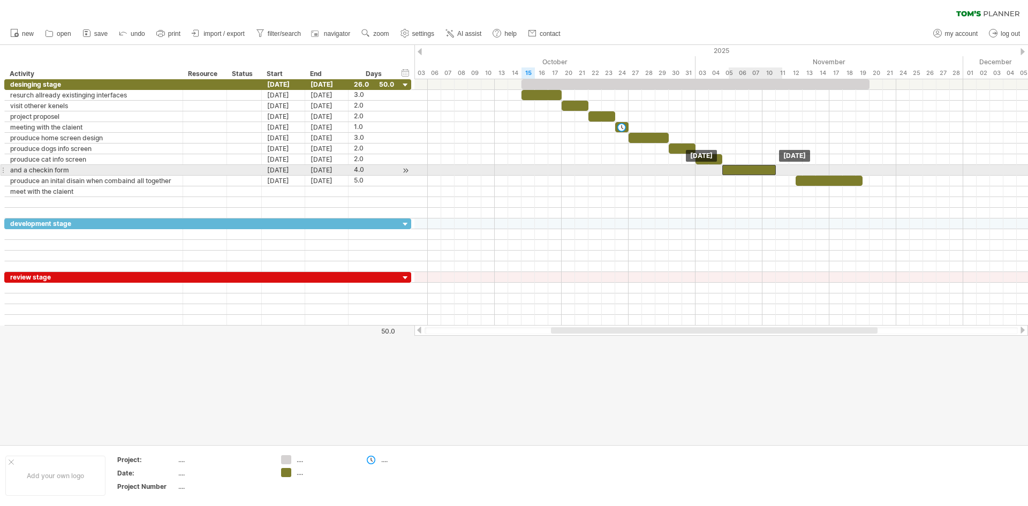
drag, startPoint x: 756, startPoint y: 173, endPoint x: 739, endPoint y: 174, distance: 17.2
click at [739, 174] on div at bounding box center [749, 170] width 54 height 10
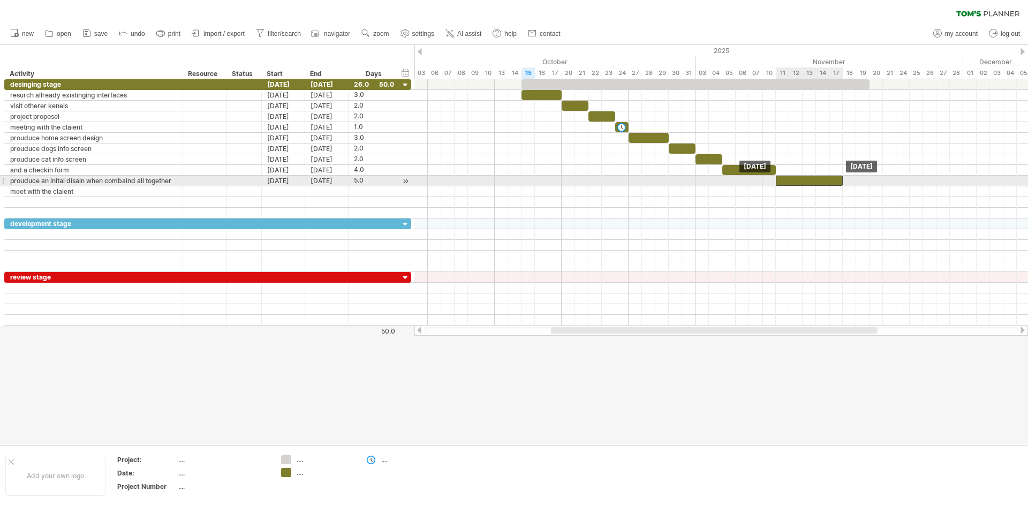
drag, startPoint x: 814, startPoint y: 181, endPoint x: 795, endPoint y: 183, distance: 18.3
click at [795, 183] on div at bounding box center [809, 181] width 67 height 10
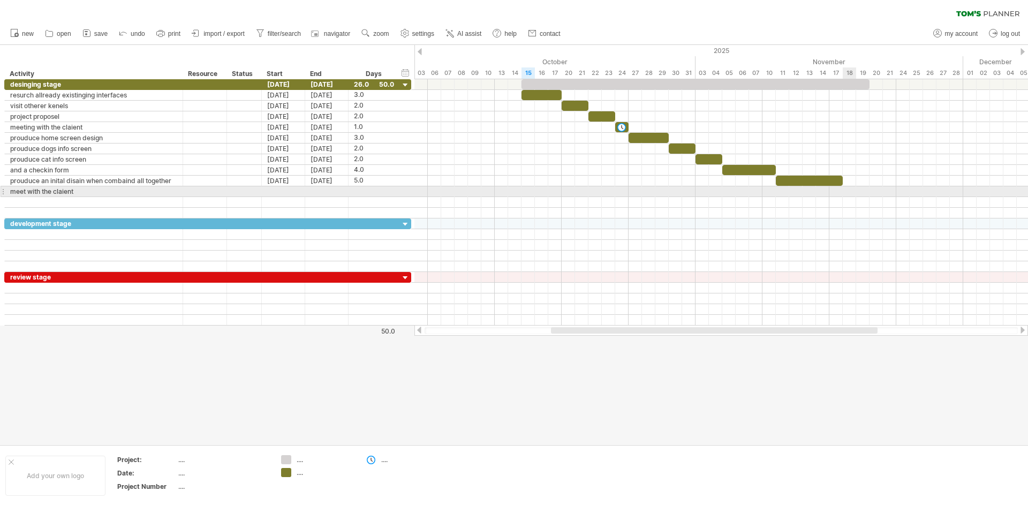
click at [853, 191] on div at bounding box center [720, 191] width 613 height 11
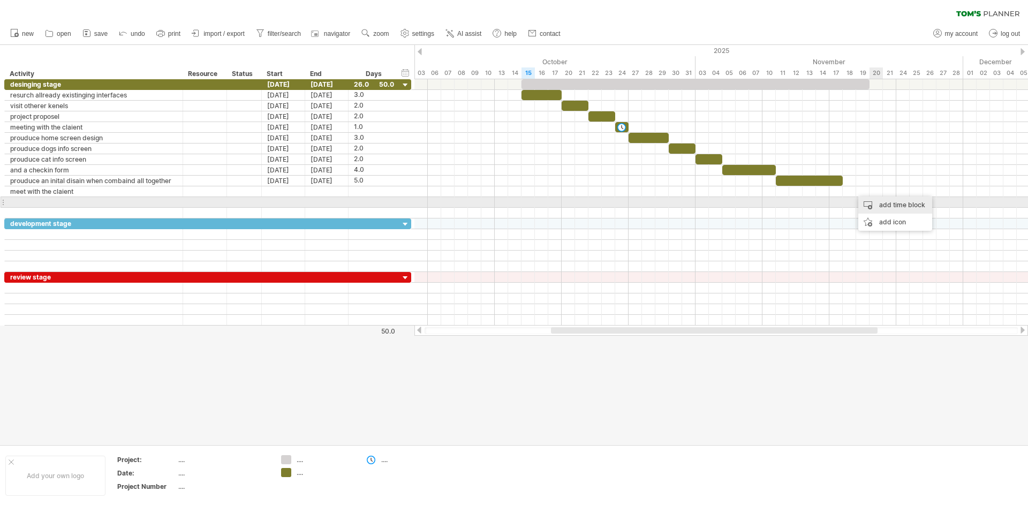
click at [883, 201] on div "add time block" at bounding box center [895, 204] width 74 height 17
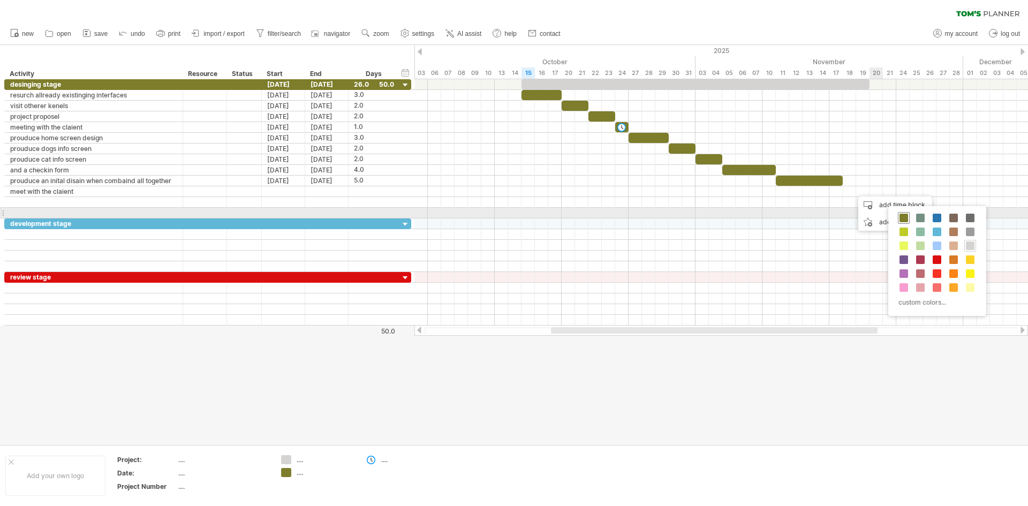
click at [901, 216] on span at bounding box center [903, 218] width 9 height 9
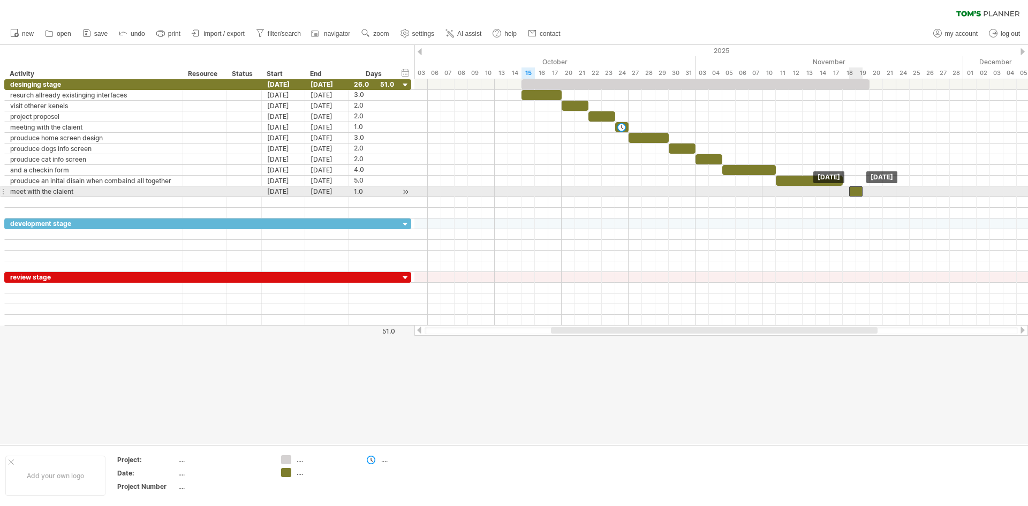
drag, startPoint x: 863, startPoint y: 193, endPoint x: 859, endPoint y: 197, distance: 5.7
click at [859, 197] on div "[DATE] [DATE]" at bounding box center [720, 202] width 613 height 246
click at [858, 193] on div at bounding box center [855, 191] width 13 height 10
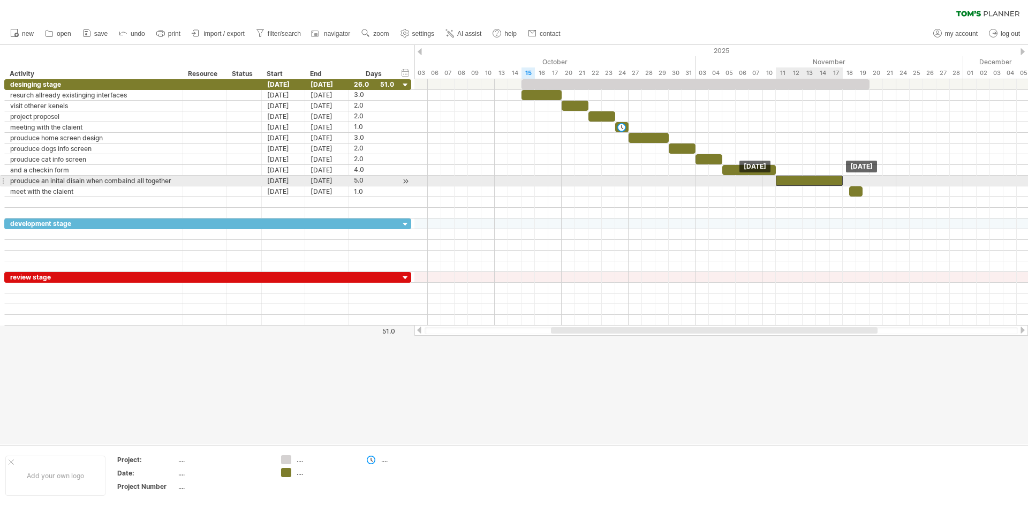
click at [831, 182] on div at bounding box center [809, 181] width 67 height 10
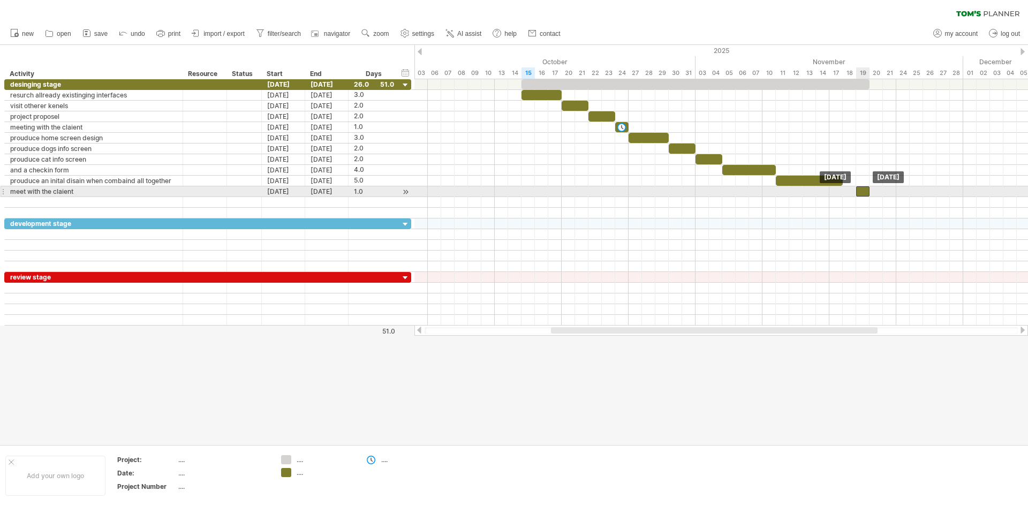
drag, startPoint x: 854, startPoint y: 188, endPoint x: 863, endPoint y: 188, distance: 9.1
click at [863, 188] on div at bounding box center [862, 191] width 13 height 10
click at [862, 187] on div at bounding box center [862, 191] width 13 height 10
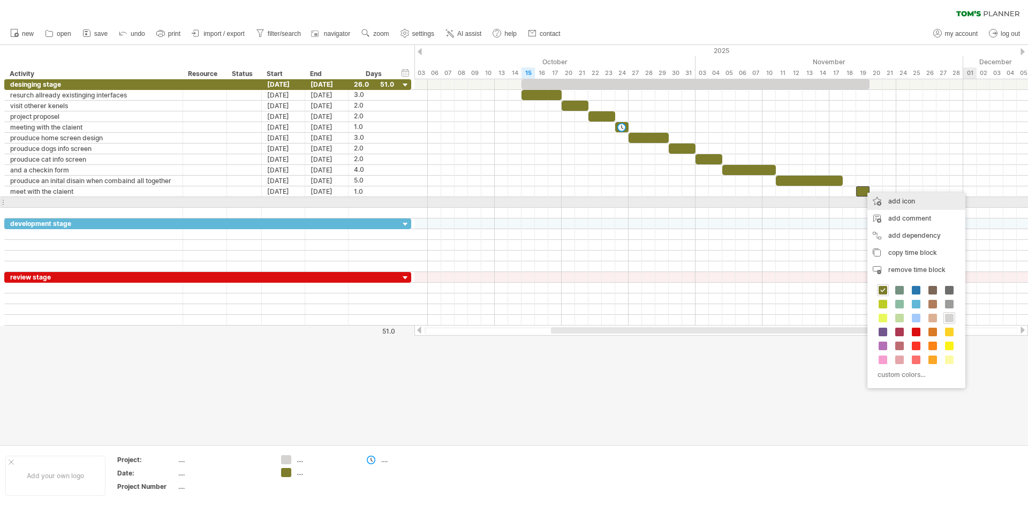
click at [916, 204] on div "add icon" at bounding box center [916, 201] width 98 height 17
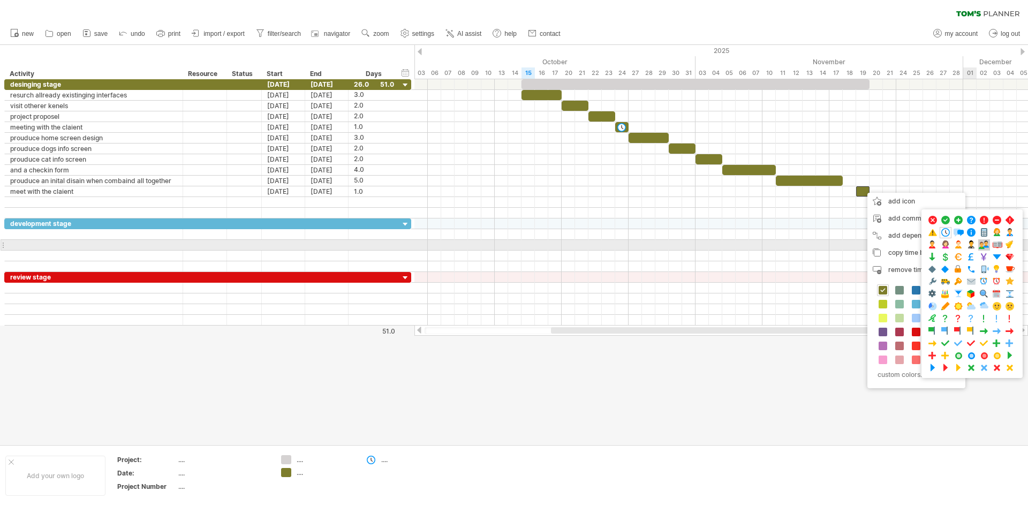
click at [981, 244] on span at bounding box center [984, 245] width 11 height 10
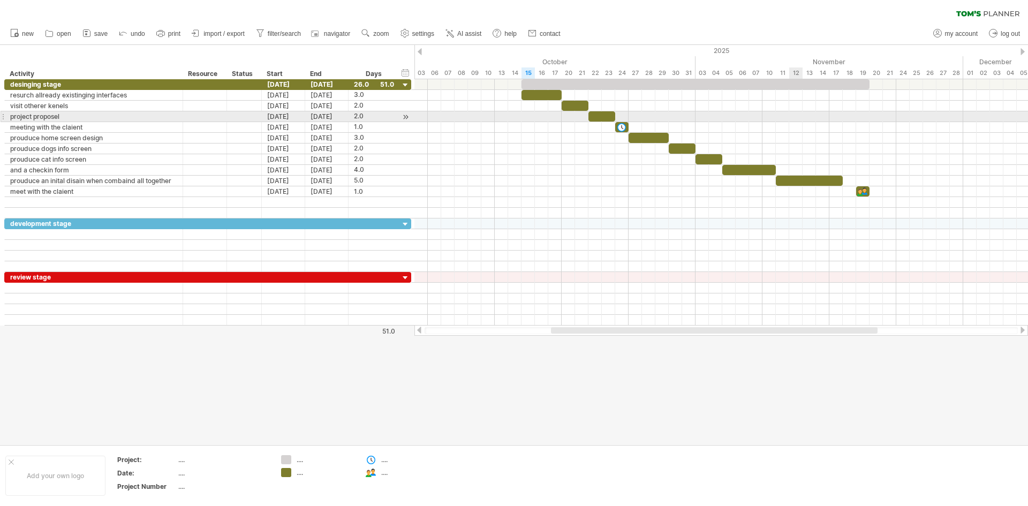
click at [789, 117] on div at bounding box center [720, 116] width 613 height 11
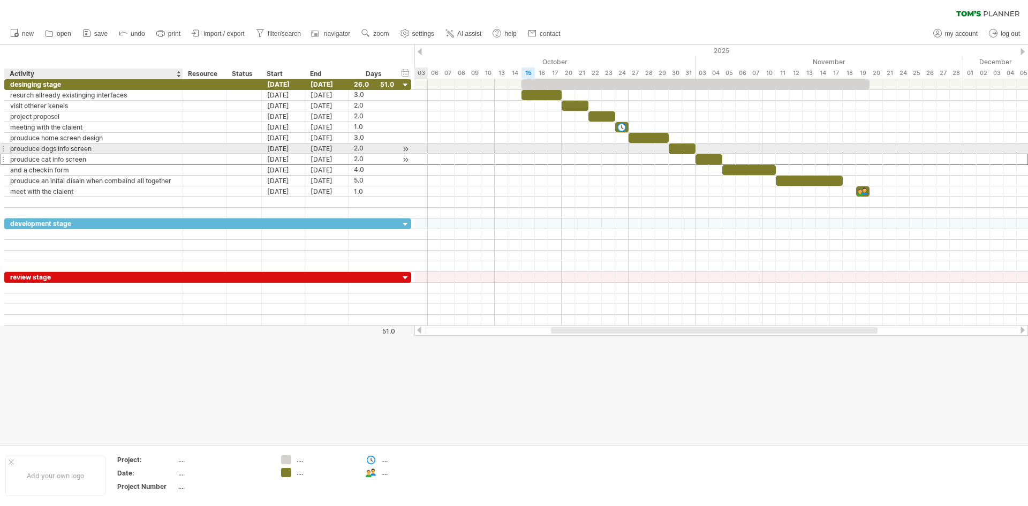
click at [139, 154] on div "prouduce cat info screen" at bounding box center [93, 159] width 167 height 10
click at [131, 148] on div "prouduce dogs info screen" at bounding box center [93, 148] width 167 height 10
type input "**********"
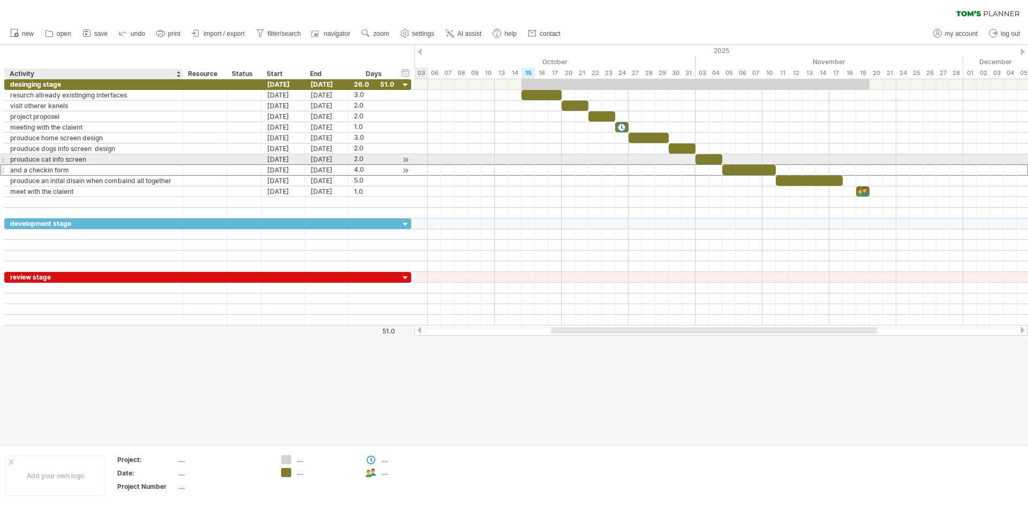
click at [100, 165] on div "and a checkin form" at bounding box center [93, 170] width 167 height 10
click at [102, 160] on div "prouduce cat info screen" at bounding box center [93, 159] width 167 height 10
type input "**********"
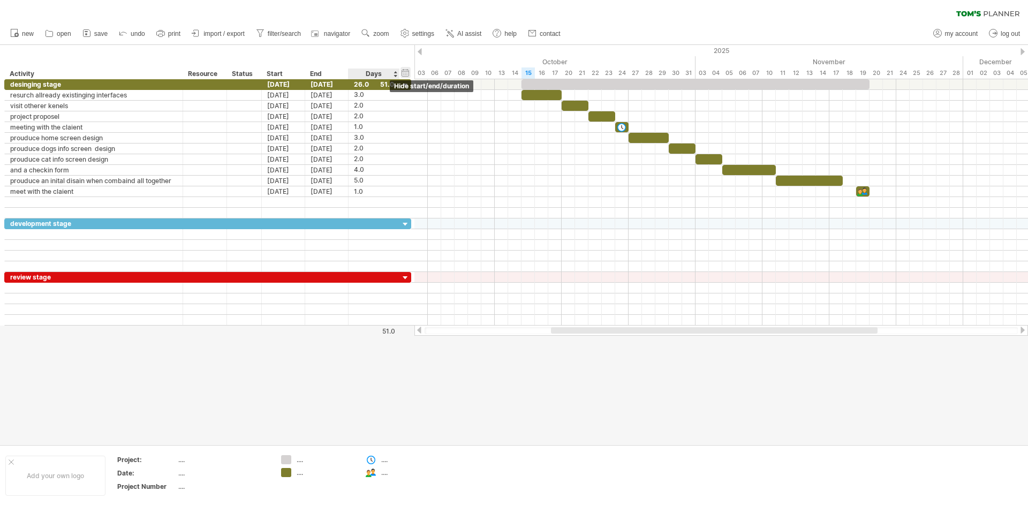
click at [405, 70] on div "hide start/end/duration show start/end/duration" at bounding box center [405, 72] width 10 height 11
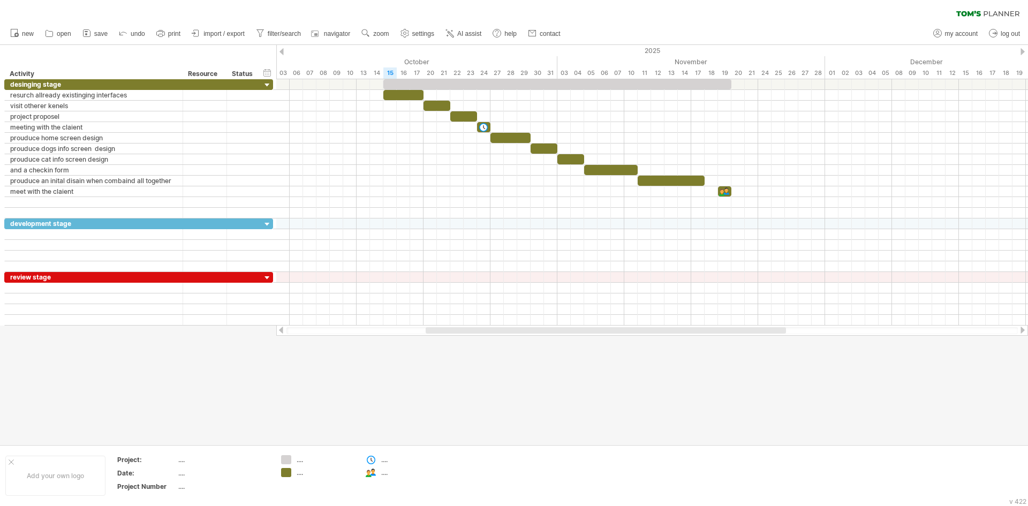
click at [365, 26] on ul "new open" at bounding box center [285, 33] width 560 height 22
click at [100, 33] on span "save" at bounding box center [100, 33] width 13 height 7
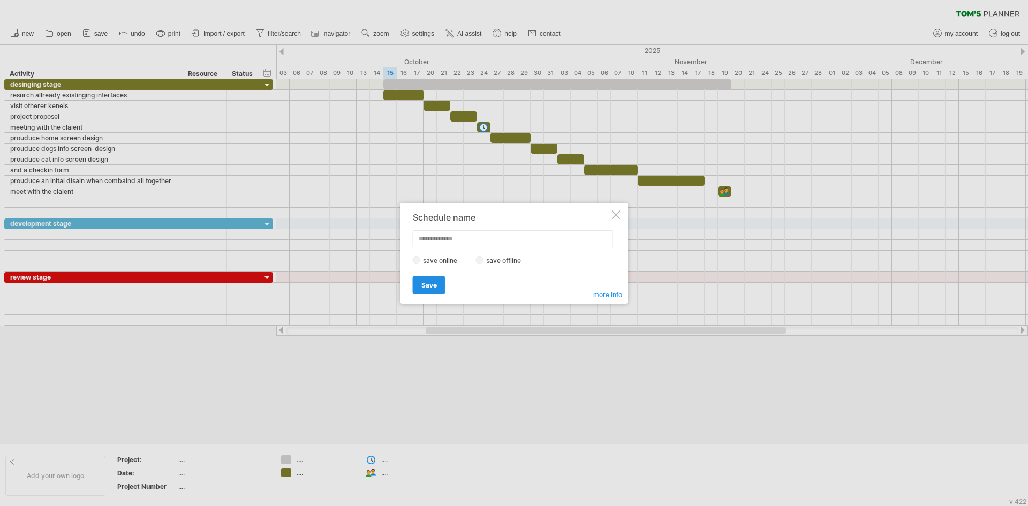
click at [422, 292] on link "Save" at bounding box center [429, 285] width 33 height 19
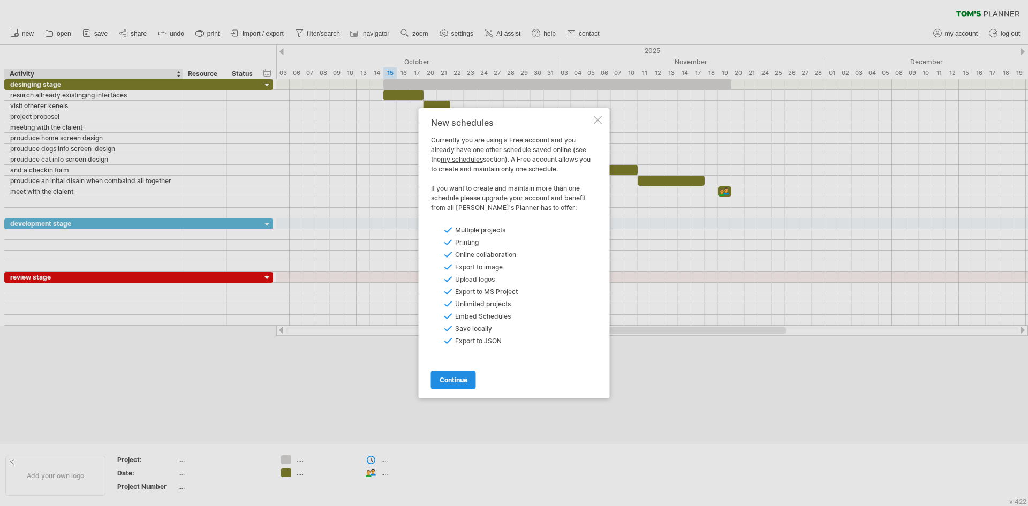
click at [458, 382] on span "continue" at bounding box center [453, 380] width 28 height 8
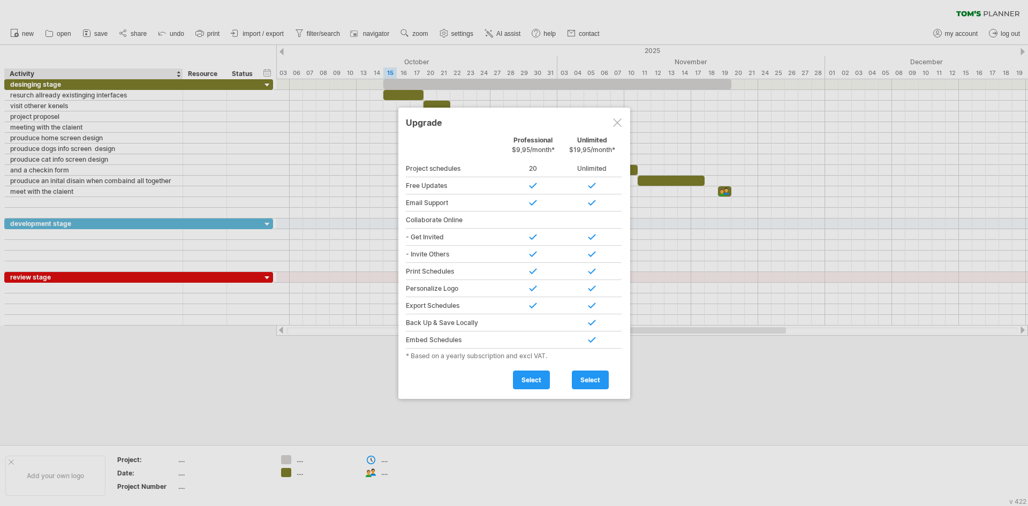
click at [615, 122] on div at bounding box center [617, 122] width 9 height 9
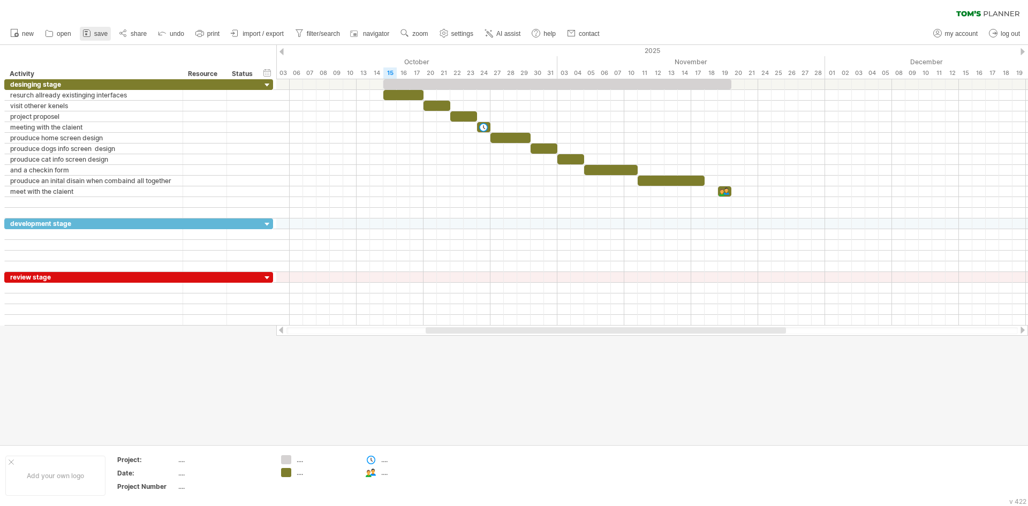
click at [104, 31] on span "save" at bounding box center [100, 33] width 13 height 7
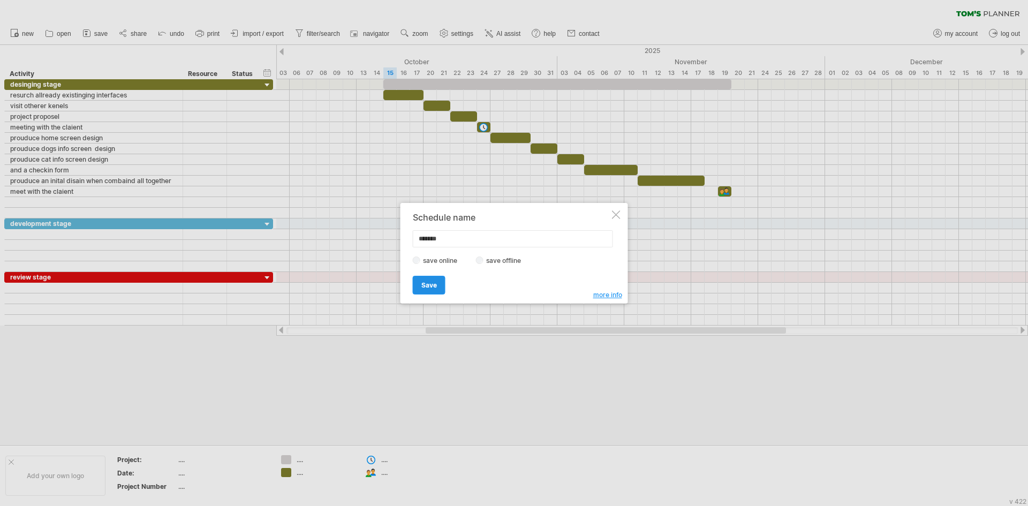
type input "*******"
click at [424, 282] on span "Save" at bounding box center [429, 285] width 16 height 8
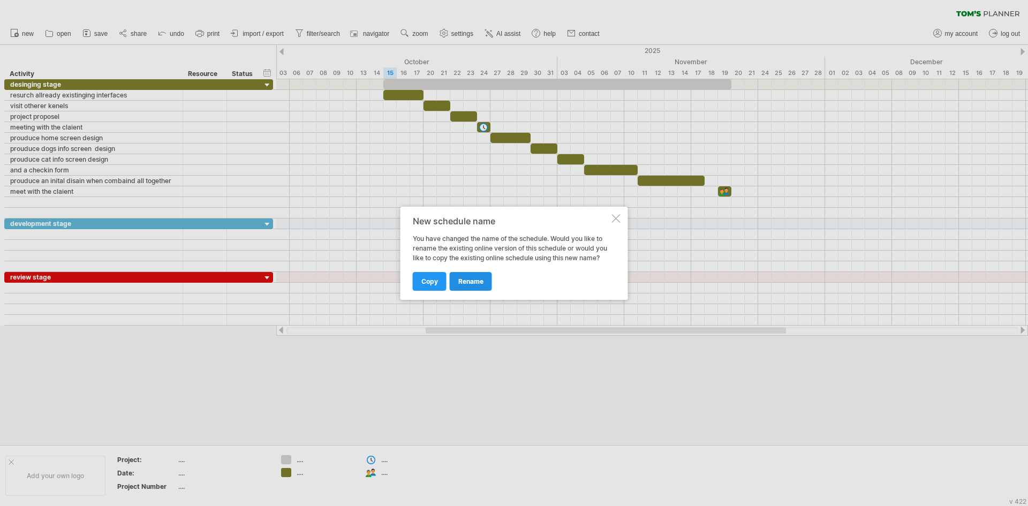
click at [467, 277] on span "rename" at bounding box center [470, 281] width 25 height 8
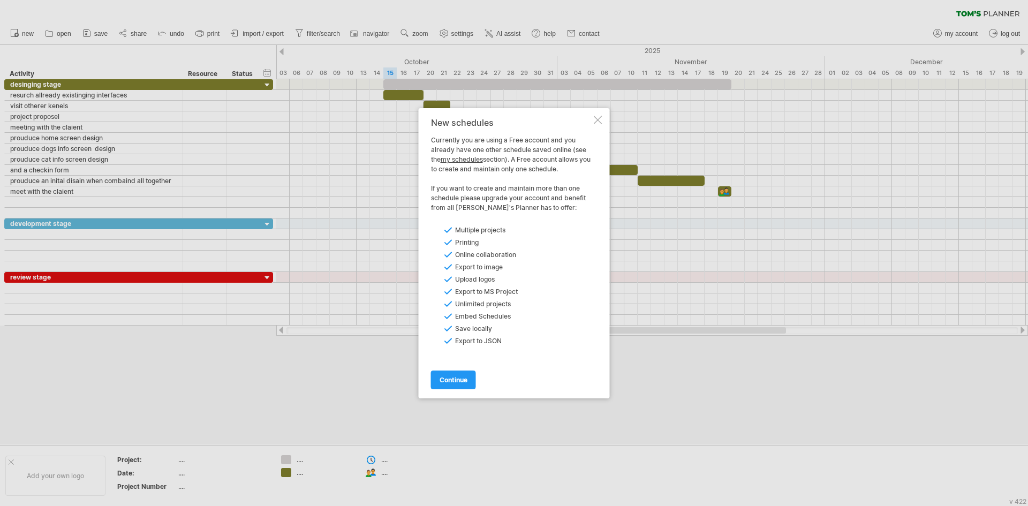
click at [596, 119] on div at bounding box center [598, 120] width 9 height 9
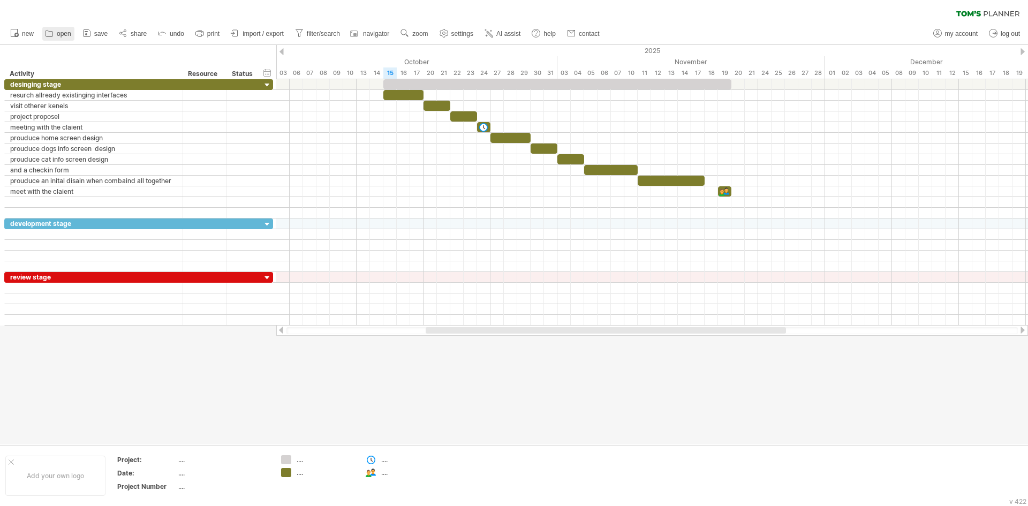
click at [69, 28] on link "open" at bounding box center [58, 34] width 32 height 14
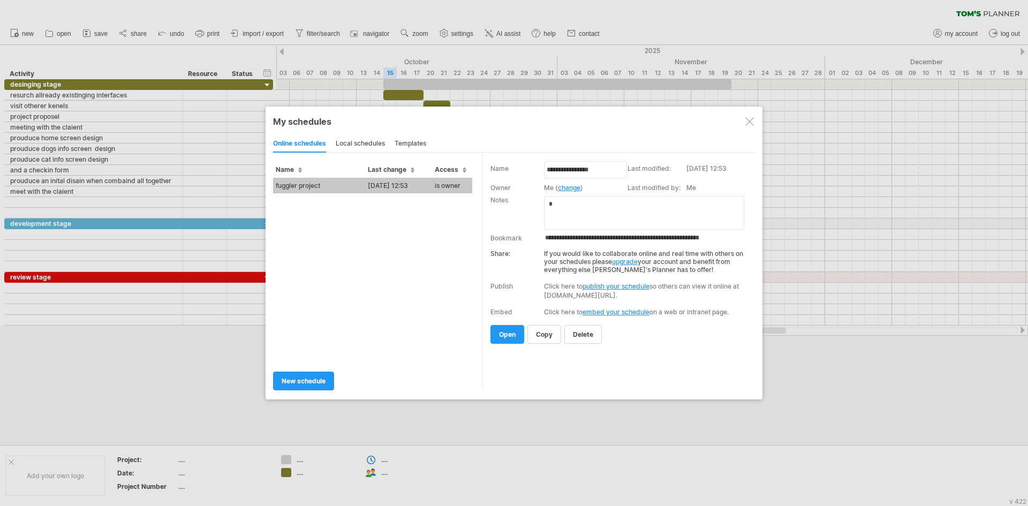
click at [367, 141] on div "local schedules" at bounding box center [360, 143] width 49 height 17
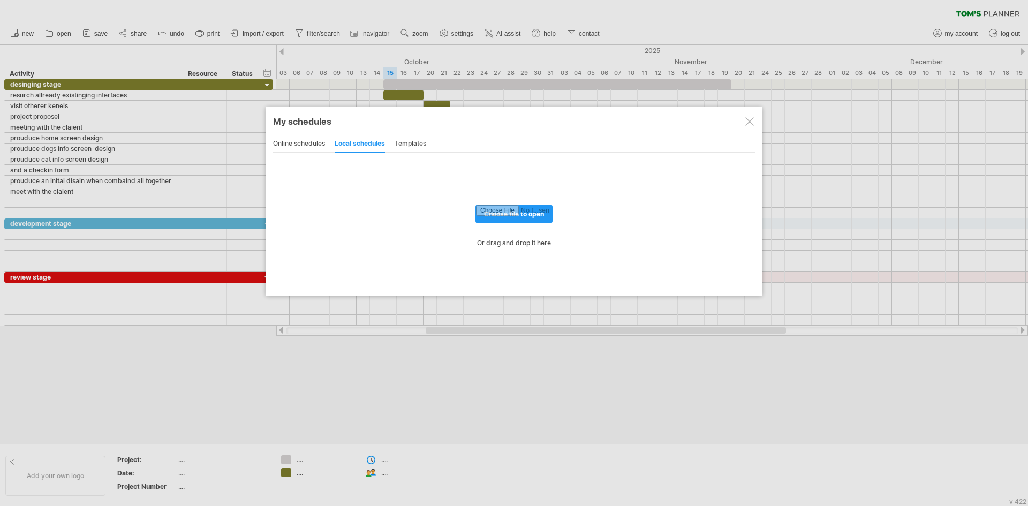
click at [426, 140] on div "templates" at bounding box center [411, 143] width 32 height 17
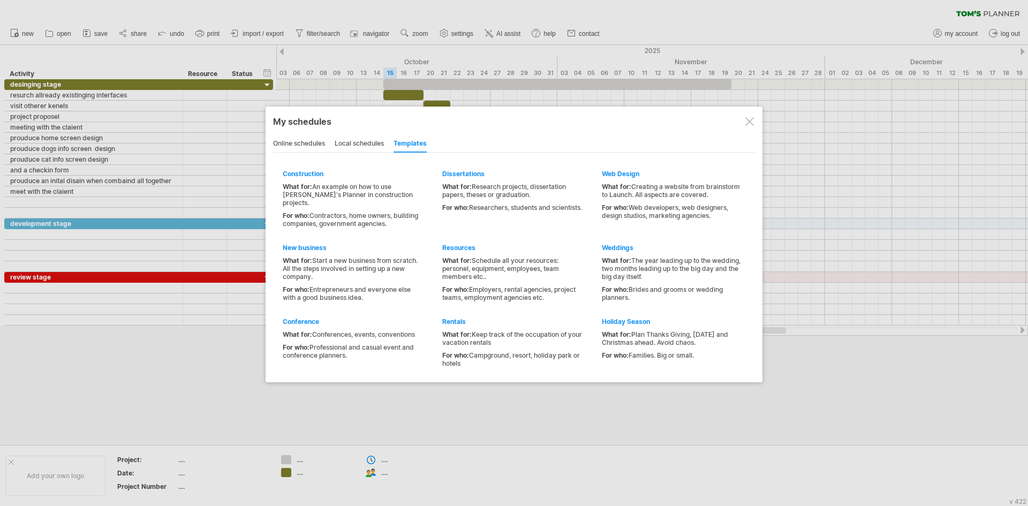
click at [362, 141] on div "local schedules" at bounding box center [359, 143] width 49 height 17
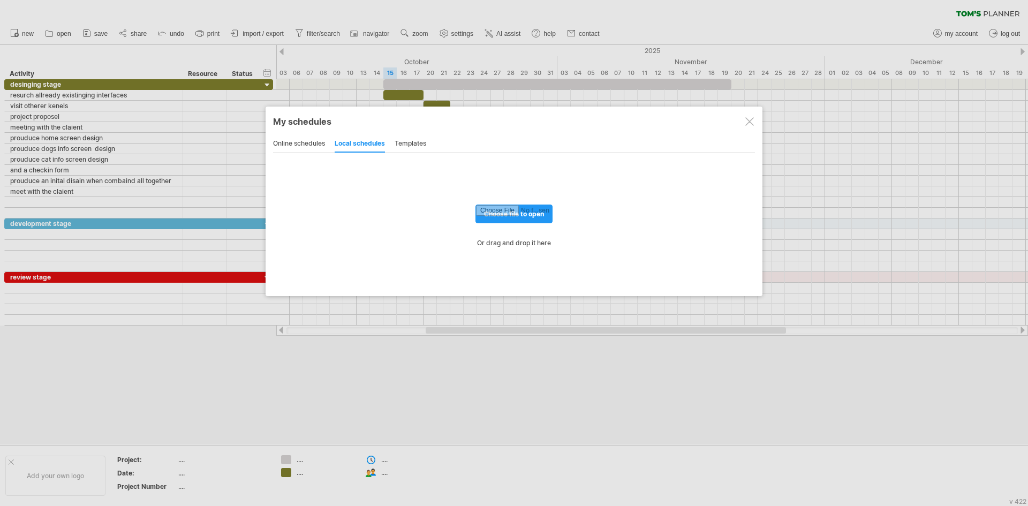
click at [312, 140] on div "online schedules" at bounding box center [299, 143] width 52 height 17
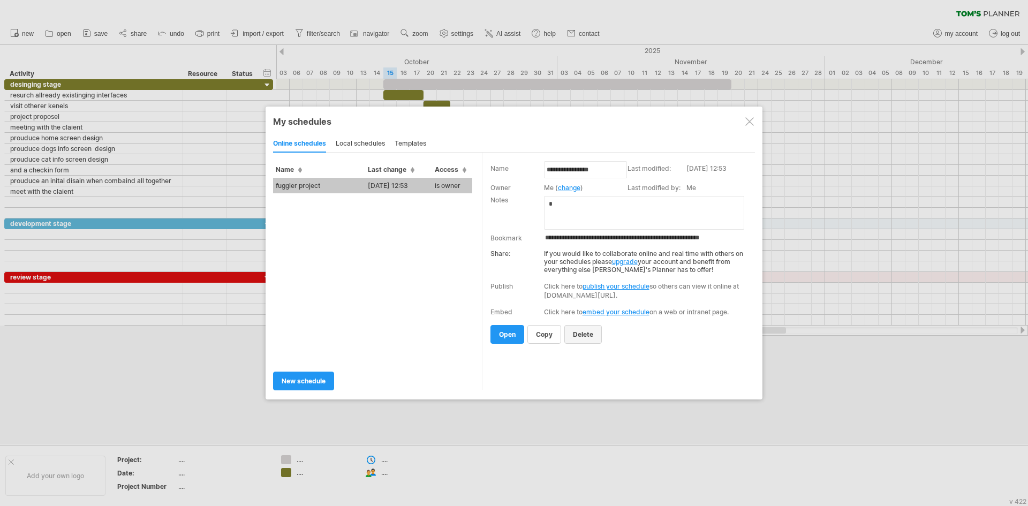
click at [583, 333] on span "delete" at bounding box center [583, 334] width 20 height 8
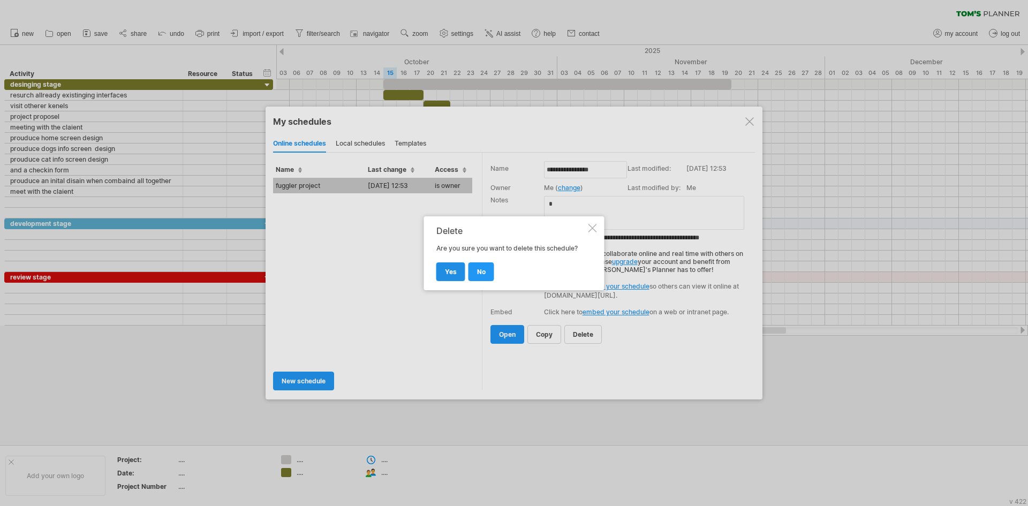
click at [452, 271] on span "yes" at bounding box center [451, 272] width 12 height 8
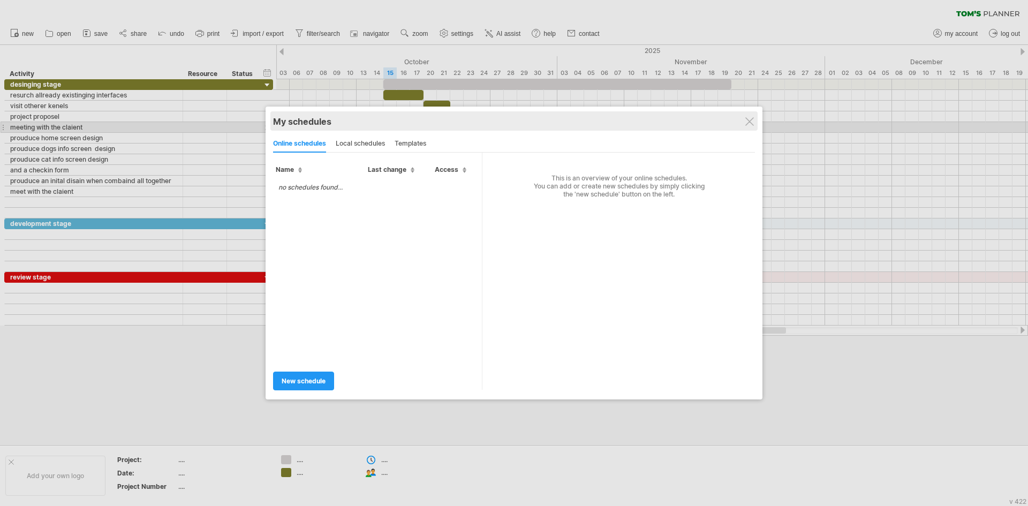
click at [755, 123] on div "My schedules share/collaborate online" at bounding box center [514, 120] width 482 height 19
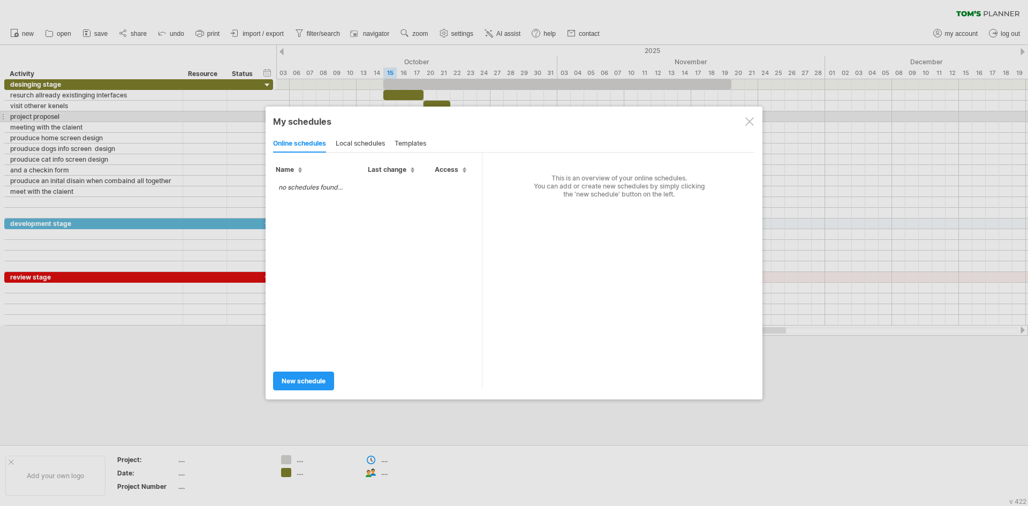
click at [749, 122] on div at bounding box center [749, 121] width 9 height 9
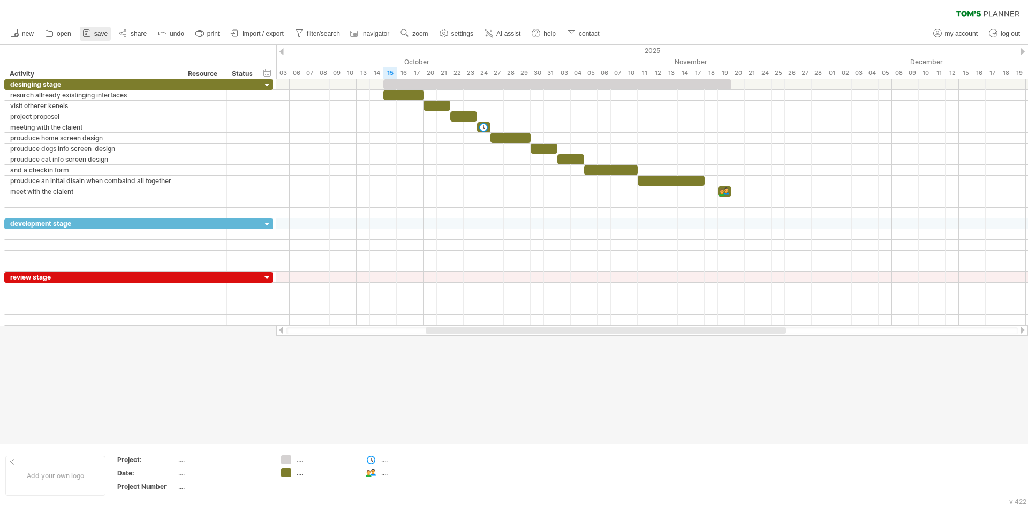
click at [101, 34] on span "save" at bounding box center [100, 33] width 13 height 7
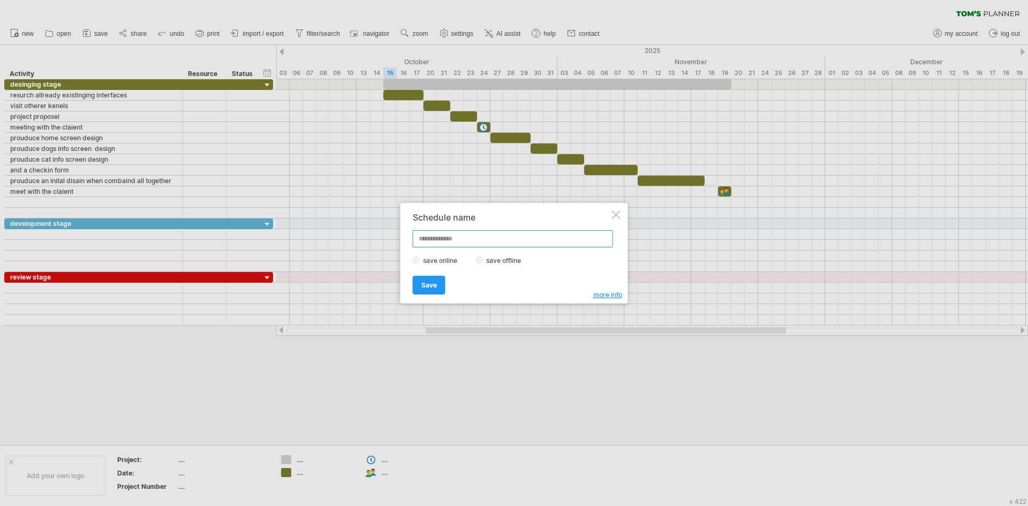
click at [455, 236] on input "text" at bounding box center [513, 238] width 200 height 17
type input "*******"
click at [429, 284] on span "Save" at bounding box center [429, 285] width 16 height 8
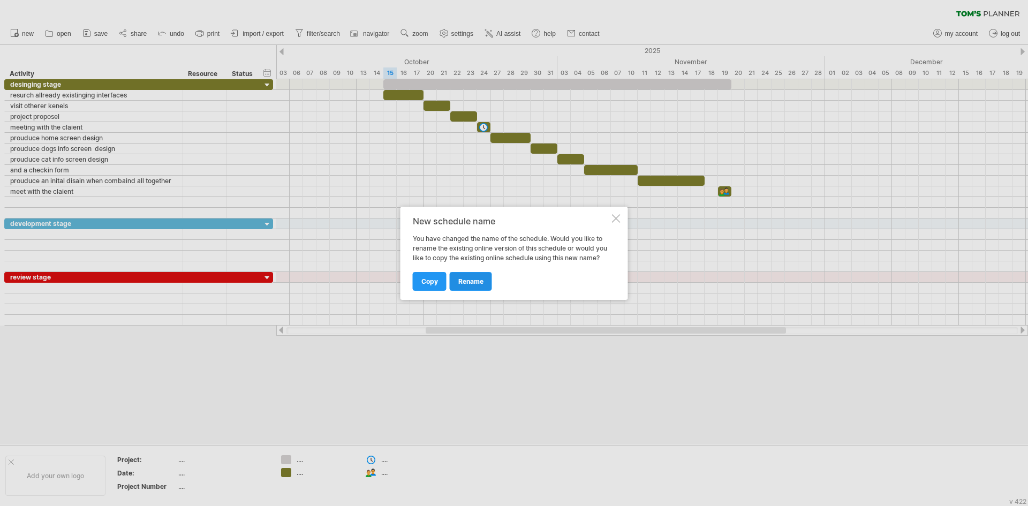
click at [470, 277] on span "rename" at bounding box center [470, 281] width 25 height 8
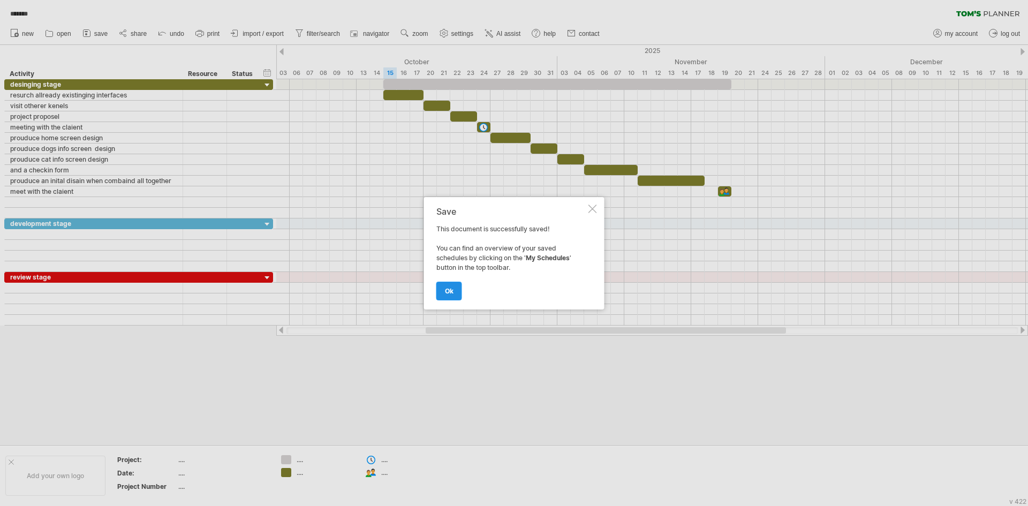
click at [449, 283] on link "ok" at bounding box center [449, 291] width 26 height 19
